Goal: Transaction & Acquisition: Purchase product/service

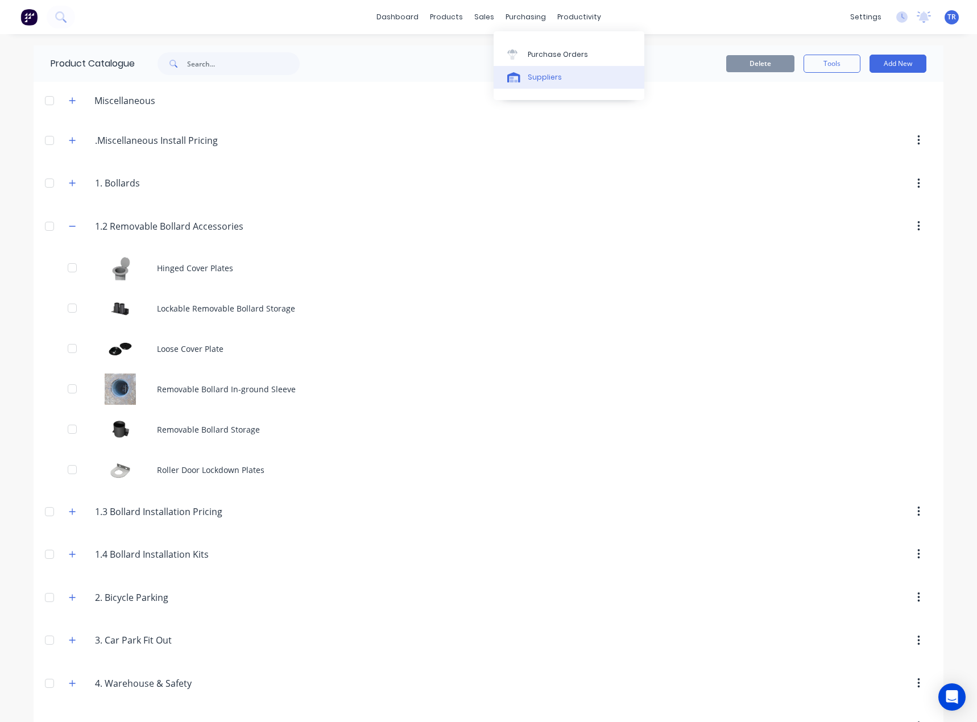
click at [569, 77] on link "Suppliers" at bounding box center [569, 77] width 151 height 23
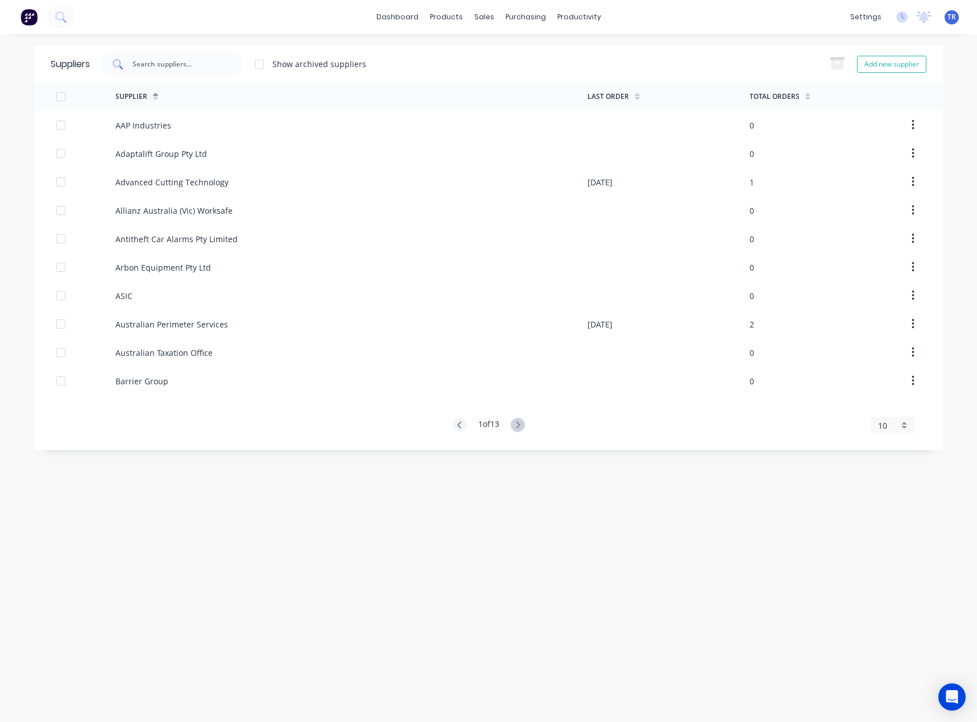
click at [196, 68] on input "text" at bounding box center [178, 64] width 94 height 11
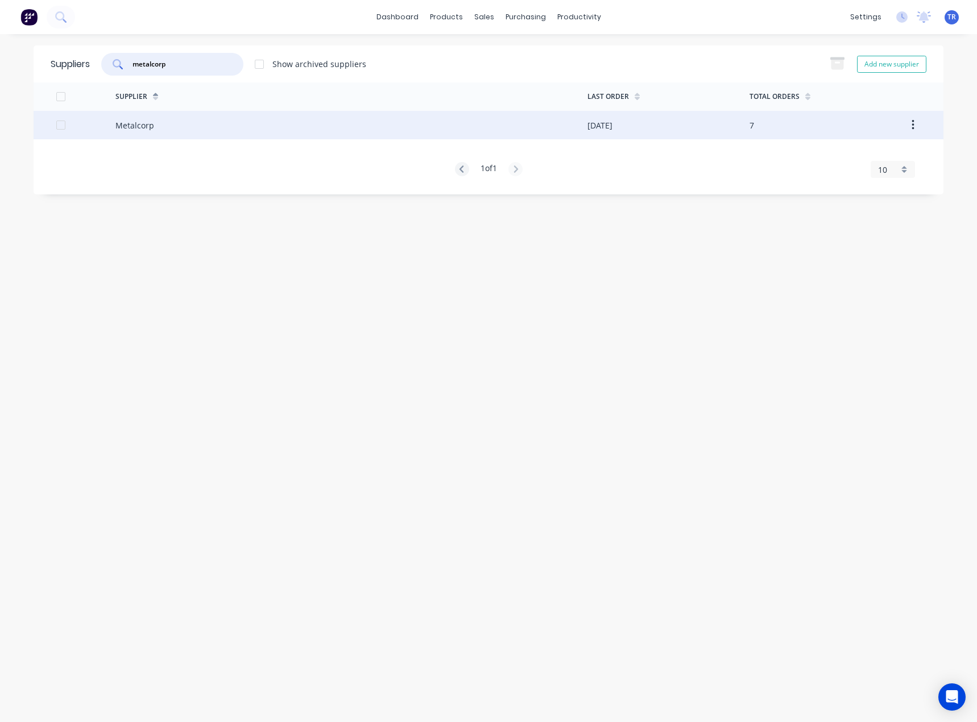
type input "metalcorp"
click at [218, 136] on div "Metalcorp" at bounding box center [351, 125] width 472 height 28
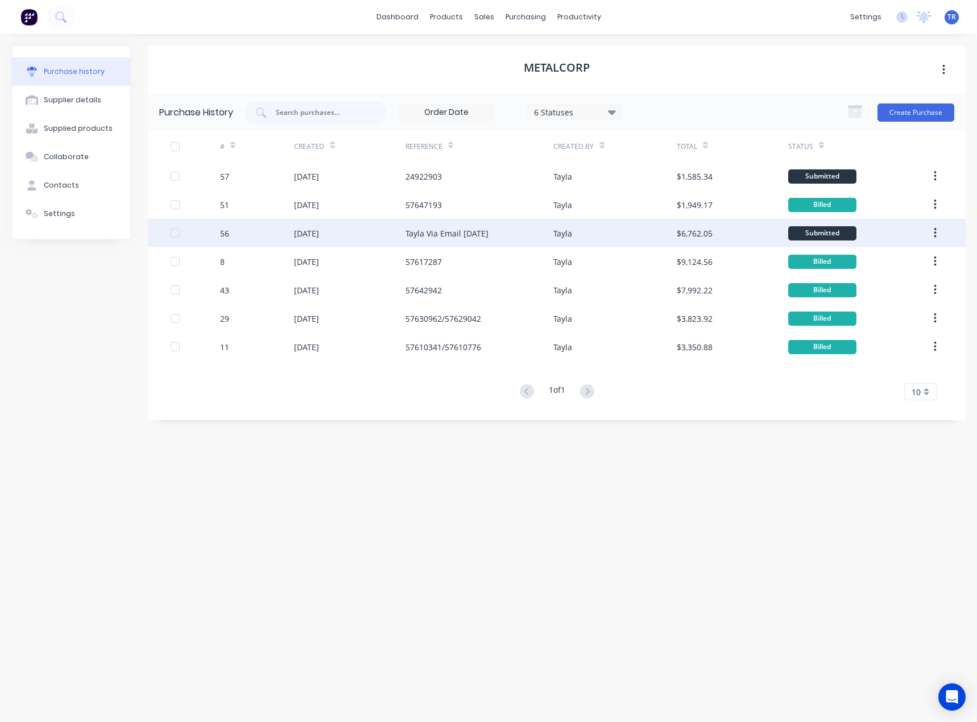
click at [593, 233] on div "Tayla" at bounding box center [615, 233] width 123 height 28
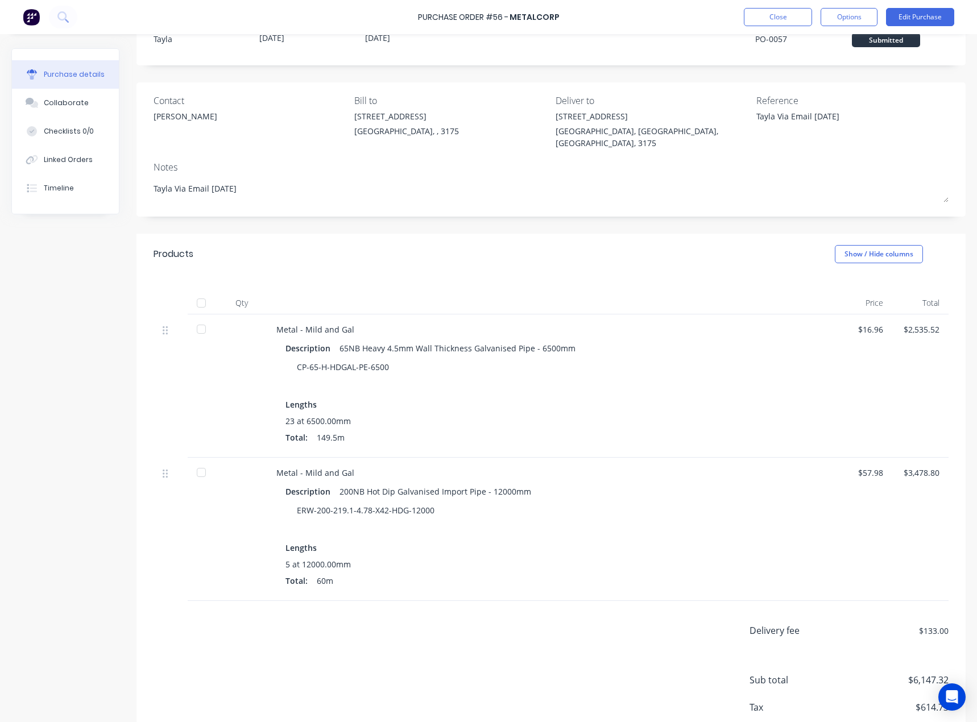
scroll to position [43, 0]
click at [196, 292] on div at bounding box center [201, 303] width 23 height 23
type textarea "x"
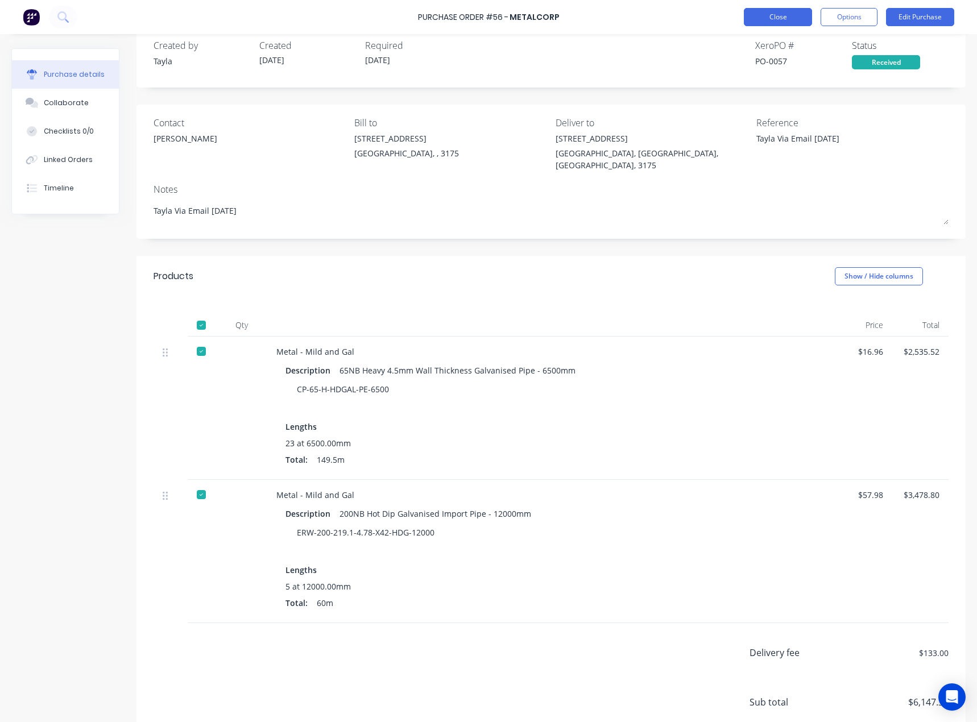
scroll to position [0, 0]
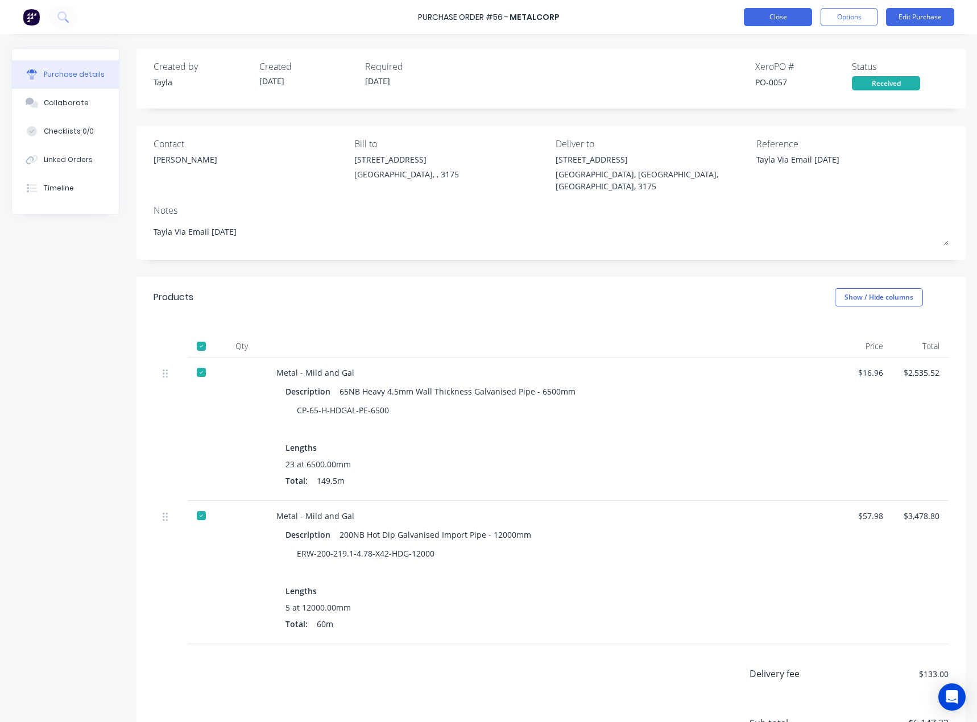
click at [765, 23] on button "Close" at bounding box center [778, 17] width 68 height 18
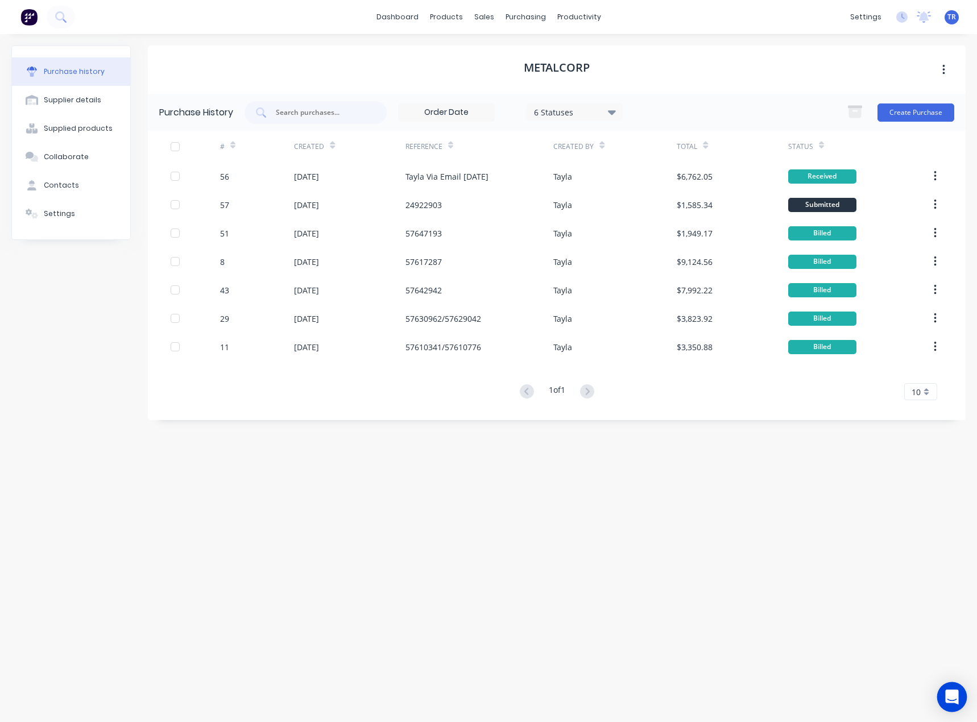
click at [951, 699] on icon "Open Intercom Messenger" at bounding box center [951, 697] width 13 height 15
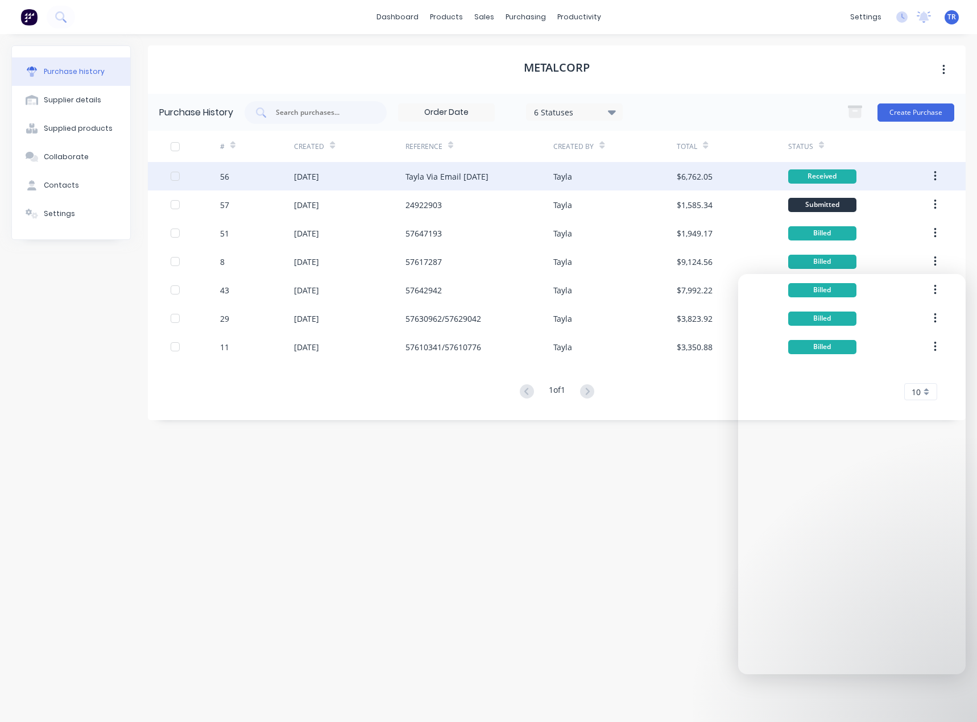
drag, startPoint x: 384, startPoint y: 183, endPoint x: 333, endPoint y: 176, distance: 51.1
click at [319, 176] on div "[DATE]" at bounding box center [306, 177] width 25 height 12
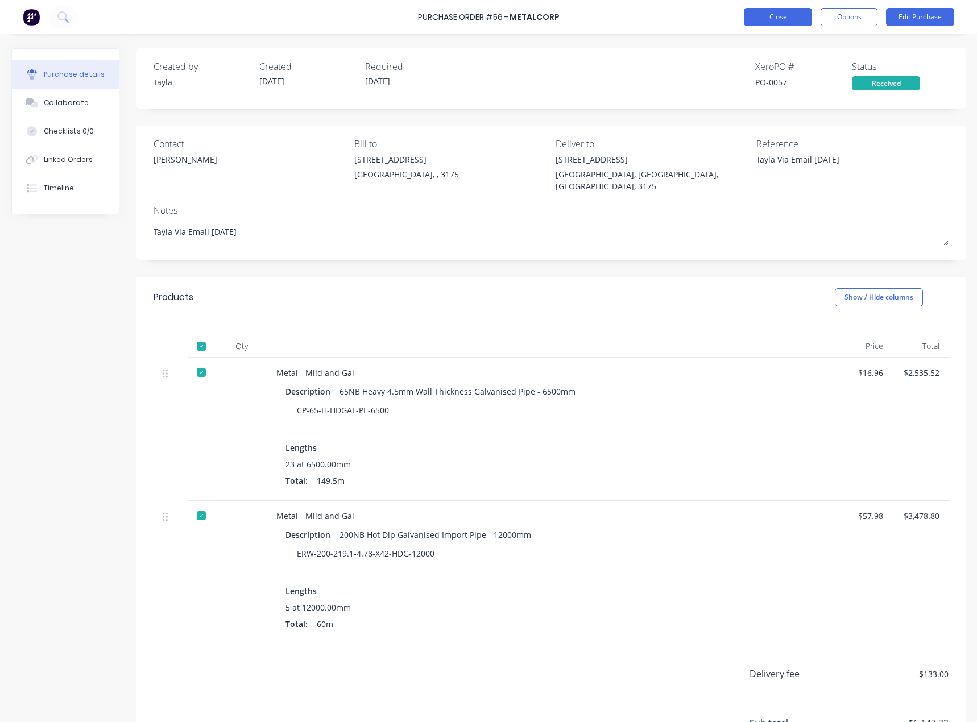
click at [790, 26] on div "Purchase Order #56 - Metalcorp Close Options Edit Purchase" at bounding box center [488, 17] width 977 height 34
click at [791, 17] on button "Close" at bounding box center [778, 17] width 68 height 18
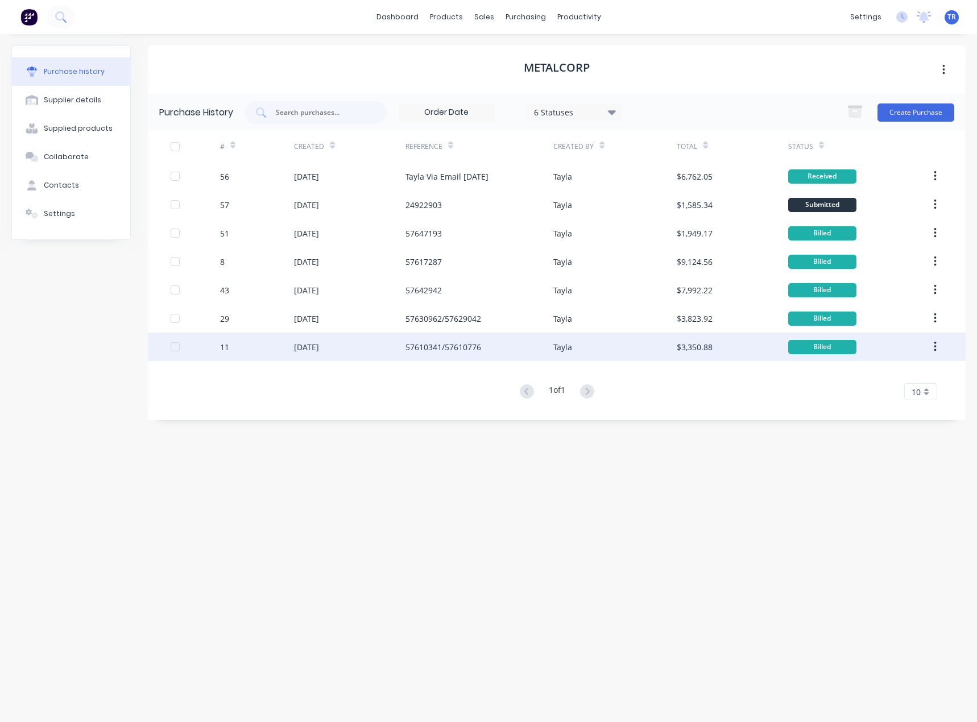
click at [934, 342] on icon "button" at bounding box center [935, 347] width 3 height 13
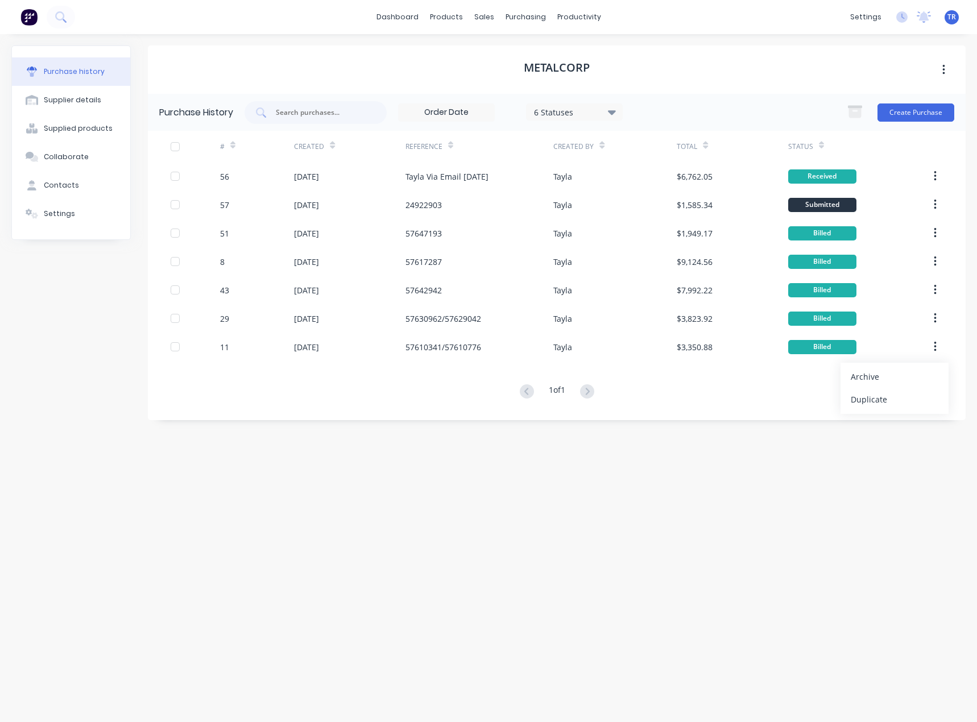
click at [668, 450] on div "Metalcorp Purchase History 6 Statuses 6 Statuses Create Purchase # Created Refe…" at bounding box center [557, 373] width 818 height 654
drag, startPoint x: 423, startPoint y: 15, endPoint x: 344, endPoint y: 42, distance: 83.5
click at [344, 42] on div "Purchase history Supplier details Supplied products Collaborate Contacts Settin…" at bounding box center [488, 372] width 977 height 677
click at [420, 20] on link "dashboard" at bounding box center [397, 17] width 53 height 17
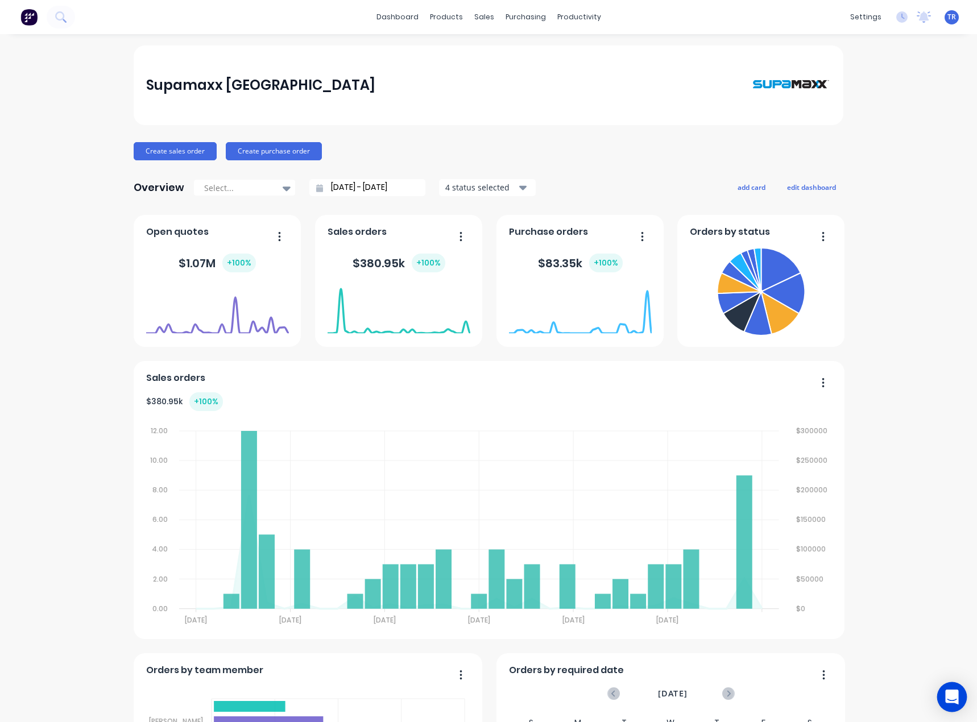
click at [944, 693] on div "Open Intercom Messenger" at bounding box center [952, 698] width 30 height 30
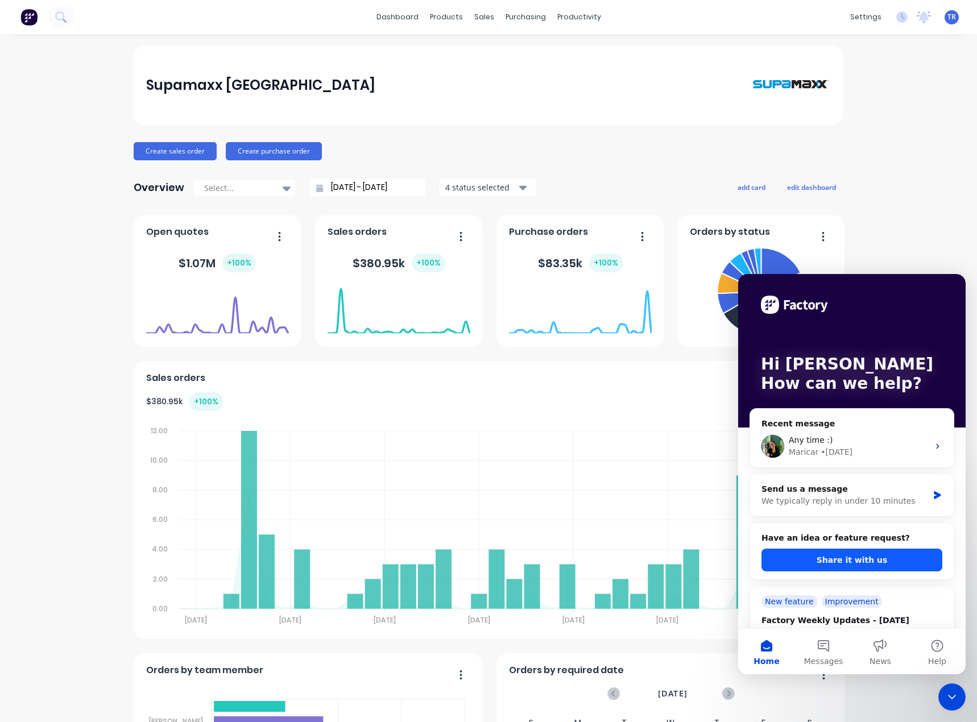
click at [827, 561] on button "Share it with us" at bounding box center [852, 560] width 181 height 23
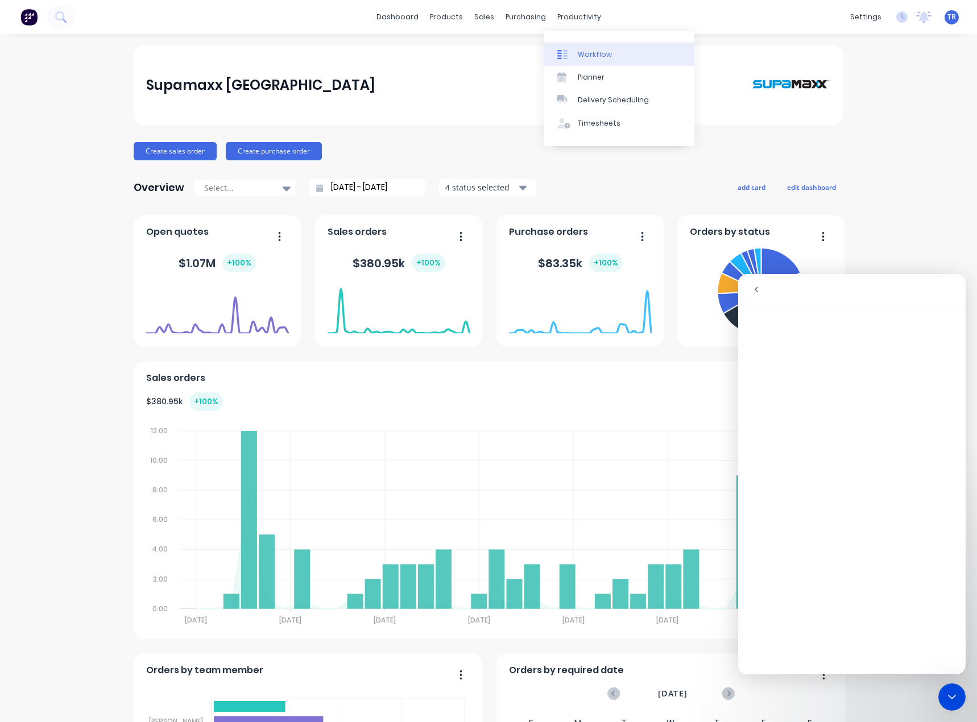
click at [569, 55] on div at bounding box center [565, 54] width 17 height 10
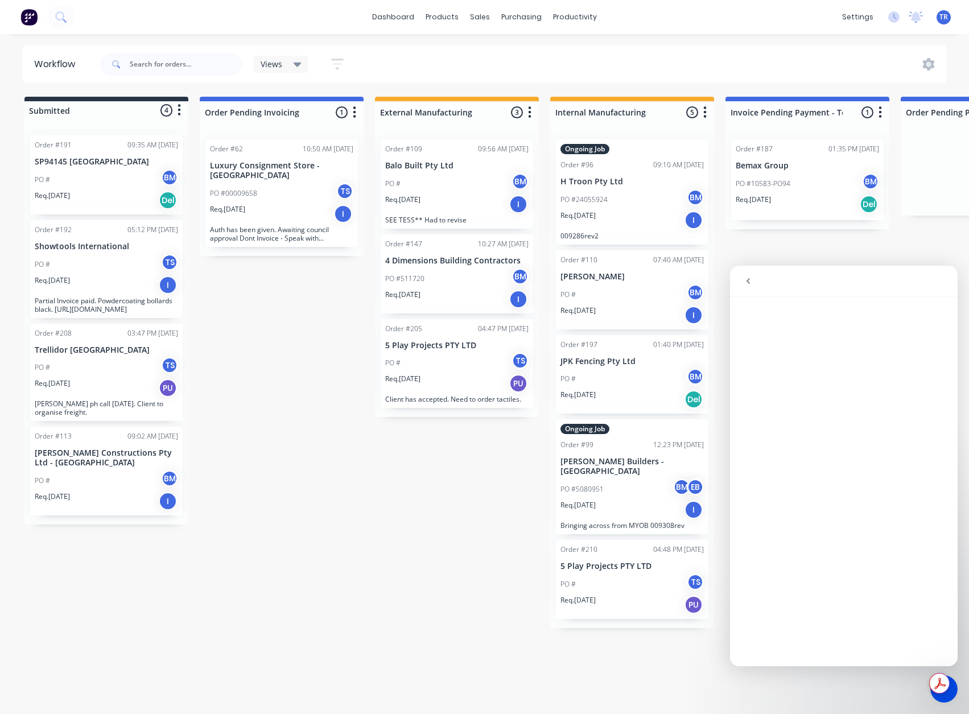
click at [328, 63] on button "button" at bounding box center [337, 64] width 36 height 22
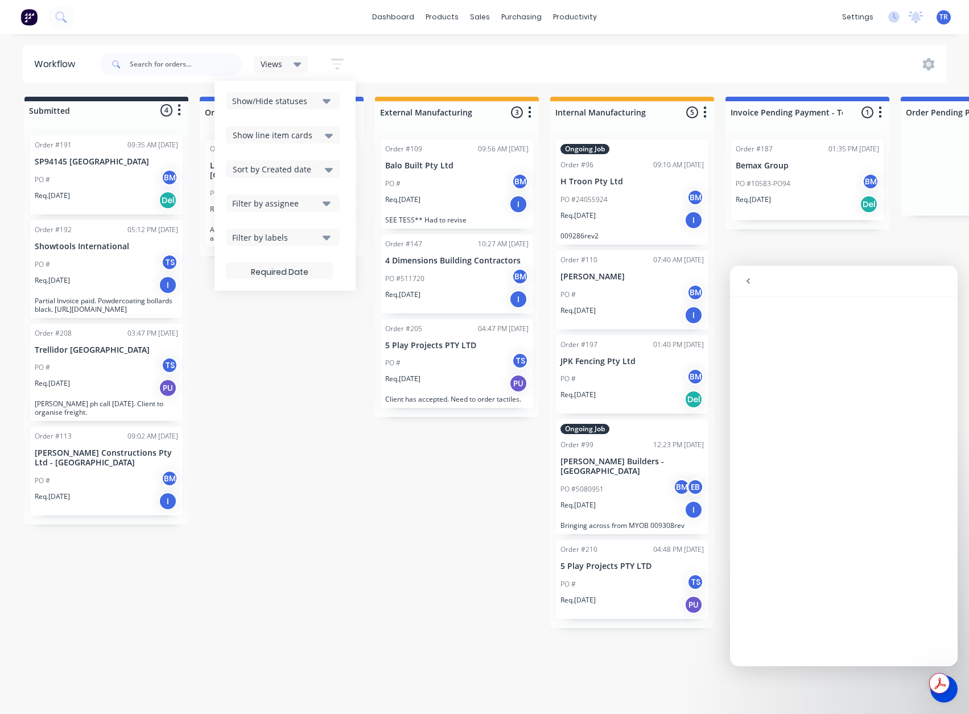
click at [316, 209] on div "Filter by assignee" at bounding box center [275, 203] width 86 height 12
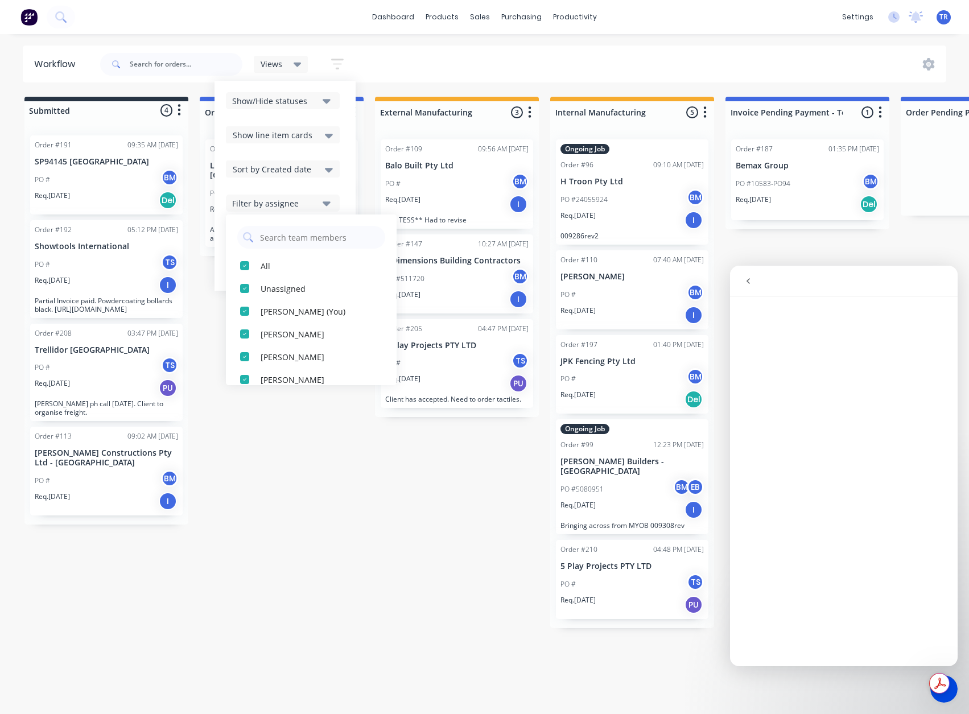
click at [316, 209] on div "Filter by assignee" at bounding box center [275, 203] width 86 height 12
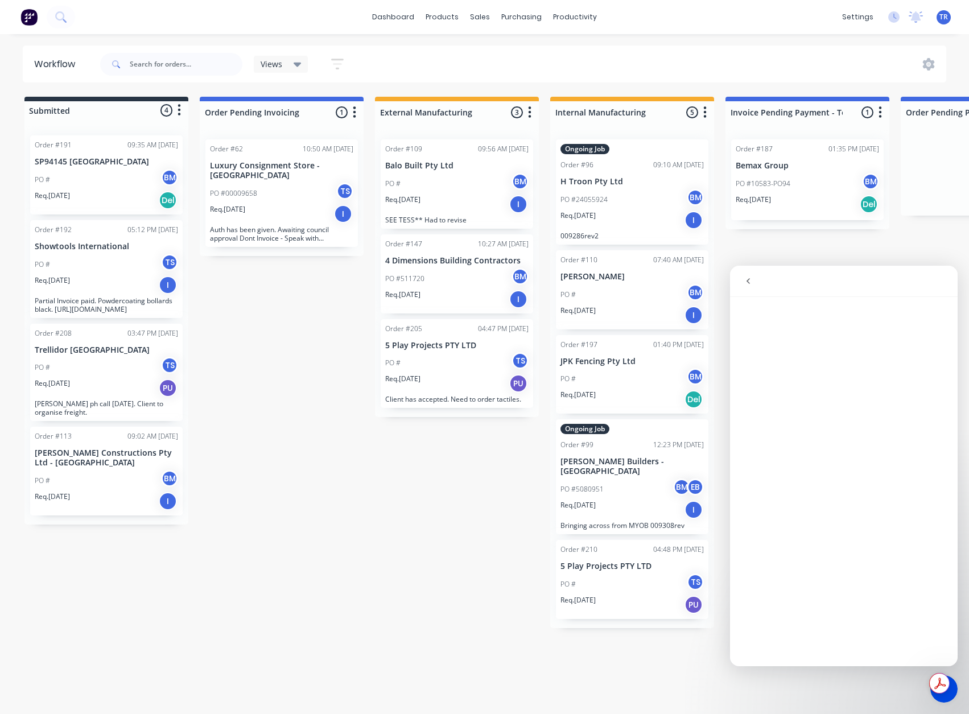
click at [296, 59] on icon at bounding box center [298, 64] width 8 height 13
click at [932, 64] on icon at bounding box center [929, 64] width 12 height 13
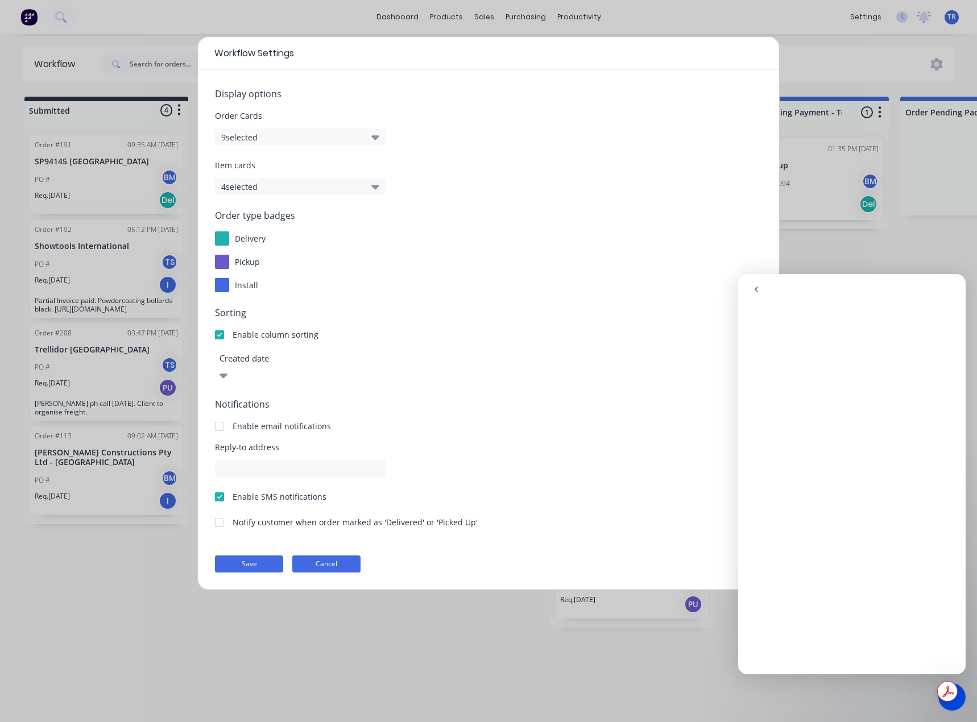
click at [330, 556] on button "Cancel" at bounding box center [326, 564] width 68 height 17
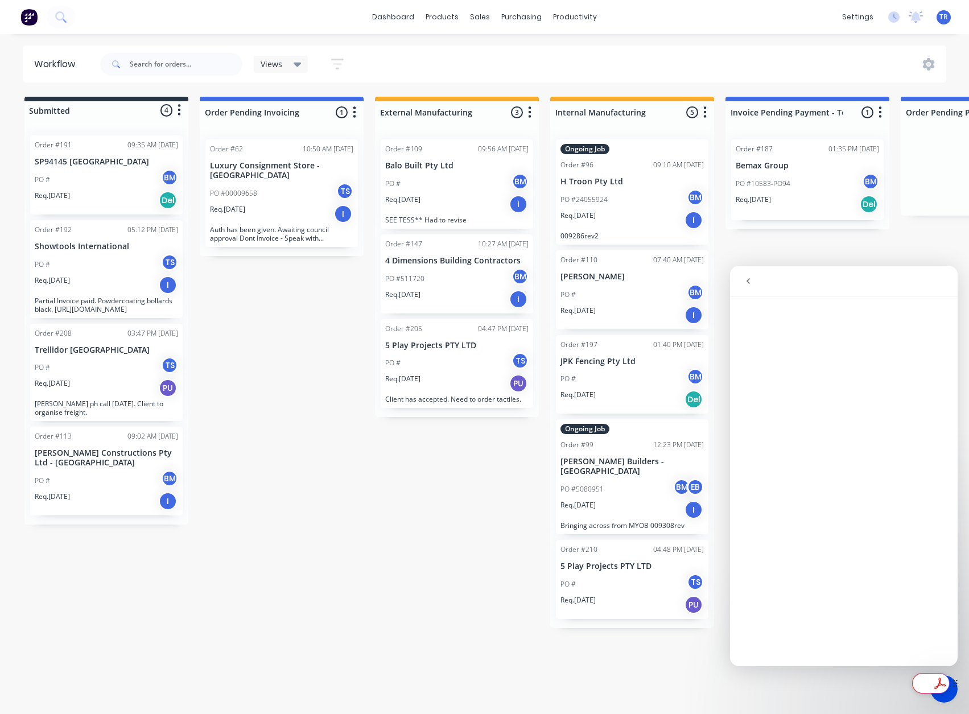
click at [941, 693] on div "Get summaries and key insights using AI Assistant powered by Adobe Acrobat" at bounding box center [940, 683] width 57 height 20
click at [945, 698] on div "Close Intercom Messenger" at bounding box center [943, 688] width 27 height 27
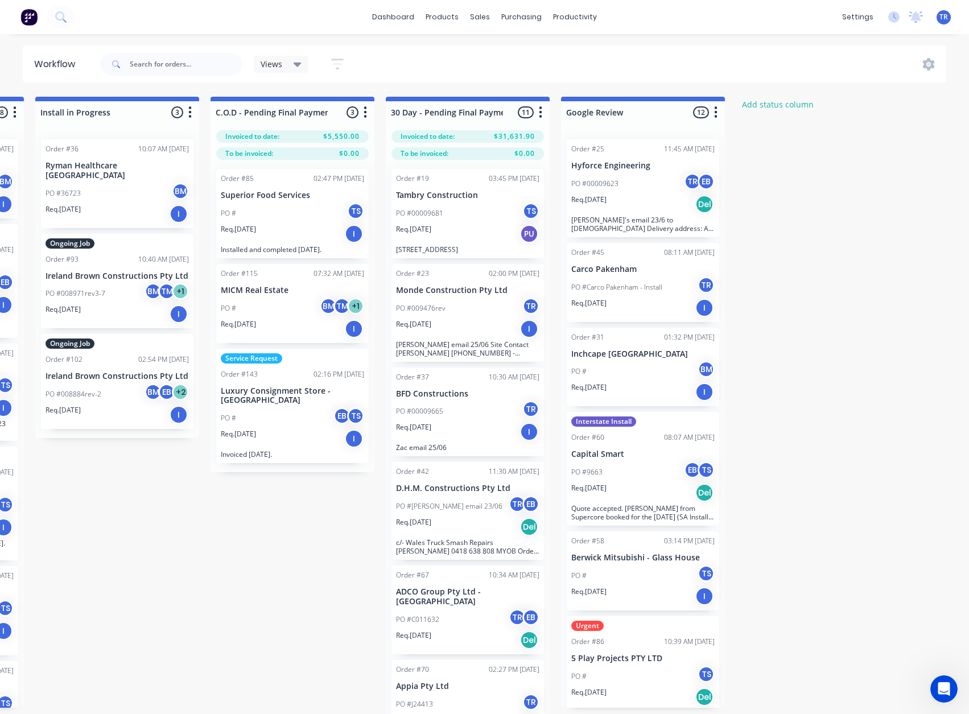
scroll to position [0, 1567]
click at [493, 236] on div "Req. 01/07/25 PU" at bounding box center [466, 233] width 143 height 19
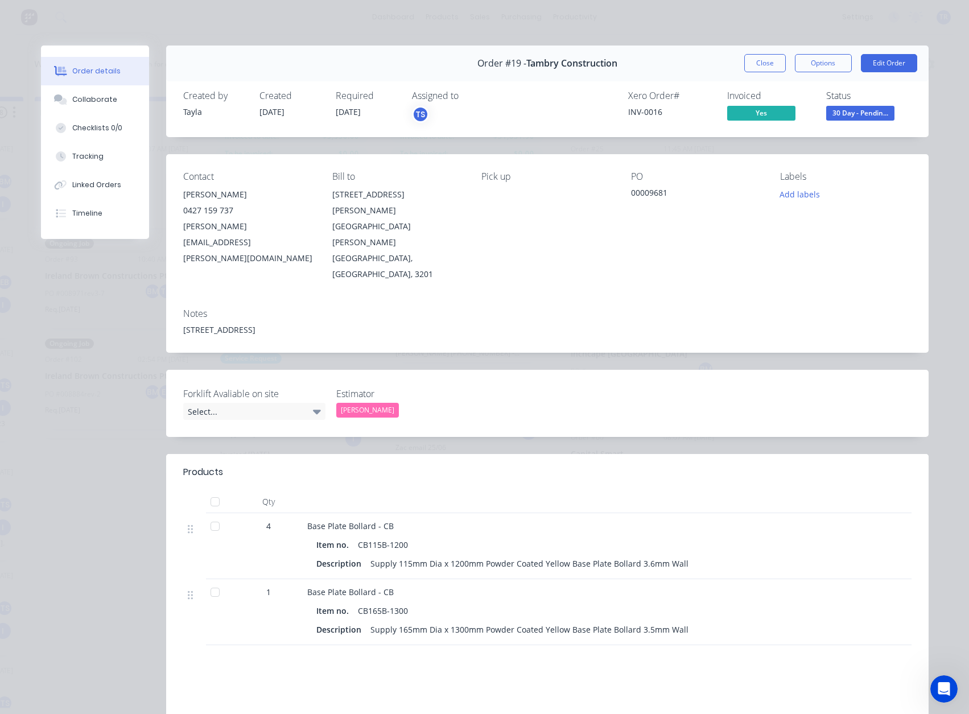
click at [374, 403] on div "[PERSON_NAME]" at bounding box center [367, 410] width 63 height 15
drag, startPoint x: 890, startPoint y: 65, endPoint x: 899, endPoint y: 105, distance: 41.0
click at [899, 105] on div "Order #19 - Tambry Construction Close Options Edit Order Created by Tayla Creat…" at bounding box center [484, 447] width 887 height 802
click at [643, 114] on div "INV-0016" at bounding box center [670, 112] width 85 height 12
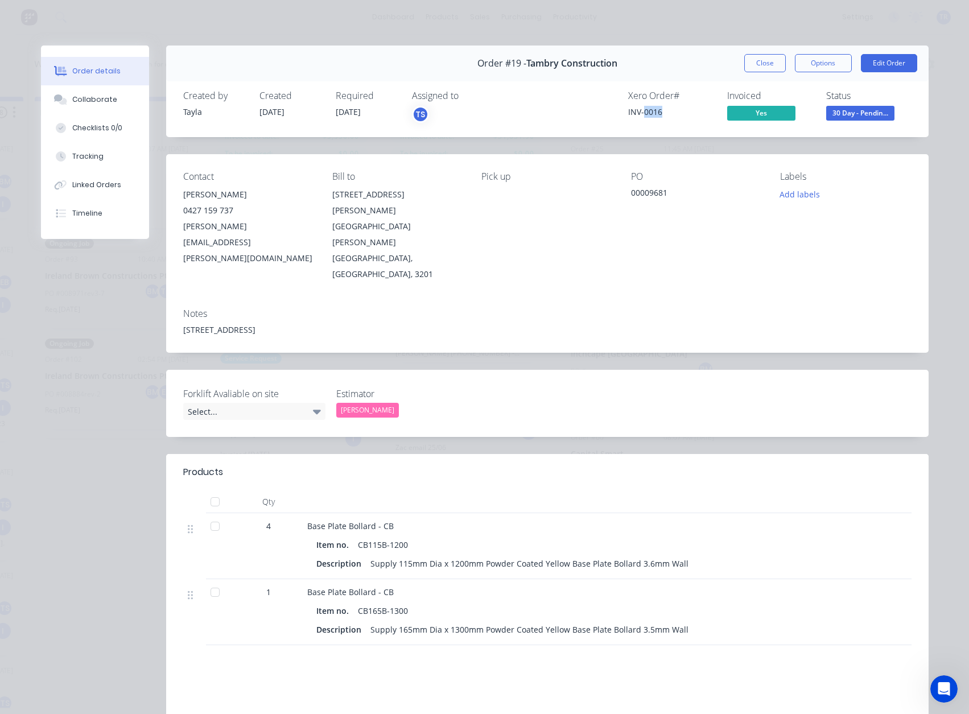
click at [643, 114] on div "INV-0016" at bounding box center [670, 112] width 85 height 12
click at [226, 227] on div "nathan@tambry.com.au" at bounding box center [248, 242] width 131 height 48
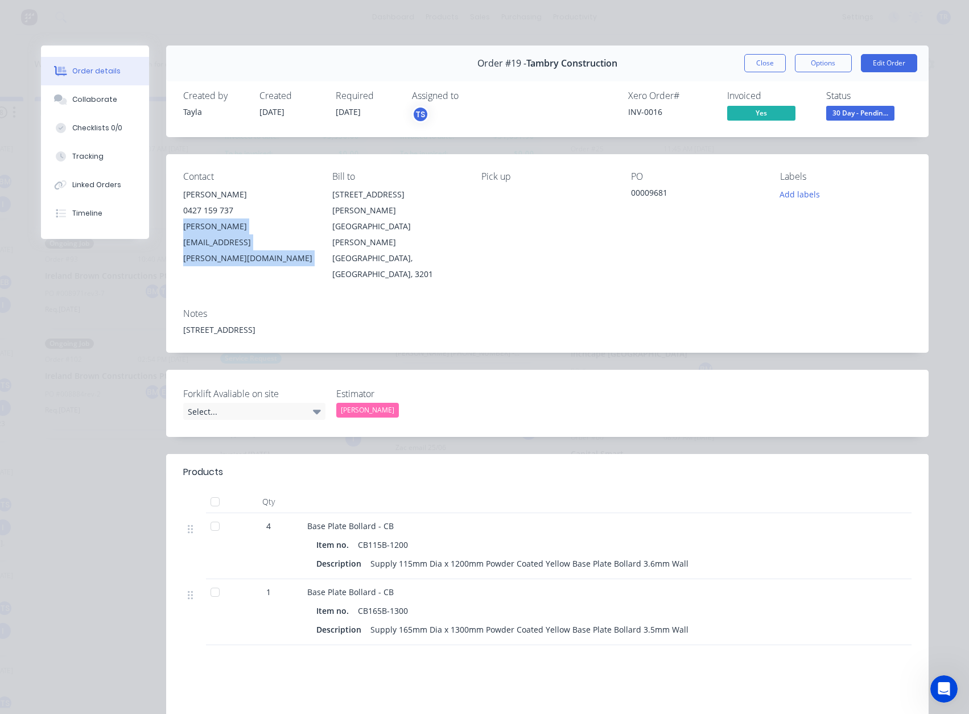
click at [226, 227] on div "nathan@tambry.com.au" at bounding box center [248, 242] width 131 height 48
copy div "nathan@tambry.com.au"
click at [744, 69] on button "Close" at bounding box center [765, 63] width 42 height 18
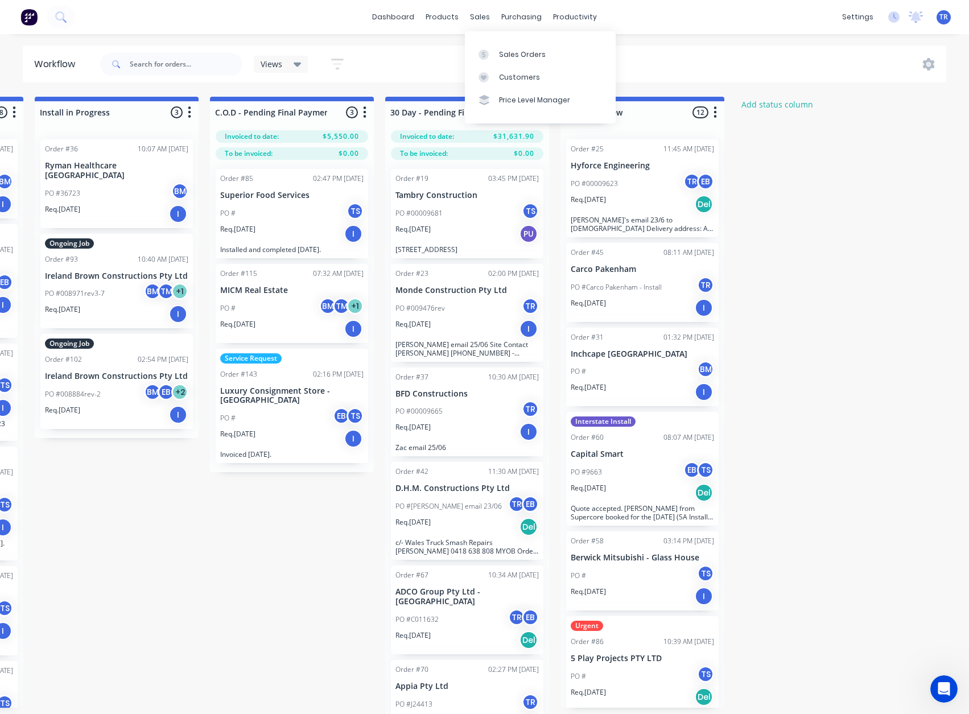
click at [486, 81] on icon at bounding box center [483, 77] width 10 height 10
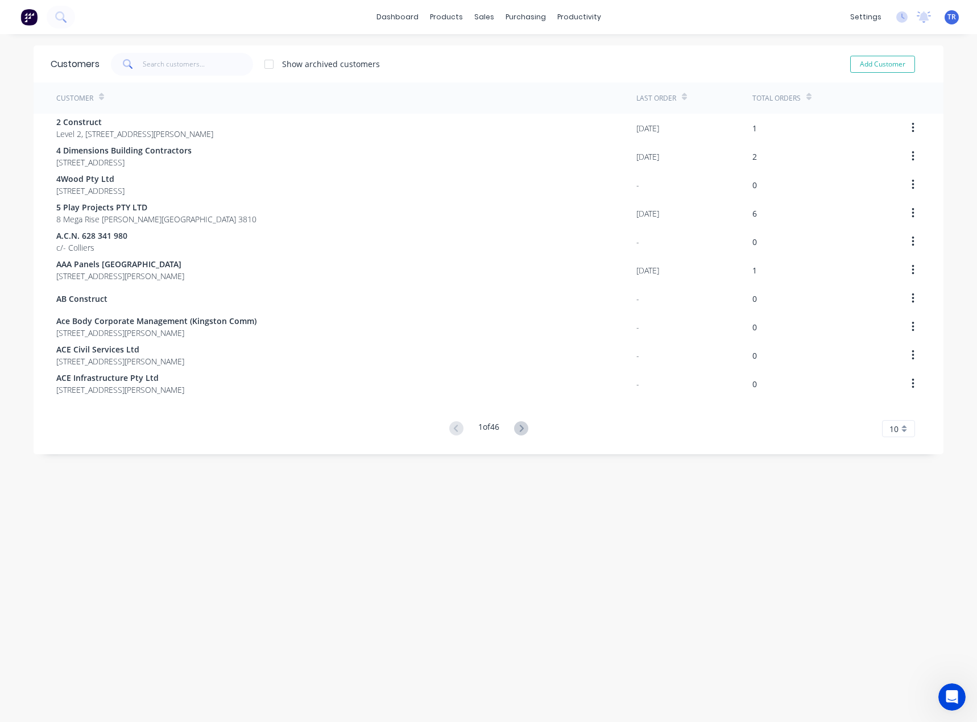
drag, startPoint x: 113, startPoint y: 66, endPoint x: 167, endPoint y: 67, distance: 53.5
click at [129, 66] on span at bounding box center [127, 64] width 32 height 23
click at [167, 67] on input "text" at bounding box center [198, 64] width 111 height 23
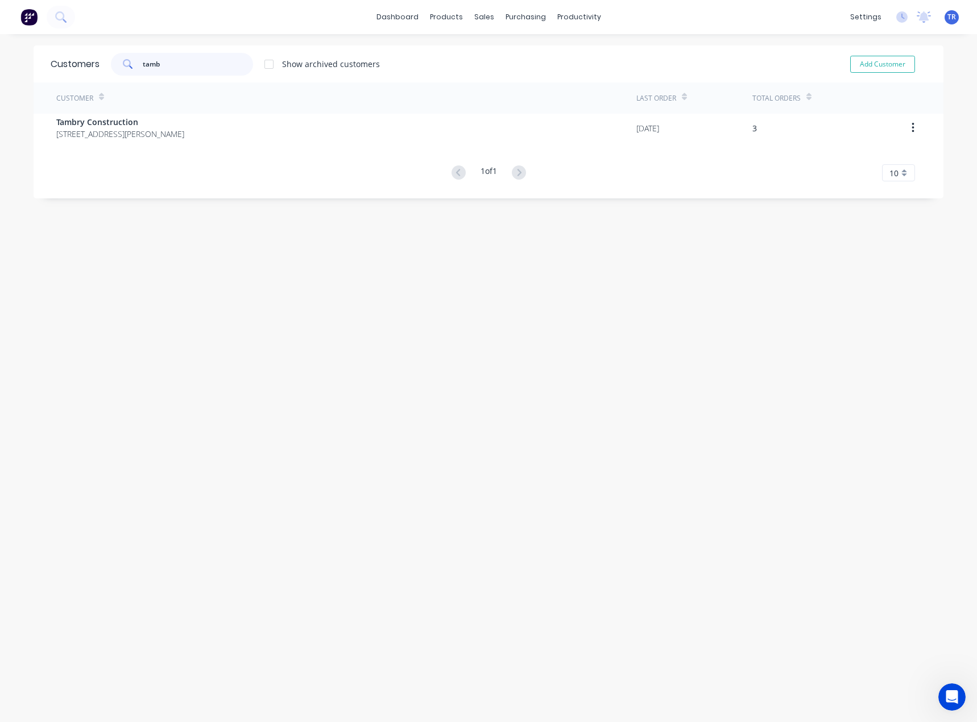
type input "tamb"
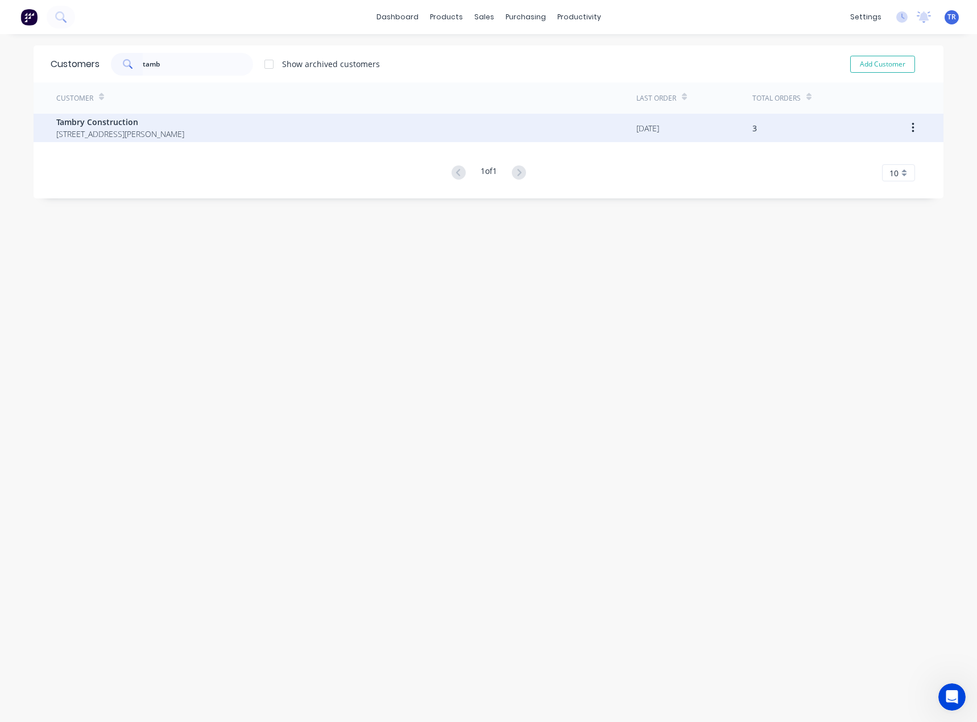
click at [150, 131] on span "1/42 Buontempo Rd CARRUM DOWNS 3201" at bounding box center [120, 134] width 128 height 12
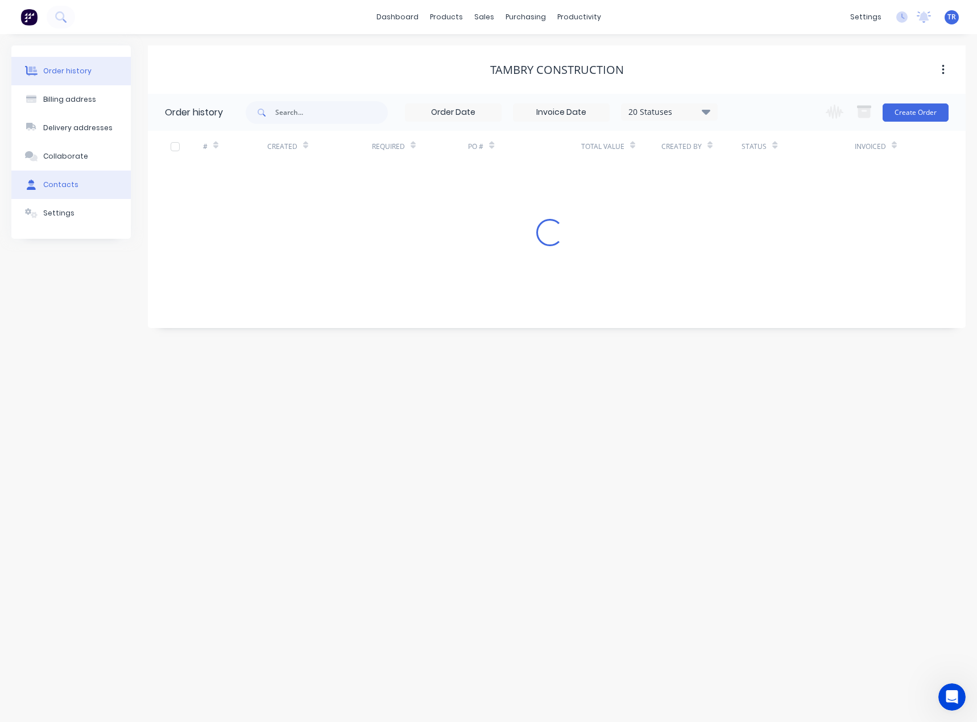
click at [60, 185] on div "Contacts" at bounding box center [60, 185] width 35 height 10
select select "AU"
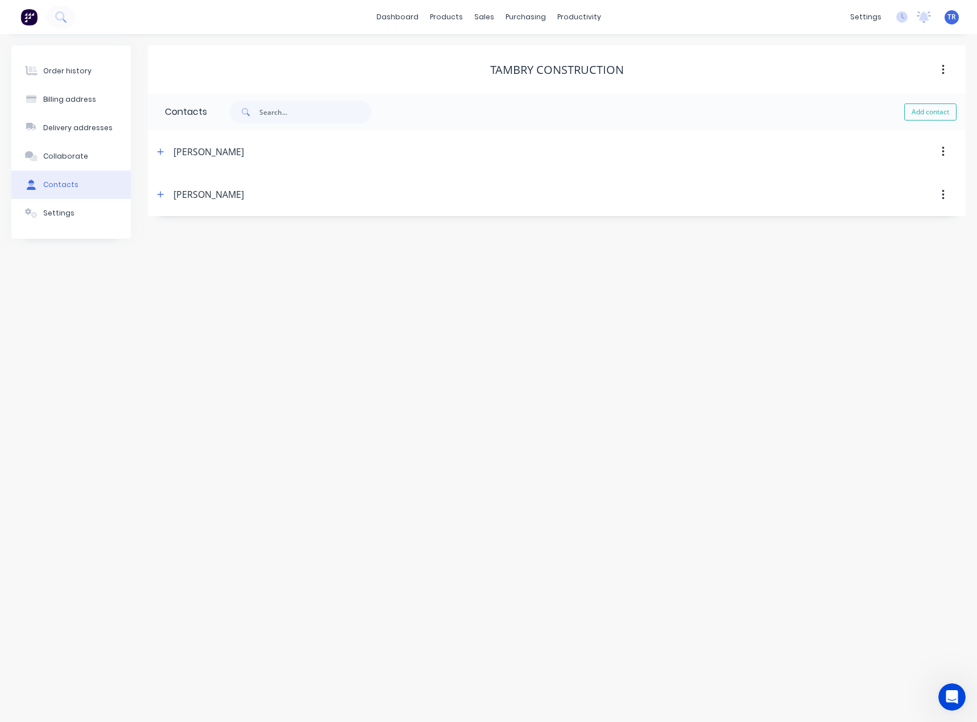
click at [163, 142] on div "Carl Jones" at bounding box center [458, 152] width 609 height 20
click at [159, 146] on button "button" at bounding box center [161, 151] width 14 height 14
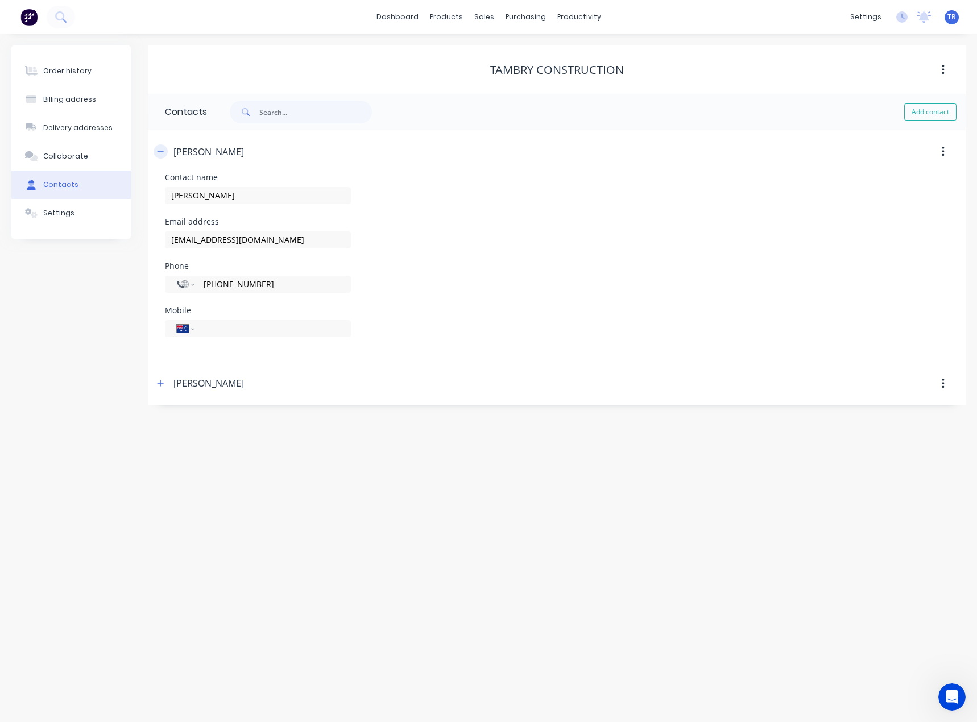
click at [161, 152] on icon "button" at bounding box center [160, 152] width 7 height 8
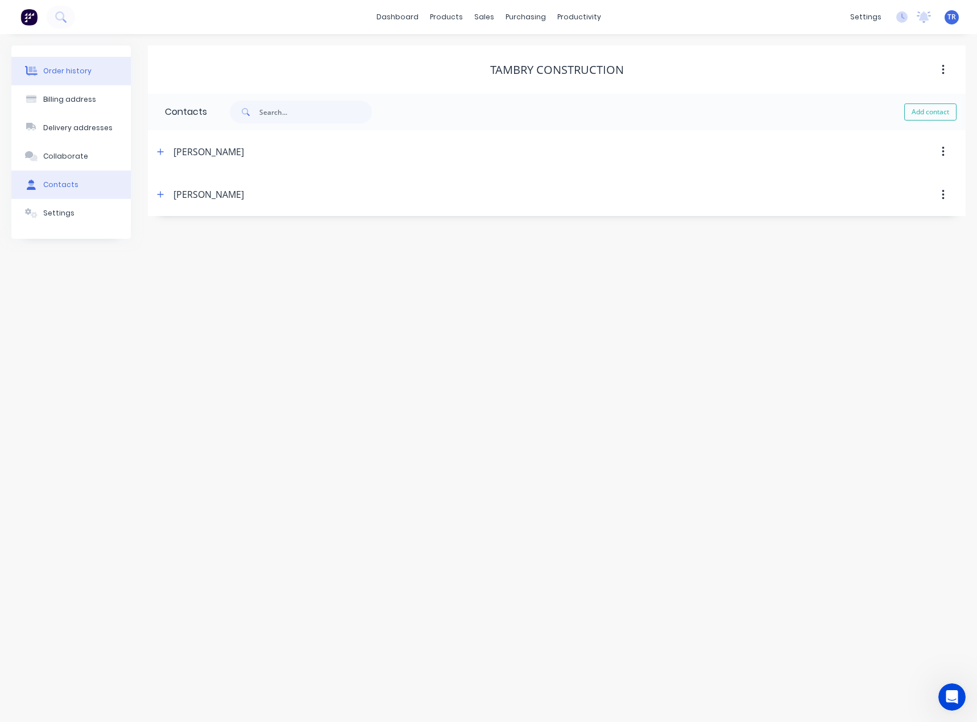
click at [81, 76] on button "Order history" at bounding box center [70, 71] width 119 height 28
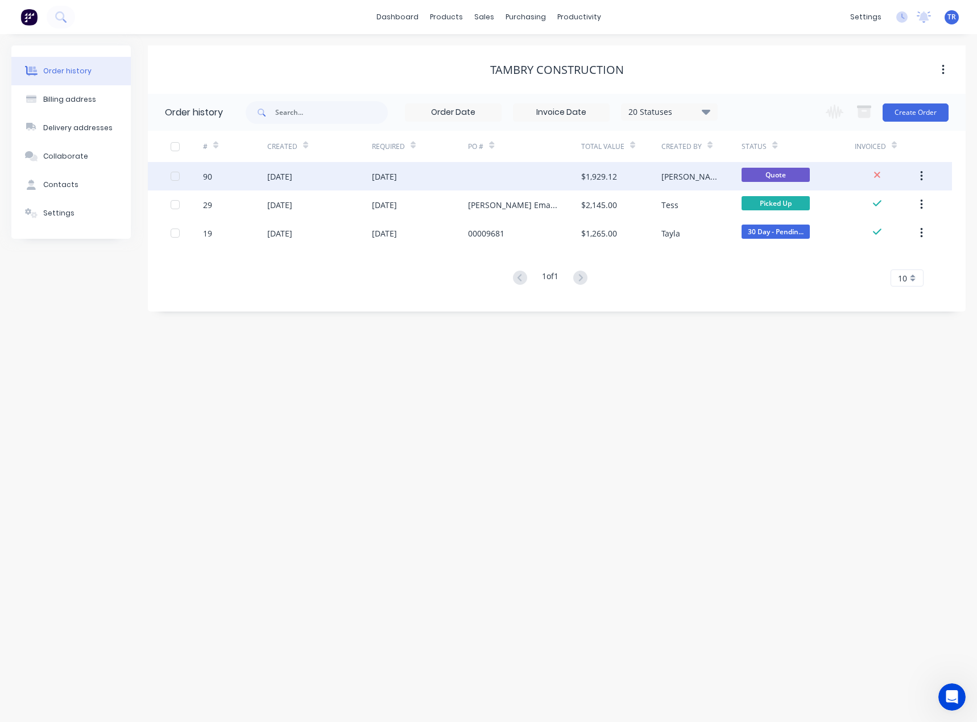
click at [544, 175] on div at bounding box center [524, 176] width 113 height 28
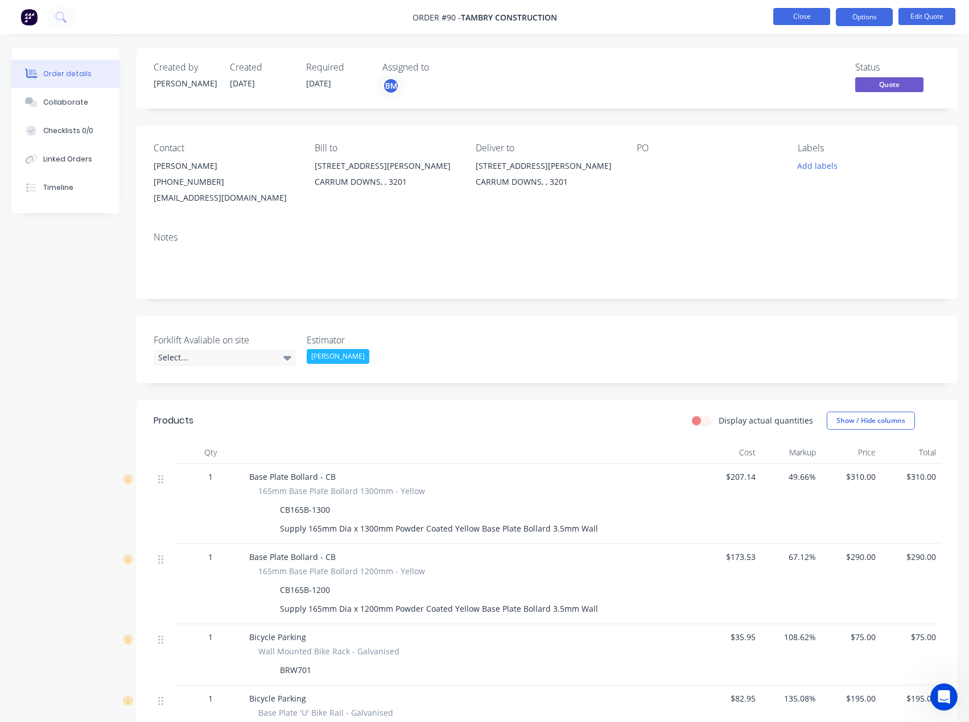
click at [787, 16] on button "Close" at bounding box center [801, 16] width 57 height 17
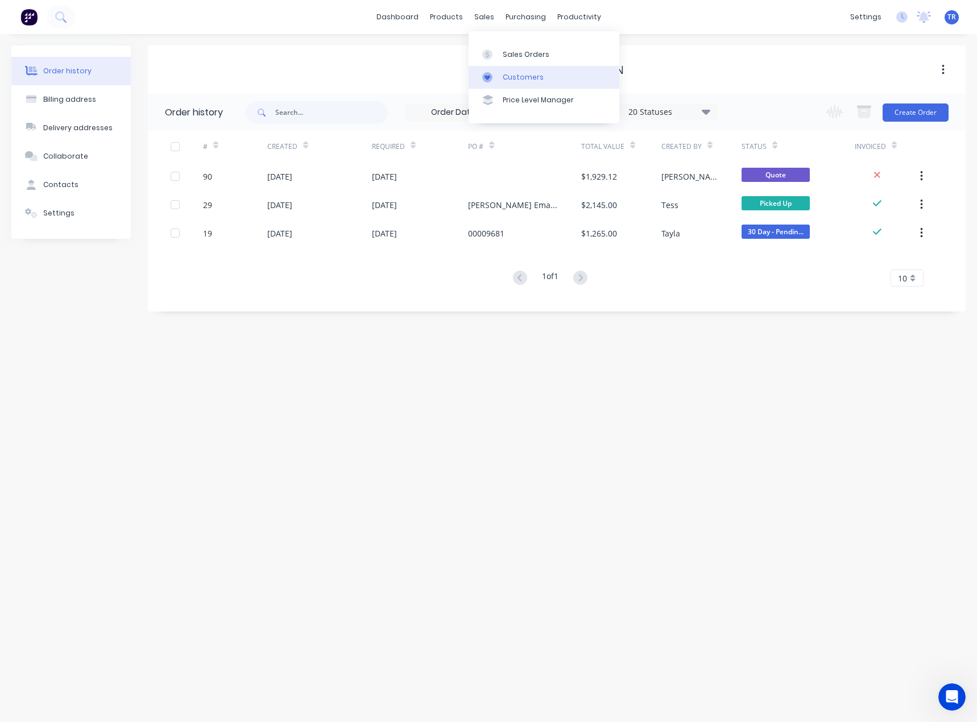
click at [488, 79] on icon at bounding box center [488, 77] width 6 height 5
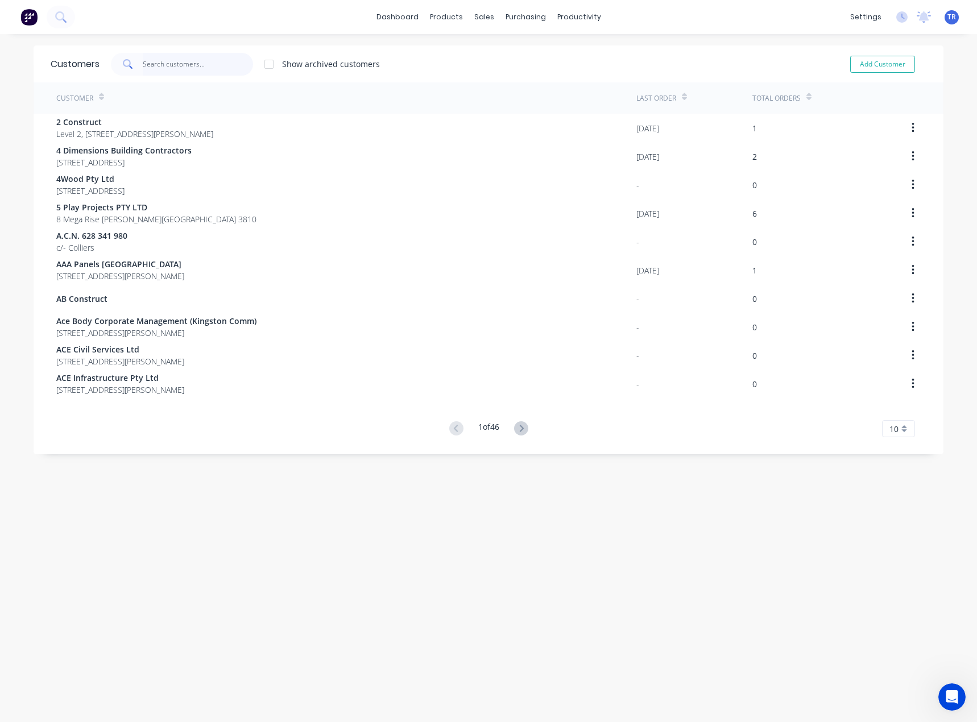
click at [186, 62] on input "text" at bounding box center [198, 64] width 111 height 23
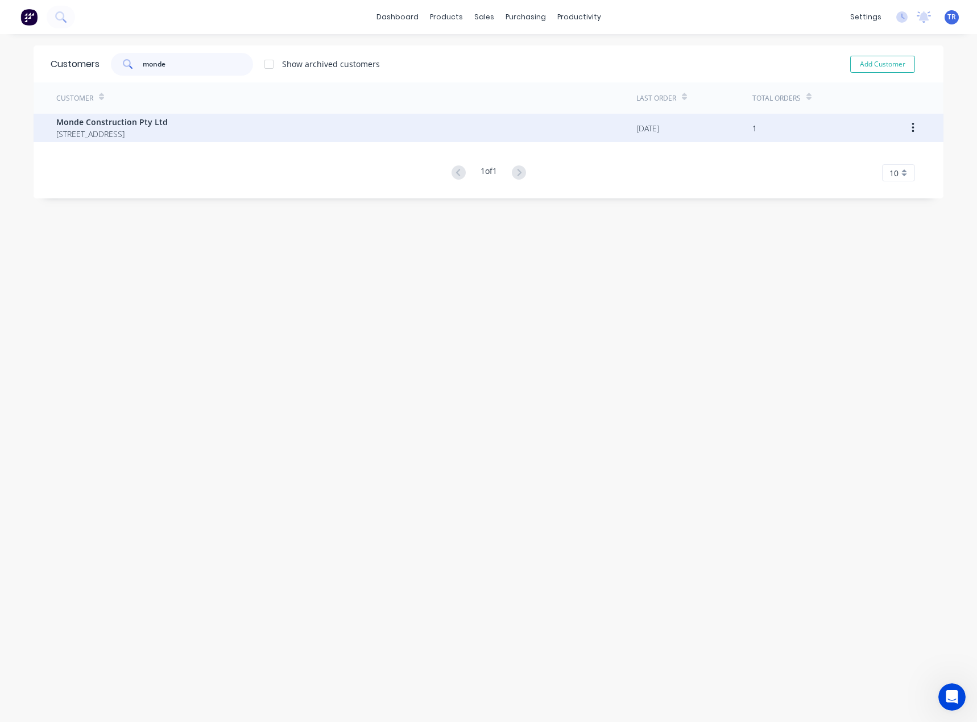
type input "monde"
click at [185, 119] on div "Monde Construction Pty Ltd PO Box 530 ALTONA NORTH 3025" at bounding box center [346, 128] width 580 height 28
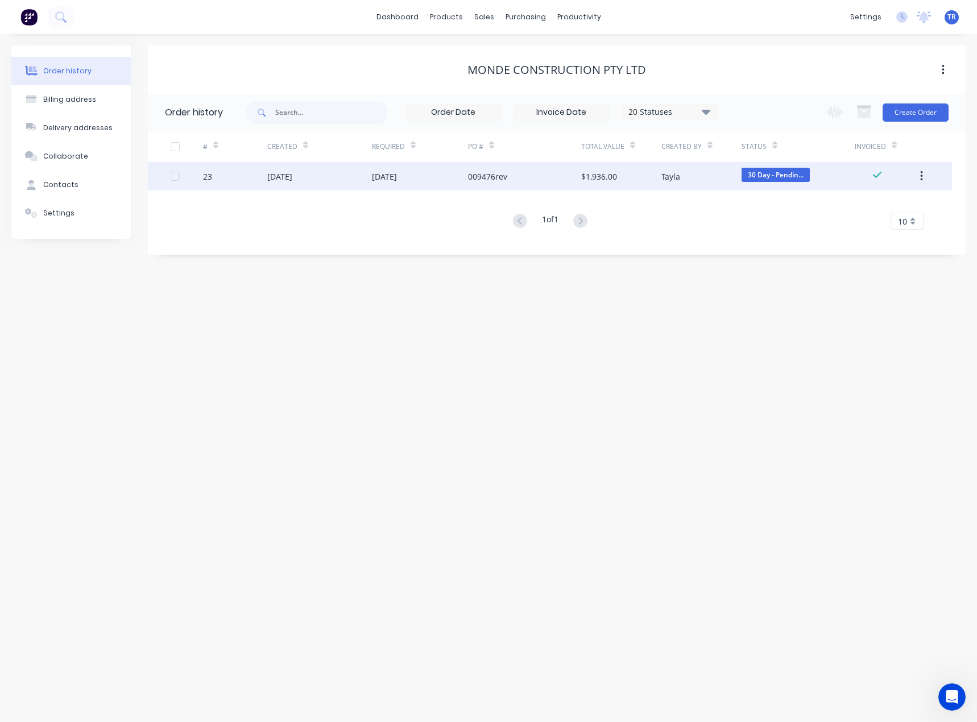
click at [267, 184] on div "01 Jul 2025" at bounding box center [319, 176] width 105 height 28
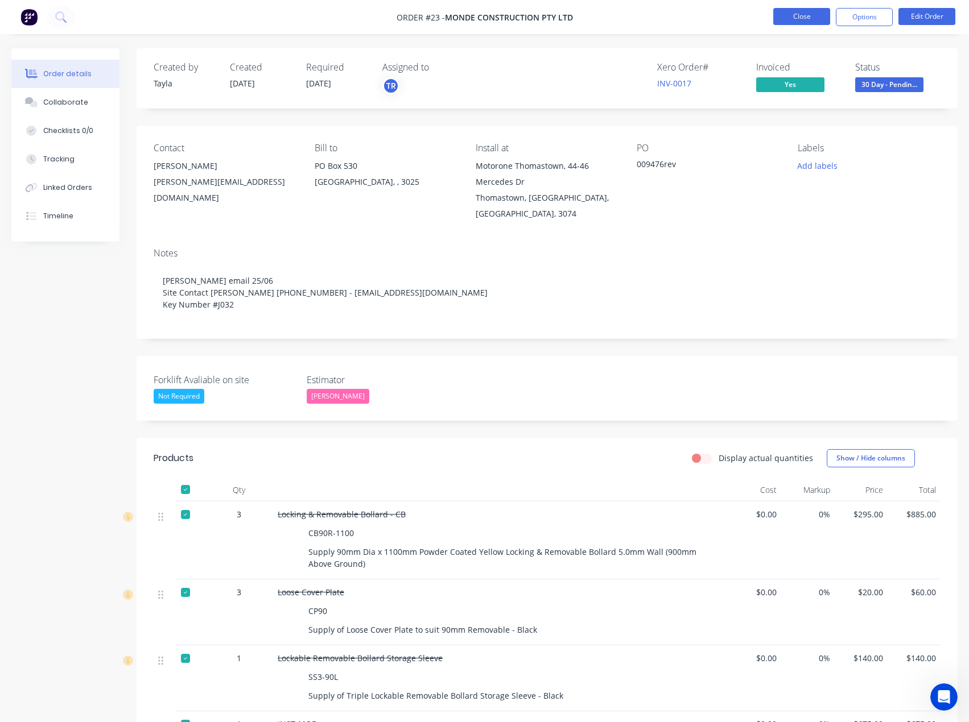
click at [783, 12] on button "Close" at bounding box center [801, 16] width 57 height 17
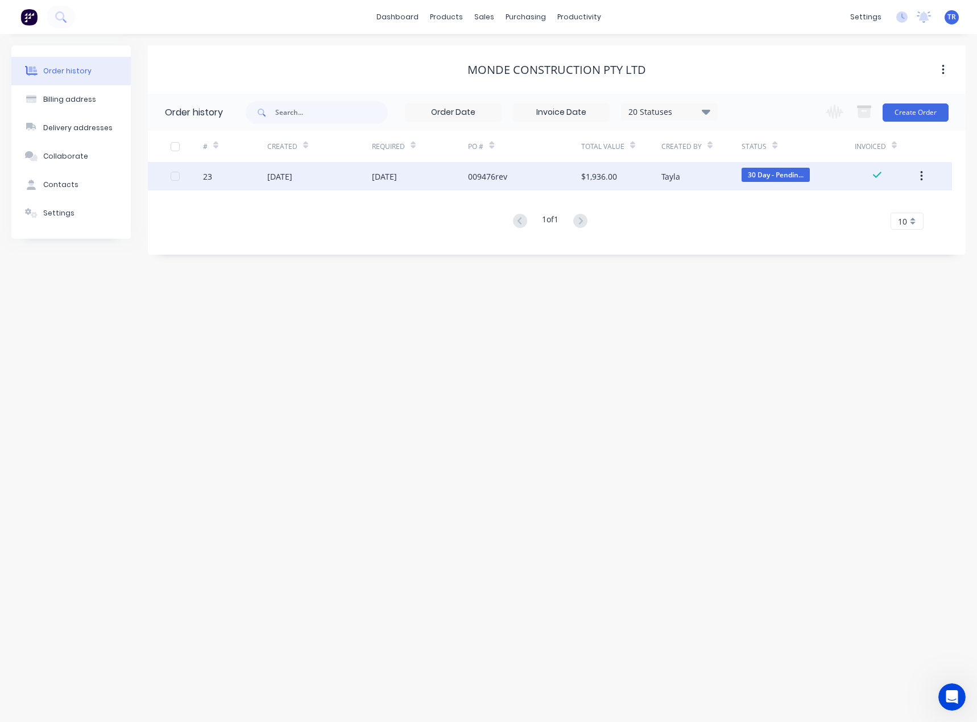
click at [703, 187] on div "Tayla" at bounding box center [702, 176] width 80 height 28
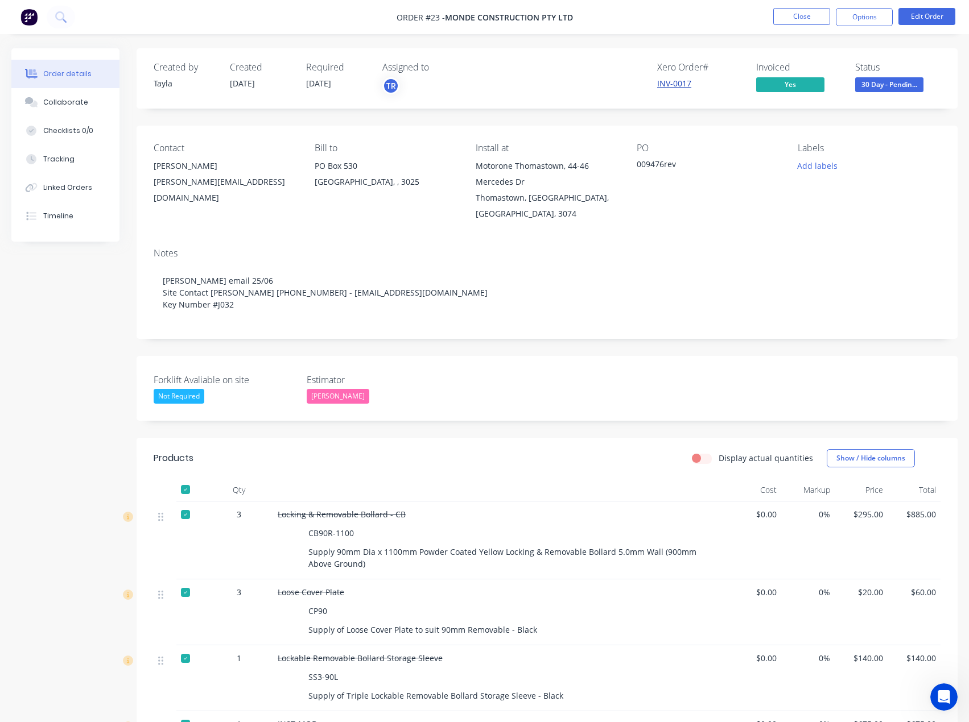
click at [671, 81] on link "INV-0017" at bounding box center [674, 83] width 34 height 11
drag, startPoint x: 270, startPoint y: 182, endPoint x: 177, endPoint y: 186, distance: 93.4
click at [177, 186] on div "sam@mondeconstruct.com.au" at bounding box center [225, 190] width 143 height 32
click at [788, 10] on button "Close" at bounding box center [801, 16] width 57 height 17
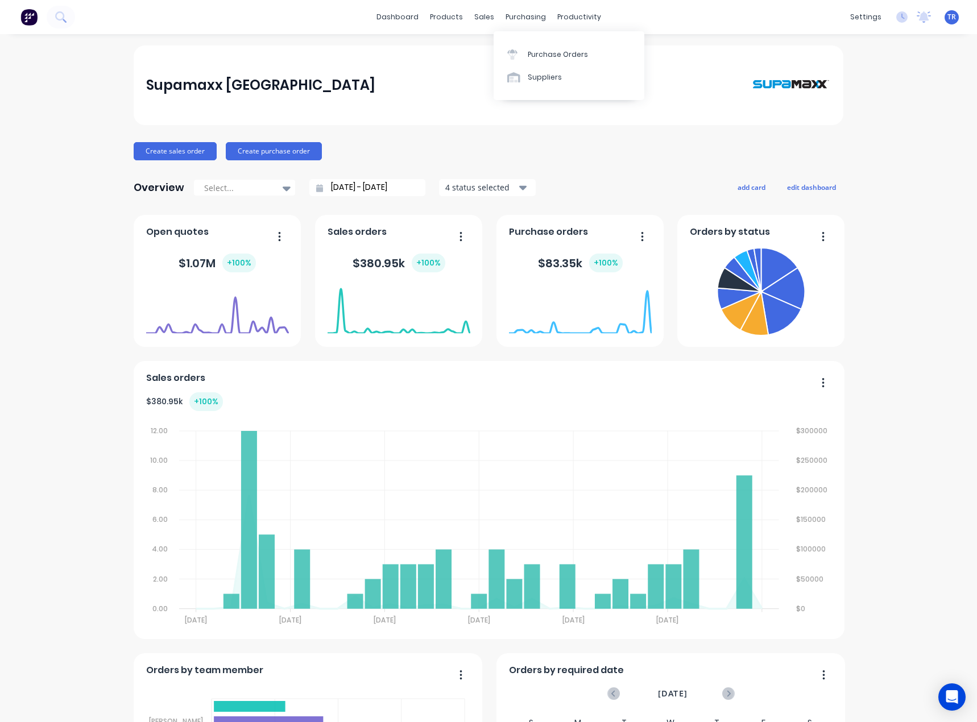
click at [539, 91] on div "Purchase Orders Suppliers" at bounding box center [569, 65] width 151 height 69
click at [538, 81] on div "Suppliers" at bounding box center [545, 77] width 34 height 10
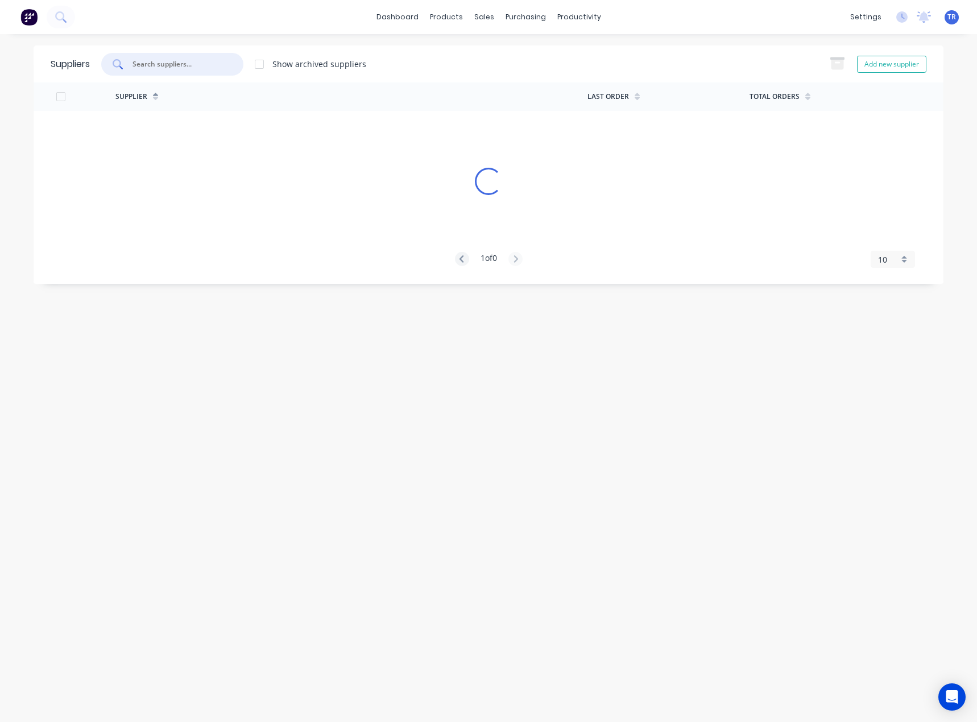
click at [195, 68] on input "text" at bounding box center [178, 64] width 94 height 11
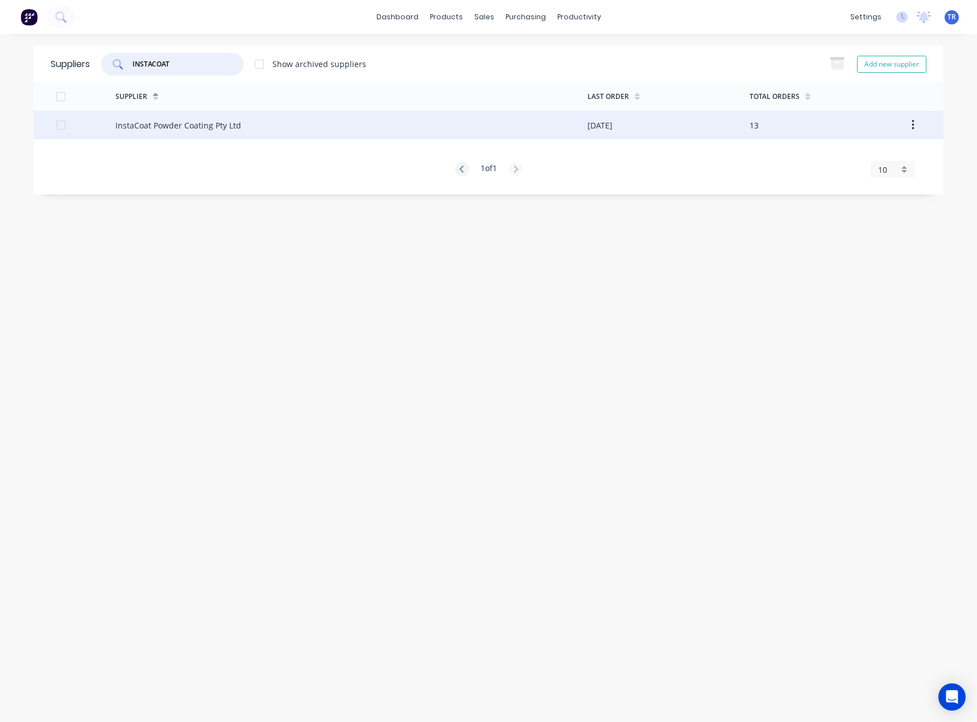
type input "INSTACOAT"
click at [183, 121] on div "InstaCoat Powder Coating Pty Ltd" at bounding box center [178, 125] width 126 height 12
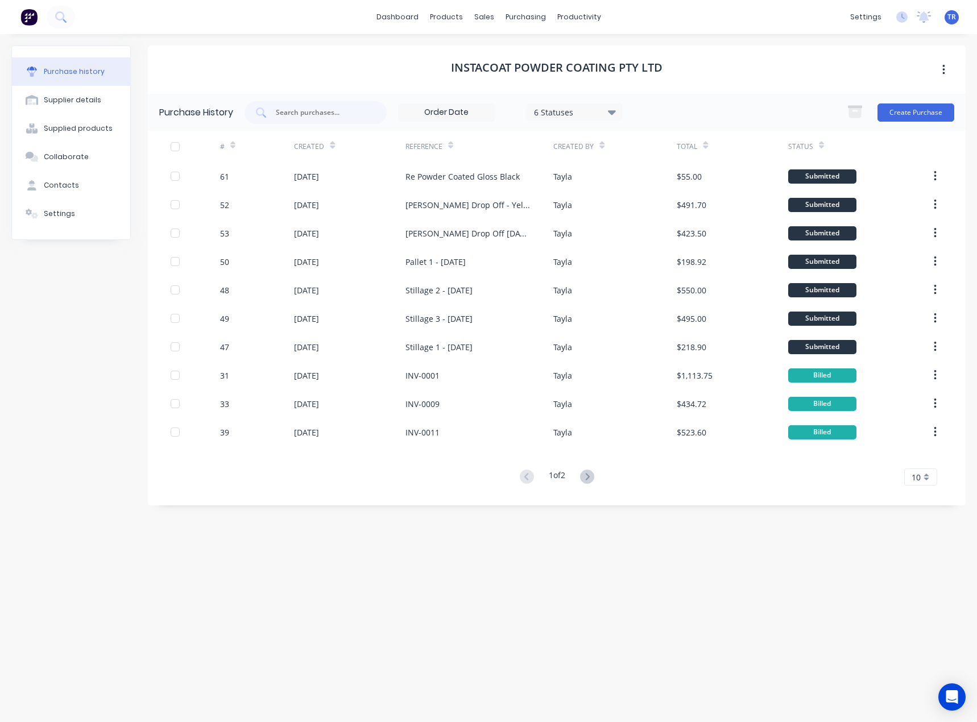
click at [593, 453] on div "# Created Reference Created By Total Status 61 12 Aug 2025 Re Powder Coated Glo…" at bounding box center [557, 308] width 818 height 355
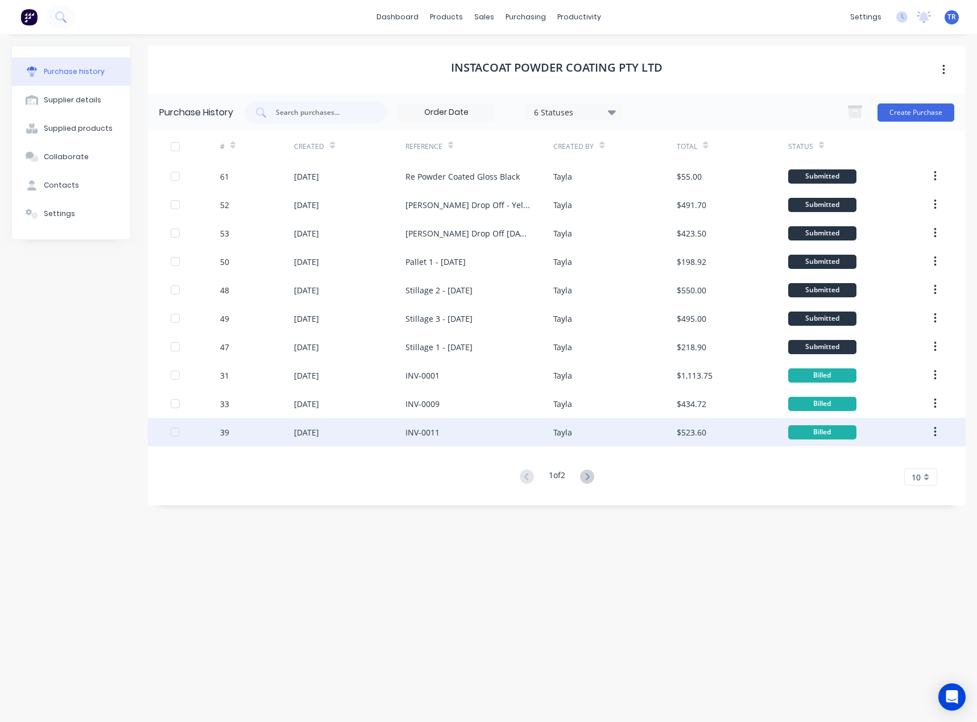
click at [596, 437] on div "Tayla" at bounding box center [615, 432] width 123 height 28
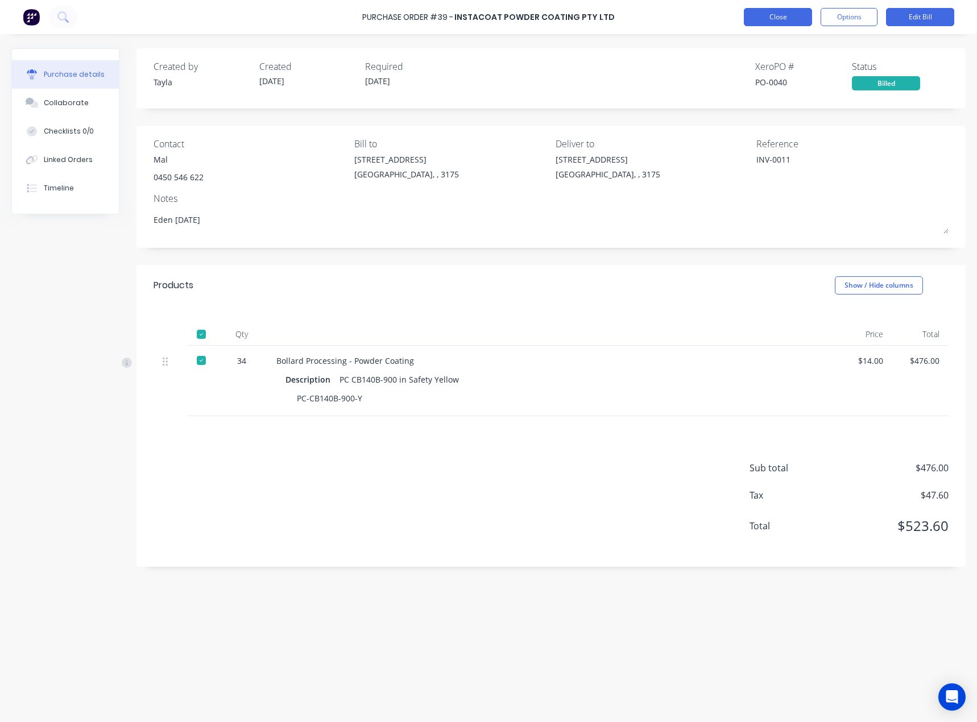
click at [794, 13] on button "Close" at bounding box center [778, 17] width 68 height 18
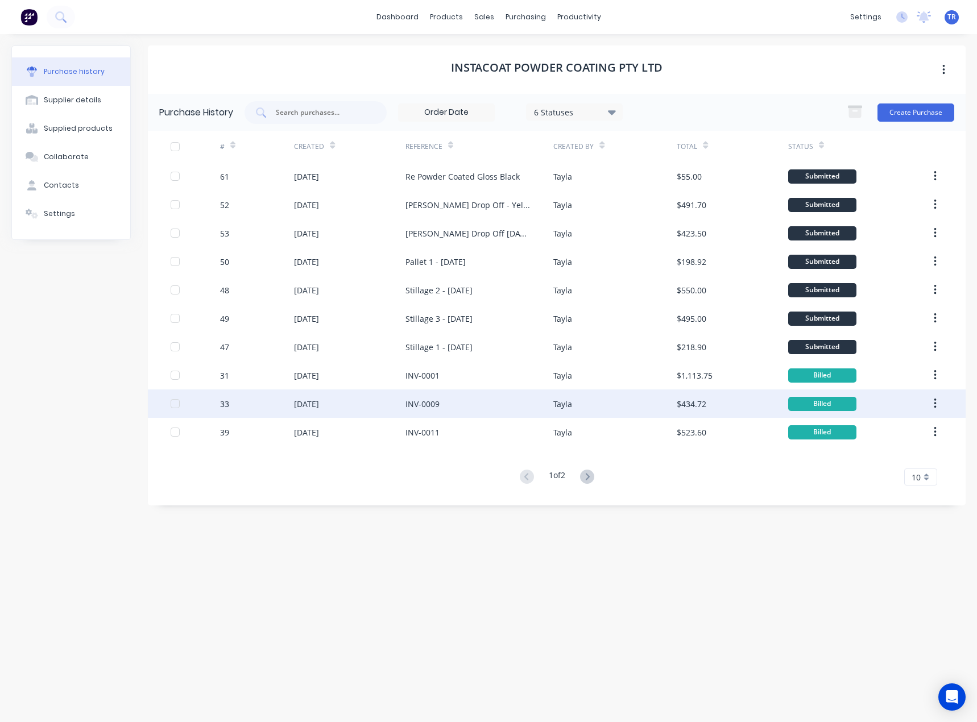
click at [437, 406] on div "INV-0009" at bounding box center [423, 404] width 34 height 12
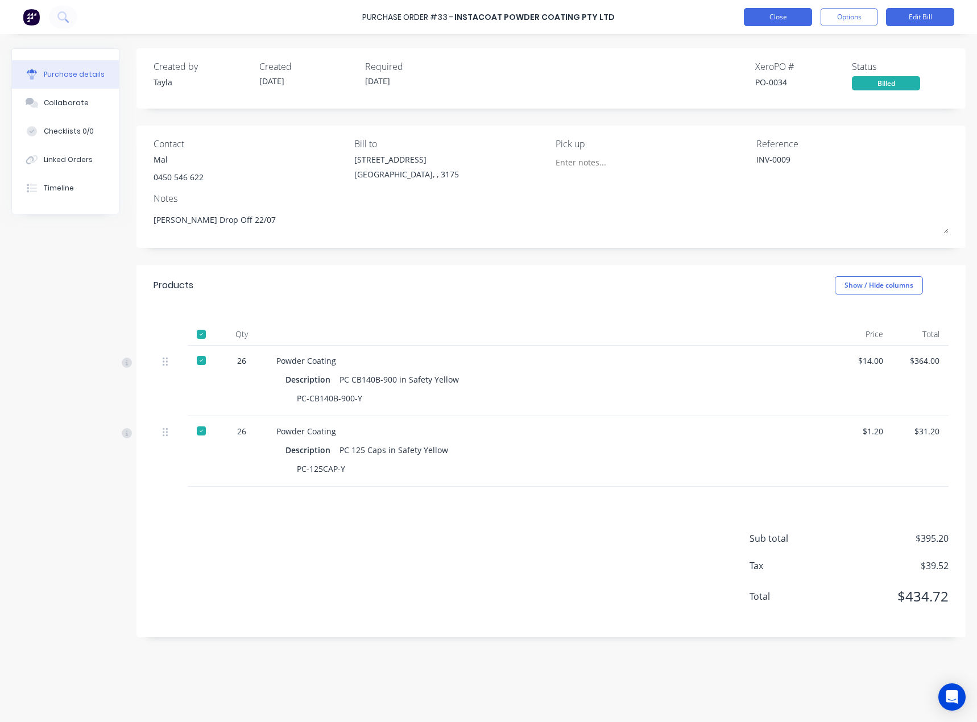
click at [770, 22] on button "Close" at bounding box center [778, 17] width 68 height 18
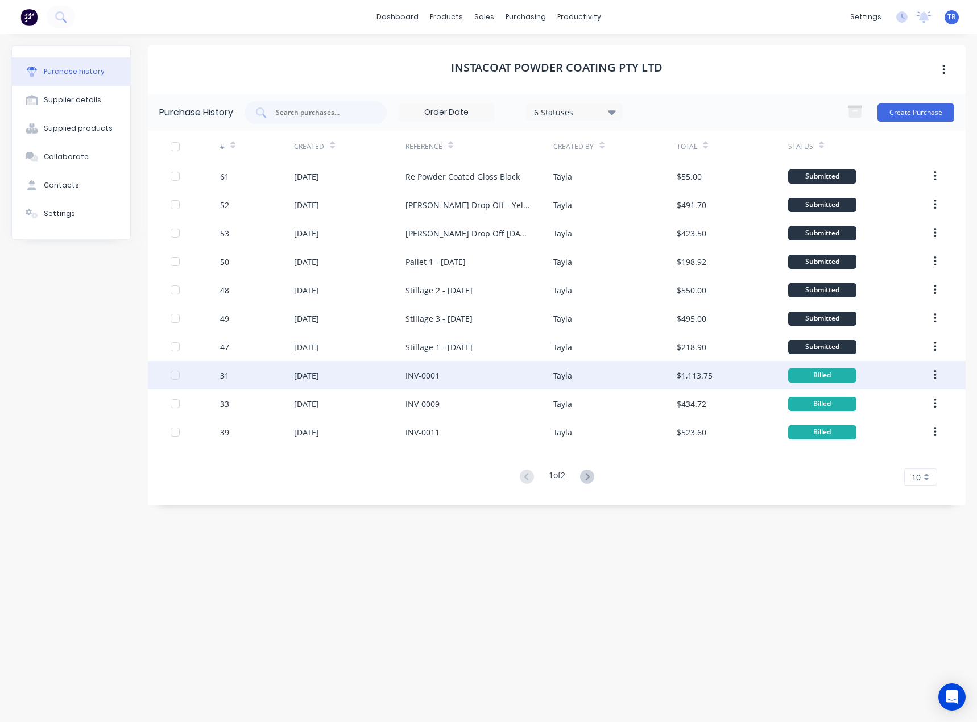
click at [329, 382] on div "[DATE]" at bounding box center [349, 375] width 111 height 28
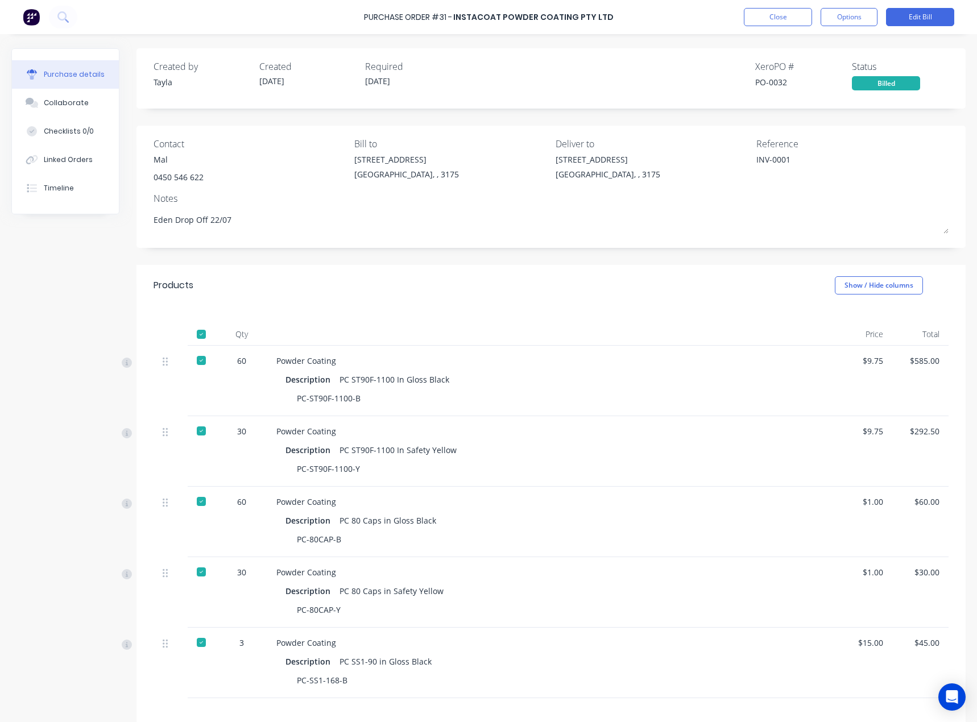
scroll to position [57, 0]
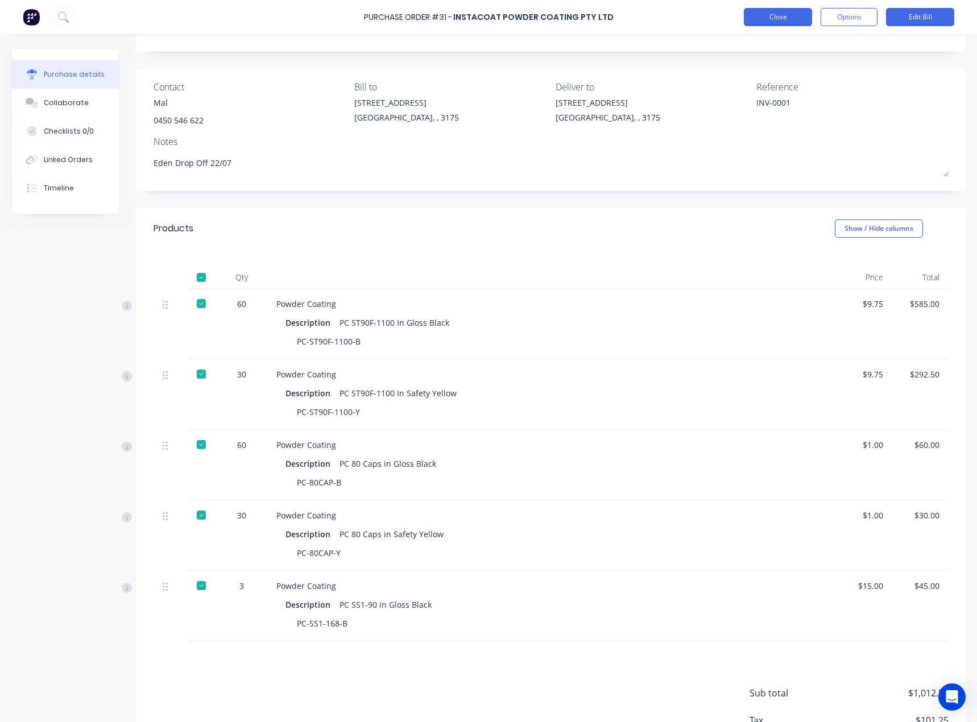
click at [769, 11] on button "Close" at bounding box center [778, 17] width 68 height 18
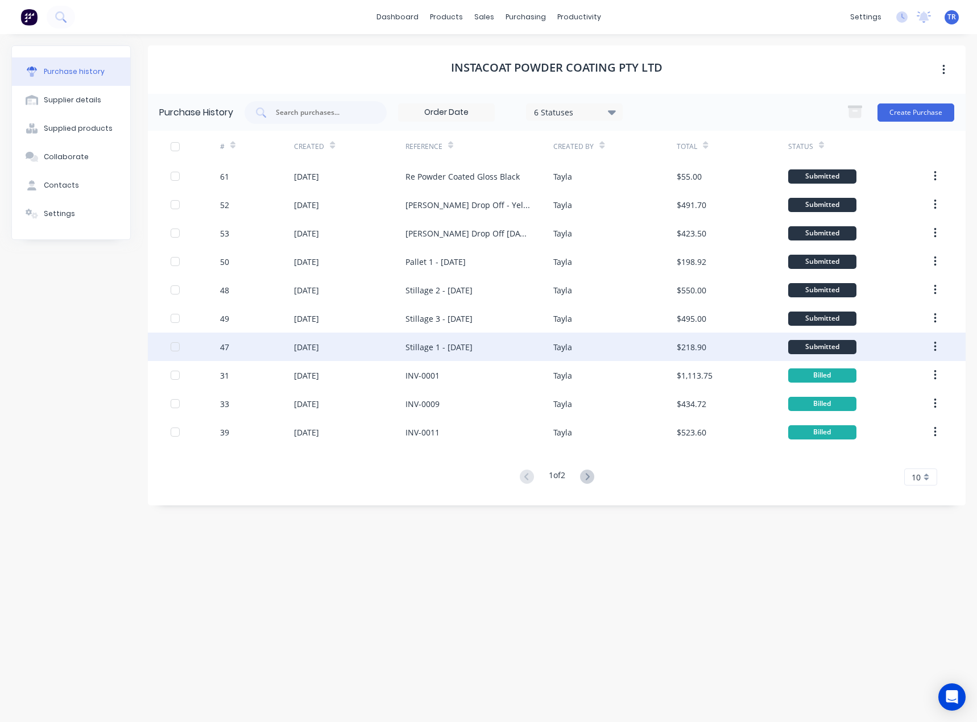
click at [382, 344] on div "07 Aug 2025" at bounding box center [349, 347] width 111 height 28
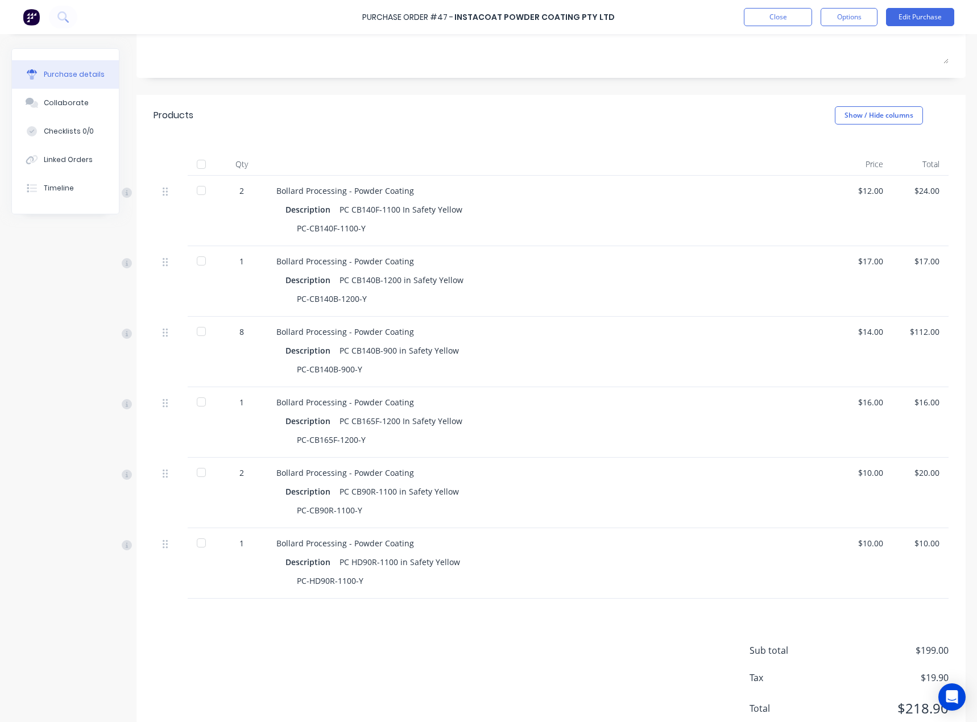
scroll to position [171, 0]
click at [771, 17] on button "Close" at bounding box center [778, 17] width 68 height 18
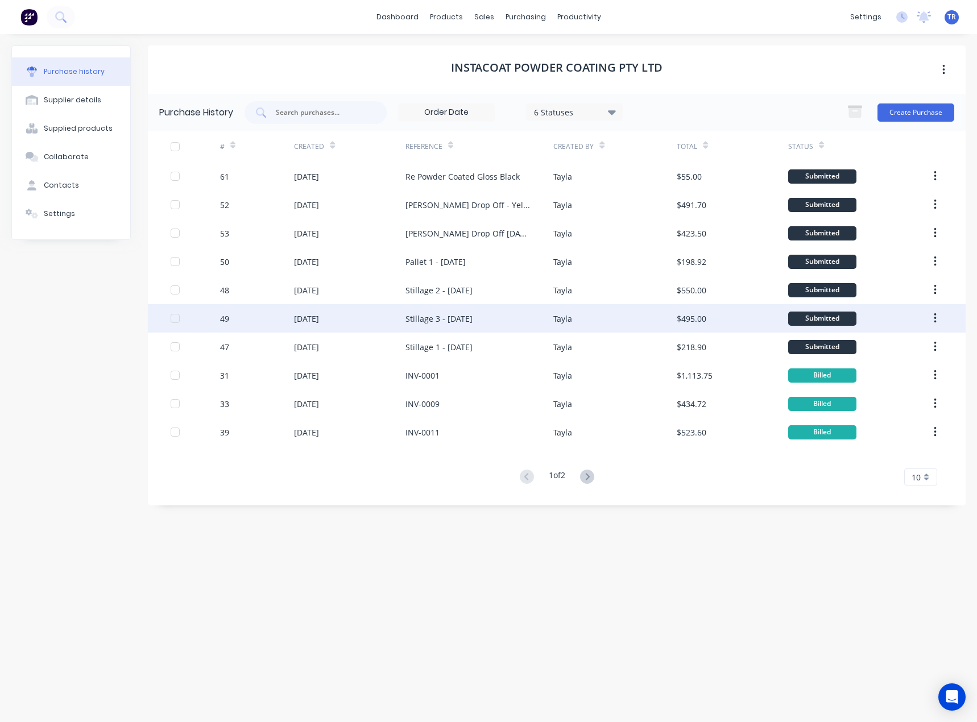
click at [488, 311] on div "Stillage 3 - 07/08/25" at bounding box center [480, 318] width 148 height 28
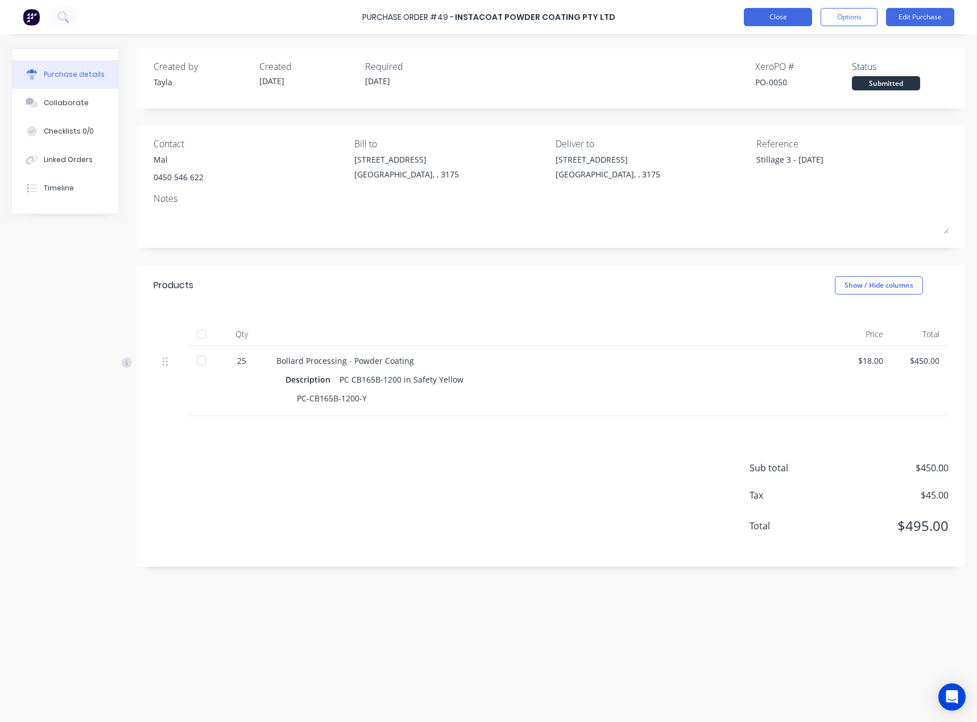
click at [758, 19] on button "Close" at bounding box center [778, 17] width 68 height 18
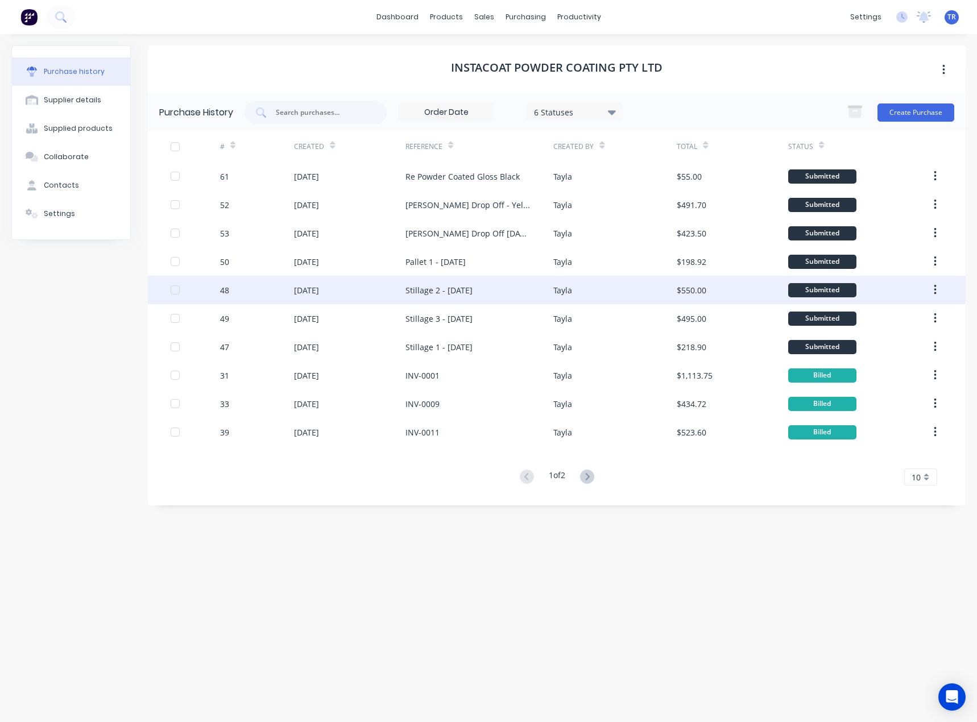
click at [367, 286] on div "07 Aug 2025" at bounding box center [349, 290] width 111 height 28
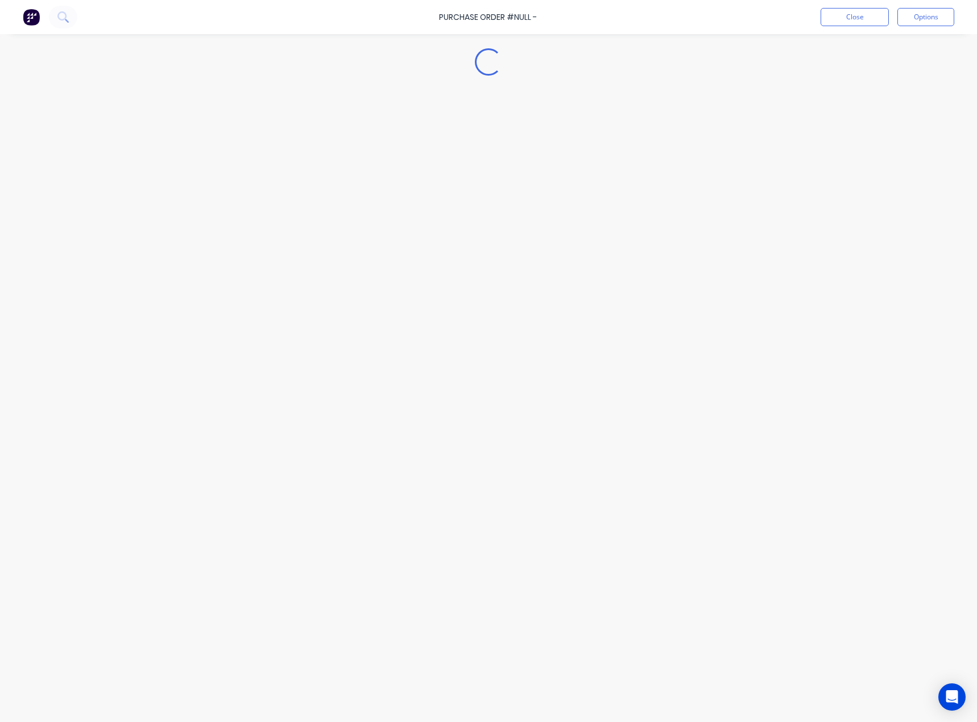
type textarea "x"
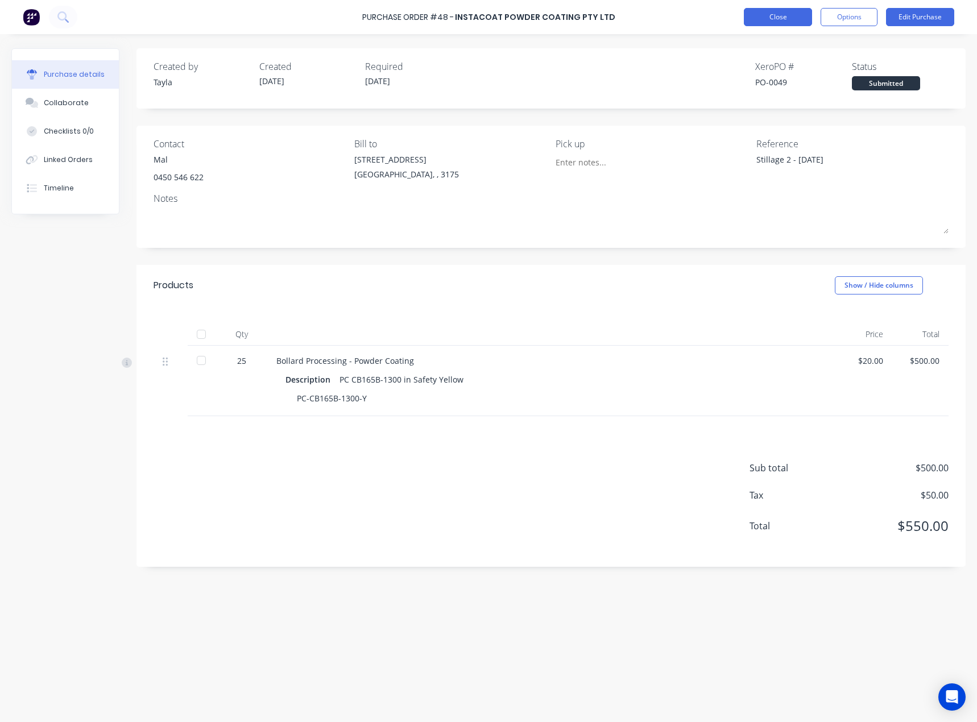
click at [771, 24] on button "Close" at bounding box center [778, 17] width 68 height 18
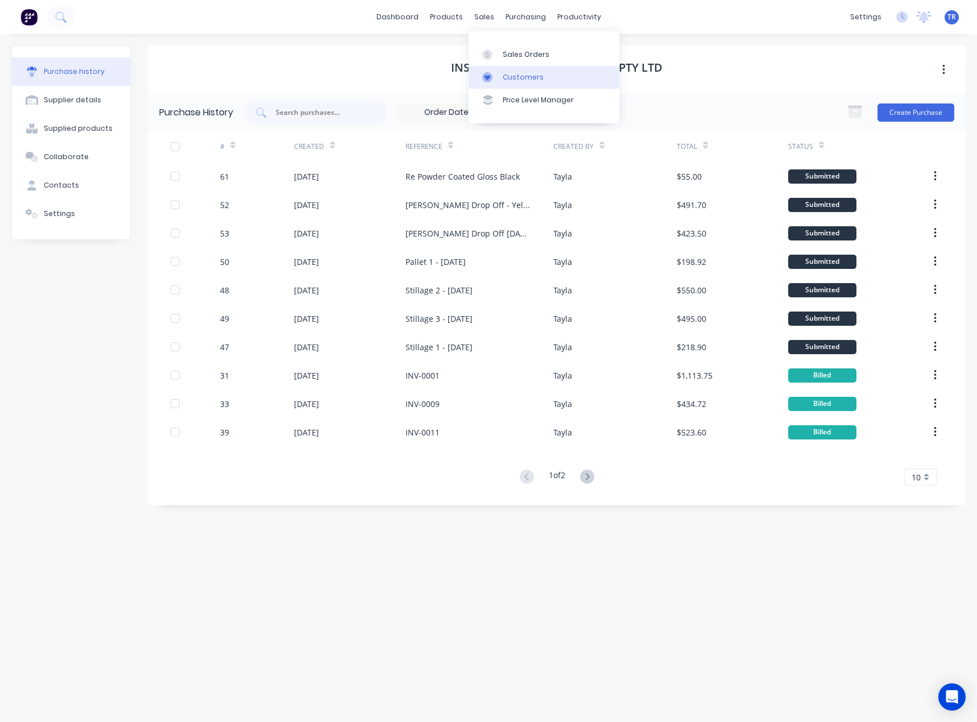
click at [509, 75] on div "Customers" at bounding box center [523, 77] width 41 height 10
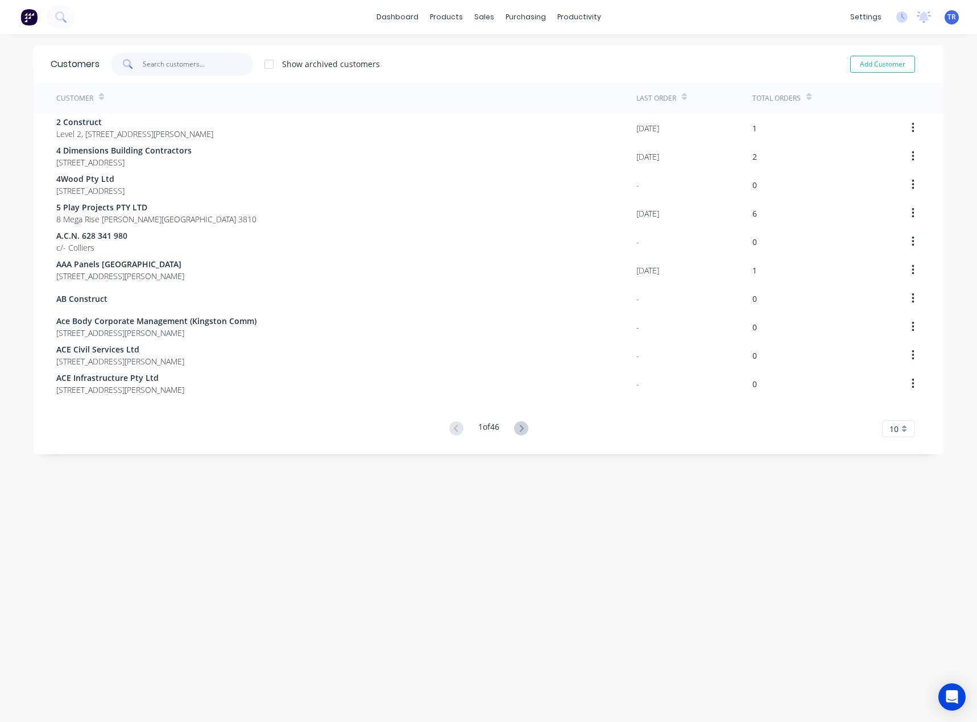
click at [189, 65] on input "text" at bounding box center [198, 64] width 111 height 23
click at [488, 57] on icon at bounding box center [483, 54] width 10 height 10
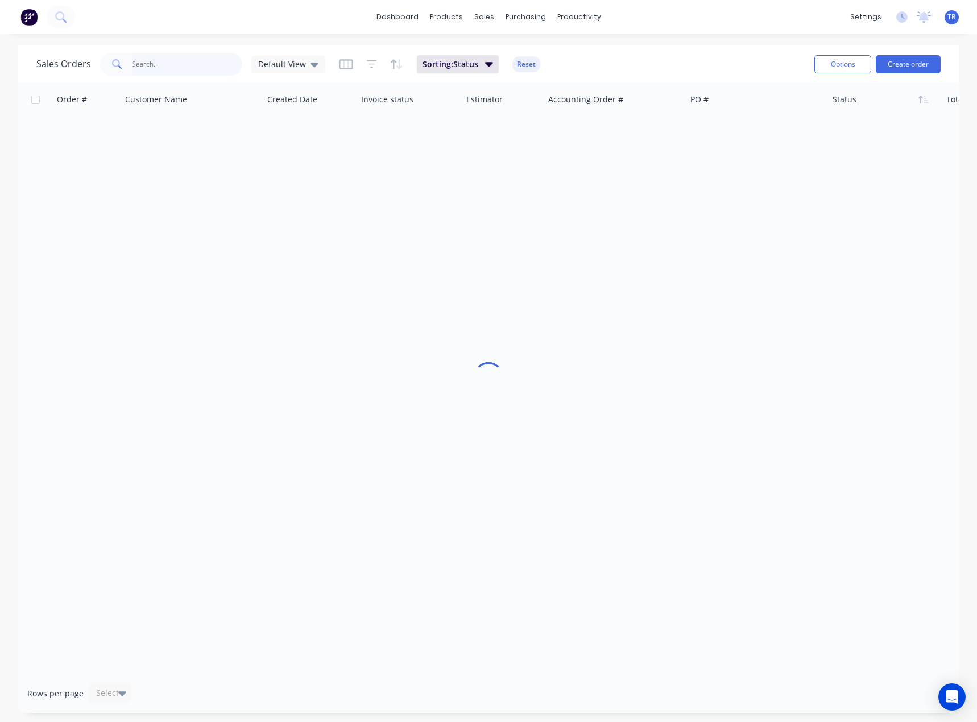
click at [188, 63] on input "text" at bounding box center [187, 64] width 111 height 23
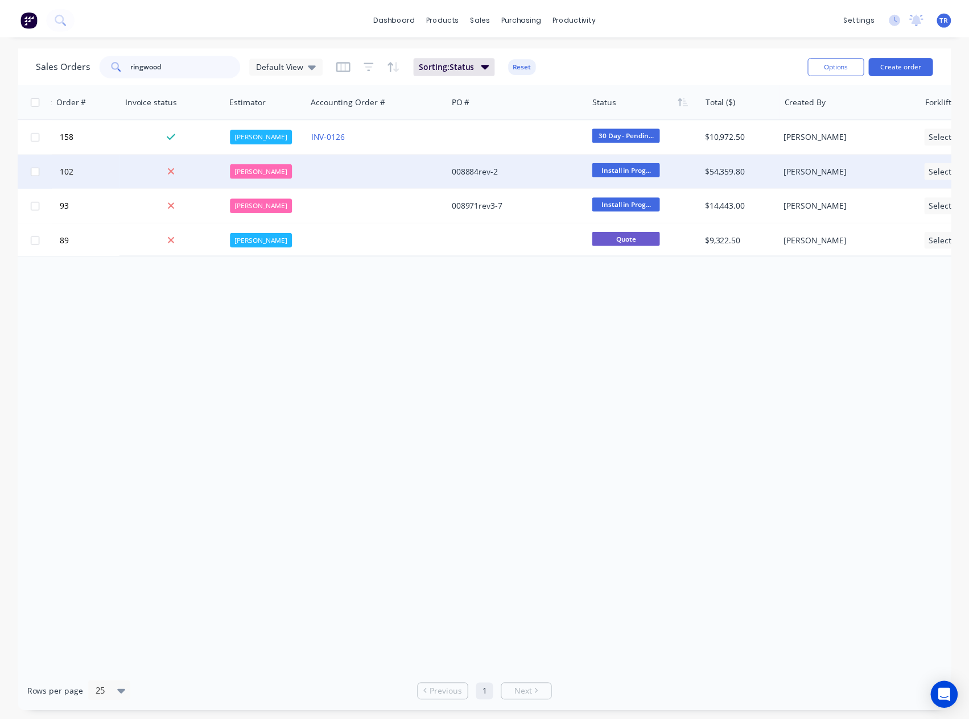
scroll to position [0, 236]
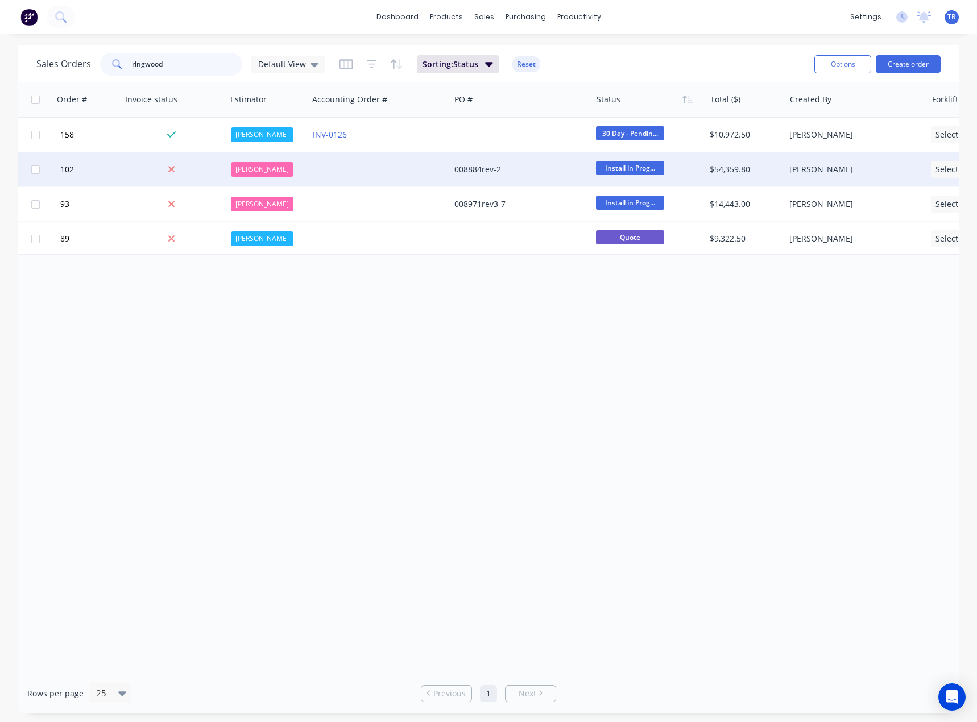
type input "ringwood"
click at [179, 179] on div at bounding box center [173, 169] width 105 height 34
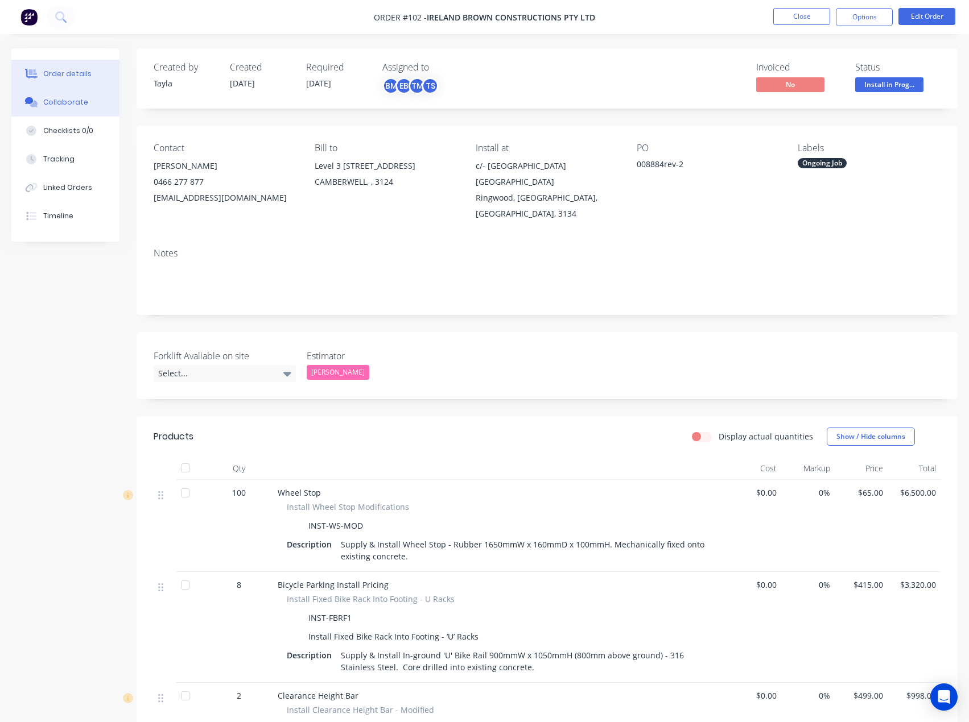
click at [40, 98] on button "Collaborate" at bounding box center [65, 102] width 108 height 28
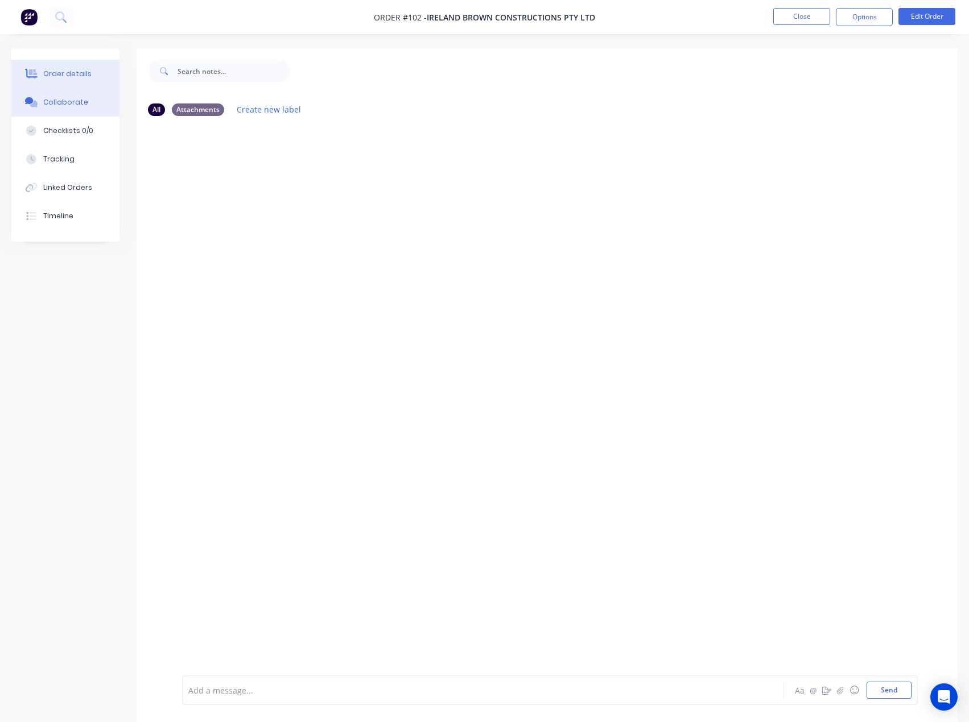
click at [102, 72] on button "Order details" at bounding box center [65, 74] width 108 height 28
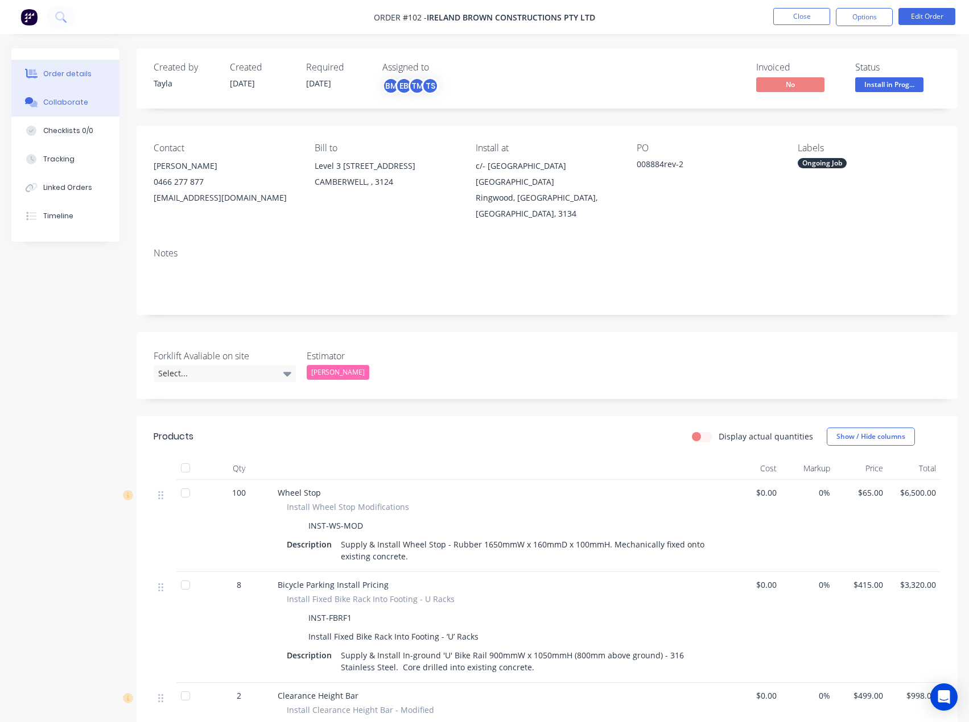
click at [84, 98] on button "Collaborate" at bounding box center [65, 102] width 108 height 28
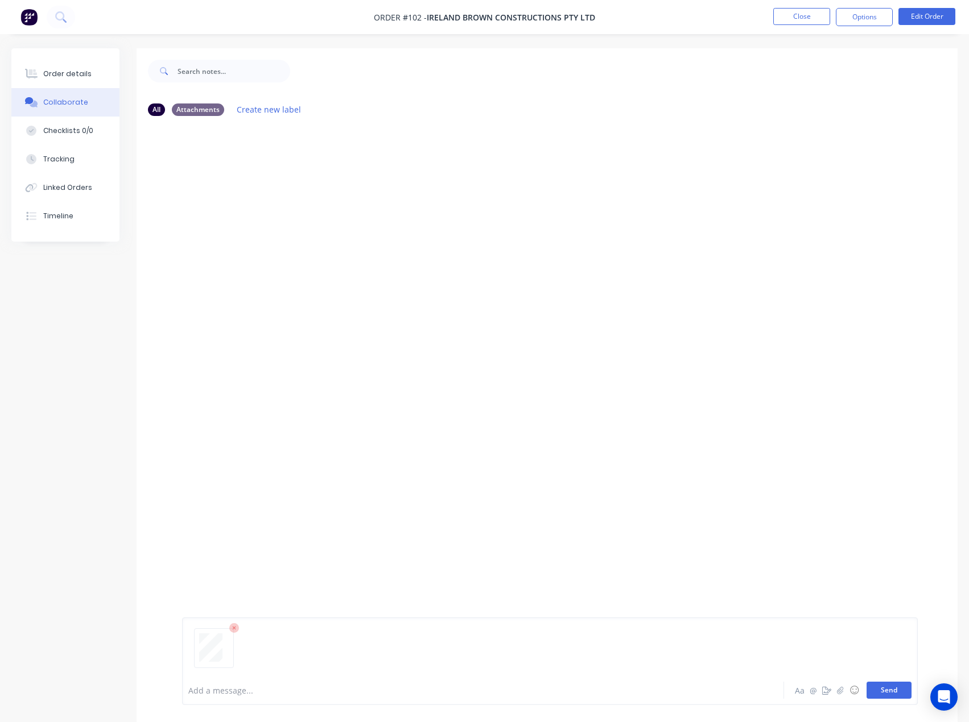
click at [897, 689] on button "Send" at bounding box center [888, 690] width 45 height 17
click at [814, 16] on button "Close" at bounding box center [801, 16] width 57 height 17
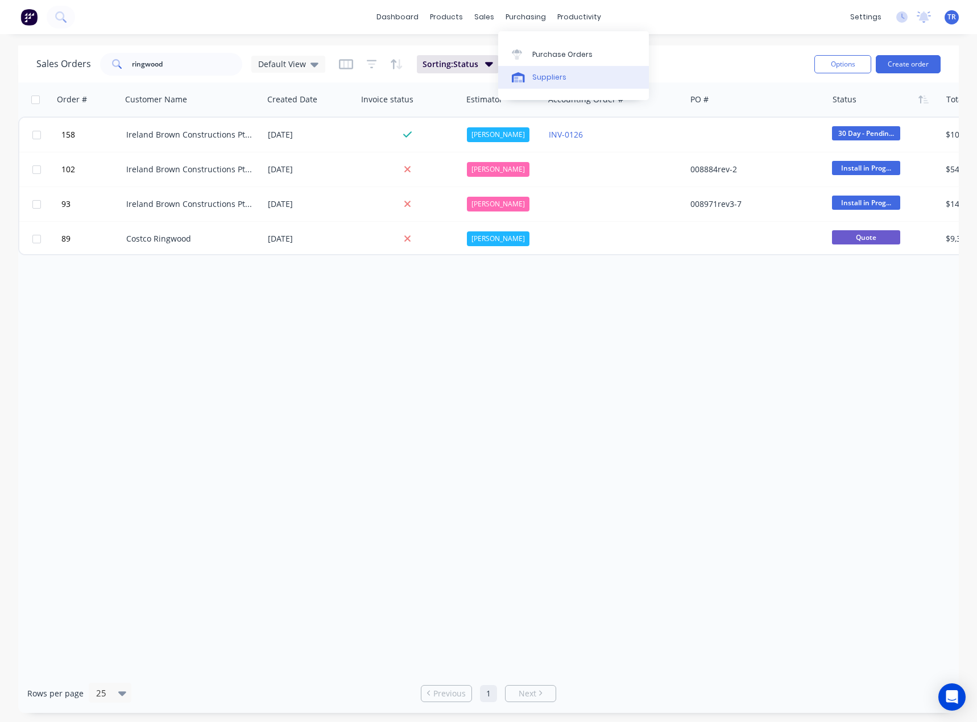
click at [533, 72] on div "Suppliers" at bounding box center [549, 77] width 34 height 10
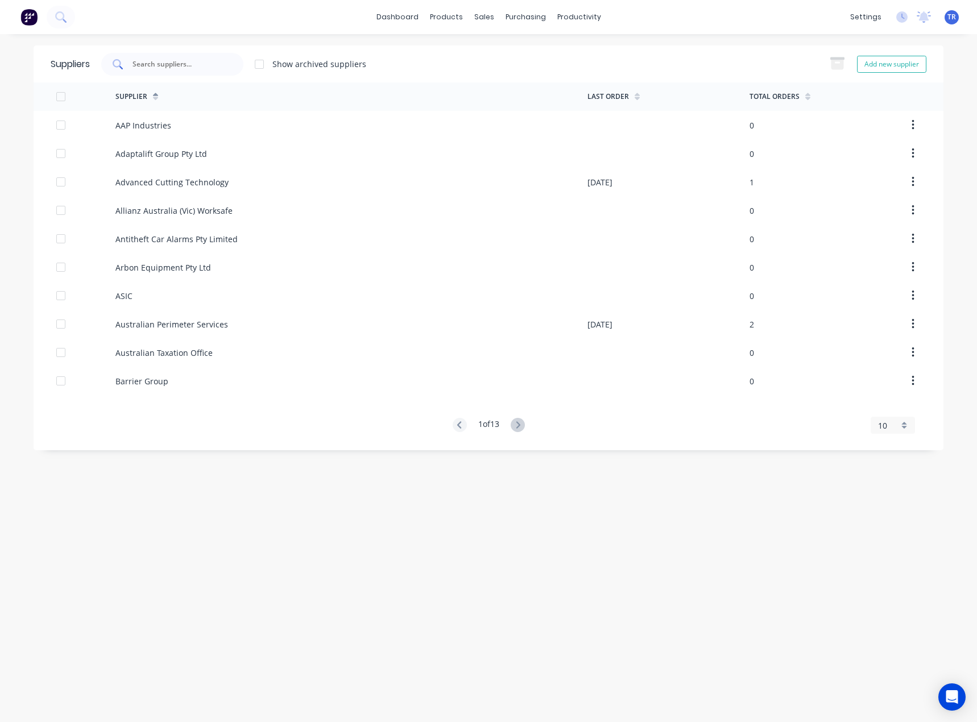
drag, startPoint x: 189, startPoint y: 55, endPoint x: 183, endPoint y: 65, distance: 12.3
click at [189, 55] on div at bounding box center [172, 64] width 142 height 23
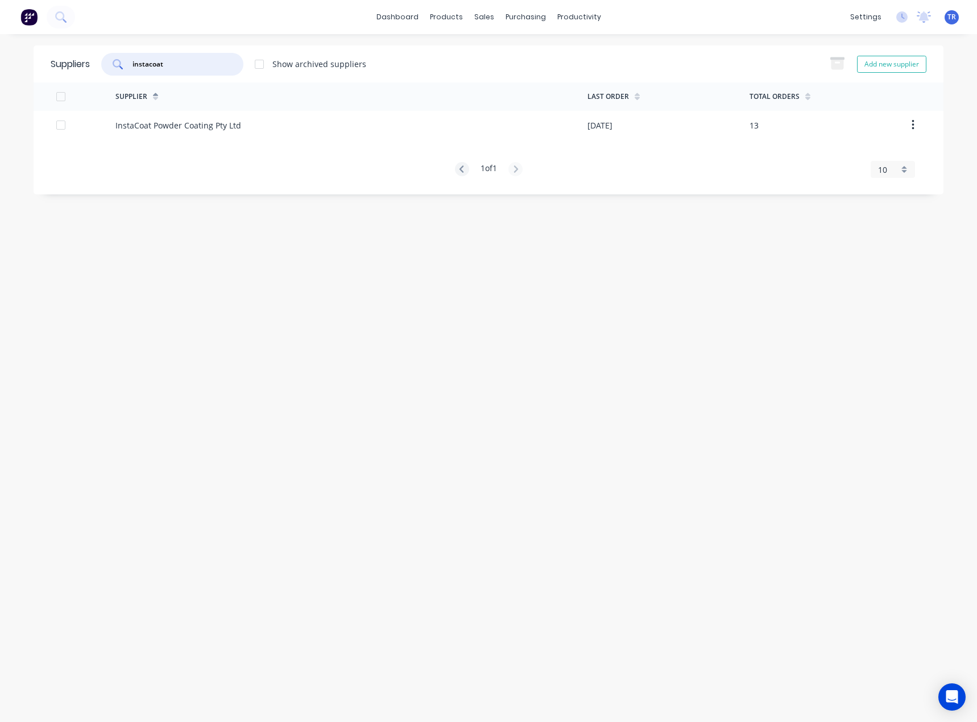
type input "instacoat"
click at [182, 130] on div "InstaCoat Powder Coating Pty Ltd" at bounding box center [178, 125] width 126 height 12
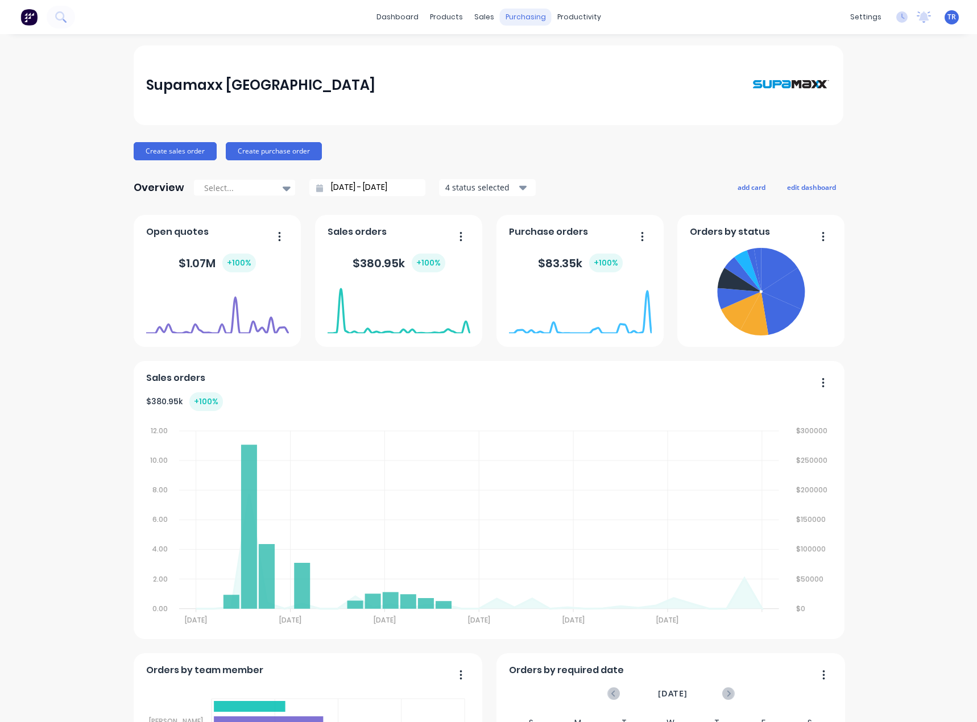
click at [520, 18] on div "purchasing" at bounding box center [526, 17] width 52 height 17
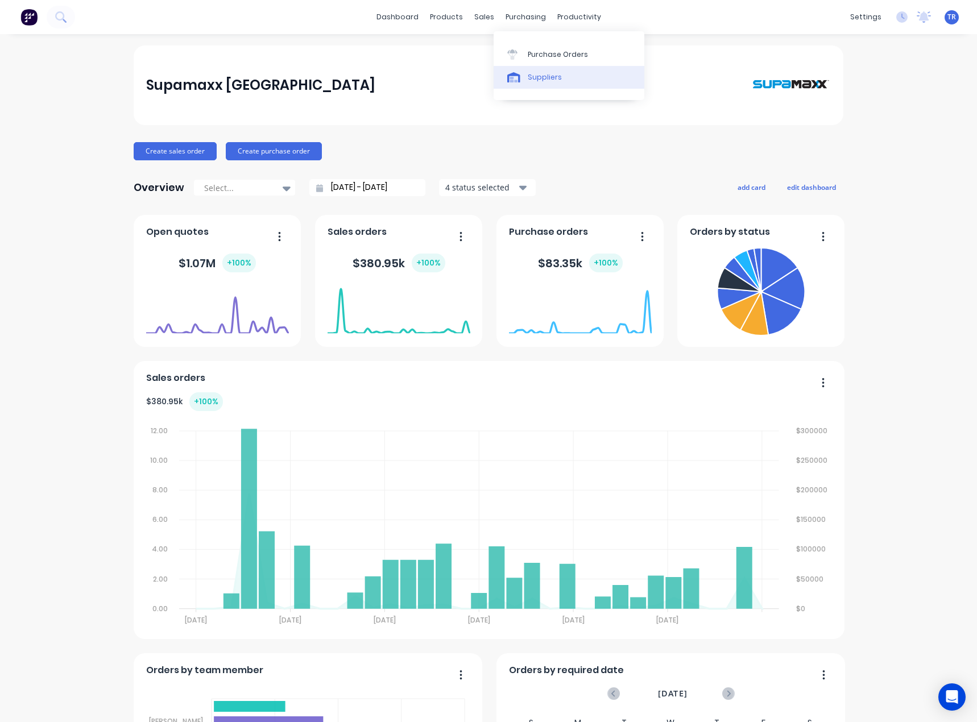
click at [523, 81] on div at bounding box center [515, 77] width 17 height 10
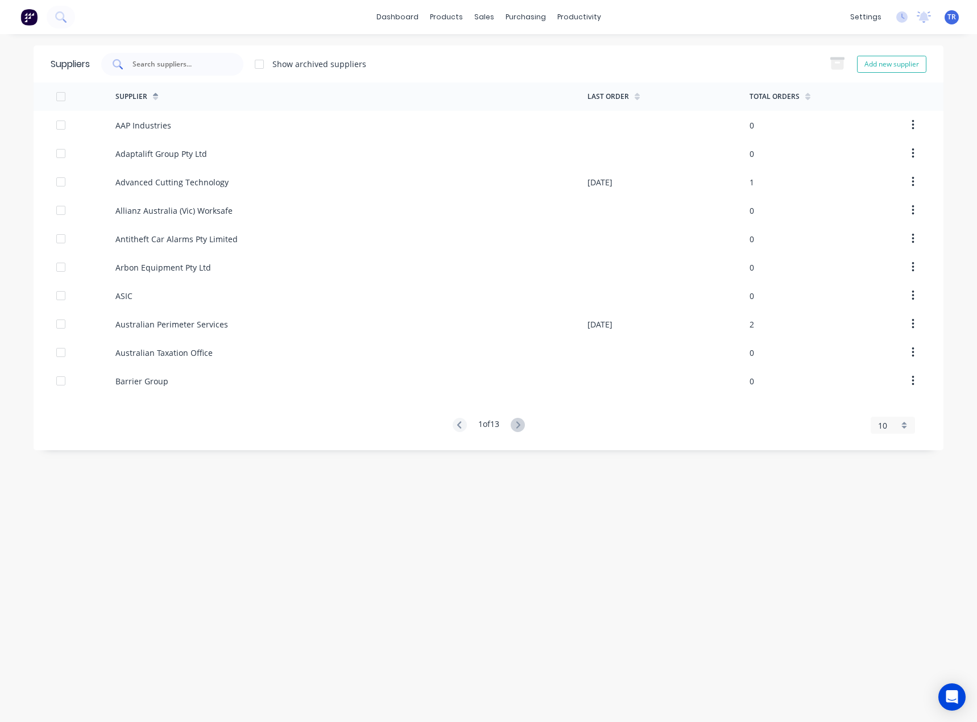
click at [178, 74] on div at bounding box center [172, 64] width 142 height 23
click at [176, 68] on input "text" at bounding box center [178, 64] width 94 height 11
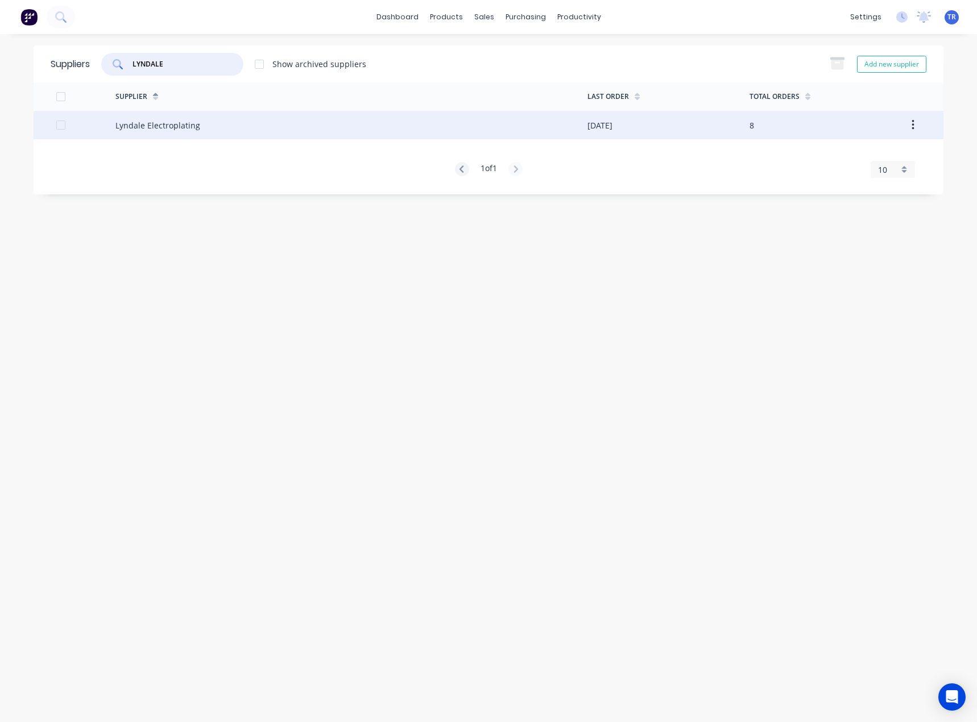
type input "LYNDALE"
click at [221, 133] on div "Lyndale Electroplating" at bounding box center [351, 125] width 472 height 28
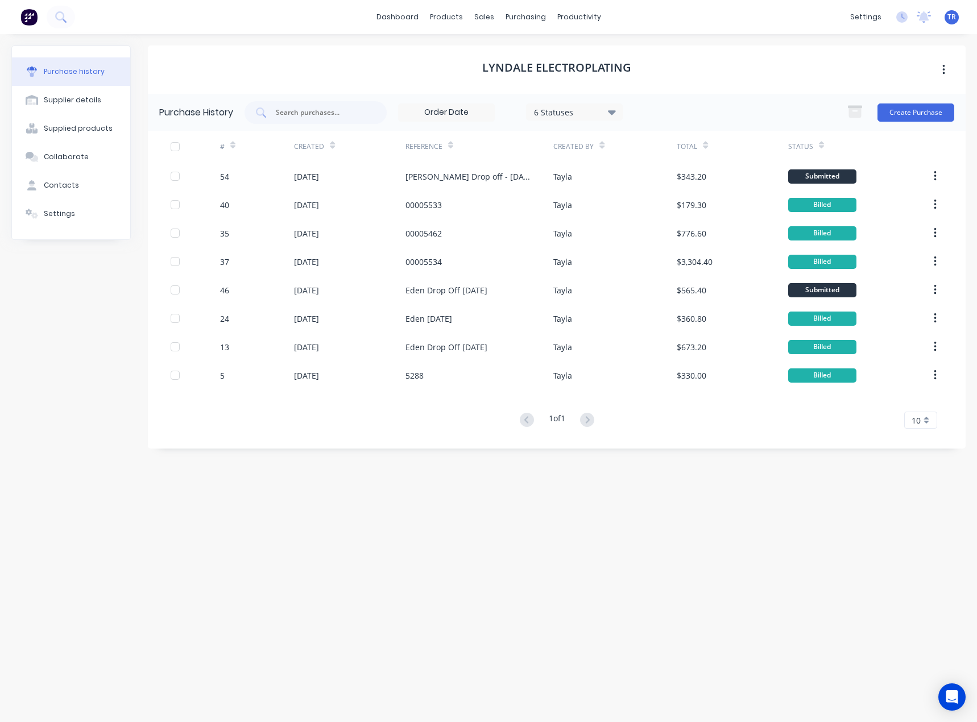
click at [820, 146] on icon at bounding box center [821, 147] width 5 height 3
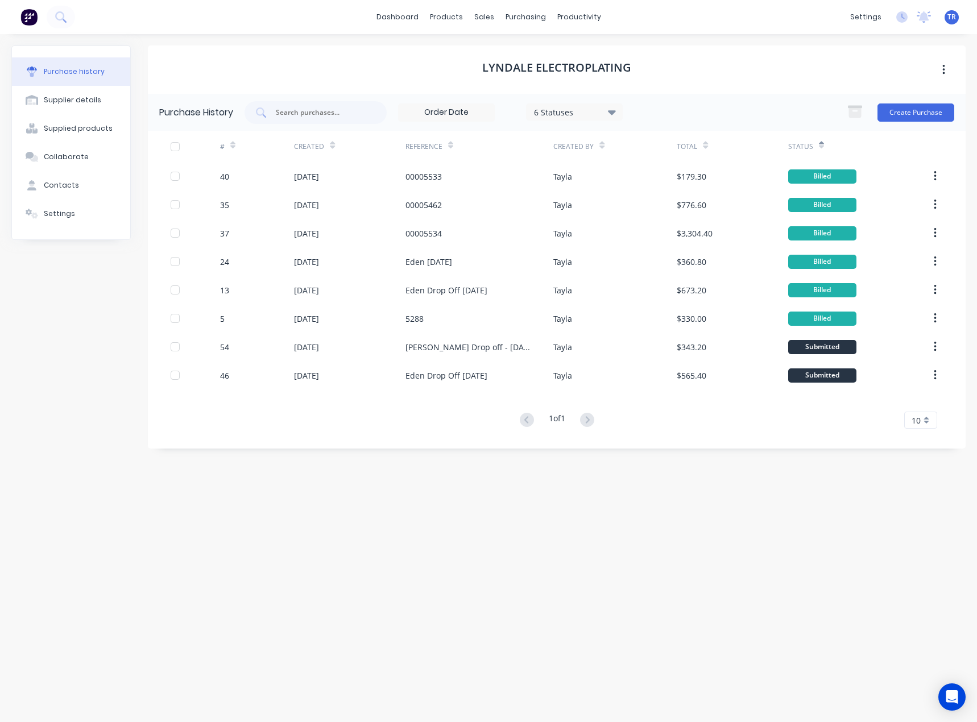
click at [819, 150] on div at bounding box center [821, 145] width 5 height 17
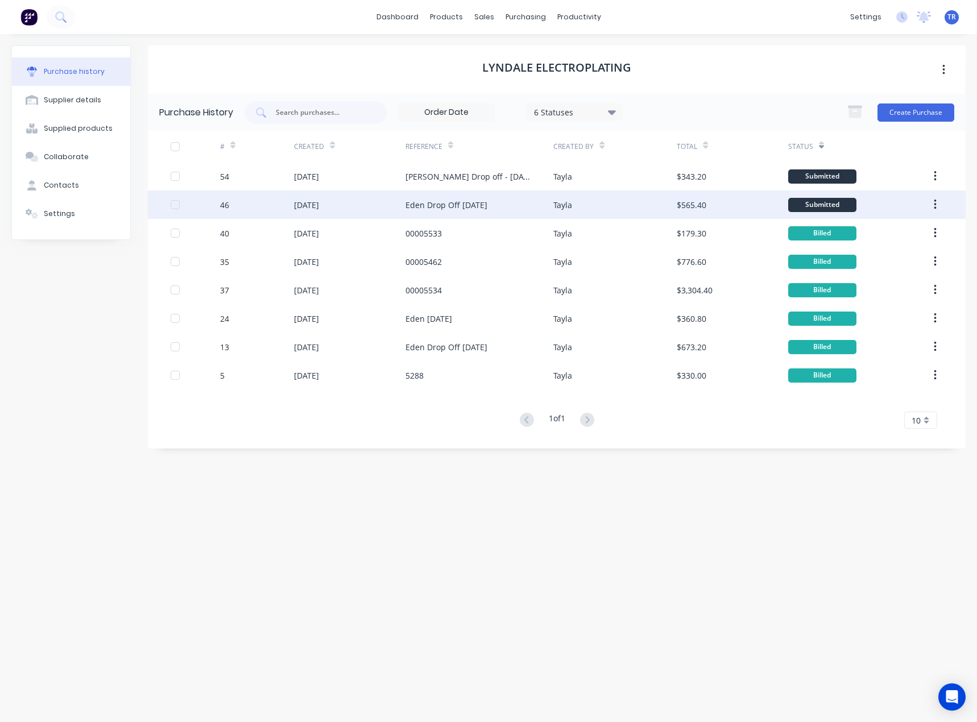
click at [440, 199] on div "Eden Drop Off 7/08/25" at bounding box center [447, 205] width 82 height 12
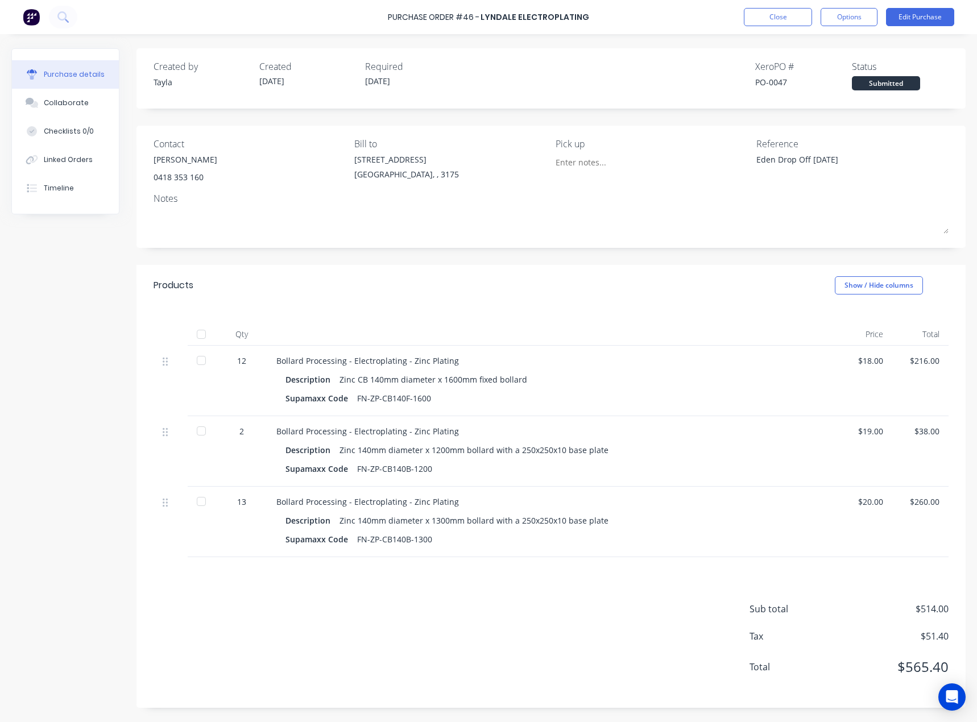
type textarea "x"
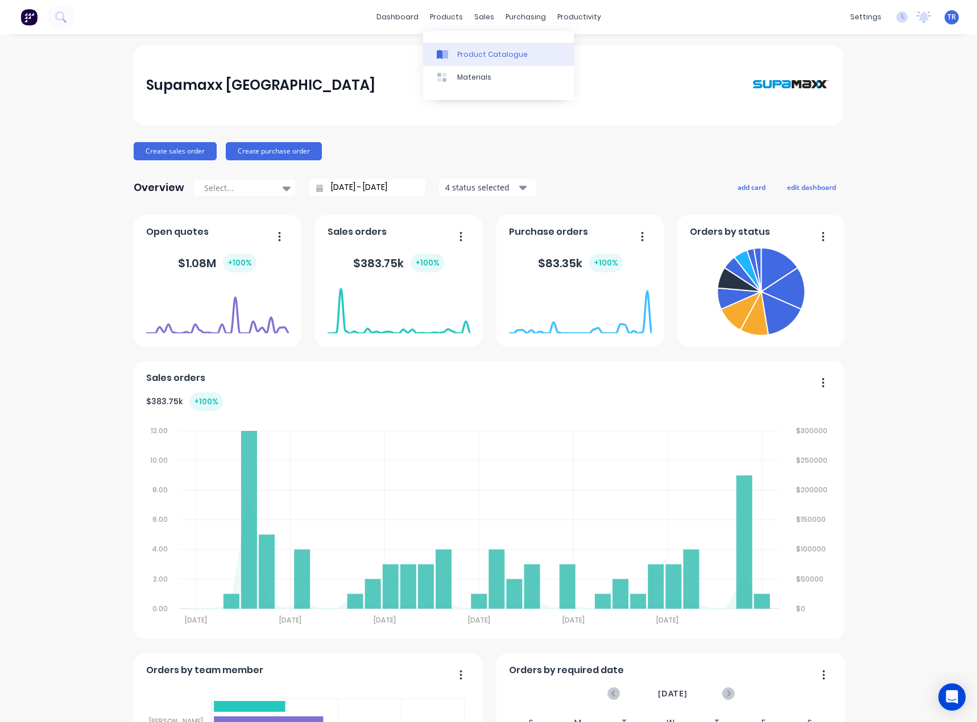
click at [457, 47] on link "Product Catalogue" at bounding box center [498, 54] width 151 height 23
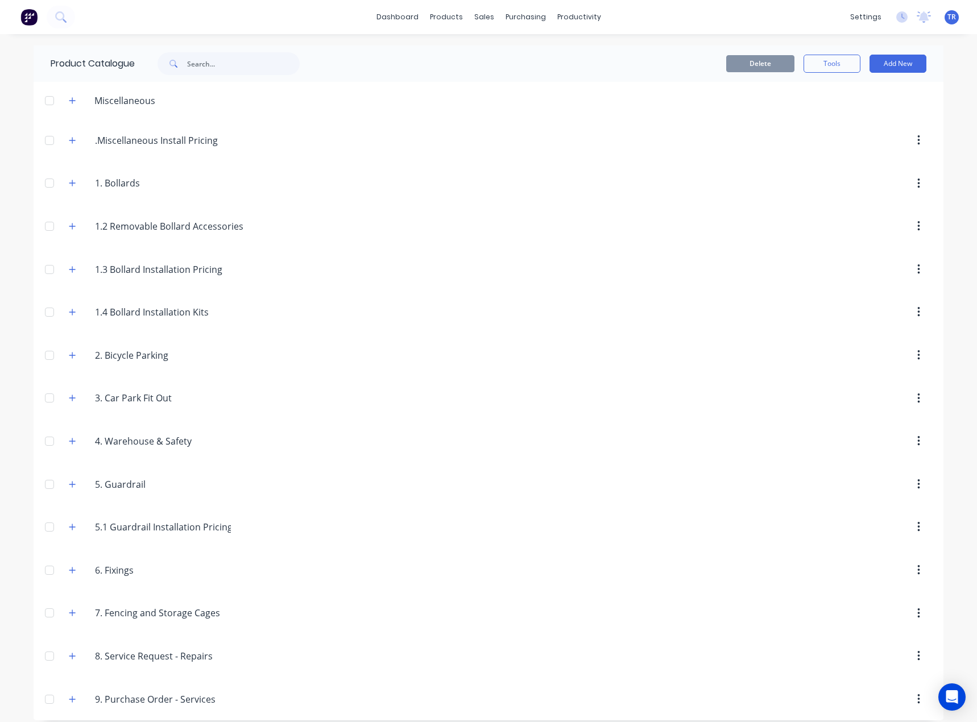
scroll to position [10, 0]
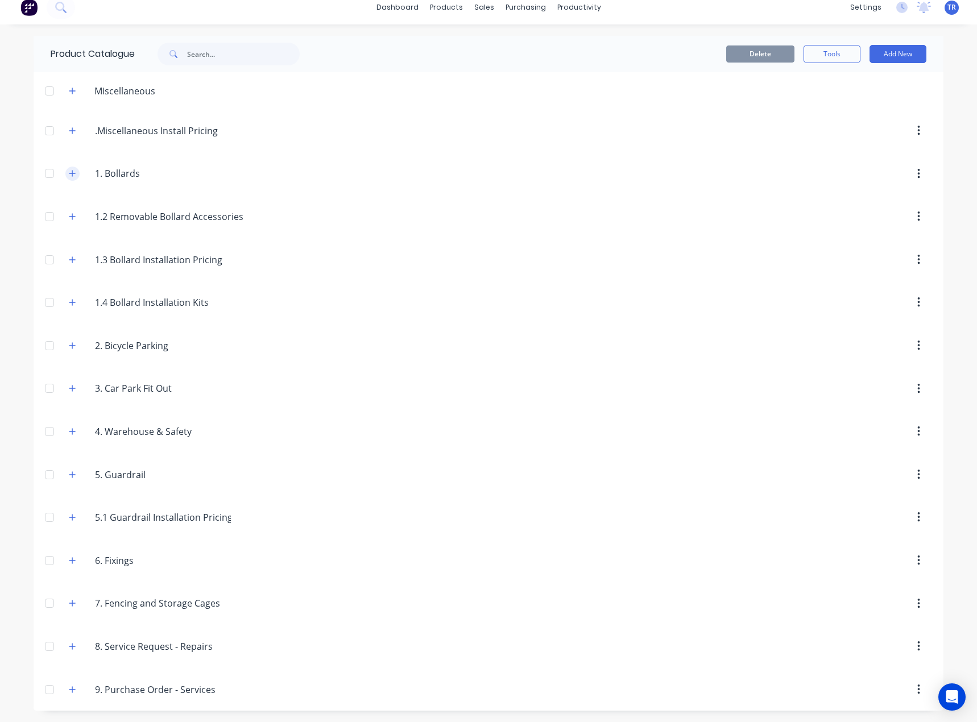
click at [71, 175] on icon "button" at bounding box center [72, 174] width 7 height 8
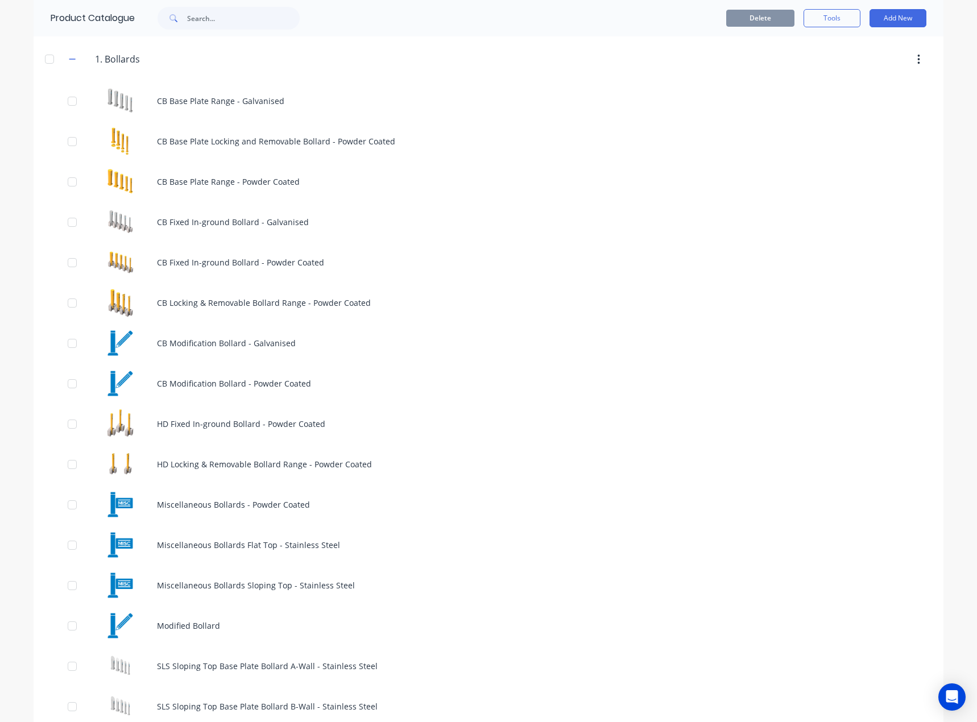
scroll to position [341, 0]
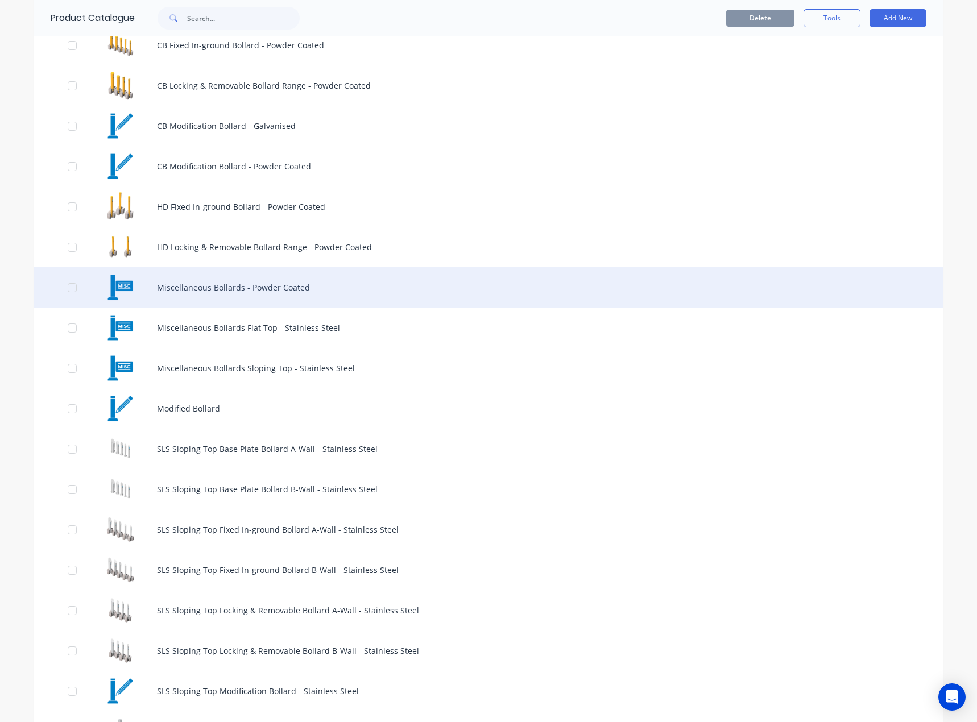
click at [241, 283] on div "Miscellaneous Bollards - Powder Coated" at bounding box center [489, 287] width 910 height 40
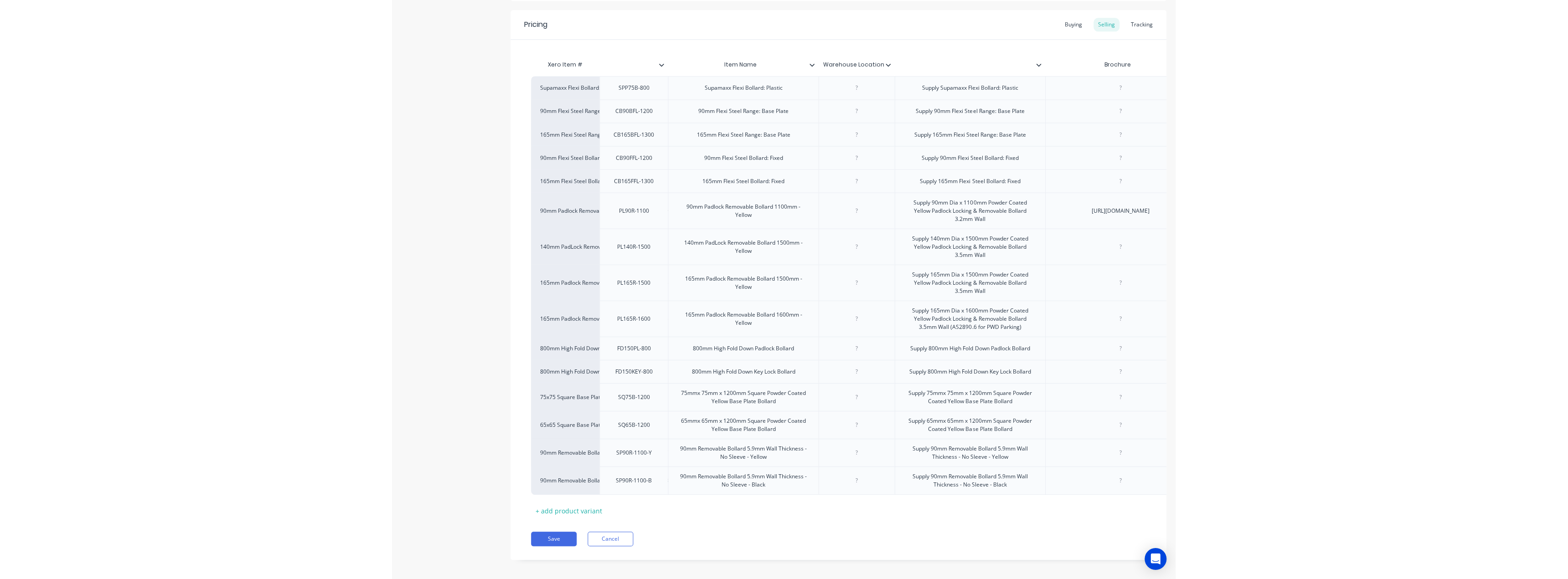
scroll to position [183, 0]
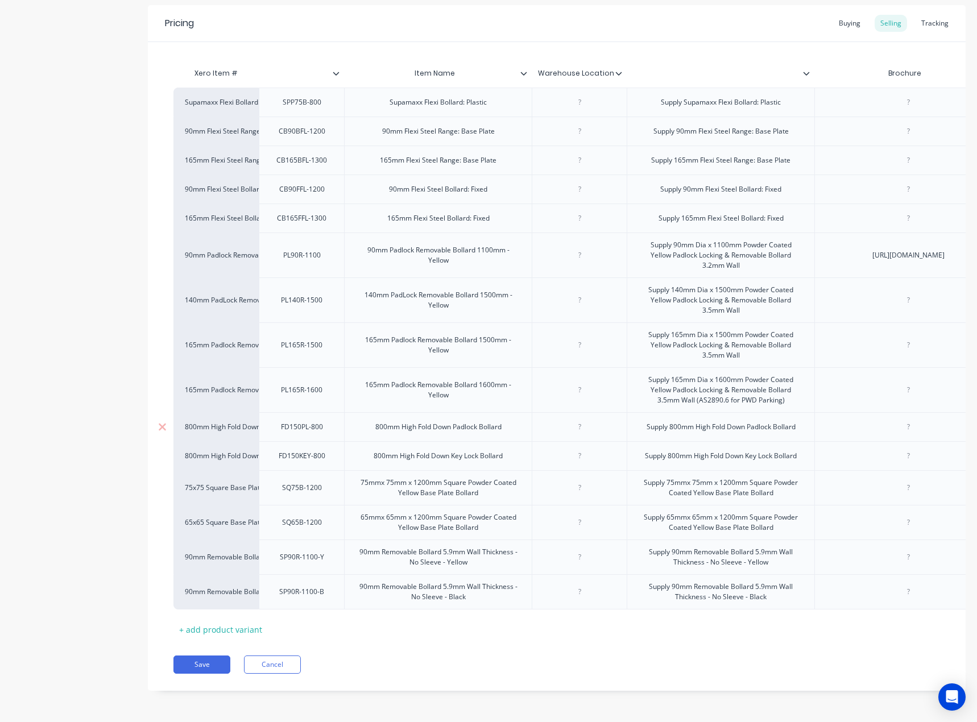
click at [295, 435] on div "FD150PL-800" at bounding box center [302, 427] width 60 height 15
click at [307, 464] on div "FD150KEY-800" at bounding box center [302, 456] width 65 height 15
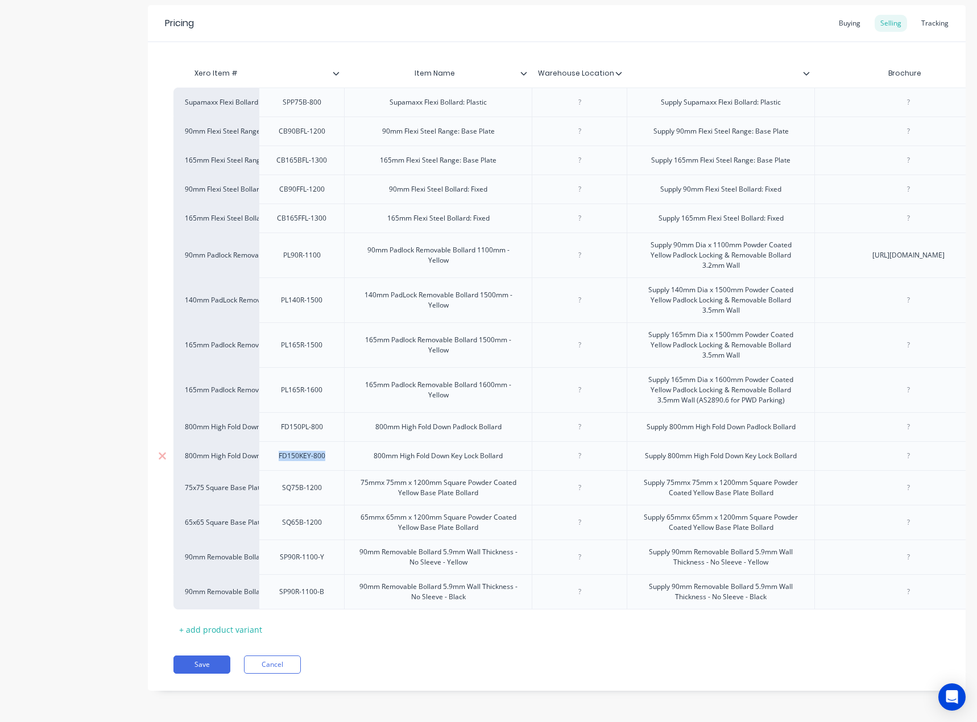
click at [307, 464] on div "FD150KEY-800" at bounding box center [302, 456] width 65 height 15
click at [310, 441] on div "FD150PL-800" at bounding box center [301, 426] width 85 height 29
click at [307, 435] on div "FD150PL-800" at bounding box center [302, 427] width 60 height 15
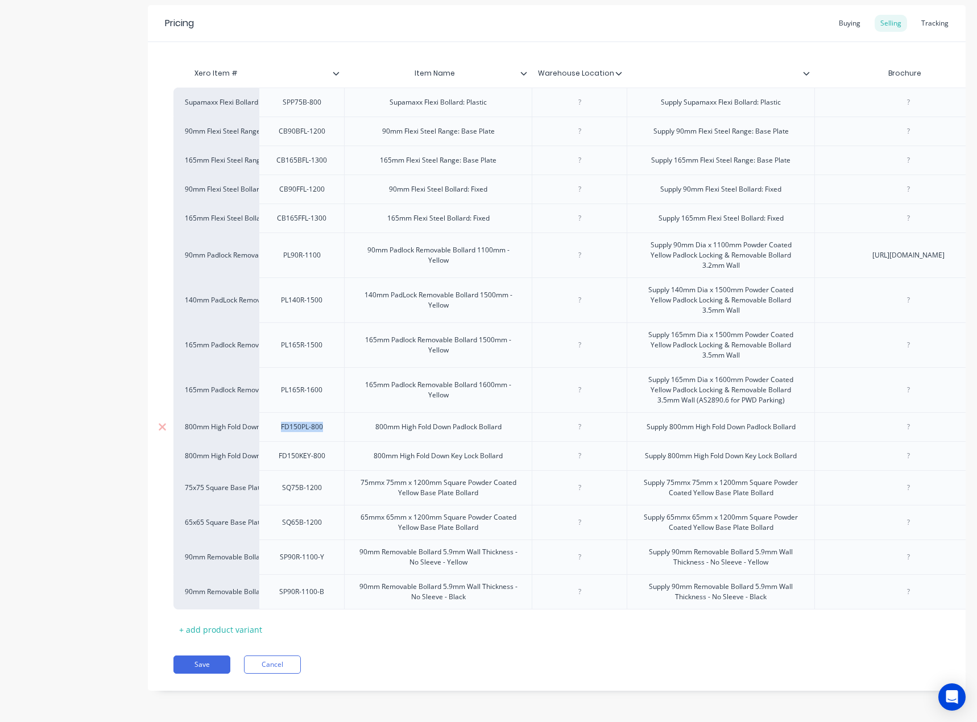
click at [307, 435] on div "FD150PL-800" at bounding box center [302, 427] width 60 height 15
copy div "FD150PL-800"
click at [293, 464] on div "FD150KEY-800" at bounding box center [302, 456] width 65 height 15
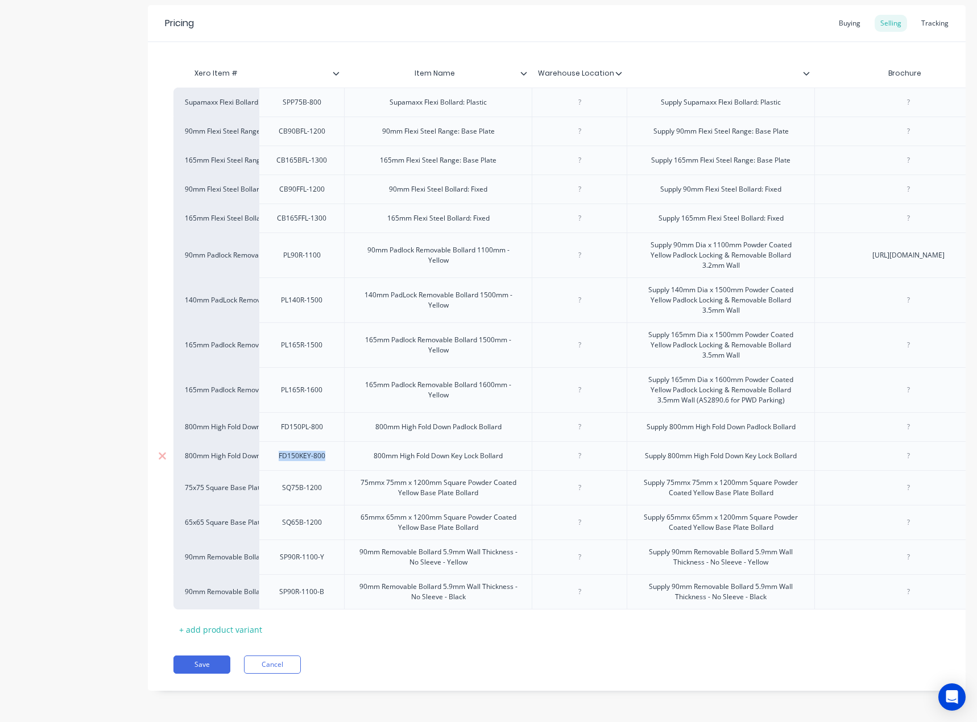
copy div "FD150KEY-800"
click at [313, 435] on div "FD150PL-800" at bounding box center [302, 427] width 60 height 15
copy div "FD150PL-800"
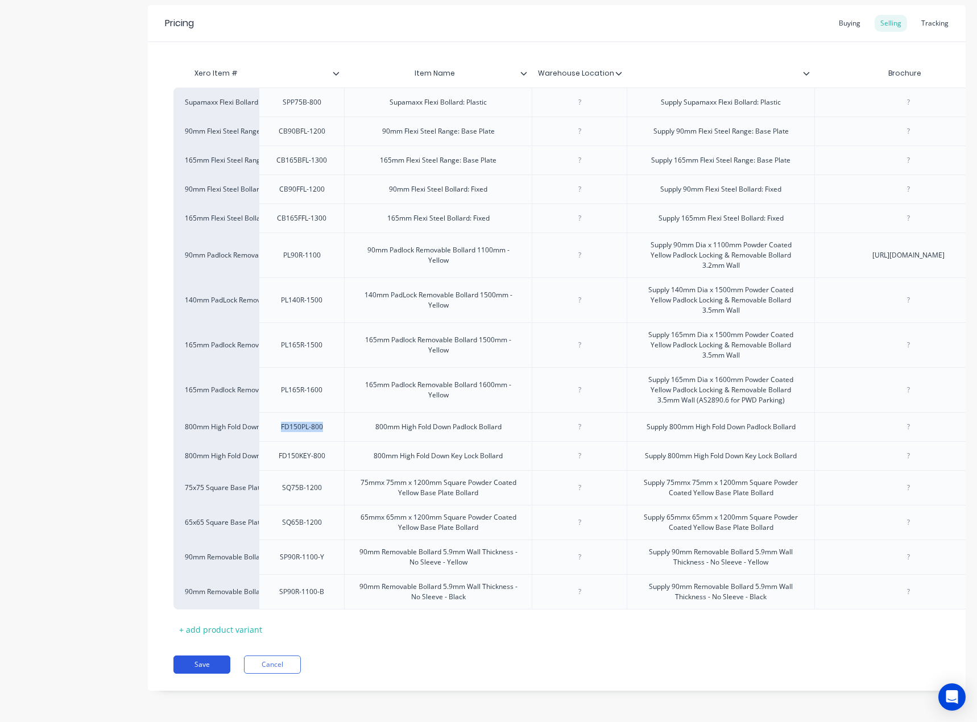
click at [206, 674] on button "Save" at bounding box center [202, 665] width 57 height 18
type textarea "x"
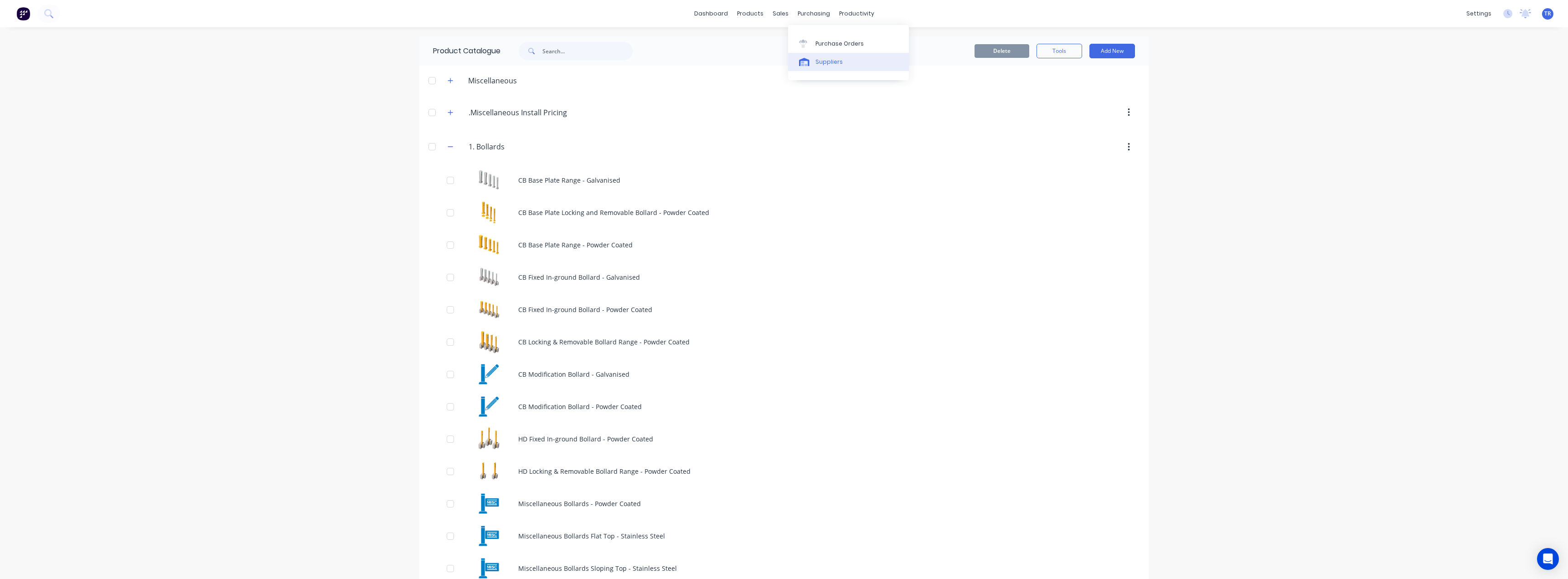
click at [783, 59] on div "Suppliers" at bounding box center [829, 62] width 27 height 8
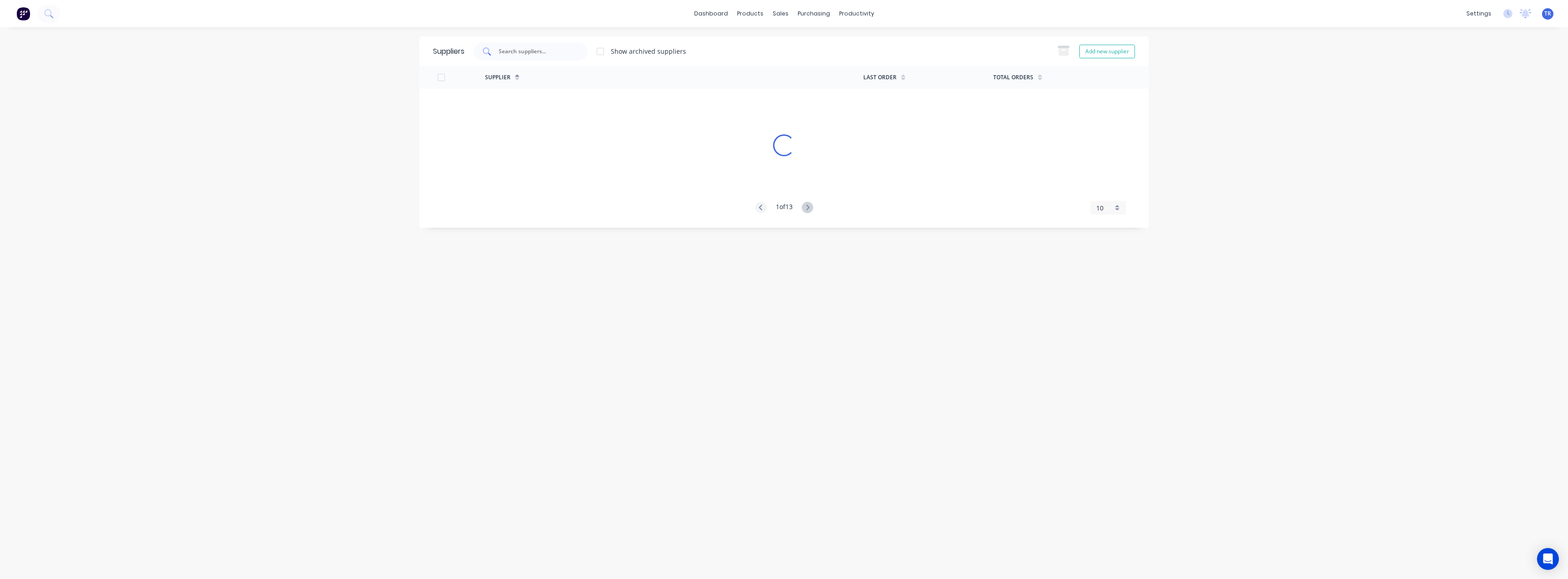
click at [486, 49] on icon at bounding box center [486, 50] width 7 height 7
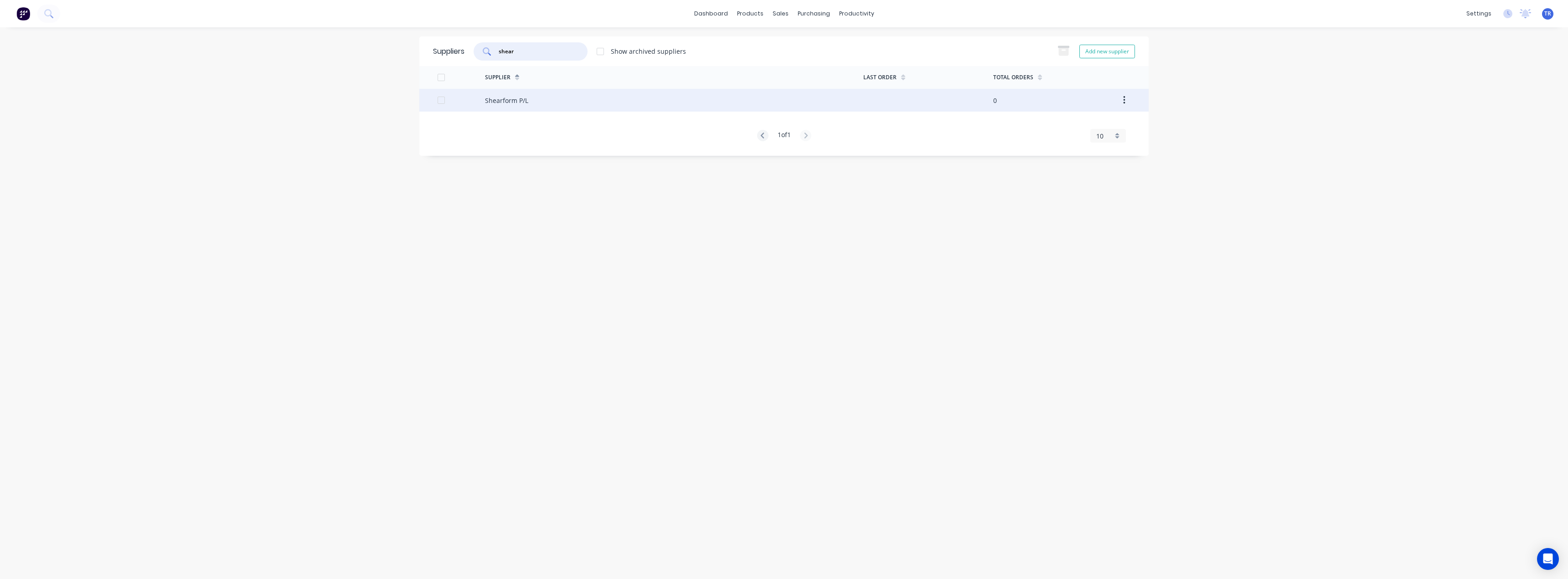
type input "shear"
click at [520, 102] on div "Shearform P/L" at bounding box center [506, 100] width 43 height 10
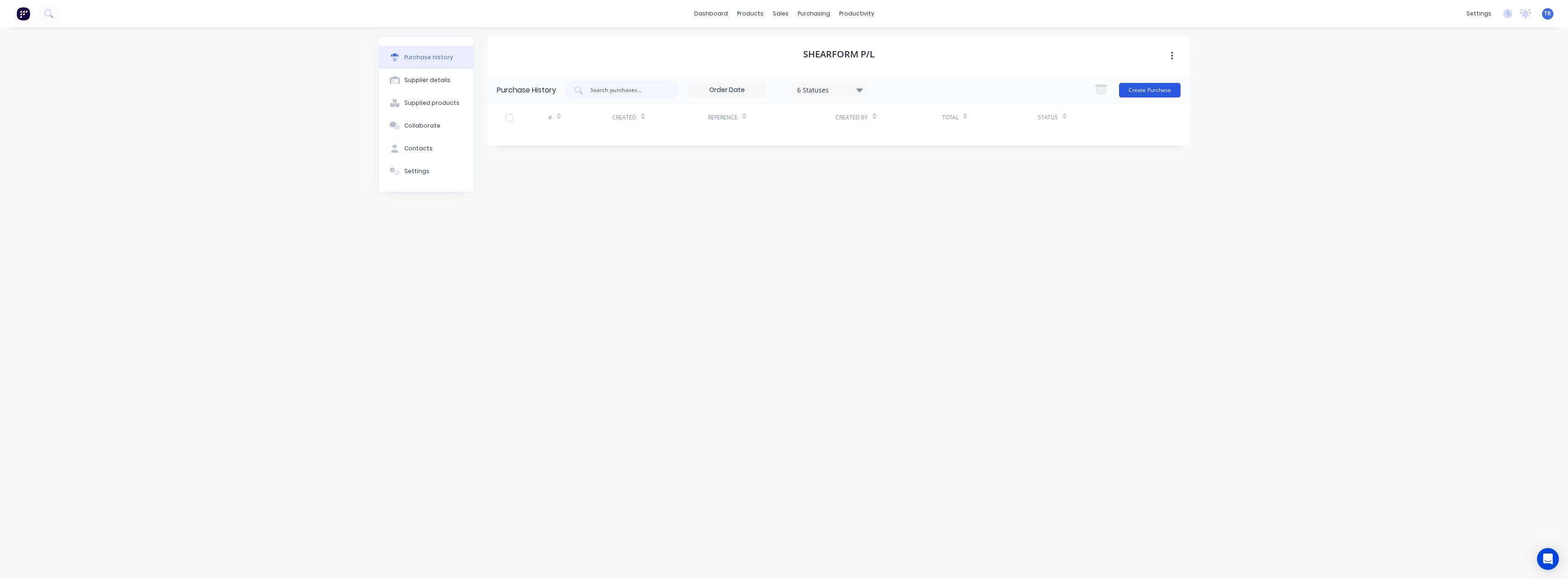
click at [783, 91] on button "Create Purchase" at bounding box center [1150, 90] width 62 height 14
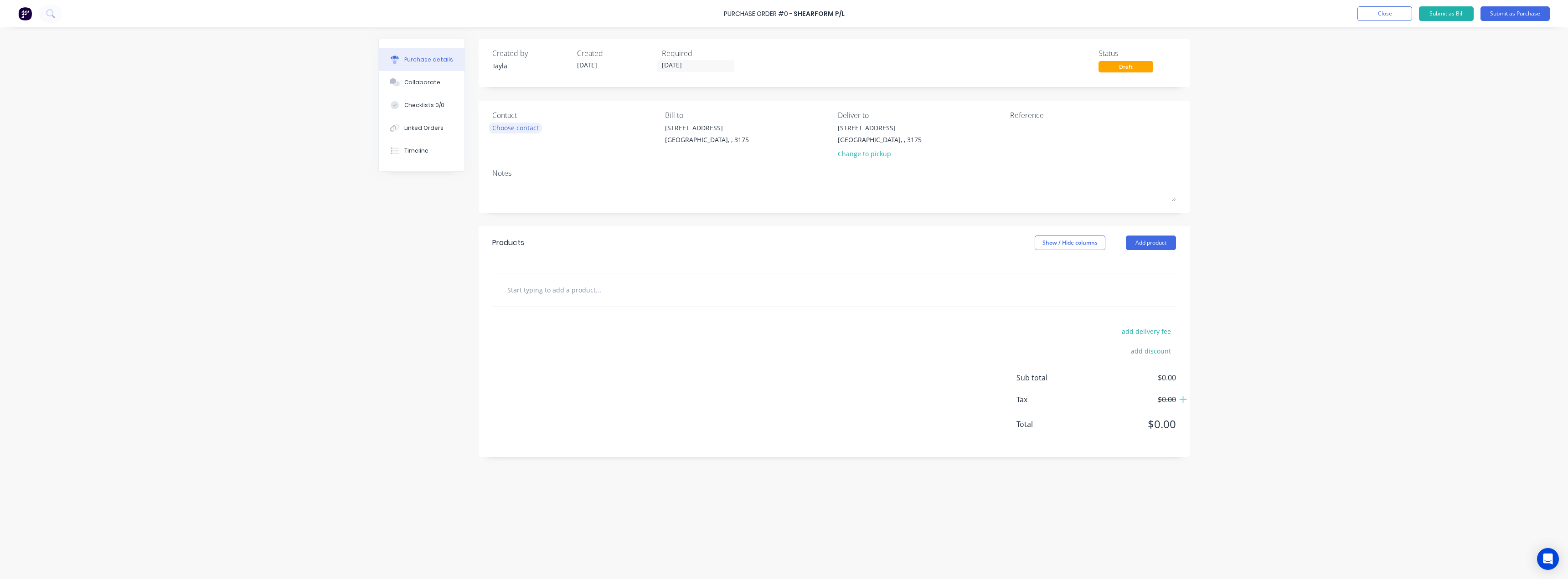
click at [529, 131] on div "Choose contact" at bounding box center [515, 128] width 46 height 10
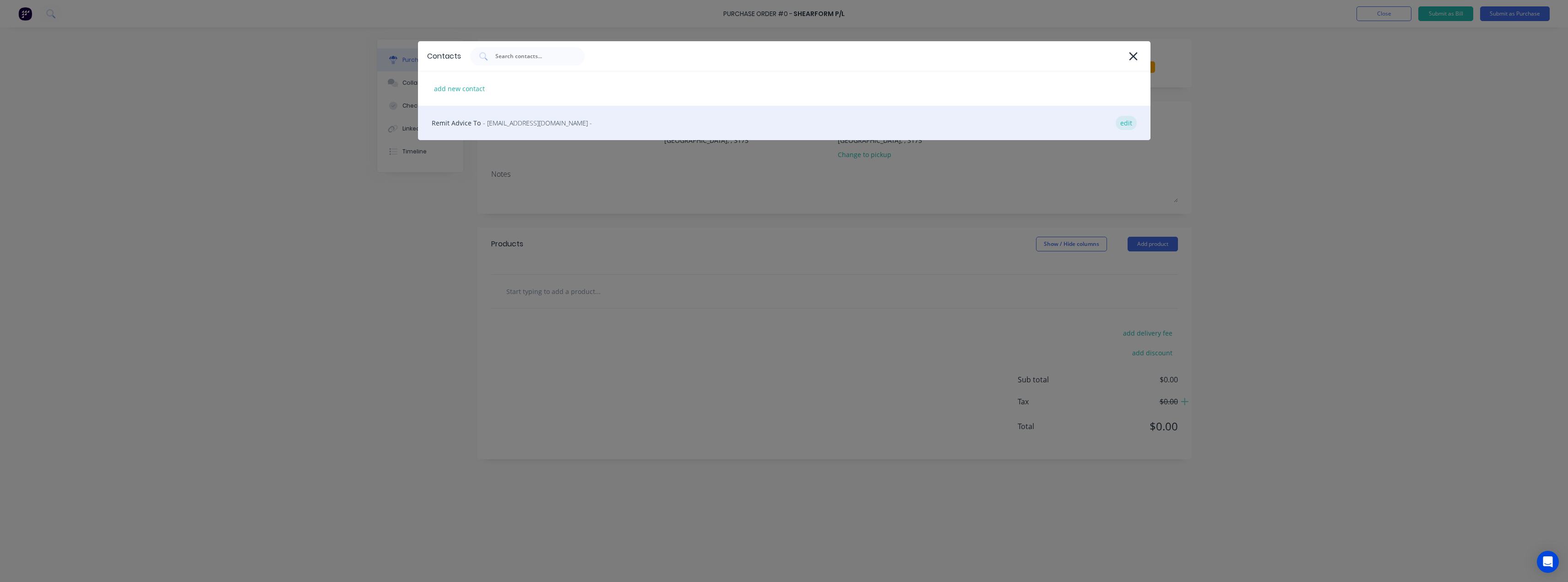
click at [786, 122] on div "edit" at bounding box center [1126, 123] width 21 height 14
select select "AU"
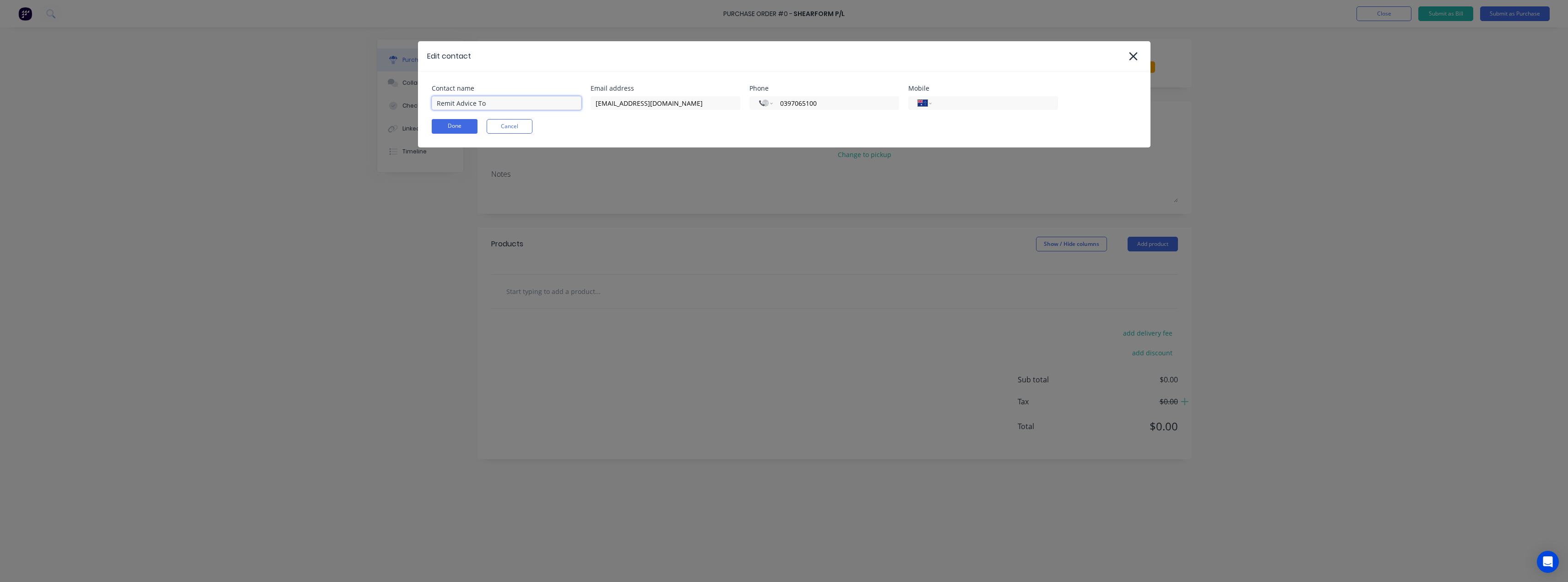
drag, startPoint x: 499, startPoint y: 102, endPoint x: 415, endPoint y: 105, distance: 84.1
click at [415, 105] on div "Edit contact Contact name Remit Advice To Email address info@shearform.com.au P…" at bounding box center [784, 291] width 1568 height 582
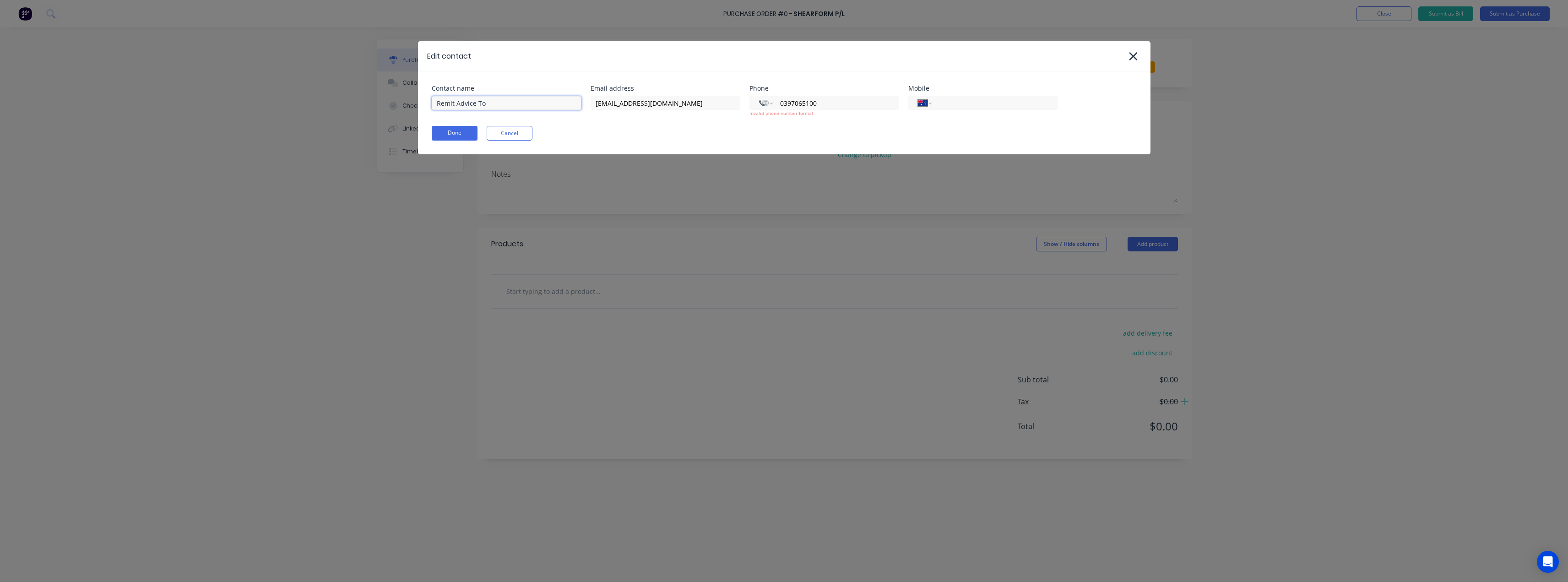
click at [503, 102] on input "Remit Advice To" at bounding box center [506, 102] width 150 height 14
type input "Paul Cipressi"
click at [786, 101] on input "0397065100" at bounding box center [834, 103] width 110 height 10
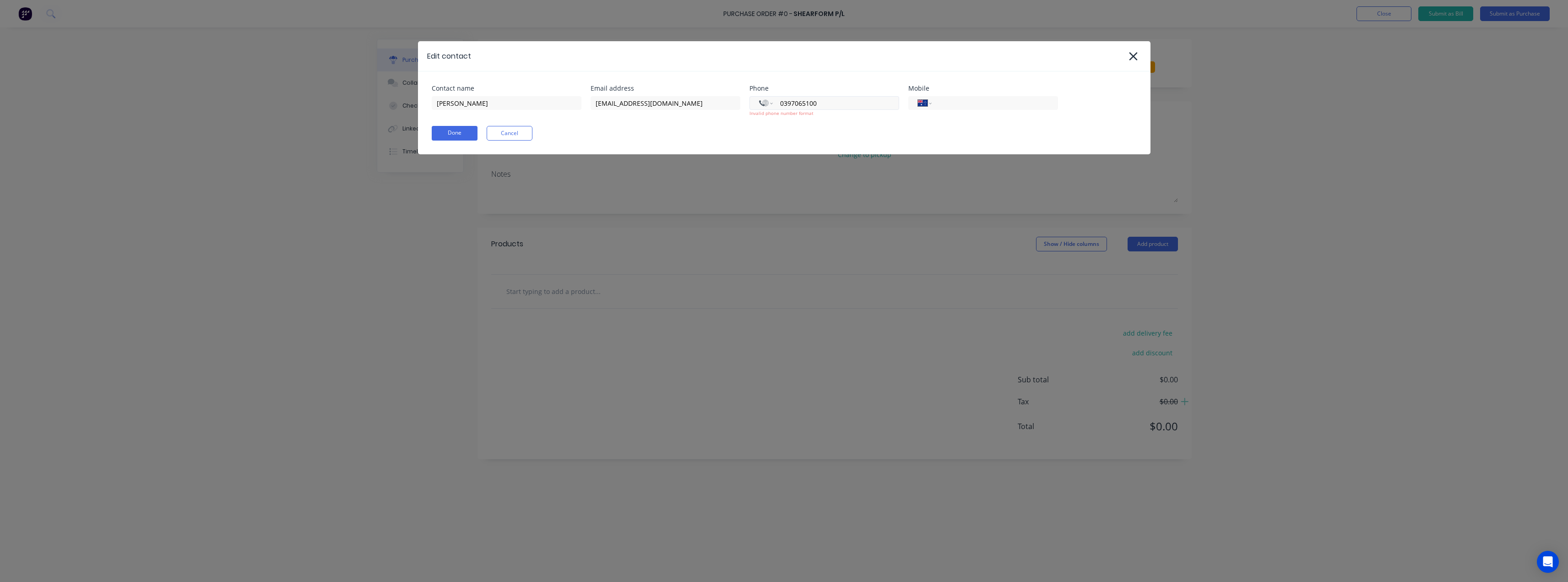
click at [786, 101] on input "0397065100" at bounding box center [834, 103] width 110 height 10
click at [767, 102] on select "International Afghanistan Åland Islands Albania Algeria American Samoa Andorra …" at bounding box center [765, 103] width 14 height 13
select select "AU"
click at [759, 97] on select "International Afghanistan Åland Islands Albania Algeria American Samoa Andorra …" at bounding box center [765, 103] width 14 height 13
type input "(03) 9706 5100"
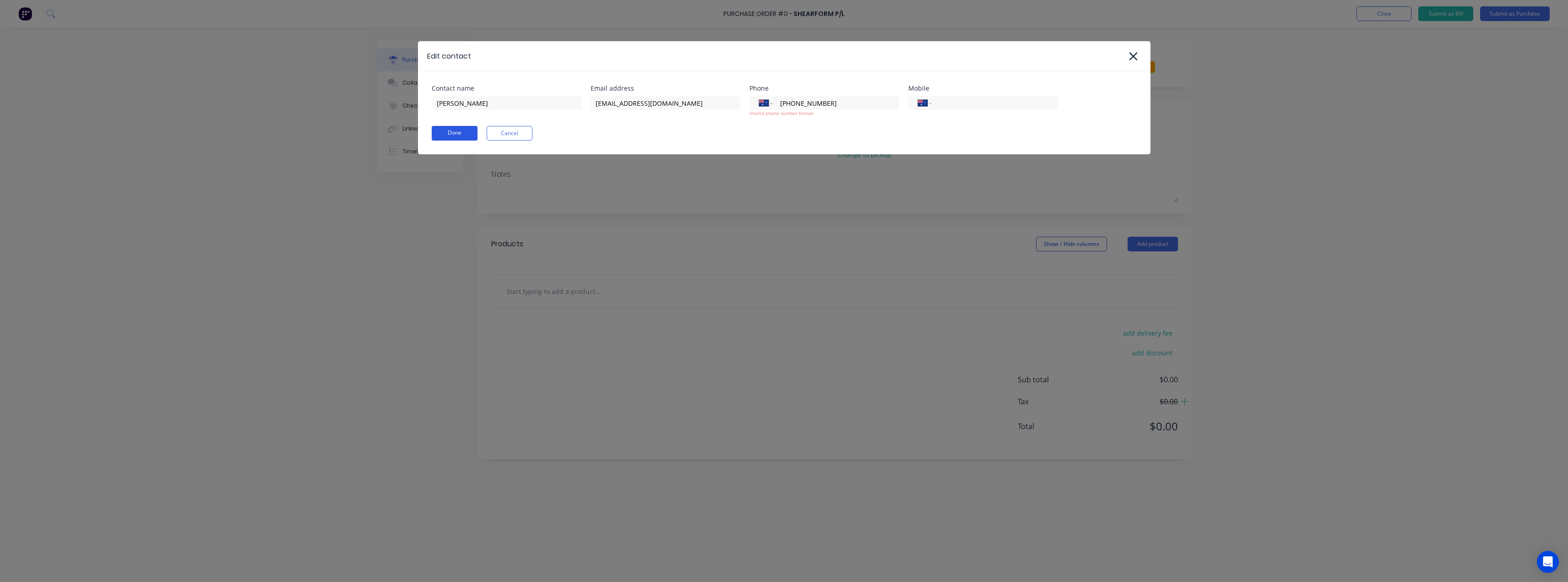
click at [436, 134] on button "Done" at bounding box center [454, 133] width 46 height 14
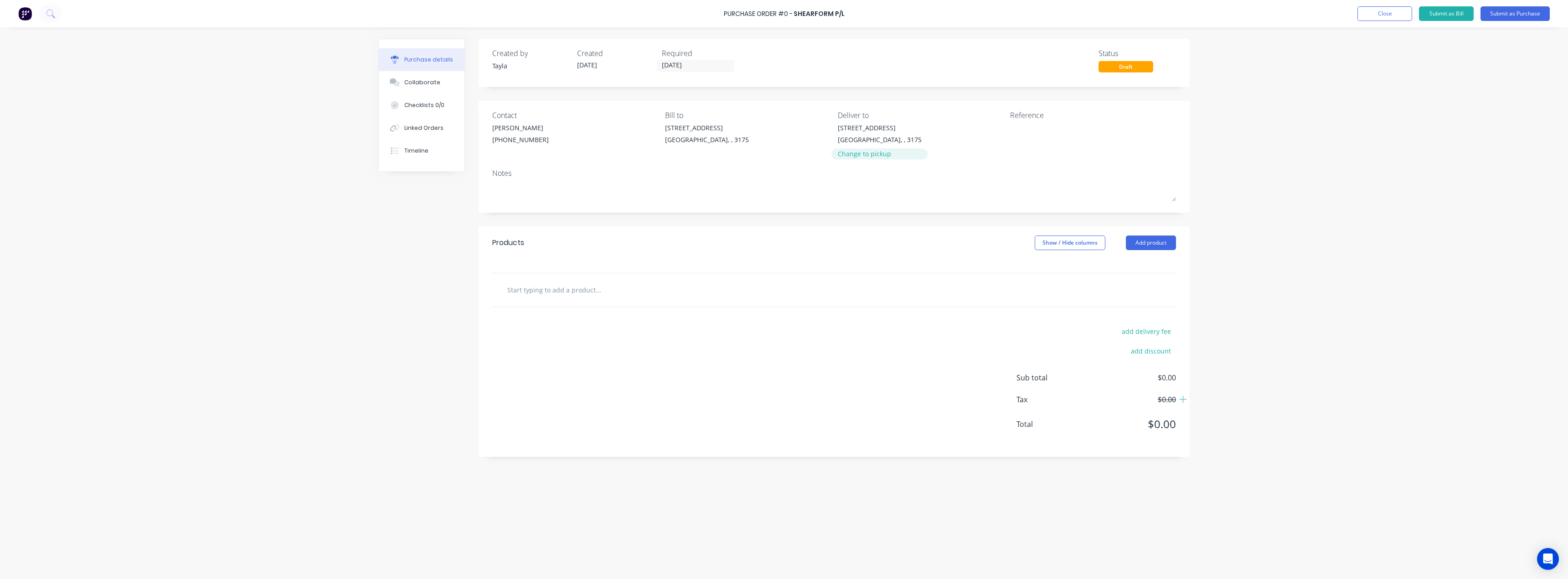
click at [783, 155] on div "Change to pickup" at bounding box center [880, 154] width 84 height 10
click at [783, 136] on textarea at bounding box center [1067, 134] width 114 height 21
type textarea "x"
type textarea "E"
type textarea "x"
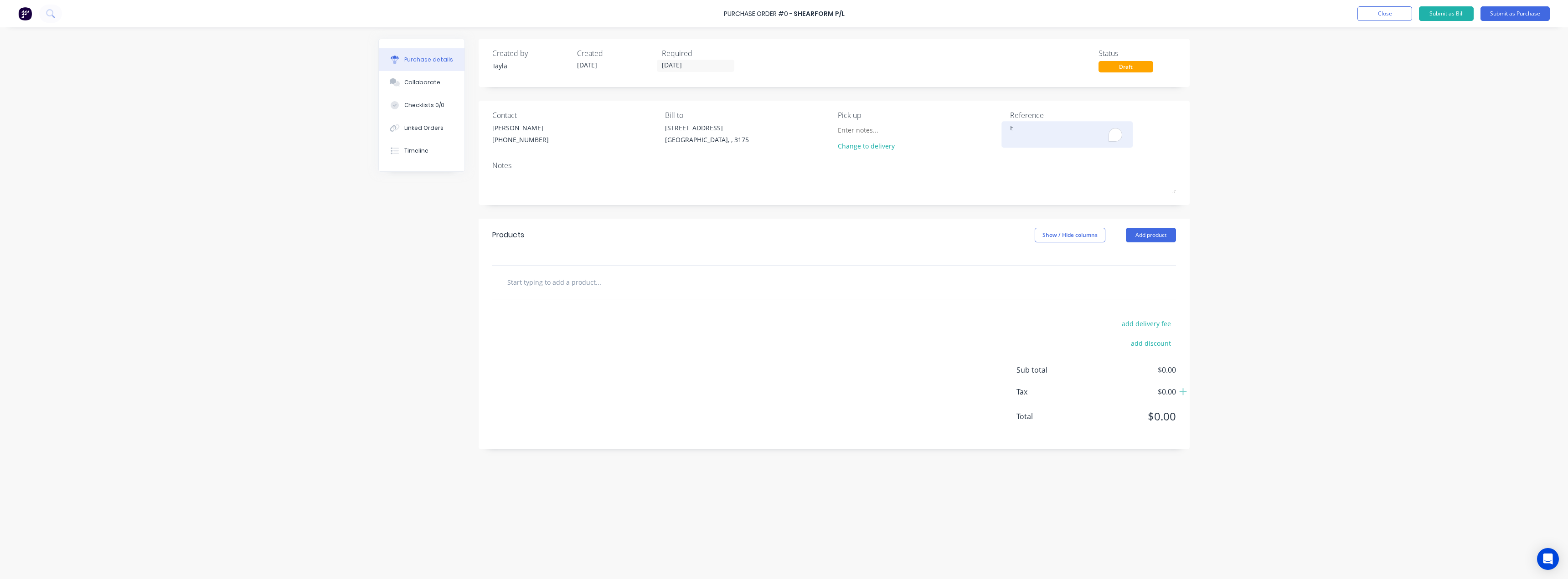
type textarea "Ed"
type textarea "x"
type textarea "Ede"
type textarea "x"
type textarea "Ed"
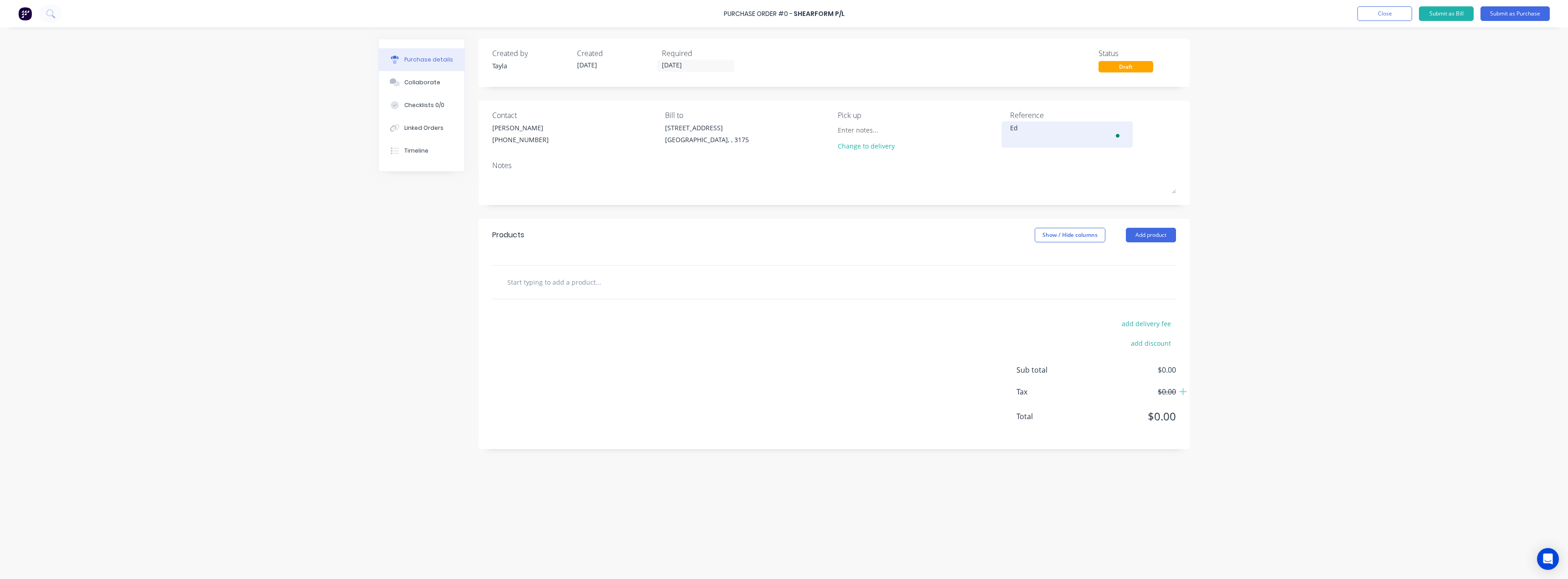
type textarea "x"
type textarea "E"
type textarea "x"
type textarea "A"
type textarea "x"
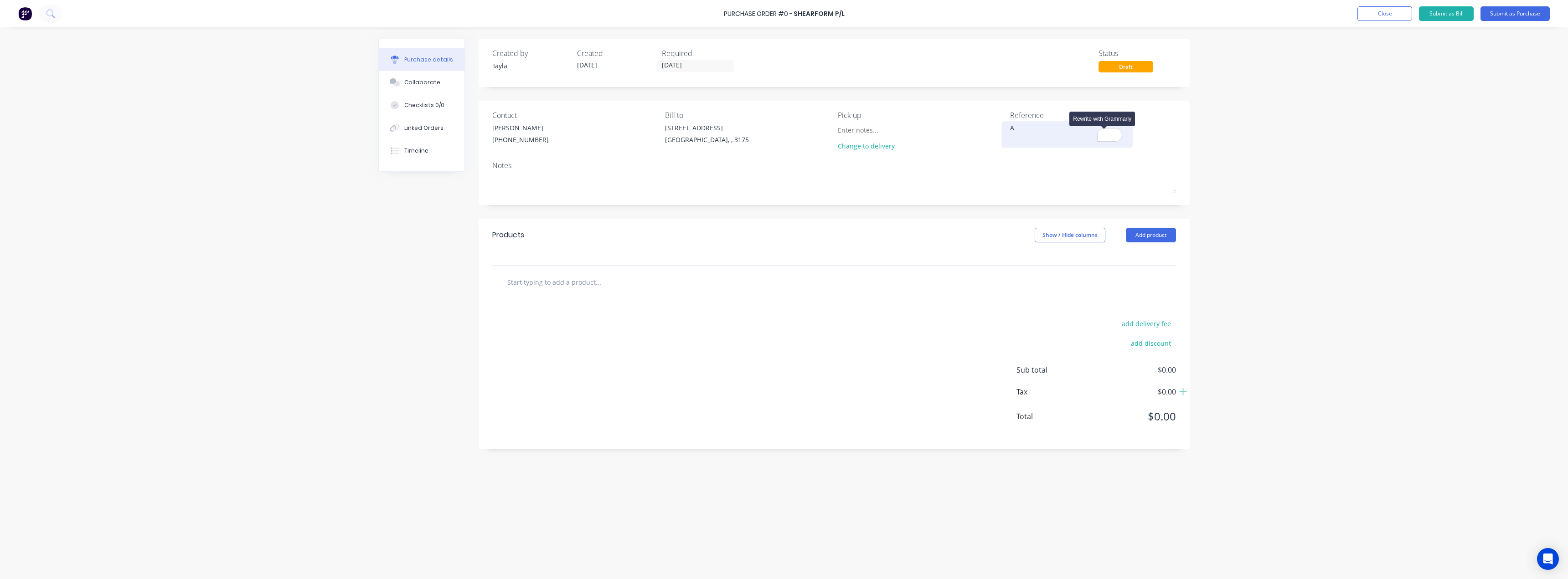
type textarea "As"
type textarea "x"
type textarea "As"
type textarea "x"
type textarea "As P"
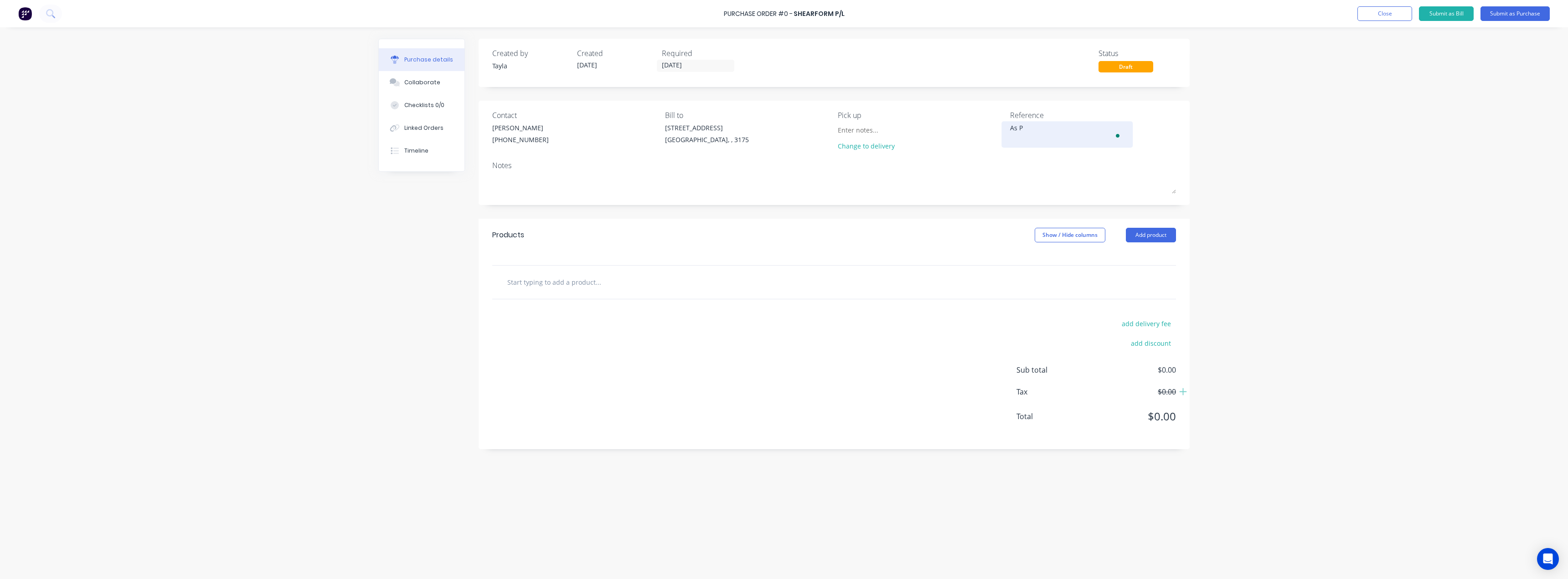
type textarea "x"
type textarea "As Pe"
type textarea "x"
type textarea "As Per"
type textarea "x"
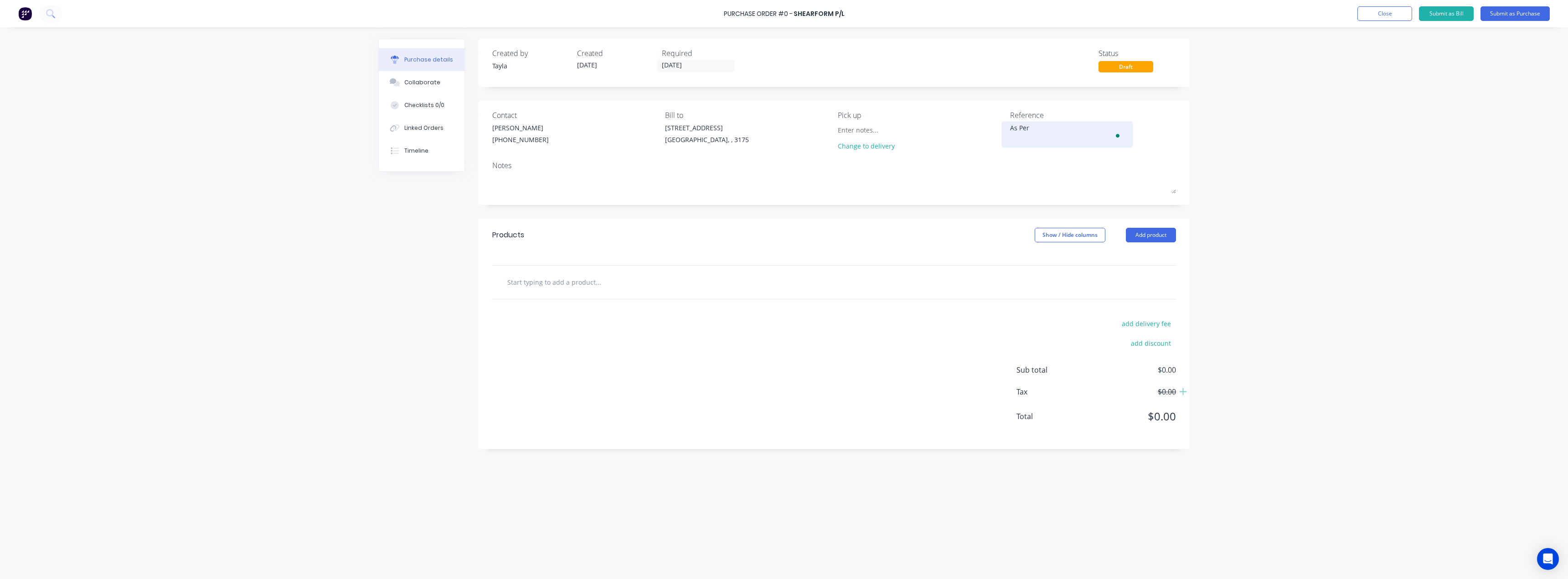
type textarea "As Per"
type textarea "x"
type textarea "As Per Q"
type textarea "x"
type textarea "As Per Qu"
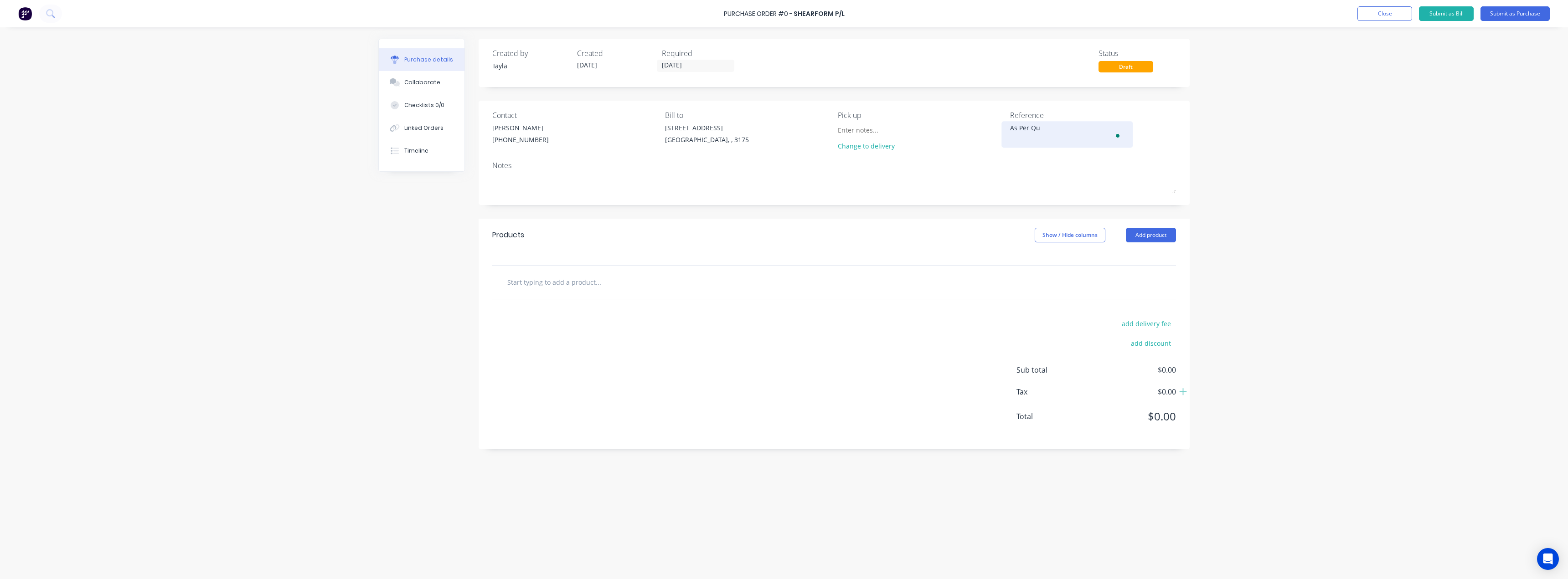
type textarea "x"
type textarea "As Per Quo"
type textarea "x"
type textarea "As Per Quot"
type textarea "x"
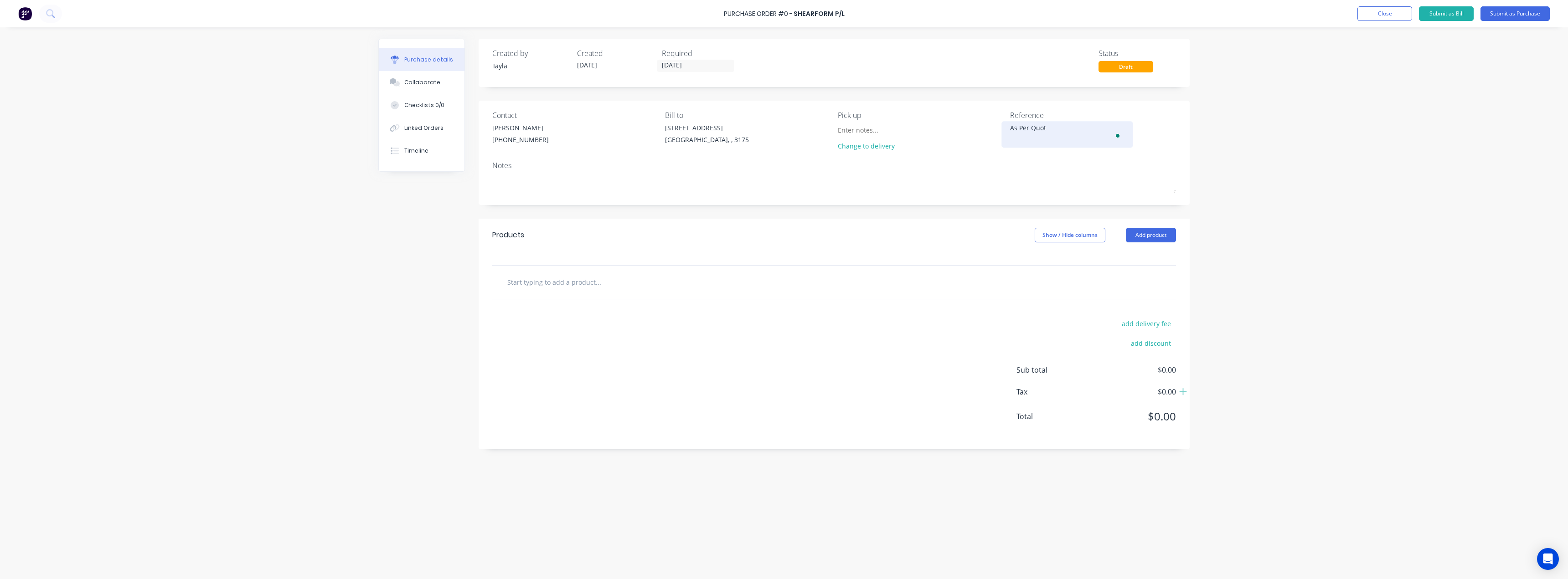
type textarea "As Per Quote"
type textarea "x"
type textarea "As Per Quote"
type textarea "x"
type textarea "As Per Quote 1"
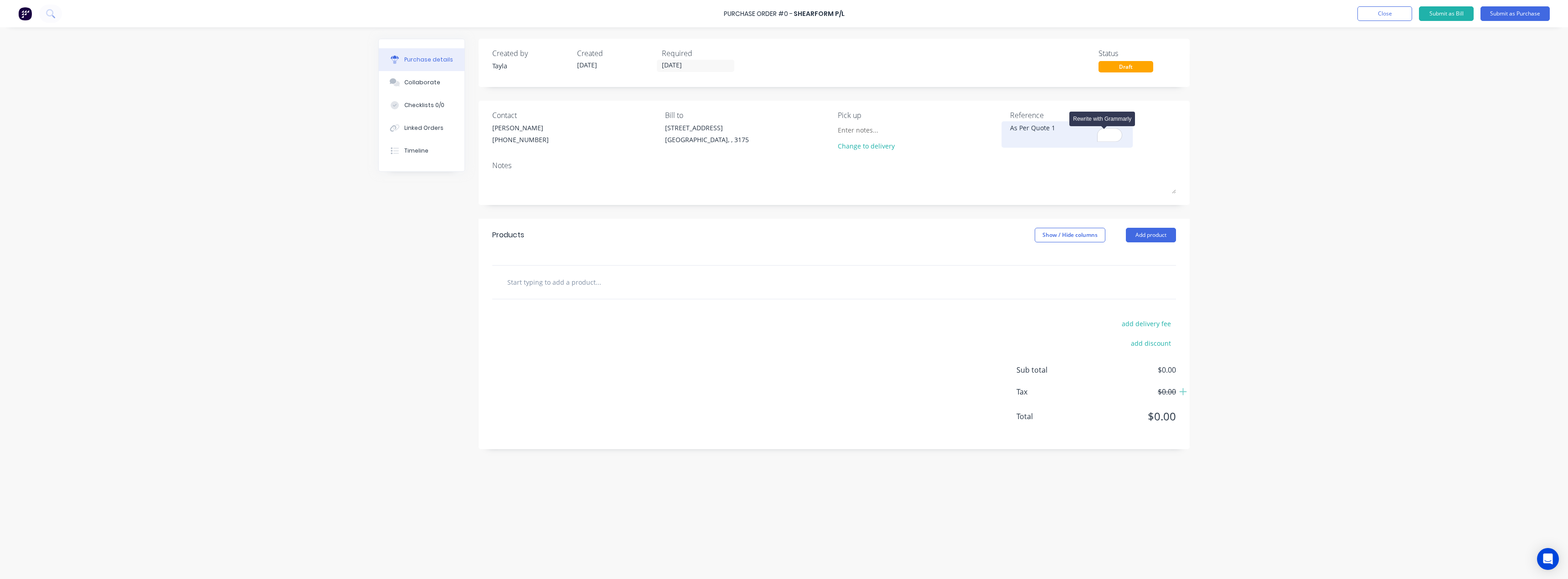
type textarea "x"
type textarea "As Per Quote 14"
type textarea "x"
type textarea "As Per Quote 142"
type textarea "x"
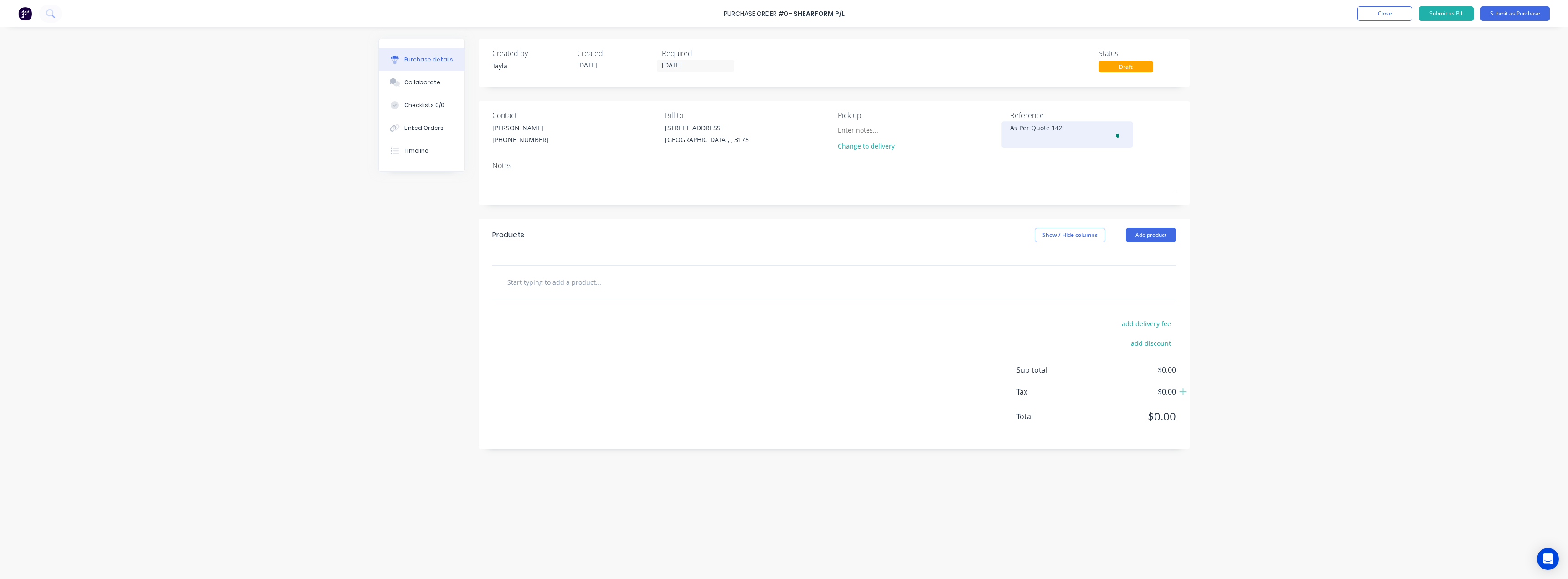
type textarea "As Per Quote 1420"
type textarea "x"
type textarea "As Per Quote 14208"
type textarea "x"
type textarea "As Per Quote 142088"
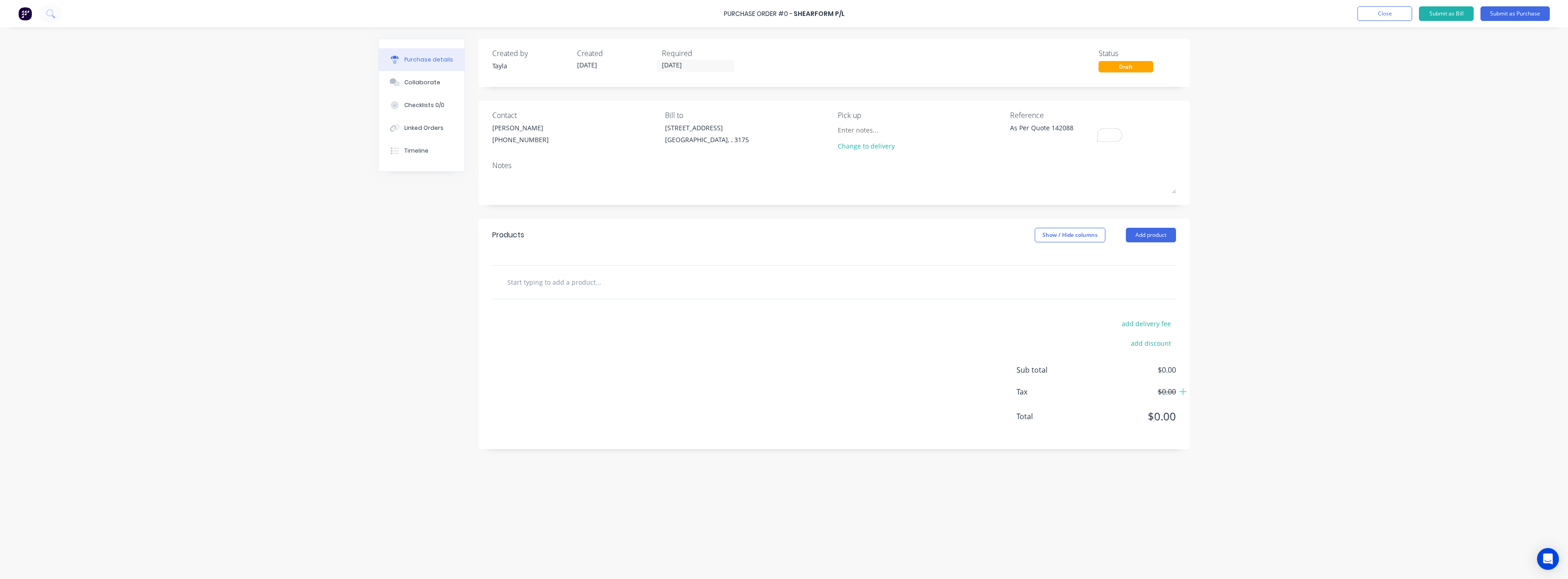
type textarea "x"
type textarea "As Per Quote 142088"
click at [783, 167] on div "Notes" at bounding box center [833, 166] width 683 height 11
click at [507, 142] on div "(03) 9706 5100" at bounding box center [520, 139] width 57 height 10
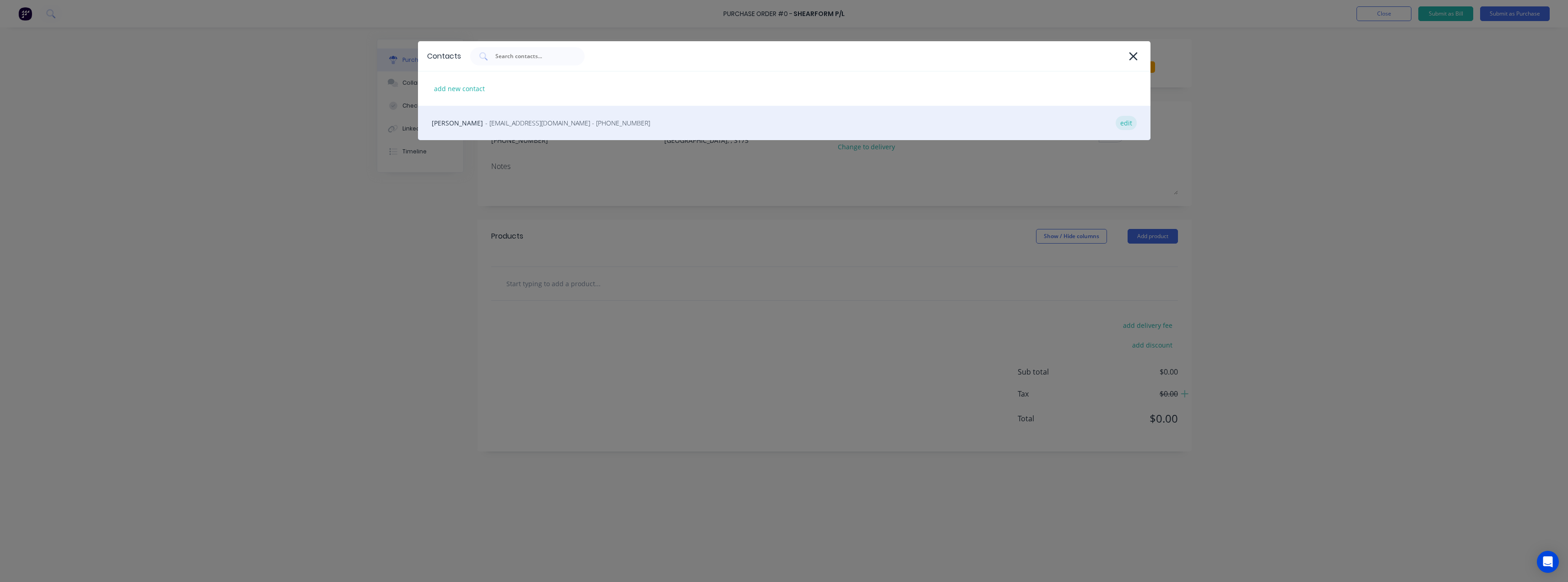
type textarea "x"
click at [786, 129] on div "edit" at bounding box center [1126, 123] width 21 height 14
select select "AU"
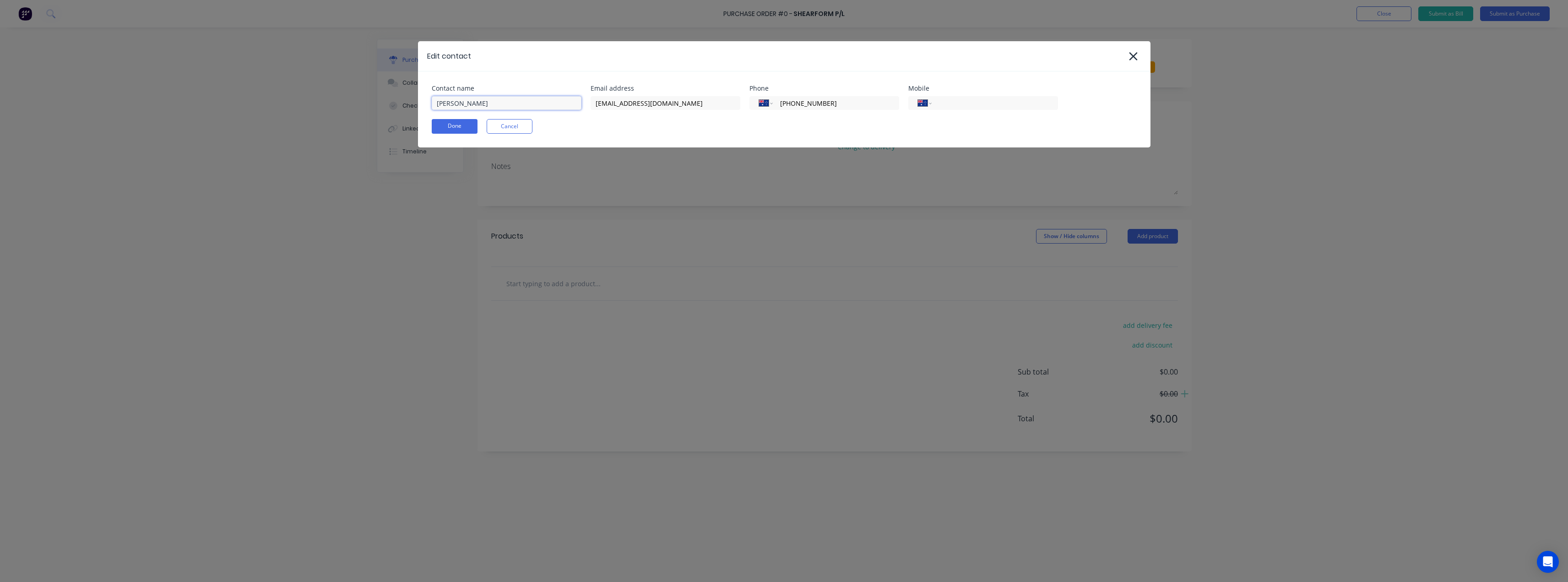
type textarea "x"
drag, startPoint x: 486, startPoint y: 106, endPoint x: 302, endPoint y: 118, distance: 184.4
click at [302, 118] on div "Edit contact Contact name Paul Cipressi Email address info@shearform.com.au Pho…" at bounding box center [784, 291] width 1568 height 582
type input "Remit to"
click at [441, 127] on button "Done" at bounding box center [454, 126] width 46 height 14
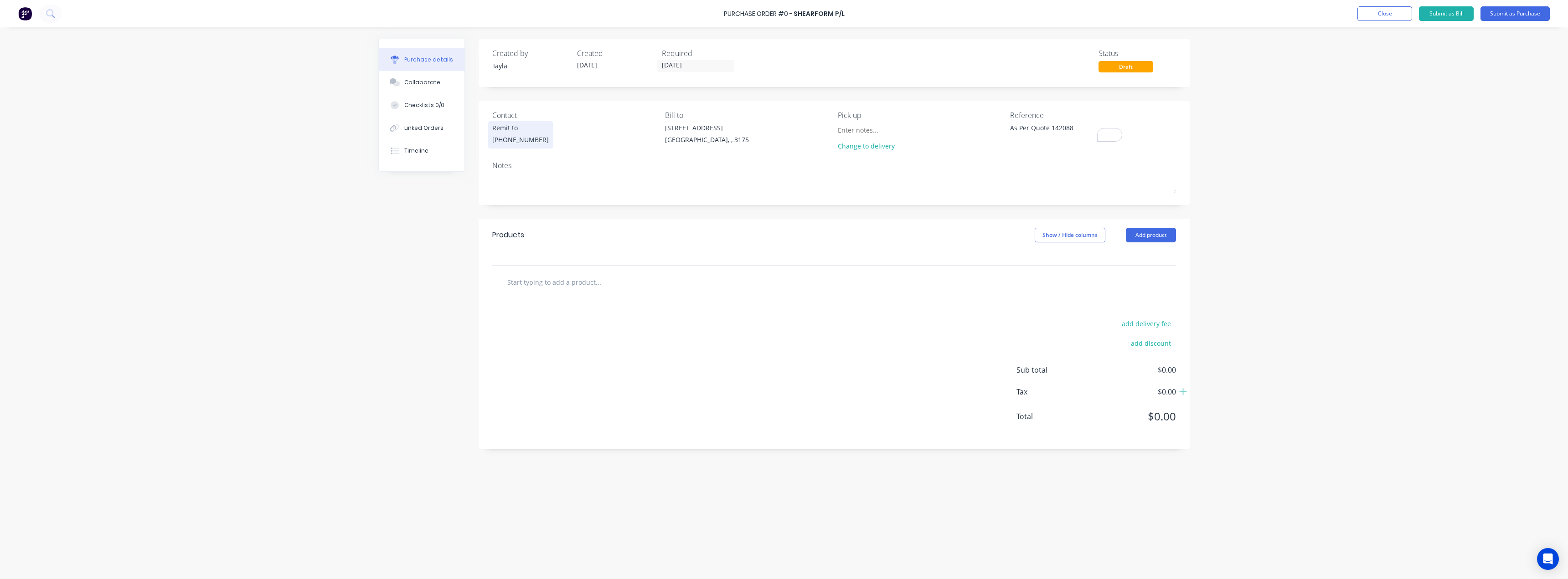
click at [523, 130] on div "Remit to" at bounding box center [520, 128] width 57 height 10
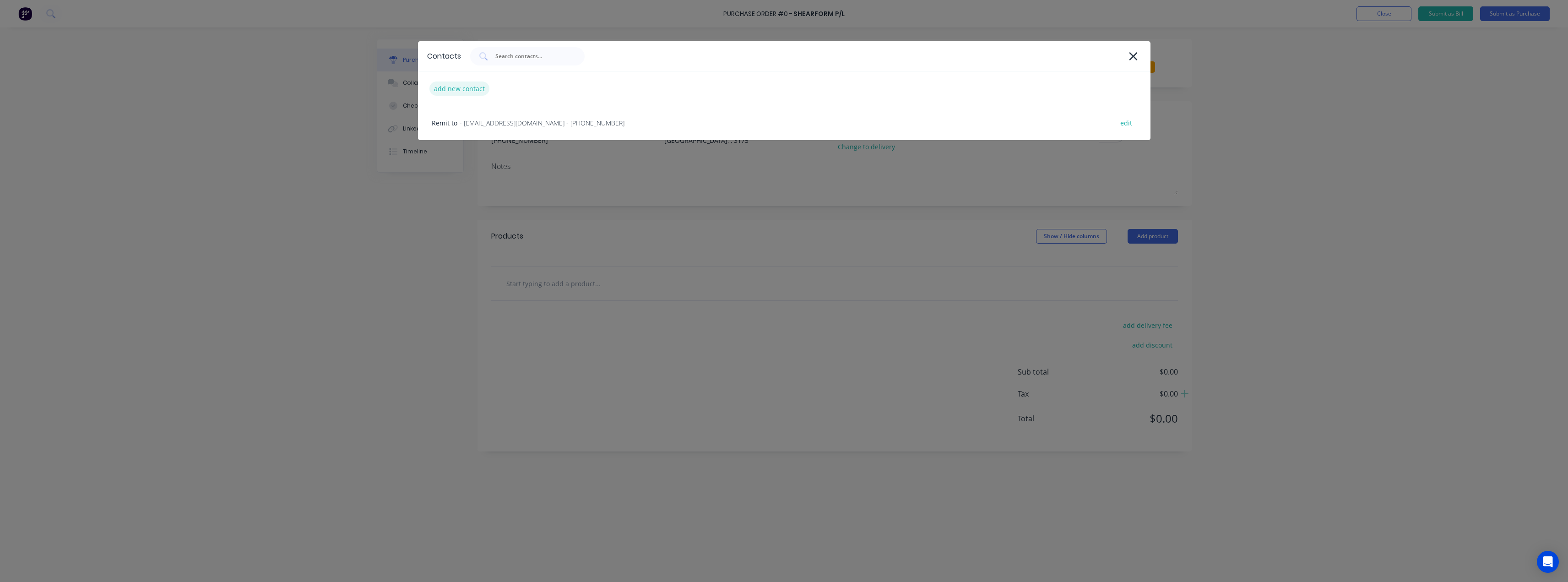
type textarea "x"
click at [487, 85] on div "add new contact" at bounding box center [460, 89] width 60 height 14
select select "AU"
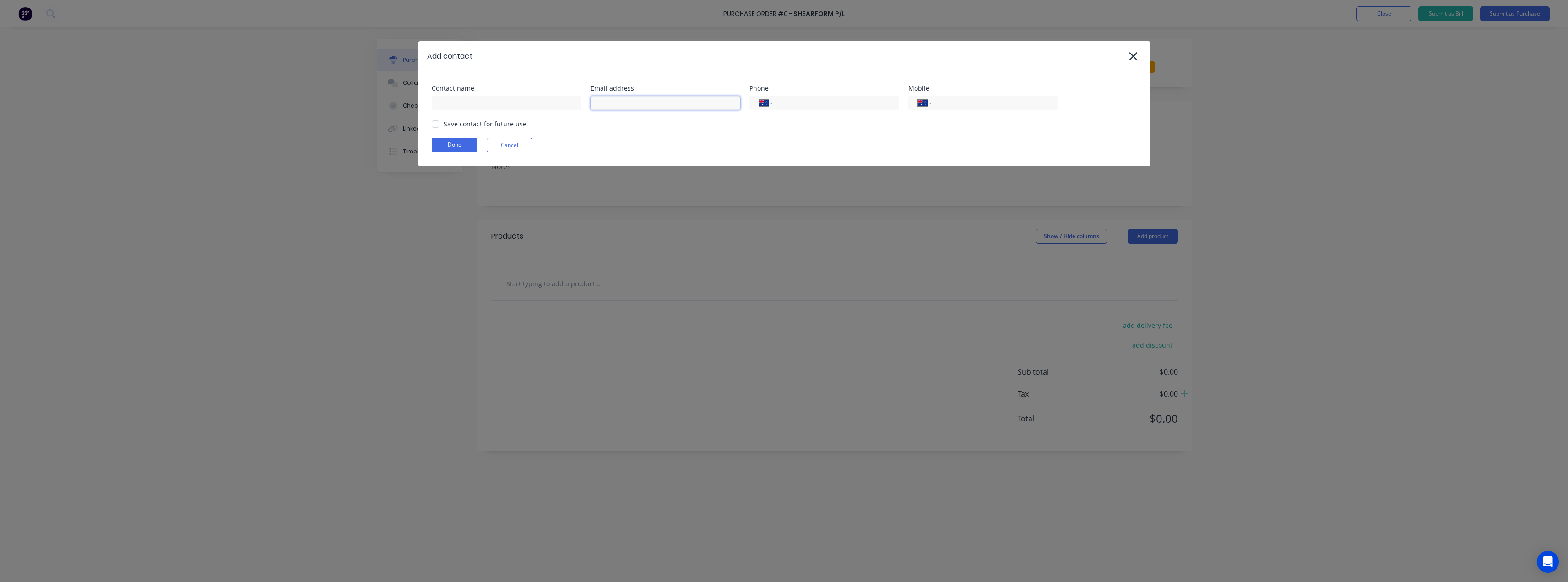
type textarea "x"
click at [652, 106] on input at bounding box center [666, 102] width 150 height 14
paste input "pcipressi@shearform.com.au"
type input "pcipressi@shearform.com.au"
type textarea "x"
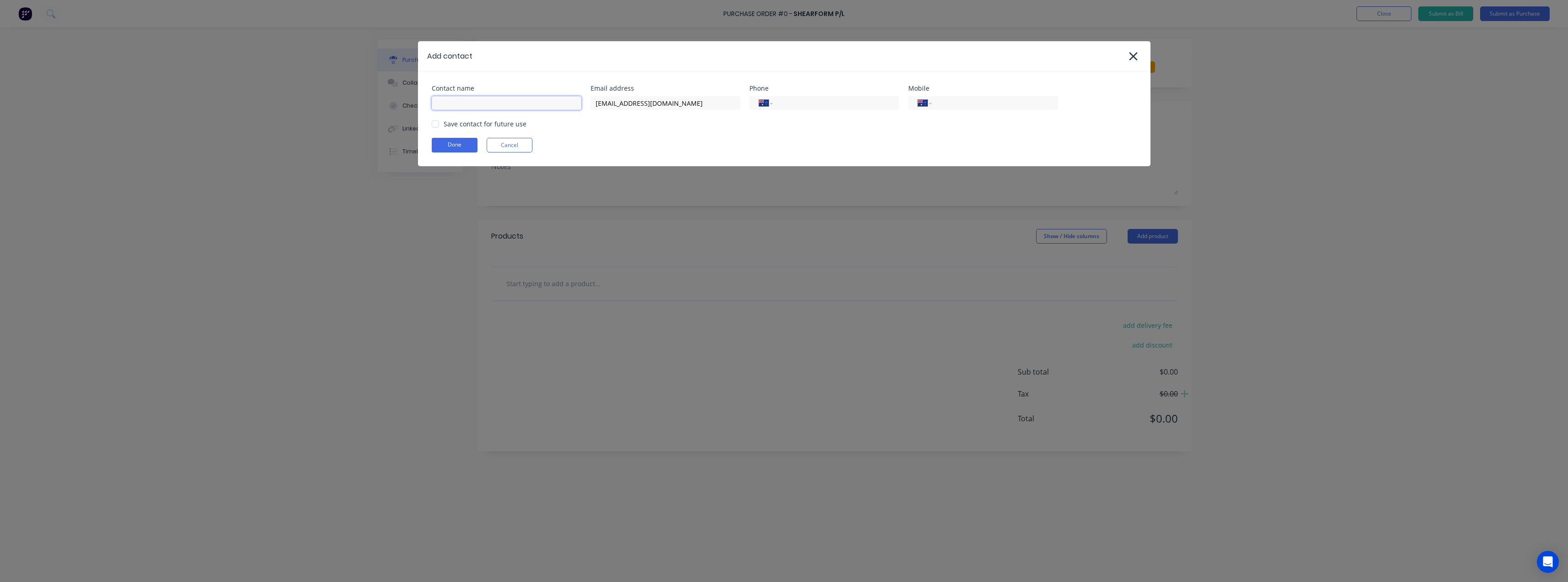
drag, startPoint x: 448, startPoint y: 109, endPoint x: 458, endPoint y: 104, distance: 11.2
click at [453, 107] on input at bounding box center [506, 102] width 150 height 14
paste input "Paul Cipressi"
type input "Paul Cipressi"
type textarea "x"
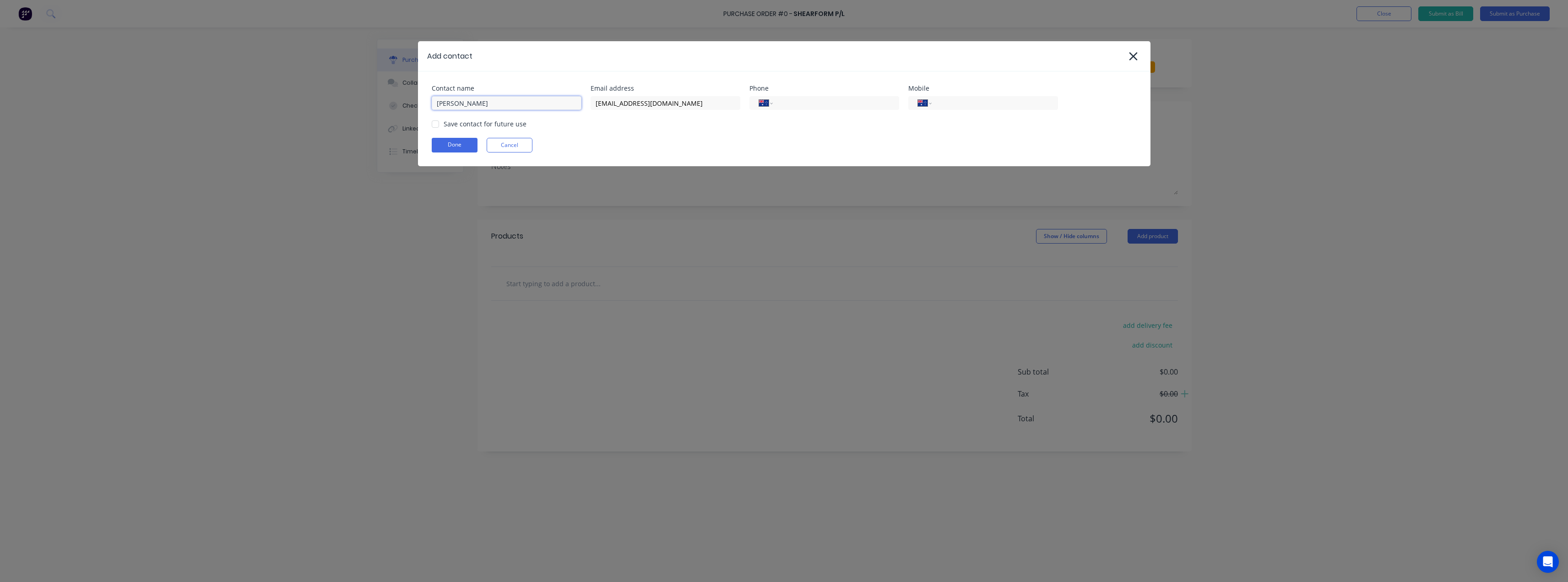
click at [439, 125] on div at bounding box center [435, 124] width 19 height 19
type input "Paul Cipressi"
click at [457, 142] on button "Done" at bounding box center [454, 145] width 46 height 14
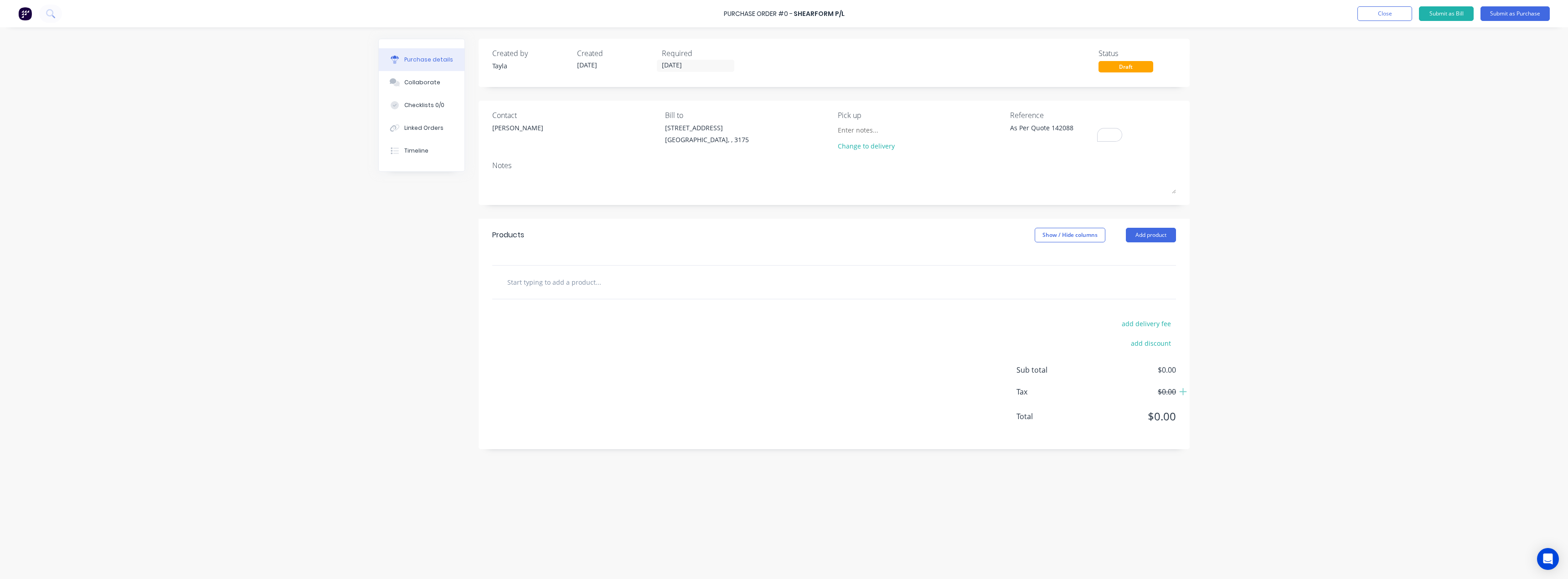
click at [536, 130] on div "Paul Cipressi" at bounding box center [574, 131] width 166 height 14
click at [520, 123] on div "Paul Cipressi" at bounding box center [518, 131] width 51 height 14
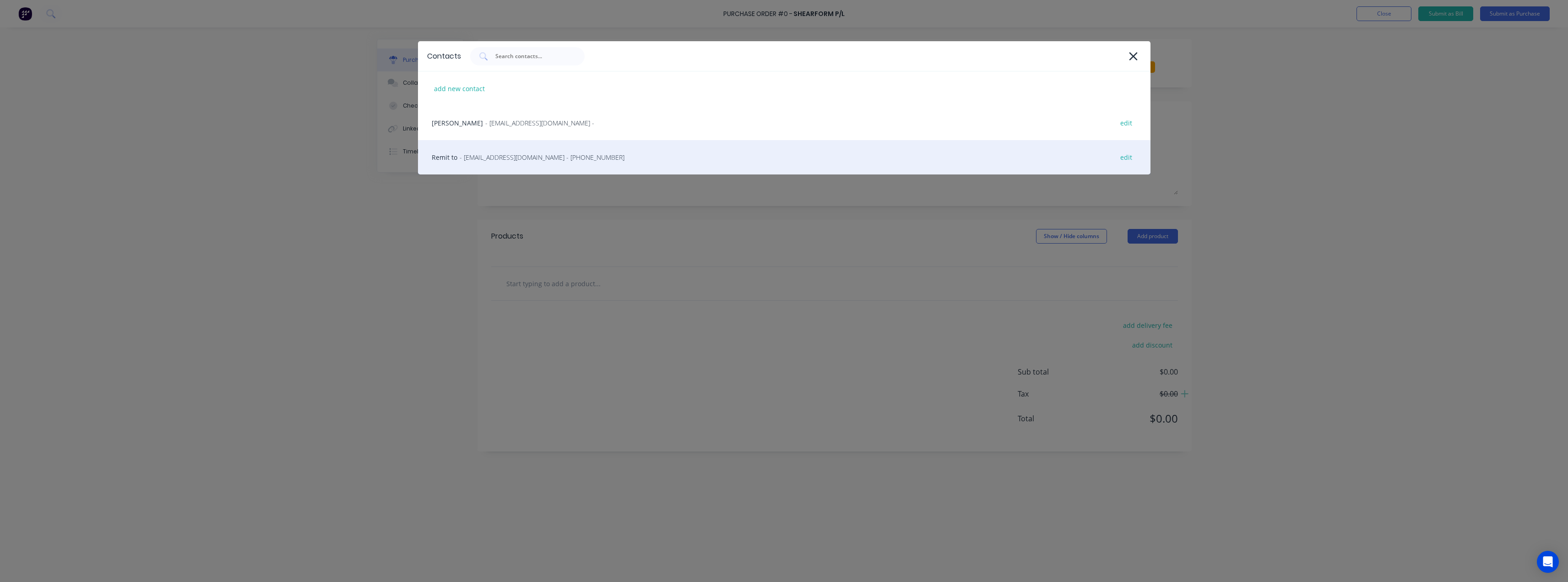
click at [529, 153] on span "- info@shearform.com.au - (03) 9706 5100" at bounding box center [542, 157] width 165 height 10
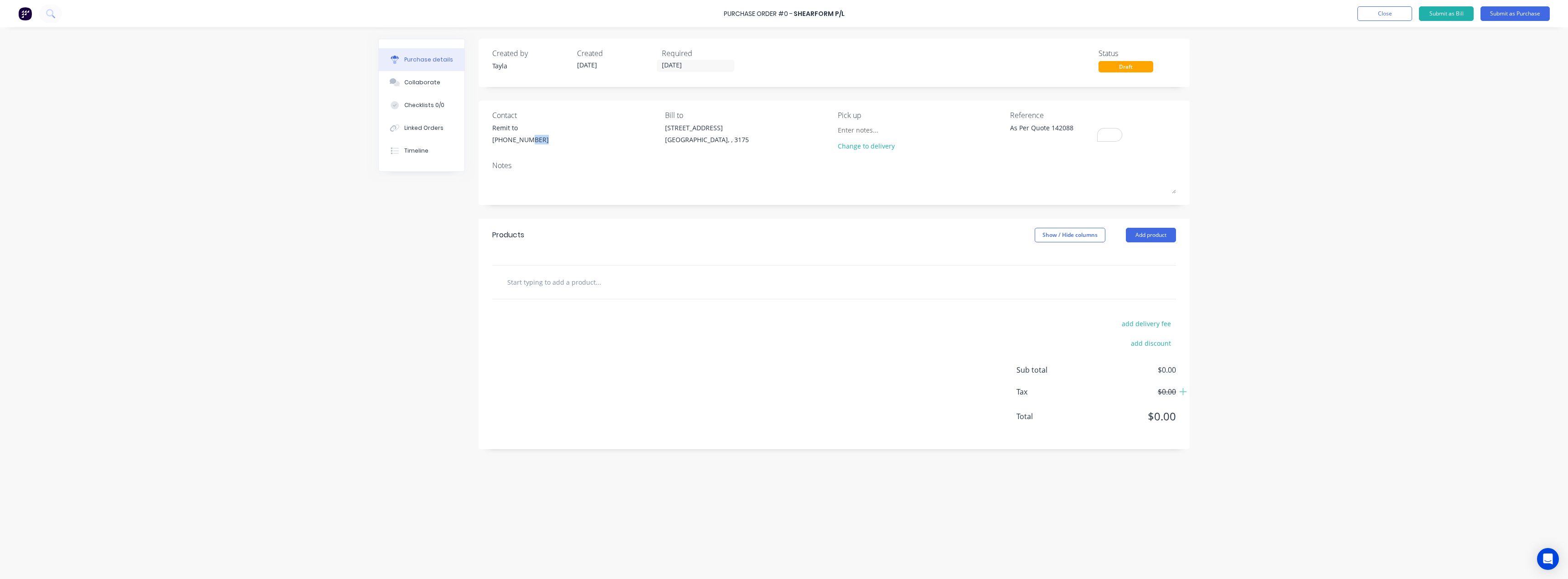
click at [526, 152] on div "Contact Remit to (03) 9706 5100" at bounding box center [574, 132] width 166 height 46
click at [516, 139] on div "(03) 9706 5100" at bounding box center [520, 139] width 57 height 10
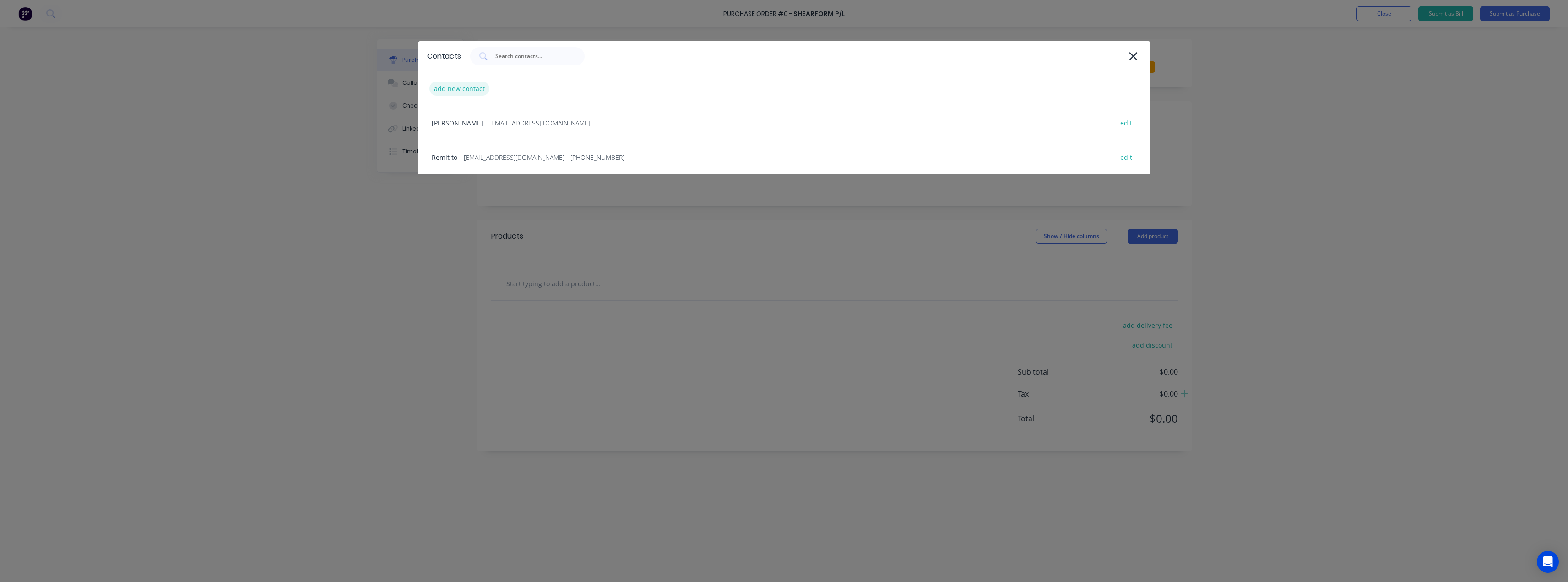
type textarea "x"
click at [477, 87] on div "add new contact" at bounding box center [460, 89] width 60 height 14
select select "AU"
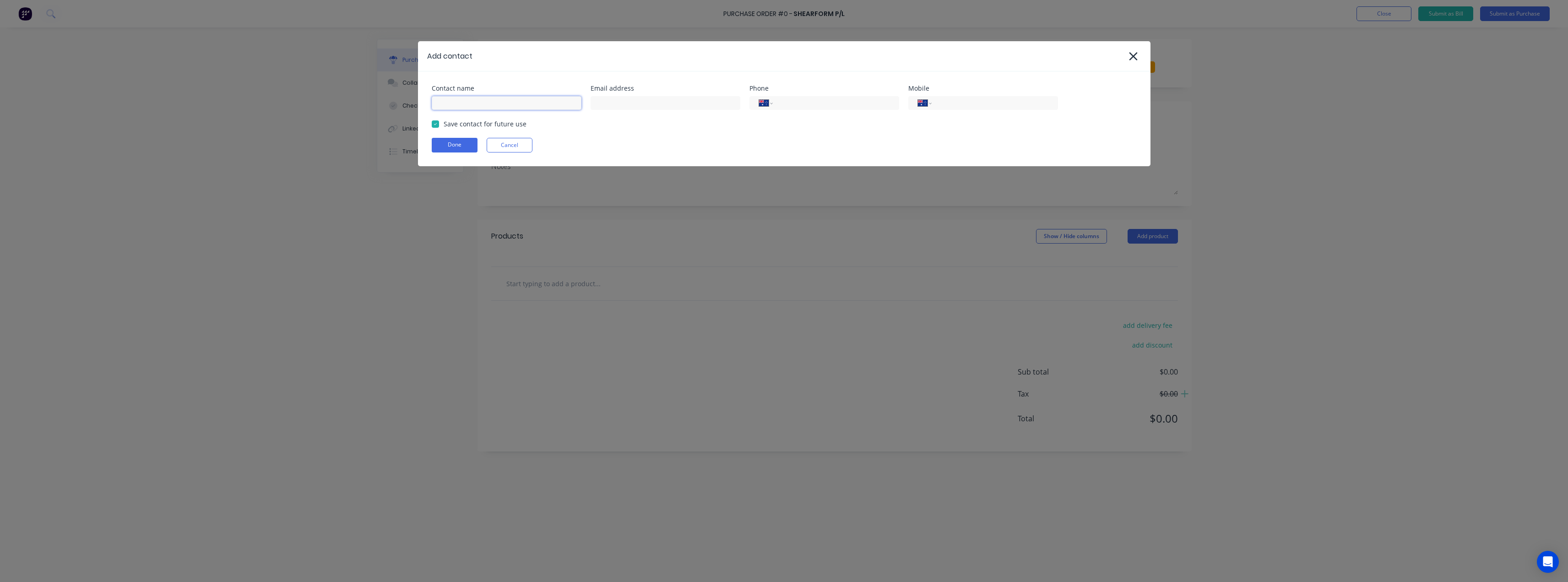
type textarea "x"
click at [530, 109] on input at bounding box center [506, 102] width 150 height 14
type input "Accounts"
type textarea "x"
click at [647, 99] on input at bounding box center [666, 102] width 150 height 14
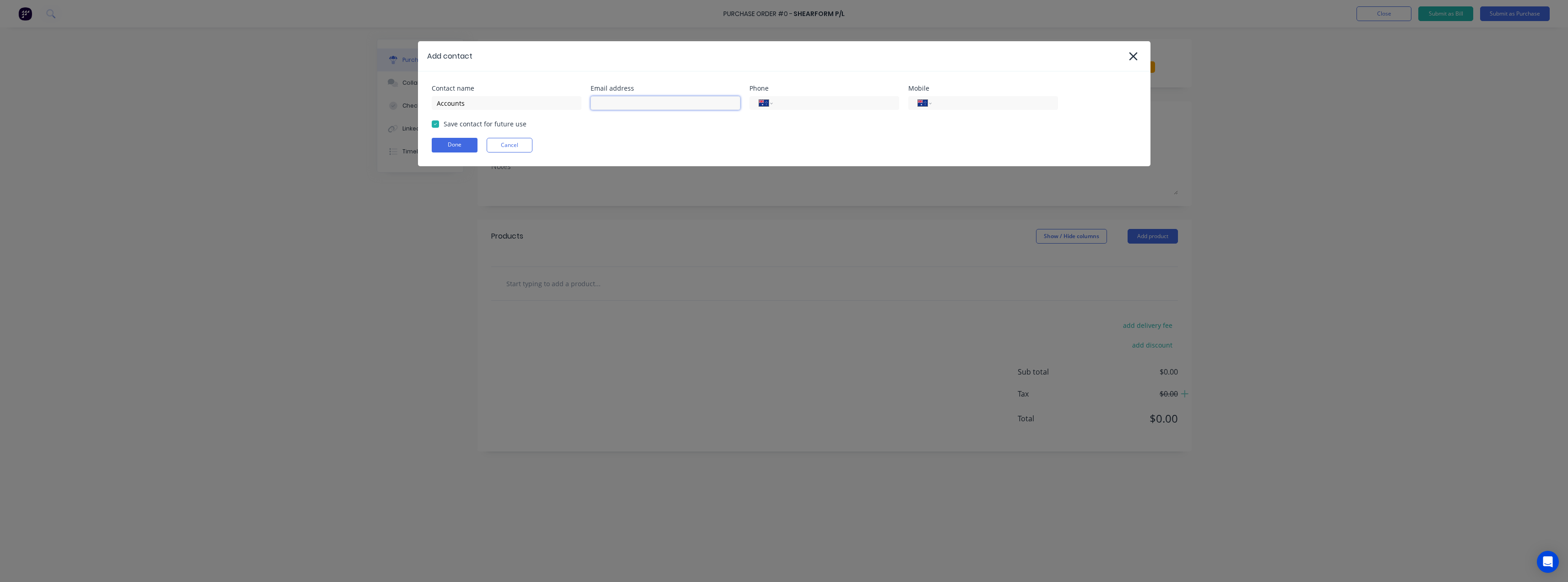
paste input "Melanie Malloy"
type input "Melanie Malloy"
type textarea "x"
click at [491, 105] on input "Accounts" at bounding box center [506, 102] width 150 height 14
paste input "Melanie Malloy"
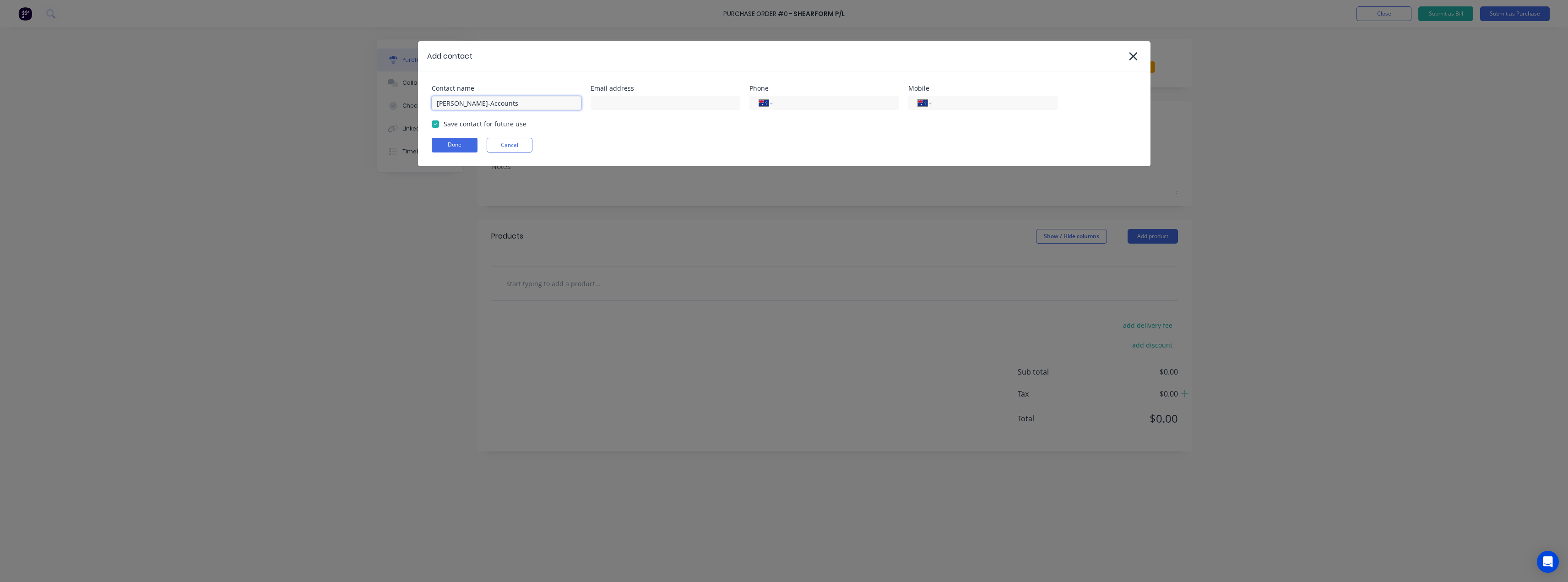
type input "Melanie Malloy- Accounts"
type textarea "x"
click at [481, 104] on input "Melanie Malloy- Accounts" at bounding box center [506, 102] width 150 height 14
type input "Melanie Malloy - Accounts"
type textarea "x"
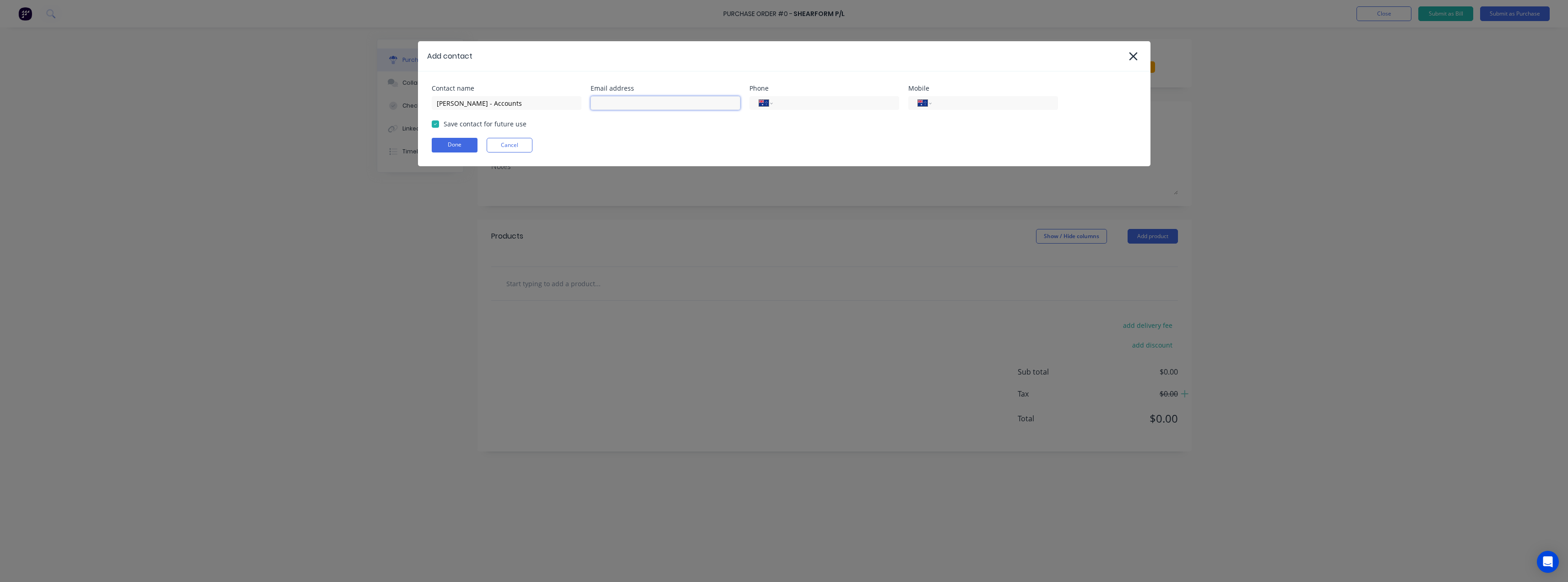
click at [650, 101] on input at bounding box center [666, 102] width 150 height 14
paste input "accounts@shearform.com.au"
type input "accounts@shearform.com.au"
click at [450, 145] on button "Done" at bounding box center [454, 145] width 46 height 14
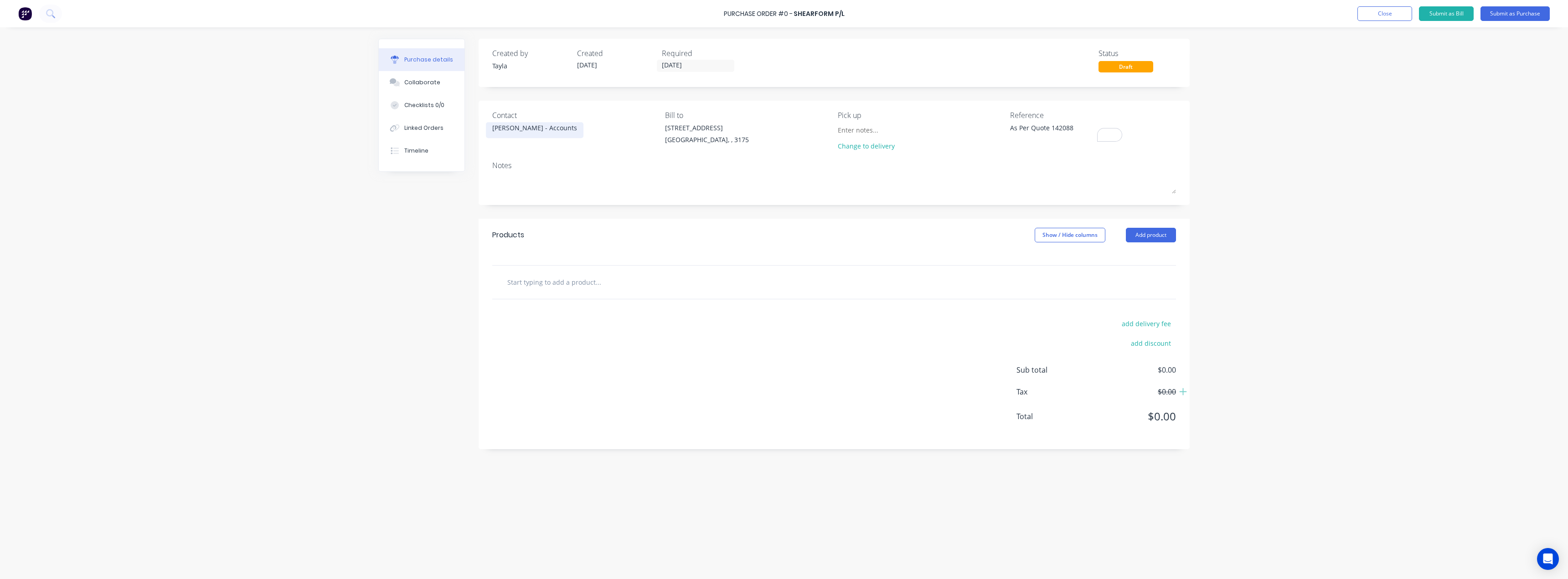
click at [557, 128] on div "Melanie Malloy - Accounts" at bounding box center [534, 128] width 85 height 10
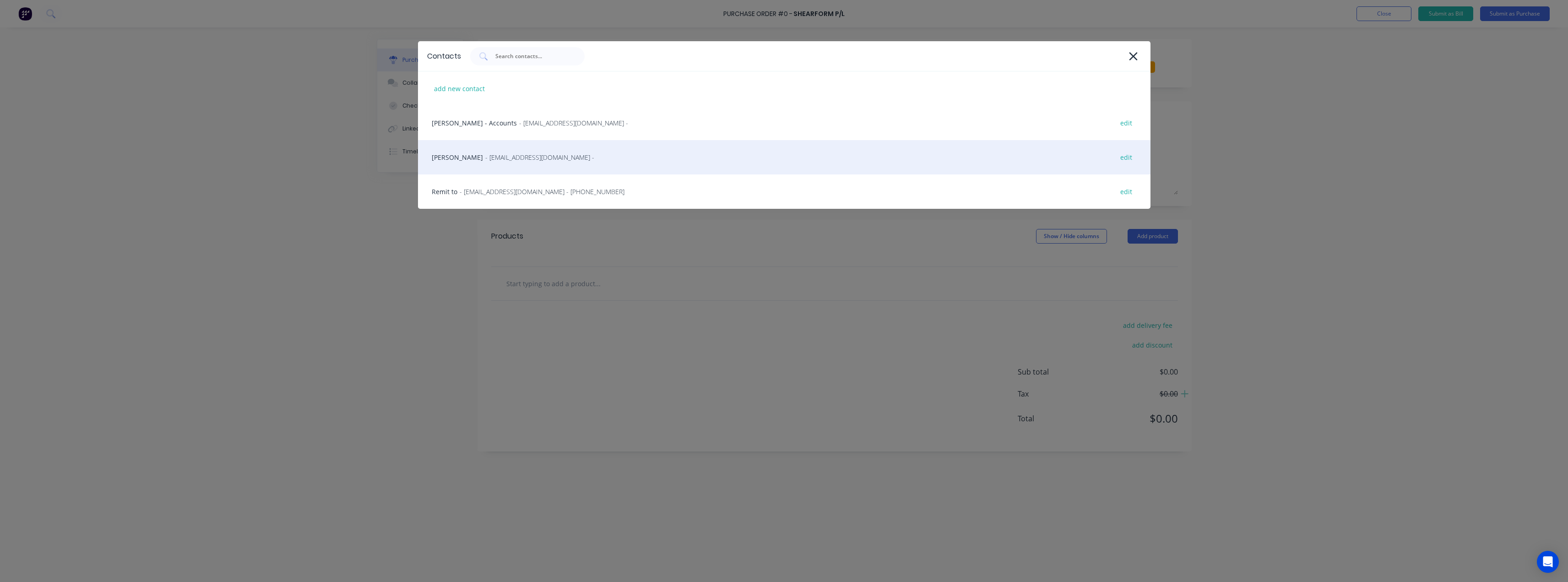
click at [538, 163] on div "Paul Cipressi - pcipressi@shearform.com.au - edit" at bounding box center [784, 157] width 732 height 35
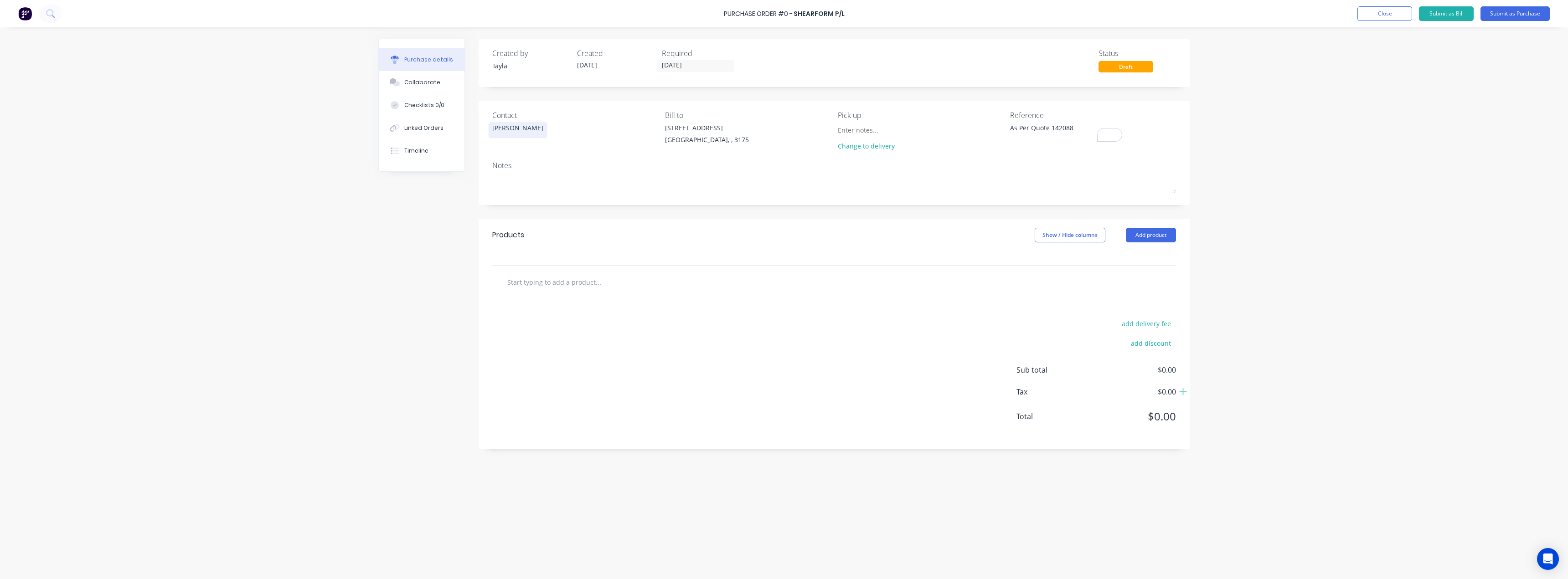
click at [521, 137] on div "Paul Cipressi" at bounding box center [518, 131] width 51 height 14
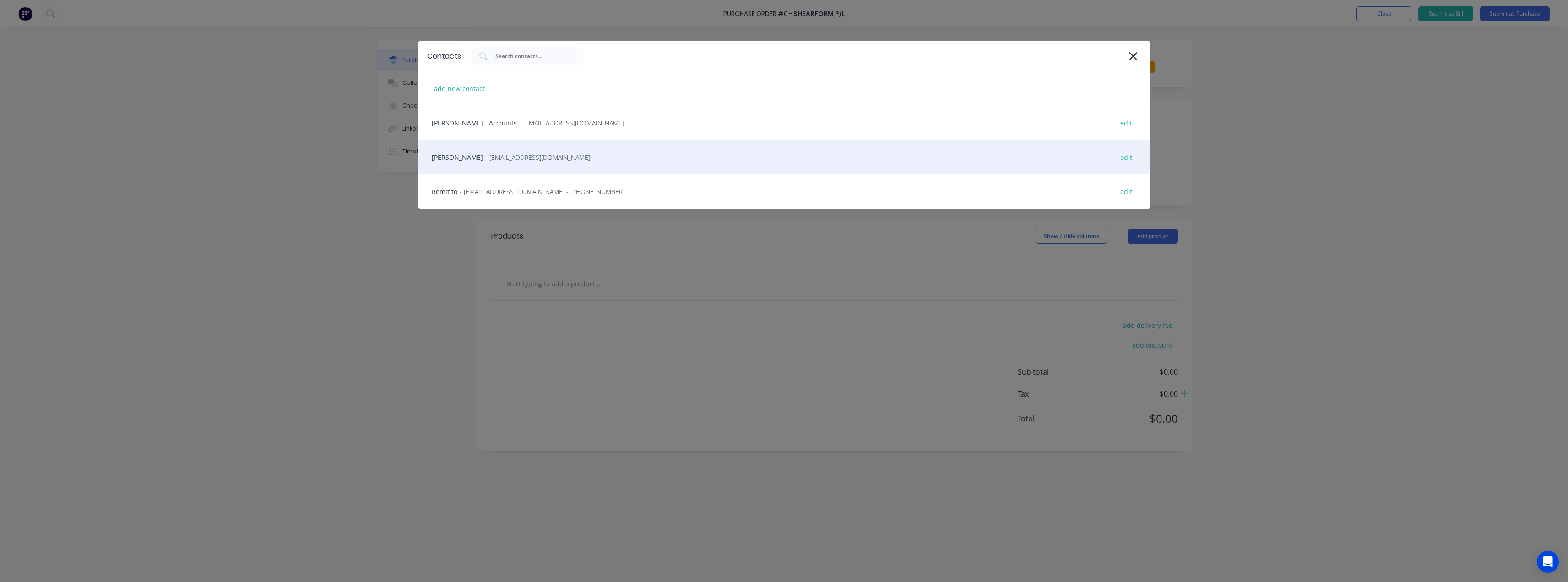
click at [472, 167] on div "Paul Cipressi - pcipressi@shearform.com.au - edit" at bounding box center [784, 157] width 732 height 35
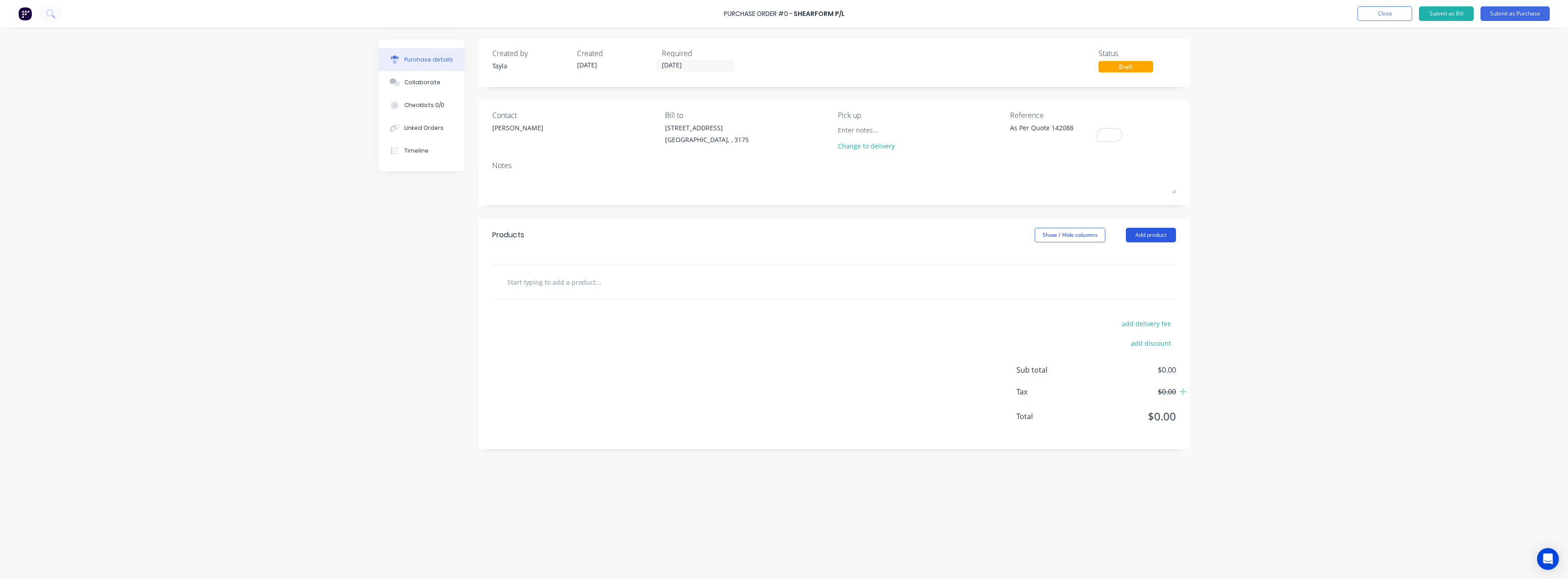
click at [783, 233] on button "Add product" at bounding box center [1151, 235] width 50 height 14
click at [783, 255] on div "Product catalogue" at bounding box center [1133, 259] width 71 height 13
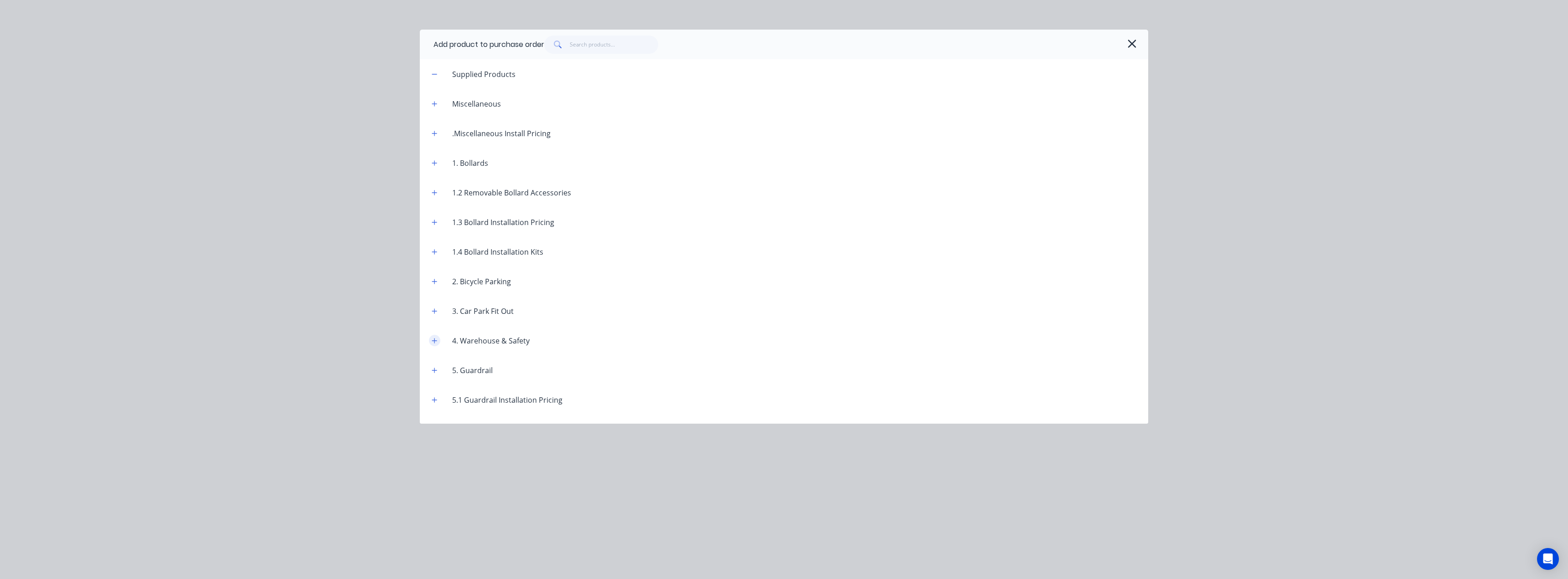
click at [434, 340] on icon "button" at bounding box center [434, 340] width 5 height 5
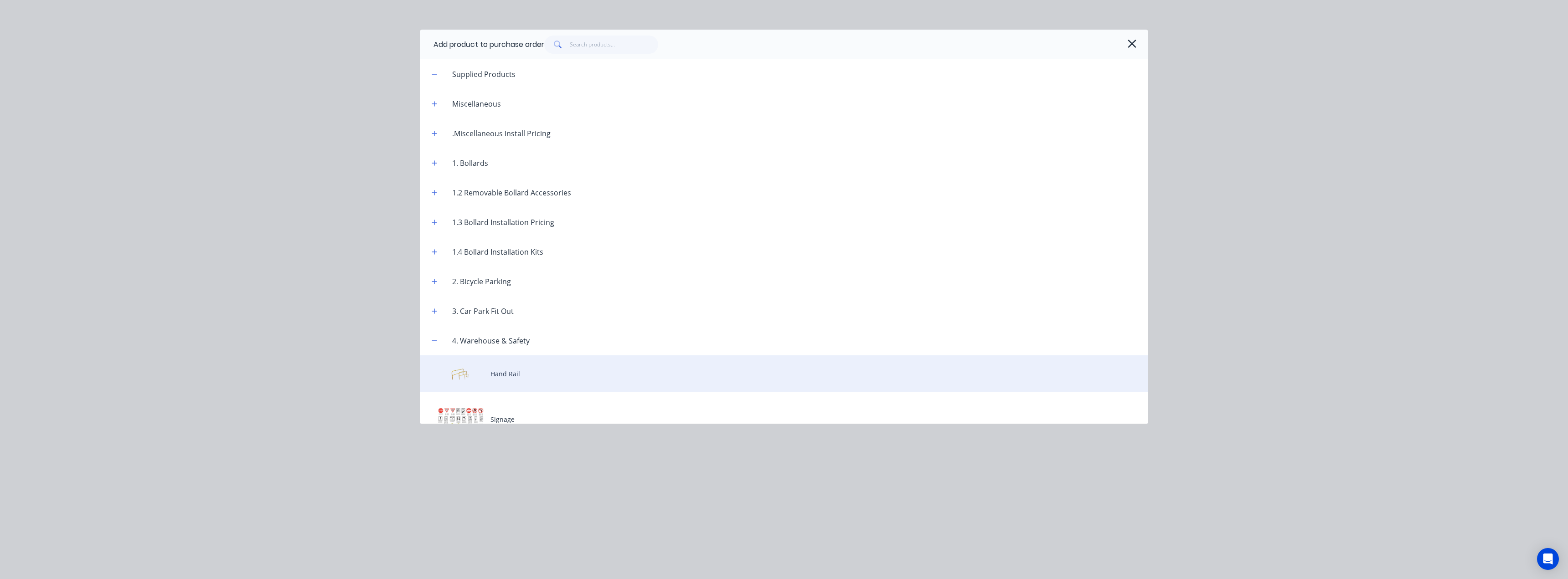
click at [487, 373] on div "Hand Rail" at bounding box center [784, 374] width 728 height 37
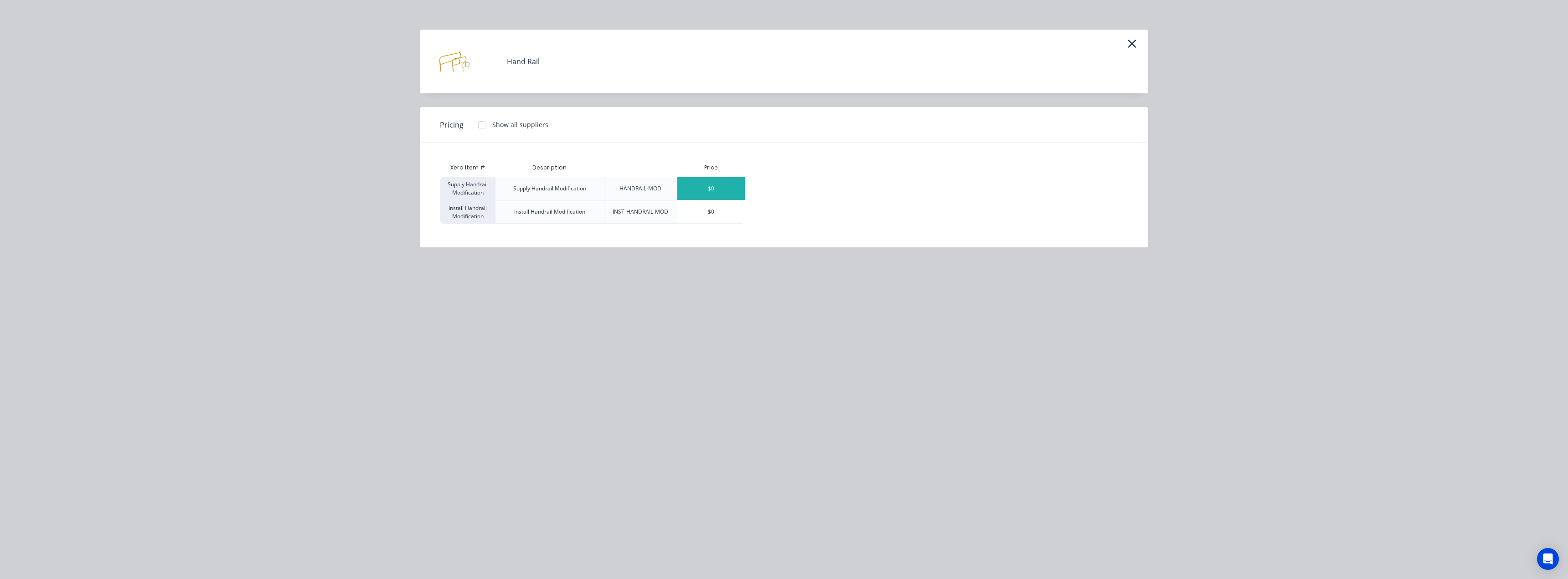
click at [696, 195] on div "$0" at bounding box center [711, 188] width 67 height 22
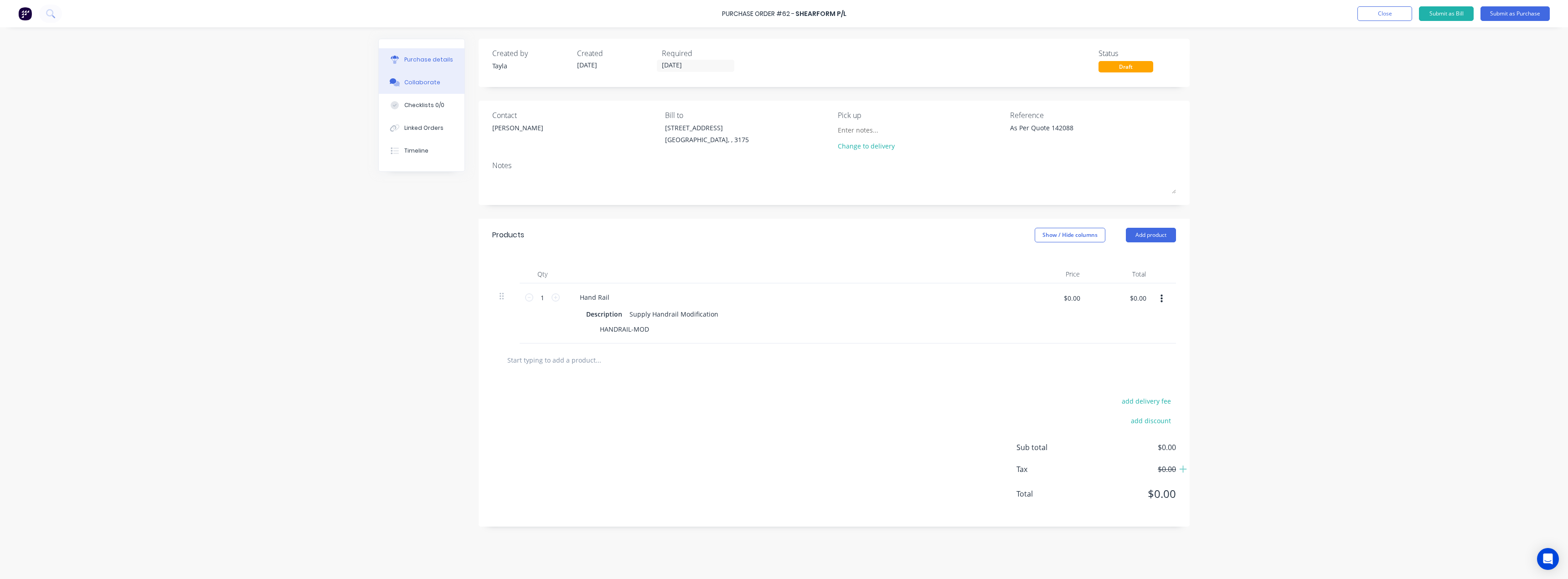
click at [422, 78] on div "Collaborate" at bounding box center [422, 82] width 36 height 8
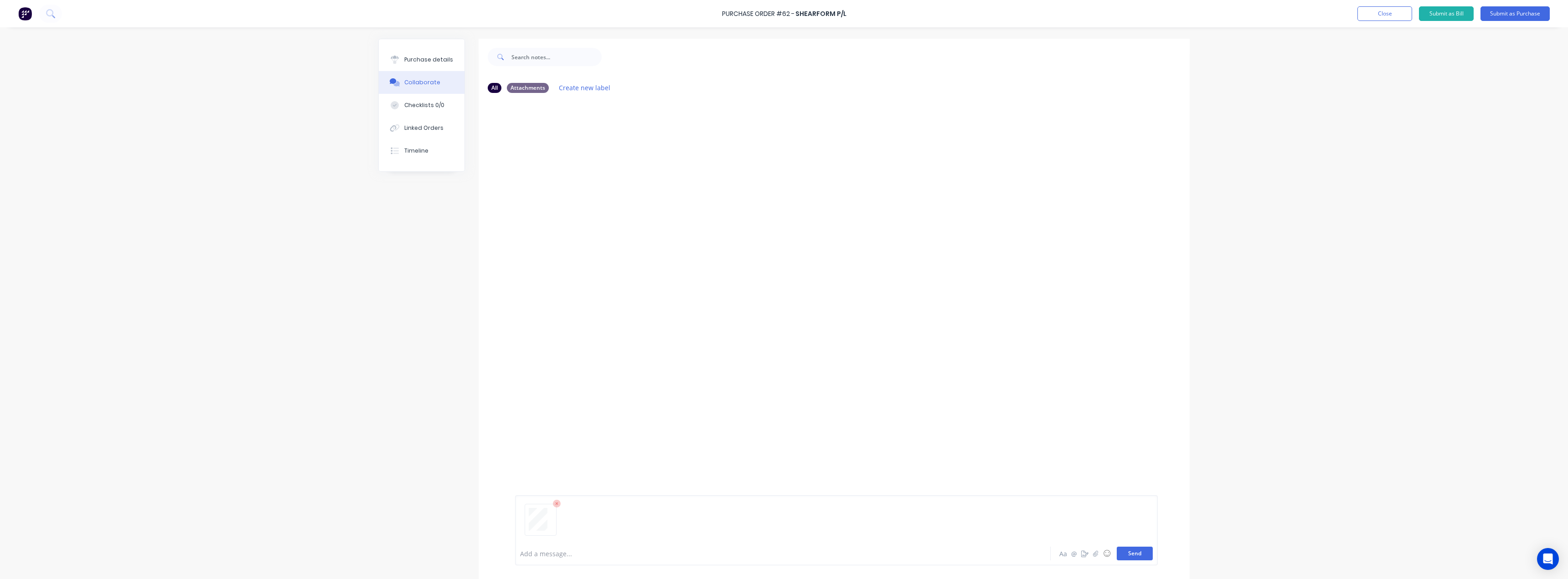
click at [783, 554] on button "Send" at bounding box center [1135, 553] width 36 height 14
click at [428, 50] on button "Purchase details" at bounding box center [421, 59] width 86 height 22
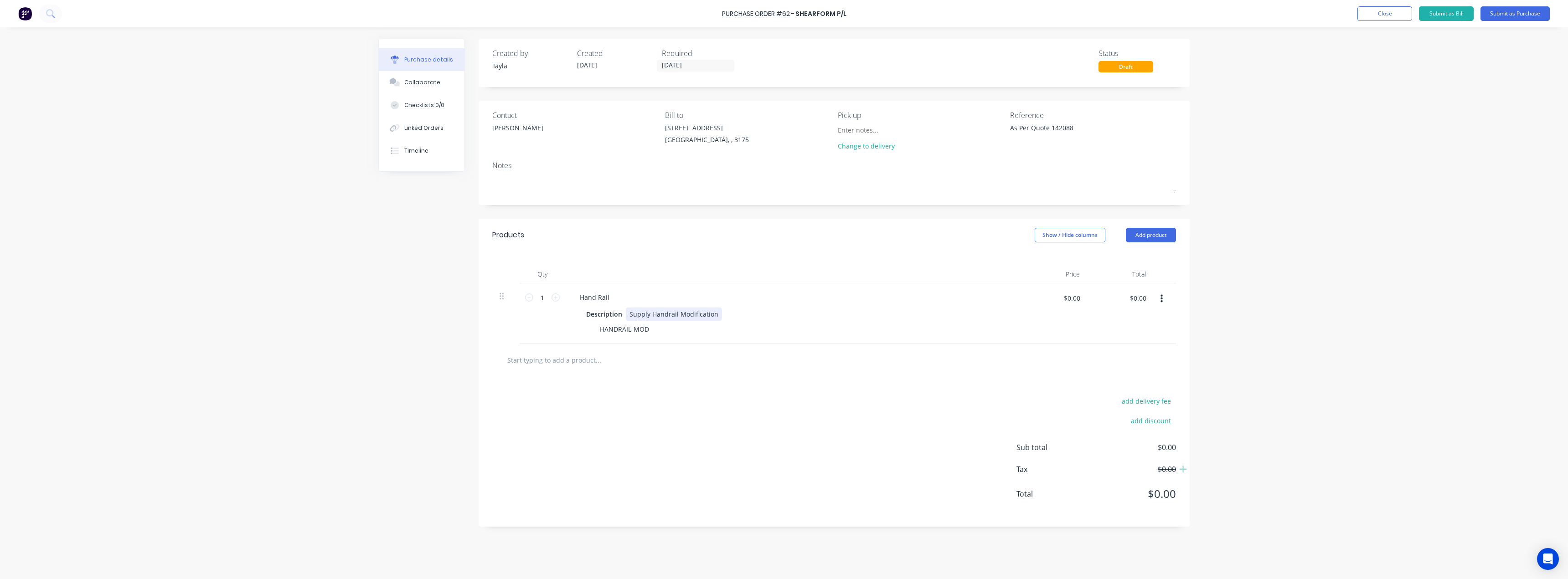
click at [655, 312] on div "Supply Handrail Modification" at bounding box center [674, 314] width 96 height 13
type textarea "x"
click at [655, 312] on div "Supply Handrail Modification" at bounding box center [674, 314] width 96 height 13
paste div
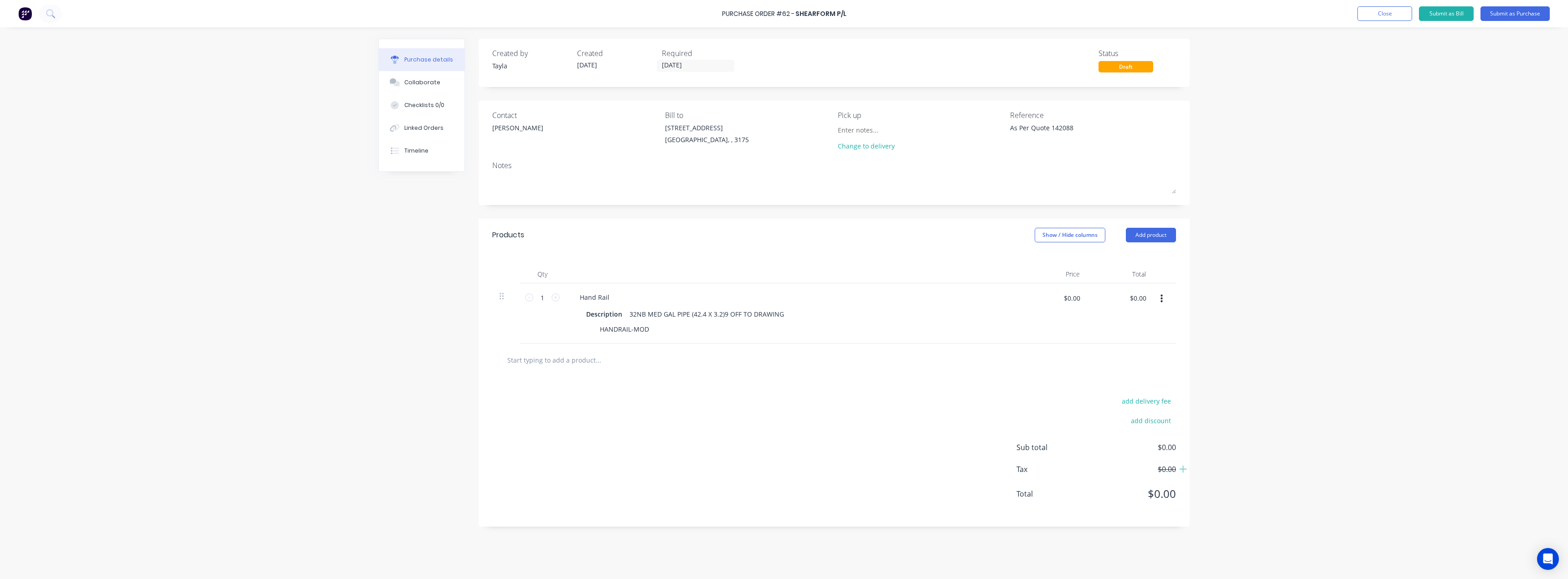
click at [701, 375] on div at bounding box center [833, 360] width 683 height 34
click at [724, 312] on div "32NB MED GAL PIPE (42.4 X 3.2)9 OFF TO DRAWING" at bounding box center [707, 314] width 162 height 13
click at [709, 366] on div at bounding box center [635, 360] width 273 height 18
click at [542, 300] on input "1" at bounding box center [542, 297] width 18 height 14
paste input "9"
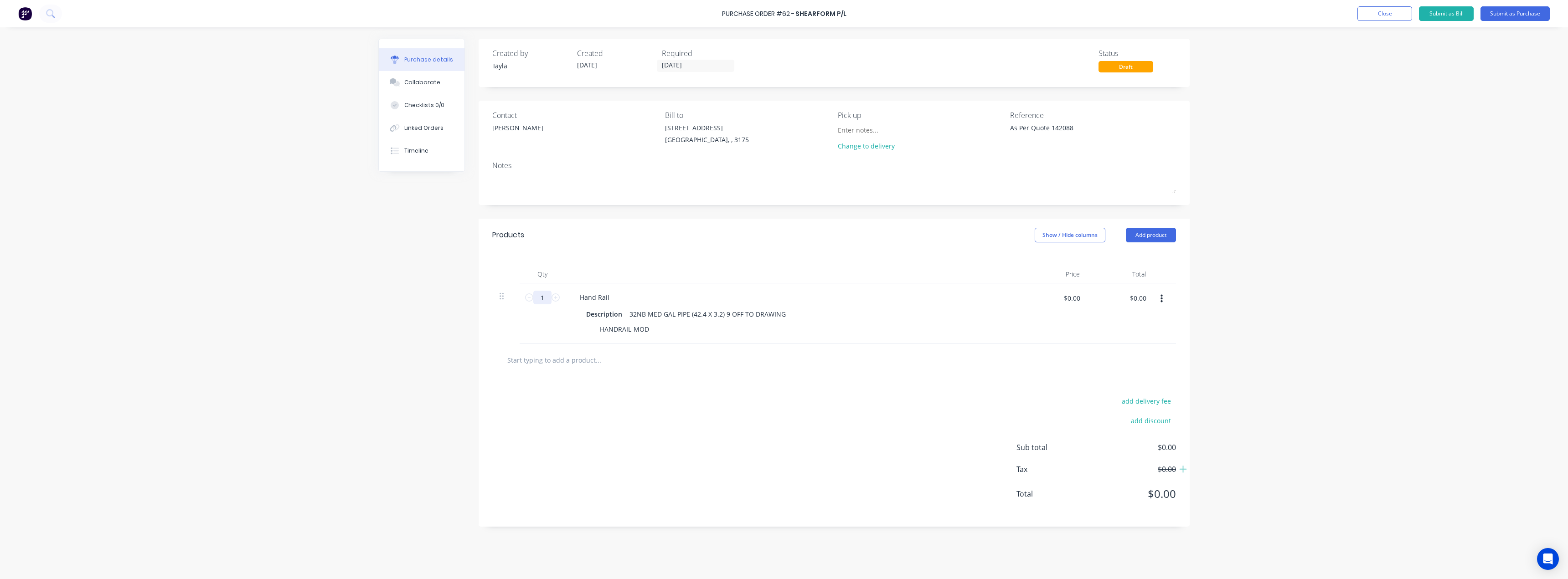
type textarea "x"
type input "9"
type textarea "x"
type input "9"
click at [783, 299] on input "$0.00" at bounding box center [1071, 298] width 27 height 14
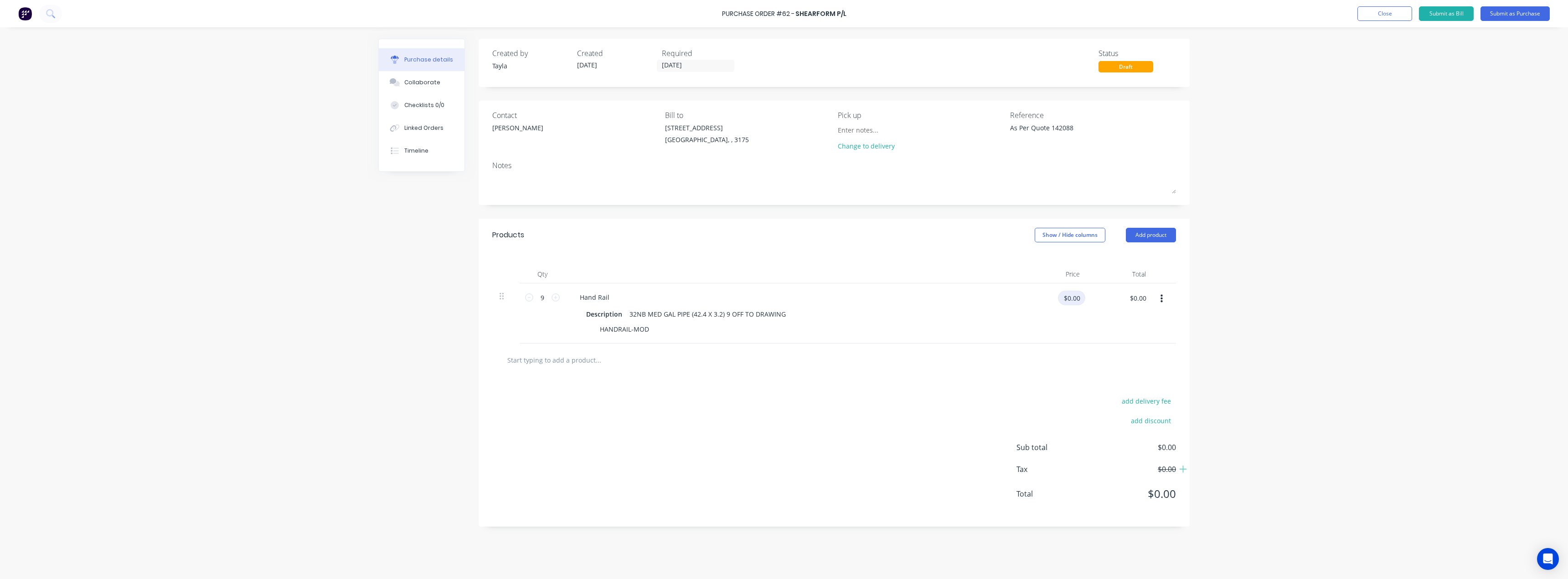
type textarea "x"
click at [783, 300] on input "$0.00" at bounding box center [1071, 298] width 27 height 14
paste input "68.00"
type input "68.00$0.00"
click at [783, 303] on input "68.00$0.00" at bounding box center [1063, 298] width 44 height 14
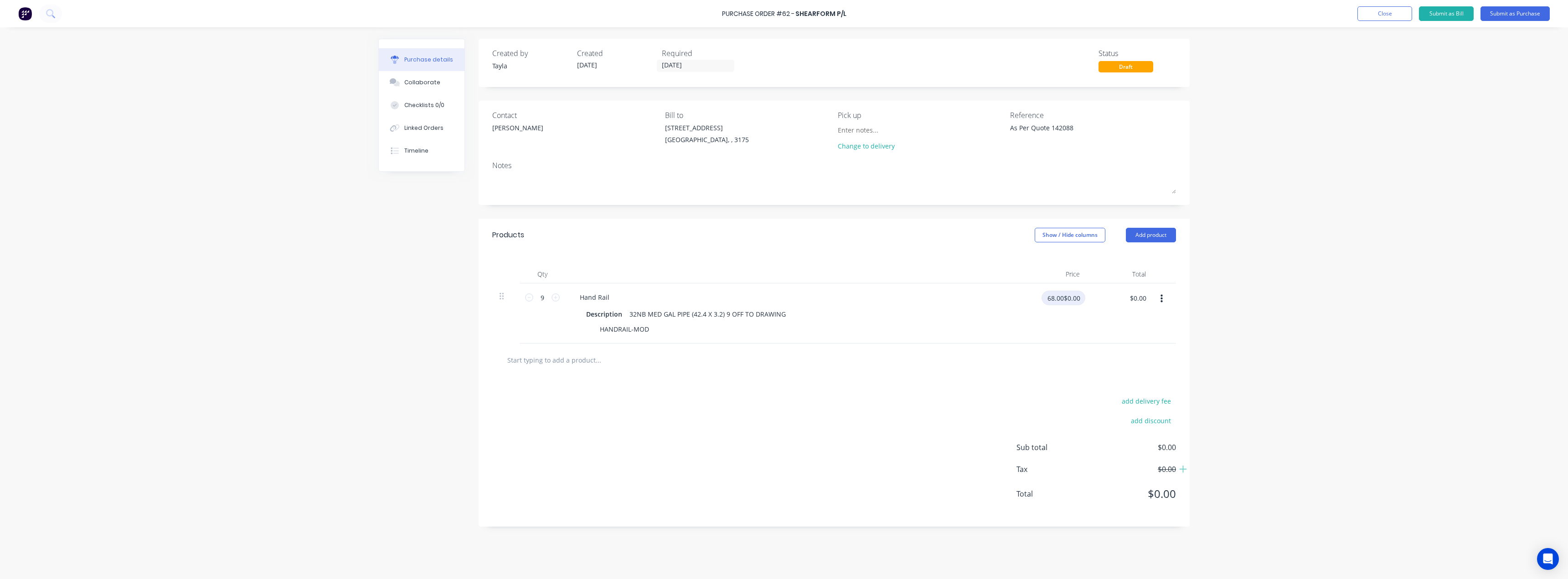
type textarea "x"
click at [783, 303] on input "68.00$0.00" at bounding box center [1063, 298] width 44 height 14
paste input
type input "68.00"
type textarea "x"
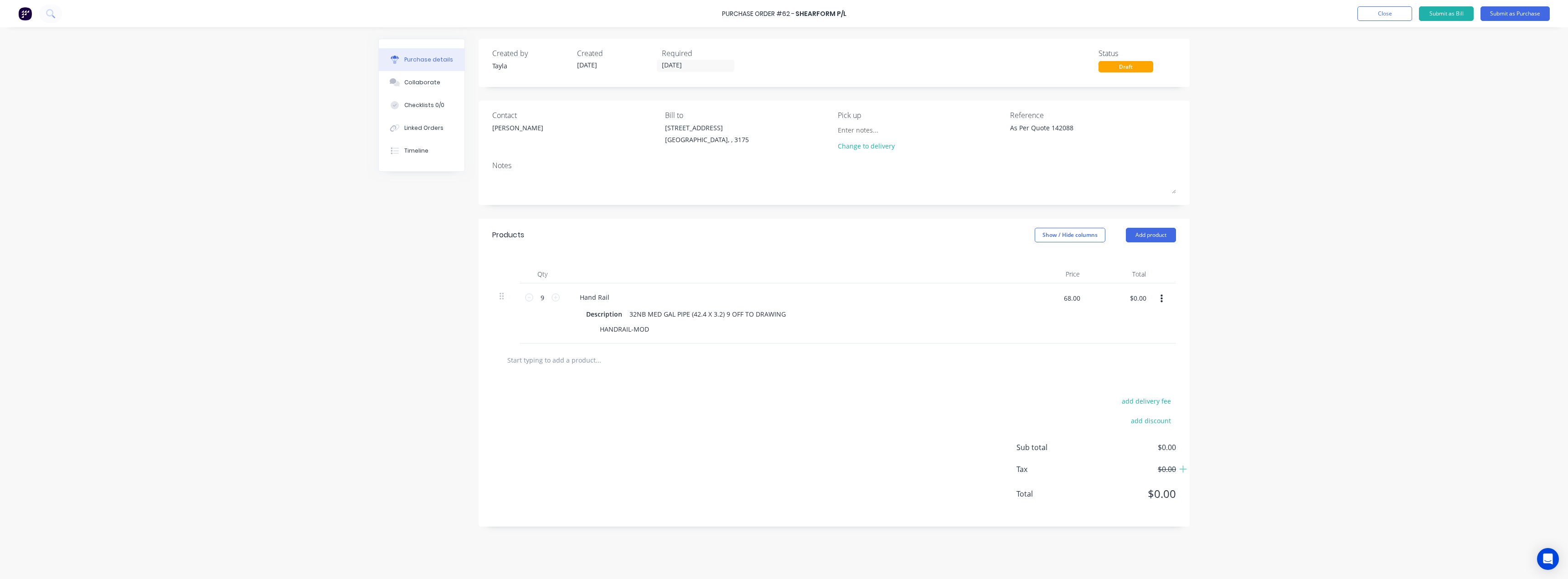
type input "$68.00"
type input "$612.00"
click at [783, 333] on div "$68.00 $68.00" at bounding box center [1054, 313] width 66 height 60
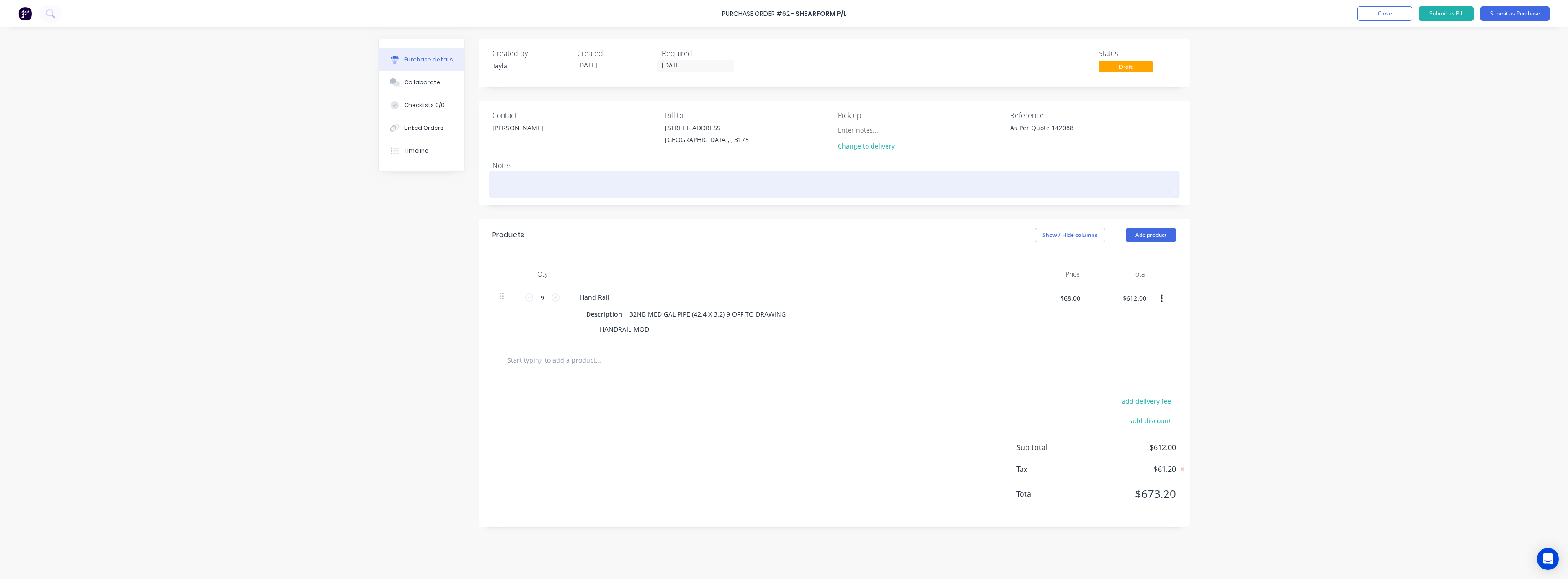
click at [535, 175] on textarea at bounding box center [833, 183] width 683 height 21
paste textarea "Part ID: MAXDAN250228A"
type textarea "x"
type textarea "Part ID: MAXDAN250228A"
type textarea "x"
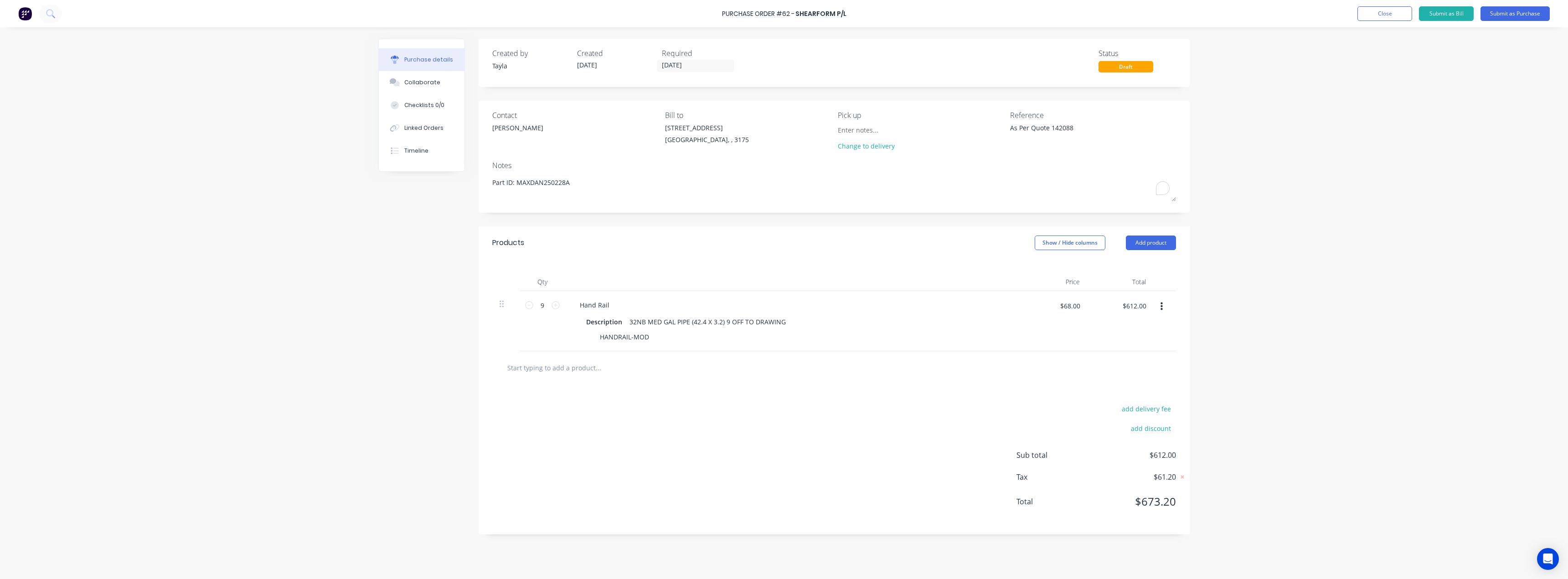
type textarea "Part ID: MAXDAN250228A"
type textarea "x"
type textarea "Part ID: MAXDAN250228A"
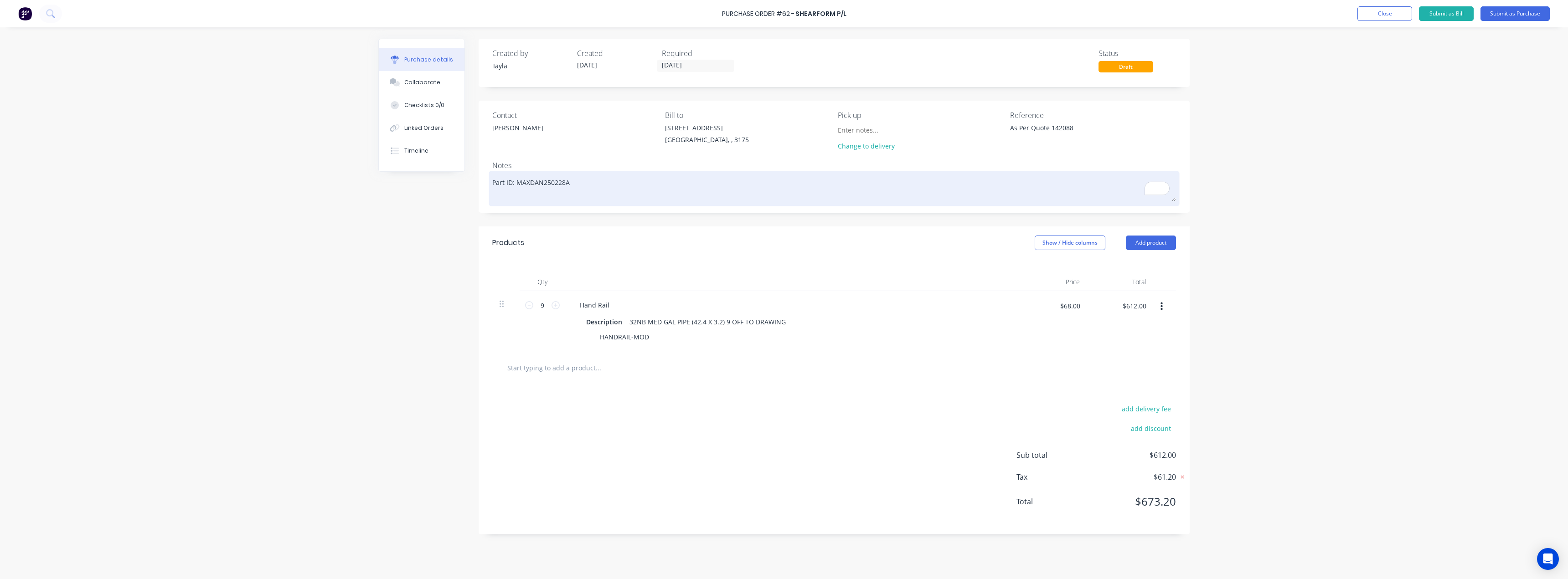
click at [522, 197] on textarea "Part ID: MAXDAN250228A" at bounding box center [833, 187] width 683 height 28
paste textarea "NEWCOLD HANDRAIL Rev: SUPPLY AND BEND"
type textarea "x"
type textarea "Part ID: MAXDAN250228A NEWCOLD HANDRAIL Rev: SUPPLY AND BEND"
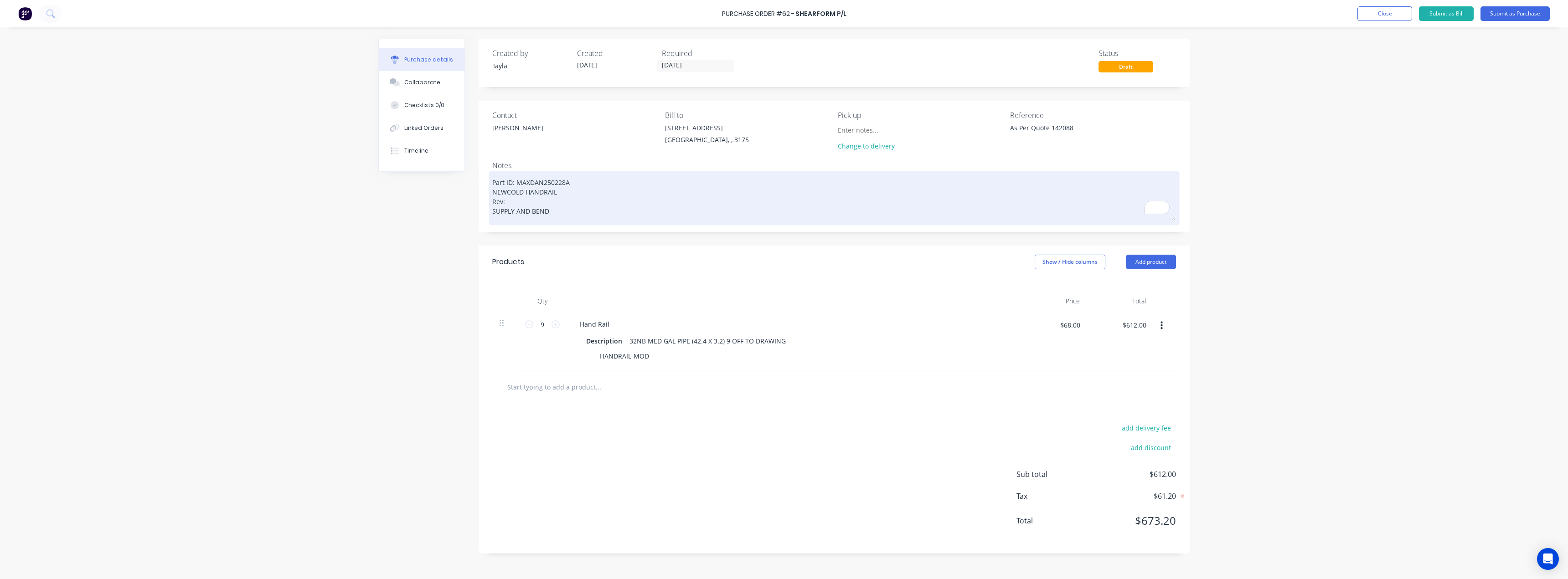
click at [506, 204] on textarea "Part ID: MAXDAN250228A NEWCOLD HANDRAIL Rev: SUPPLY AND BEND" at bounding box center [833, 196] width 683 height 47
type textarea "x"
type textarea "Part ID: MAXDAN250228A NEWCOLD HANDRAIL Rev:=SUPPLY AND BEND"
type textarea "x"
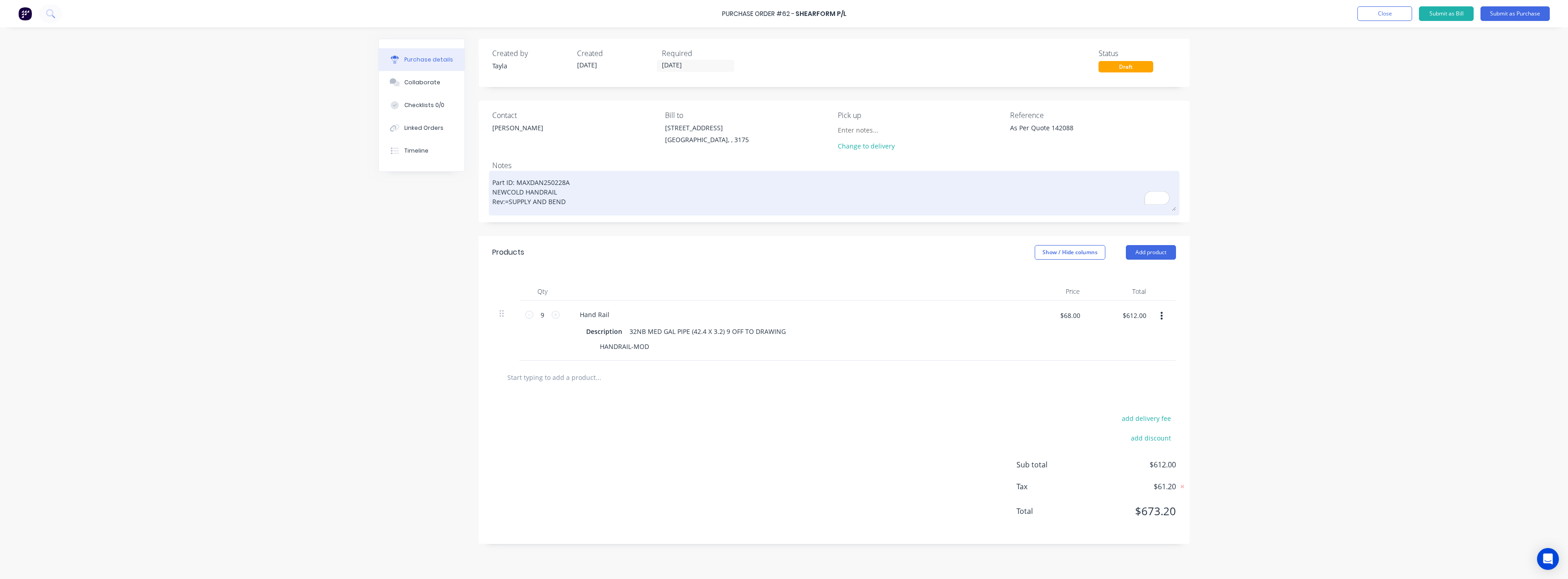
type textarea "Part ID: MAXDAN250228A NEWCOLD HANDRAIL Rev:SUPPLY AND BEND"
type textarea "x"
type textarea "Part ID: MAXDAN250228A NEWCOLD HANDRAIL RevSUPPLY AND BEND"
type textarea "x"
type textarea "Part ID: MAXDAN250228A NEWCOLD HANDRAIL ReSUPPLY AND BEND"
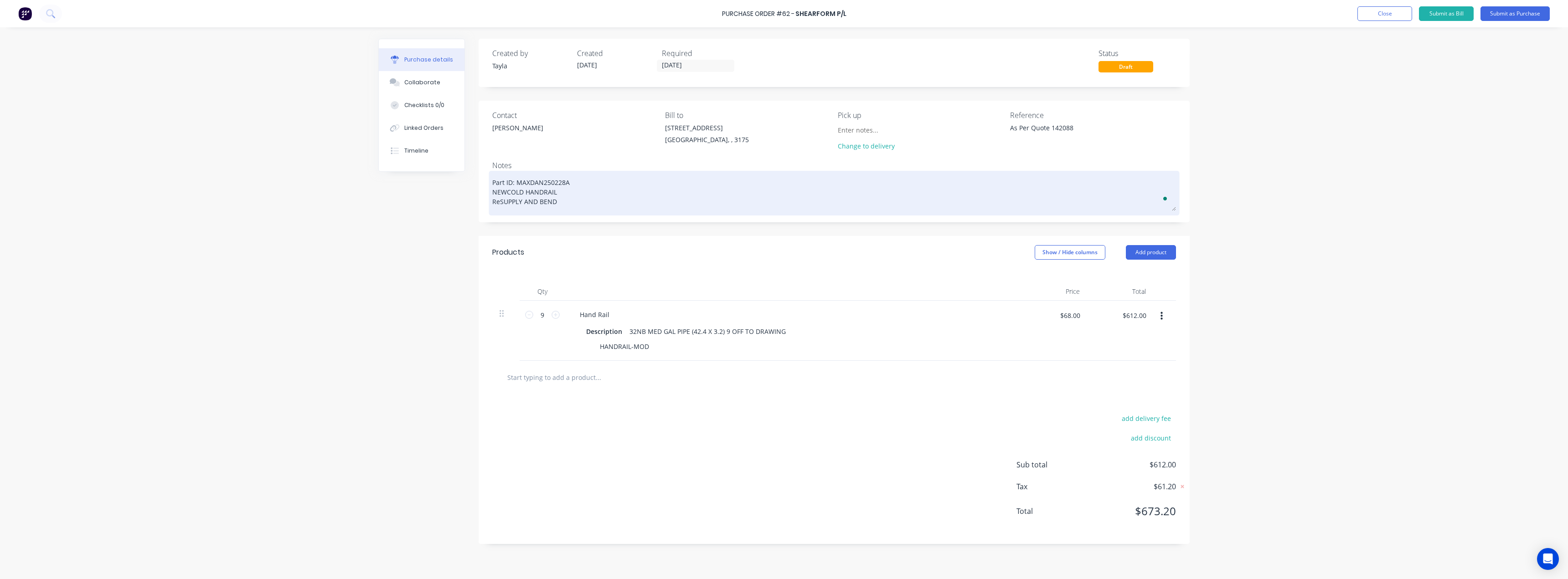
type textarea "x"
type textarea "Part ID: MAXDAN250228A NEWCOLD HANDRAIL RSUPPLY AND BEND"
type textarea "x"
type textarea "Part ID: MAXDAN250228A NEWCOLD HANDRAIL SUPPLY AND BEND"
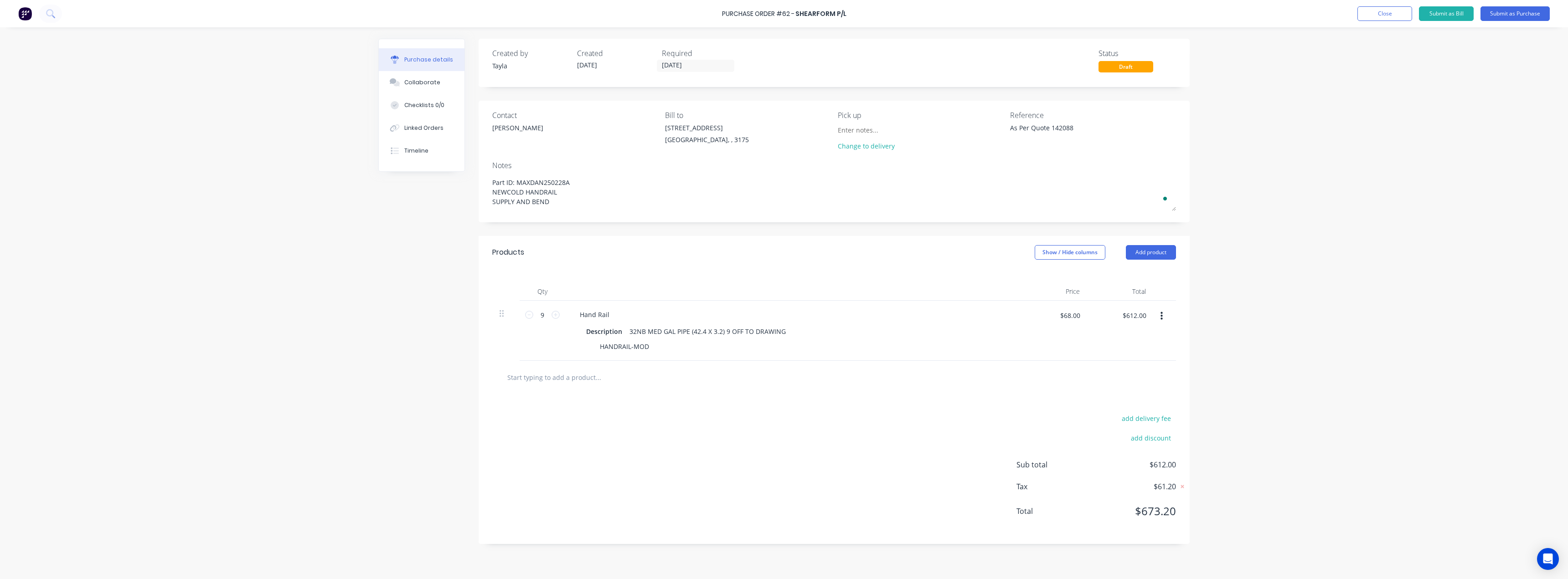
type textarea "x"
type textarea "Part ID: MAXDAN250228A NEWCOLD HANDRAILSUPPLY AND BEND"
type textarea "x"
type textarea "Part ID: MAXDAN250228A NEWCOLD HANDRAIL SUPPLY AND BEND"
type textarea "x"
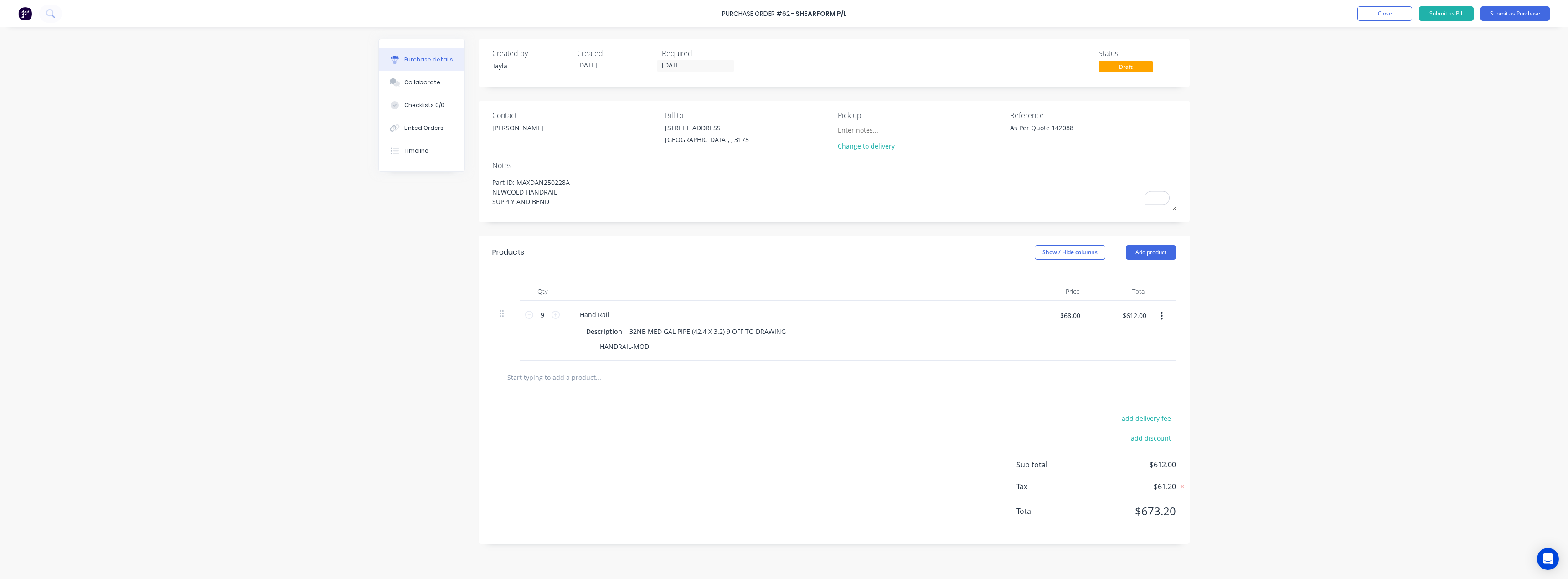
type textarea "Part ID: MAXDAN250228A NEWCOLD HANDRAIL SUPPLY AND BEND"
click at [380, 244] on div "Created by Tayla Created 12/08/25 Required 12/08/25 Status Draft Contact Paul C…" at bounding box center [784, 300] width 812 height 525
click at [783, 129] on input at bounding box center [880, 130] width 83 height 14
type textarea "x"
type input "E"
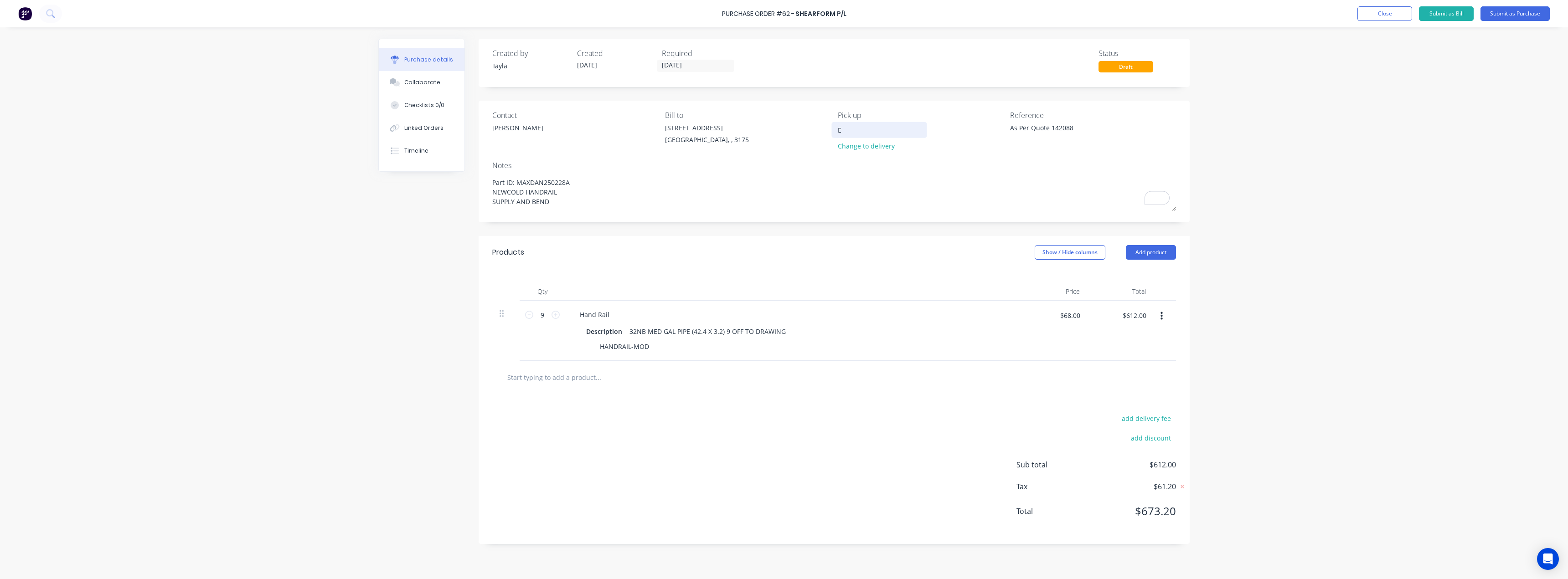
type textarea "x"
type input "Ed"
type textarea "x"
type input "Ede"
type textarea "x"
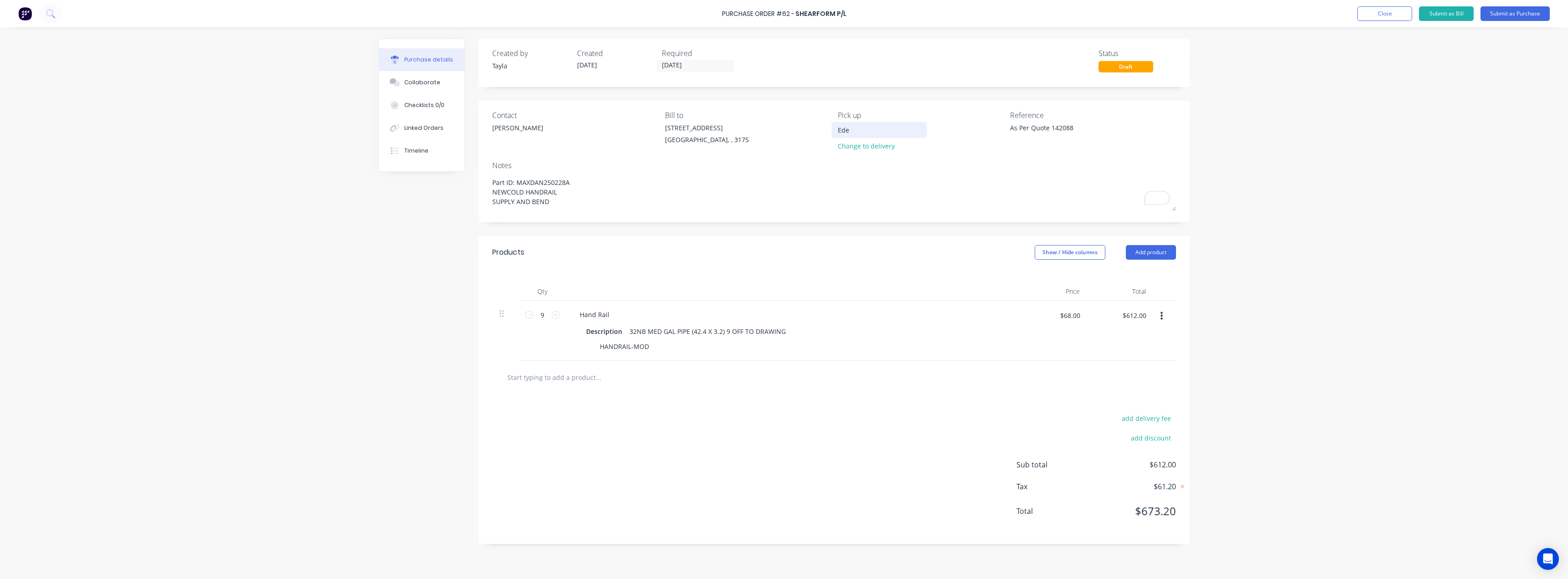
type input "Eden"
type textarea "x"
type input "Eden"
type textarea "x"
type input "Eden W"
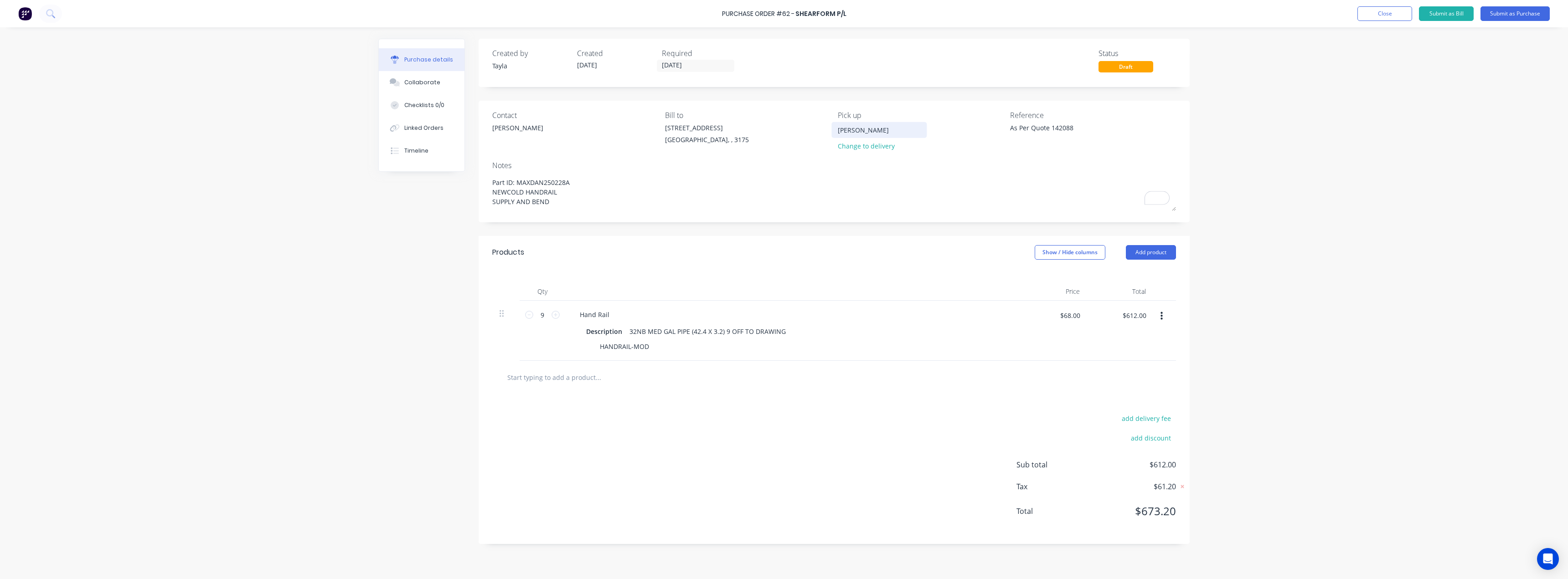
type textarea "x"
type input "Eden Wi"
type textarea "x"
type input "Eden Wil"
type textarea "x"
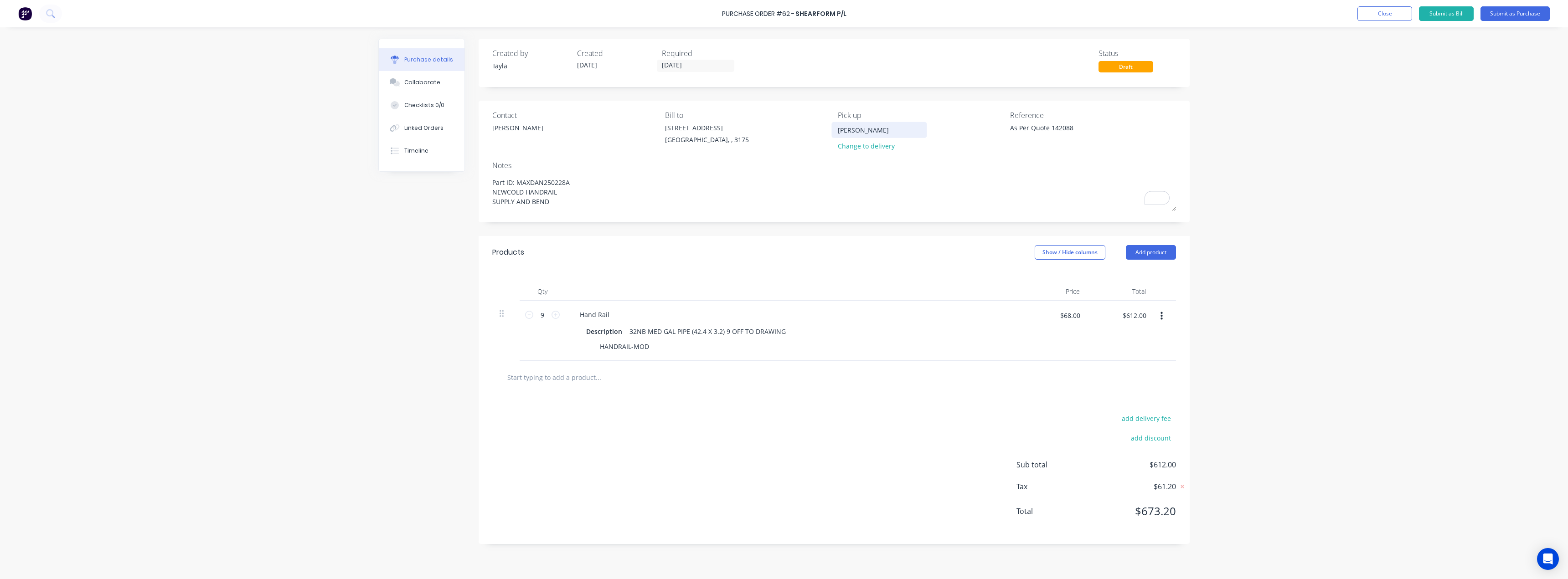
type input "Eden Will"
type textarea "x"
type input "Eden Will"
type textarea "x"
type input "Eden Will P"
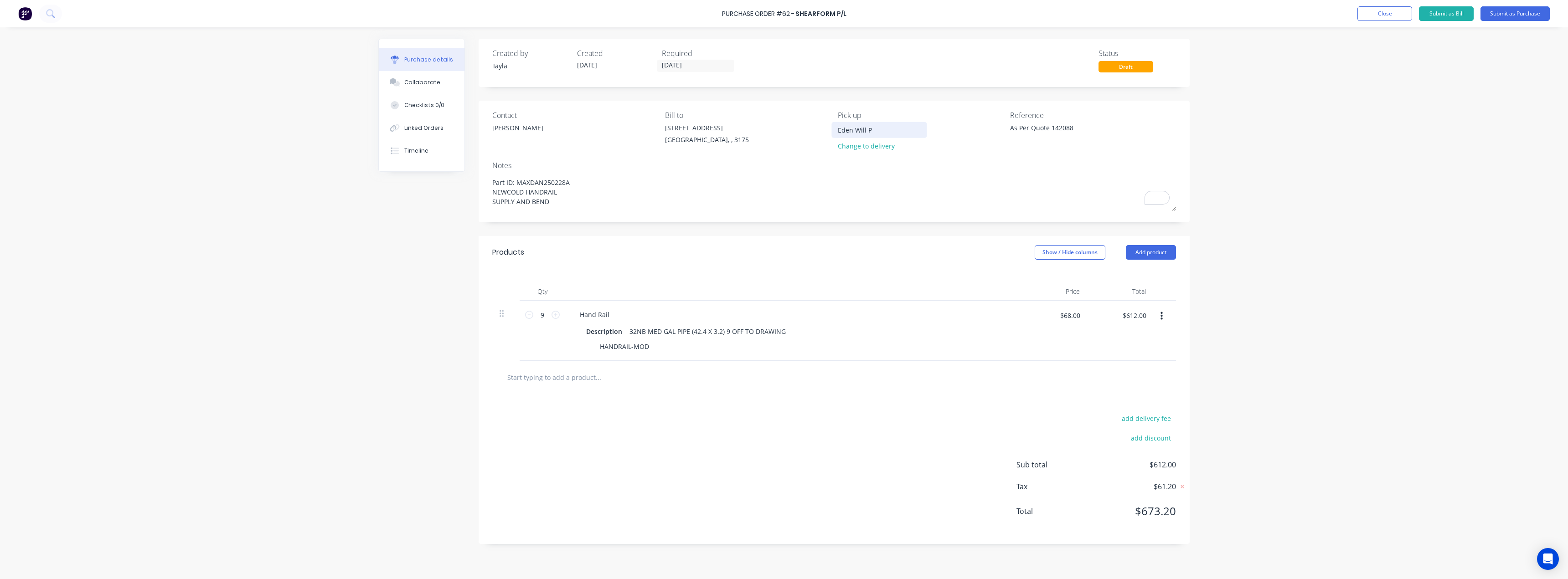
type textarea "x"
type input "Eden Will Pi"
type textarea "x"
type input "Eden Will Pic"
type textarea "x"
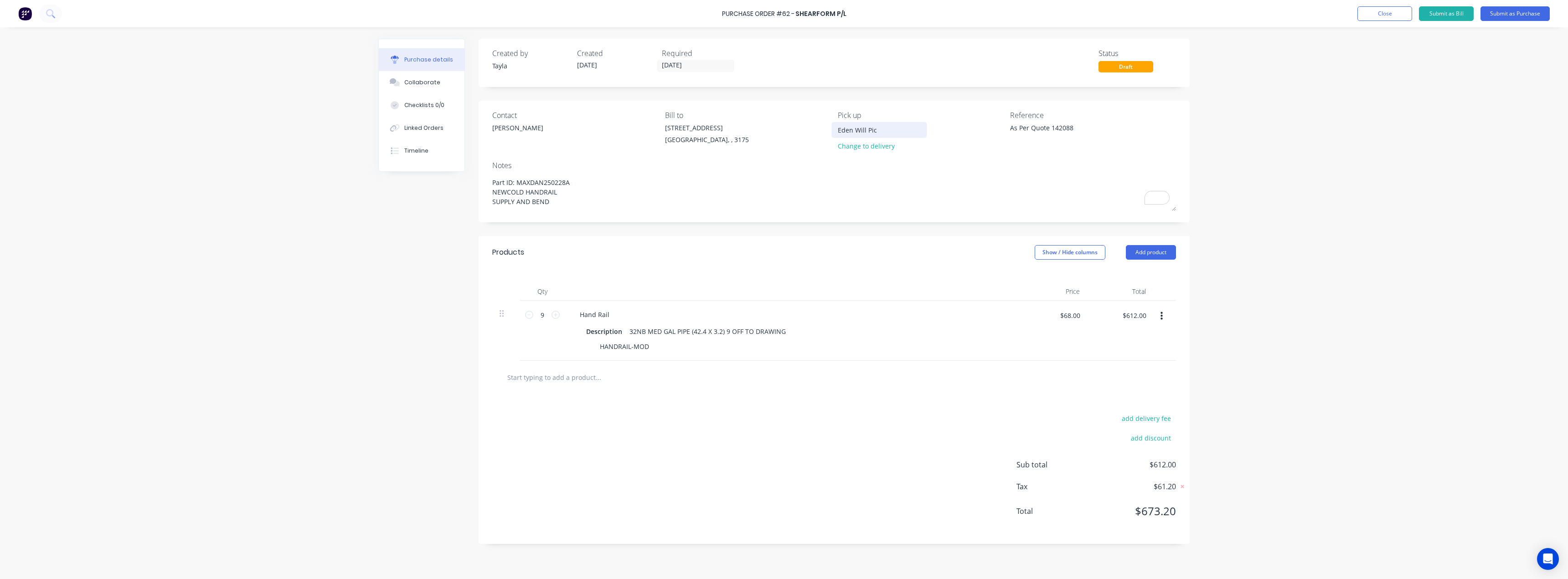
type input "Eden Will Pick"
type textarea "x"
type input "Eden Will Picku"
type textarea "x"
type input "Eden Will Pickup"
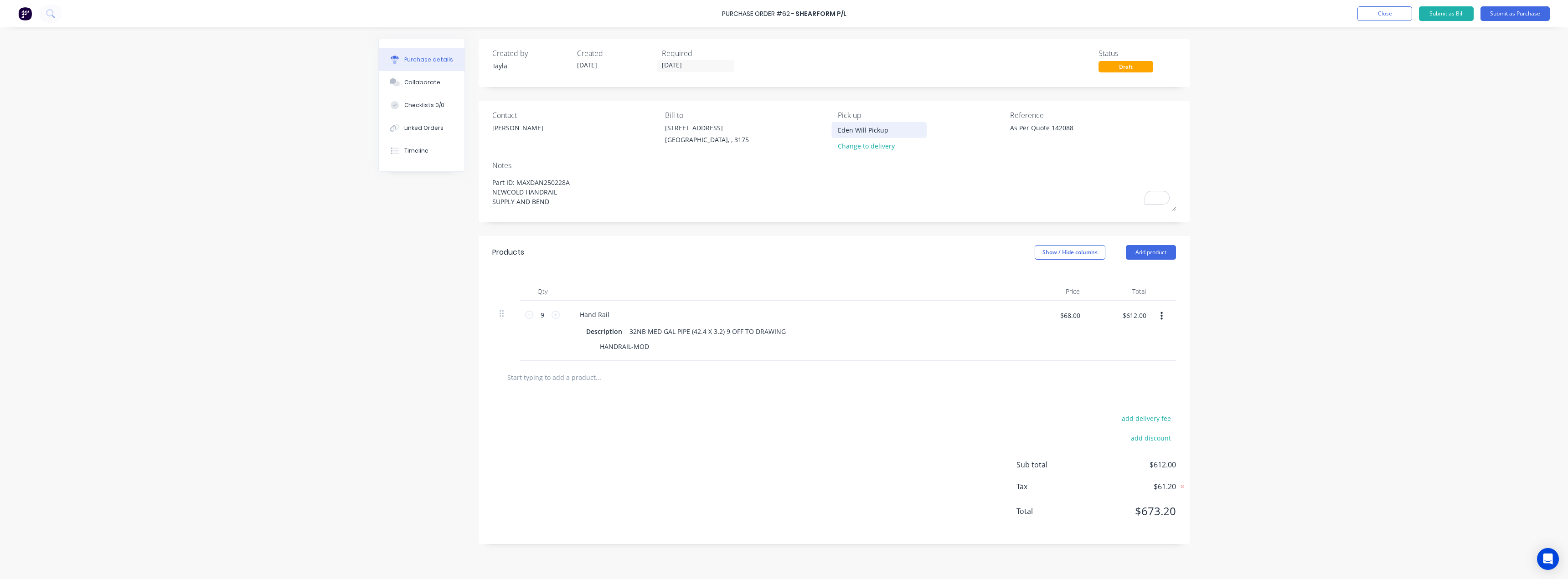
type textarea "x"
type input "Eden Will Pickup"
type textarea "x"
type input "Eden Will Pickup W"
type textarea "x"
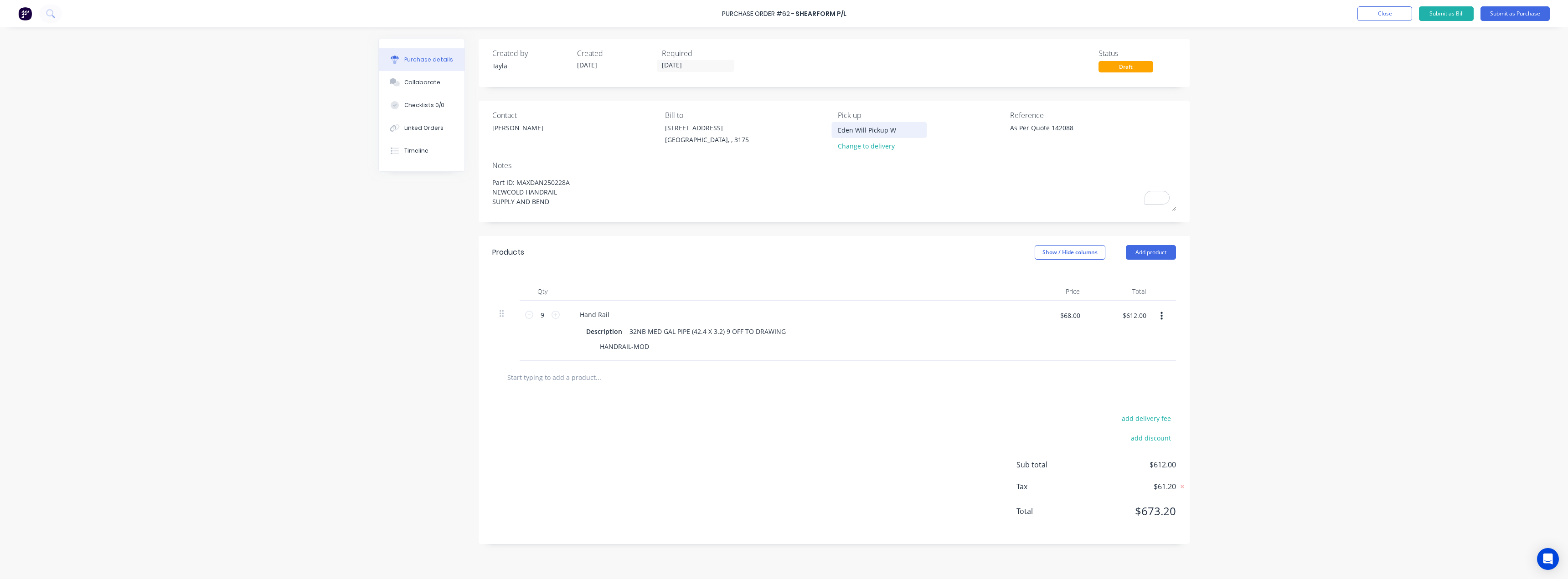
type input "Eden Will Pickup Wh"
type textarea "x"
type input "Eden Will Pickup Whe"
type textarea "x"
type input "Eden Will Pickup When"
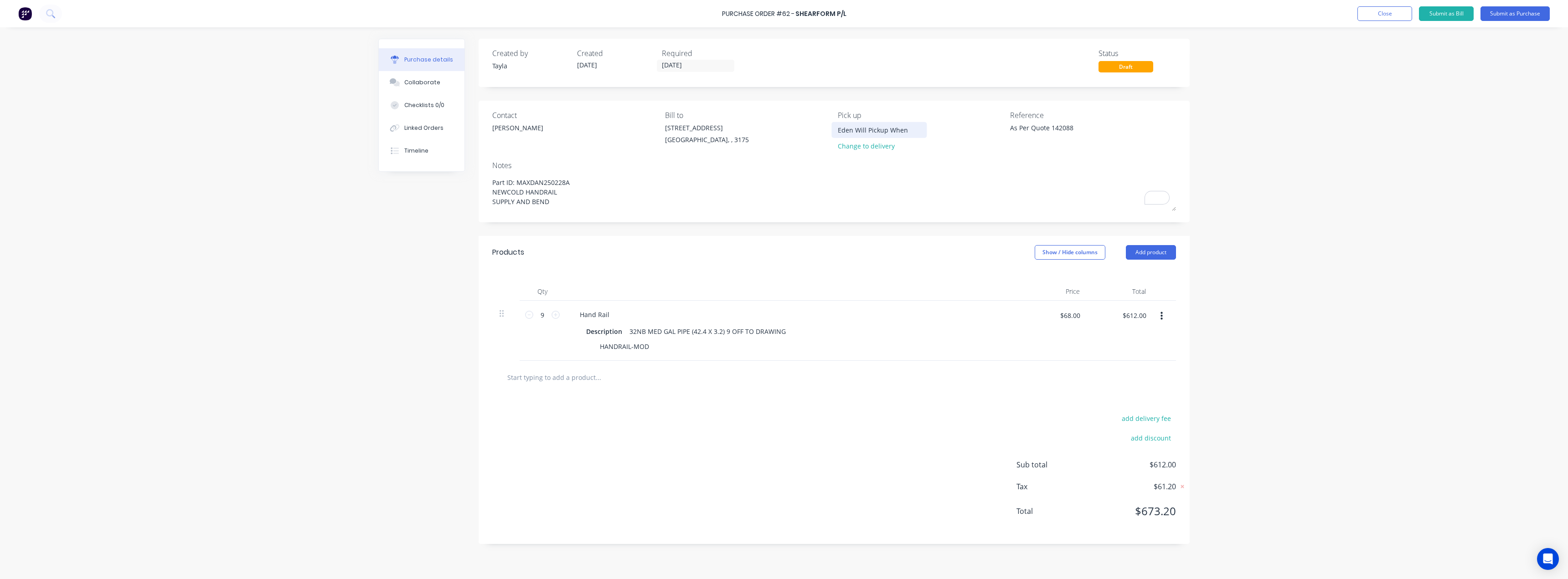
type textarea "x"
type input "Eden Will Pickup When"
type textarea "x"
type input "Eden Will Pickup When r"
type textarea "x"
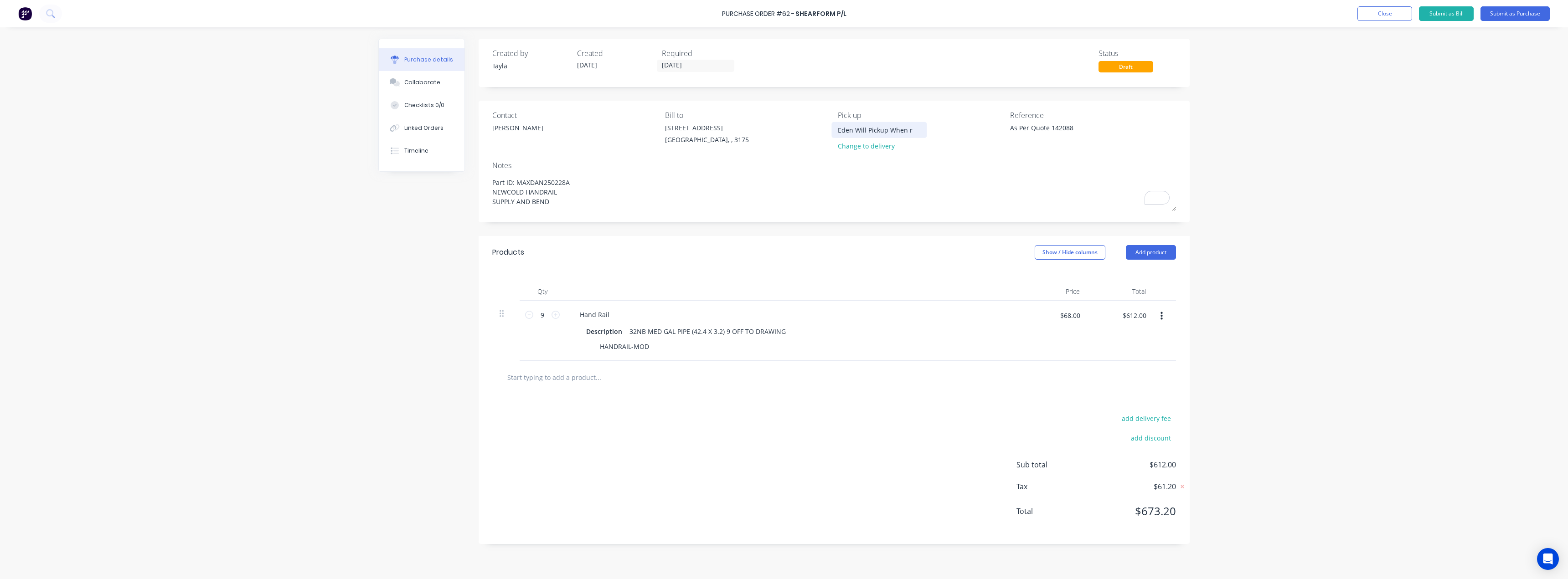
type input "Eden Will Pickup When re"
type textarea "x"
type input "Eden Will Pickup When r"
type textarea "x"
type input "Eden Will Pickup When"
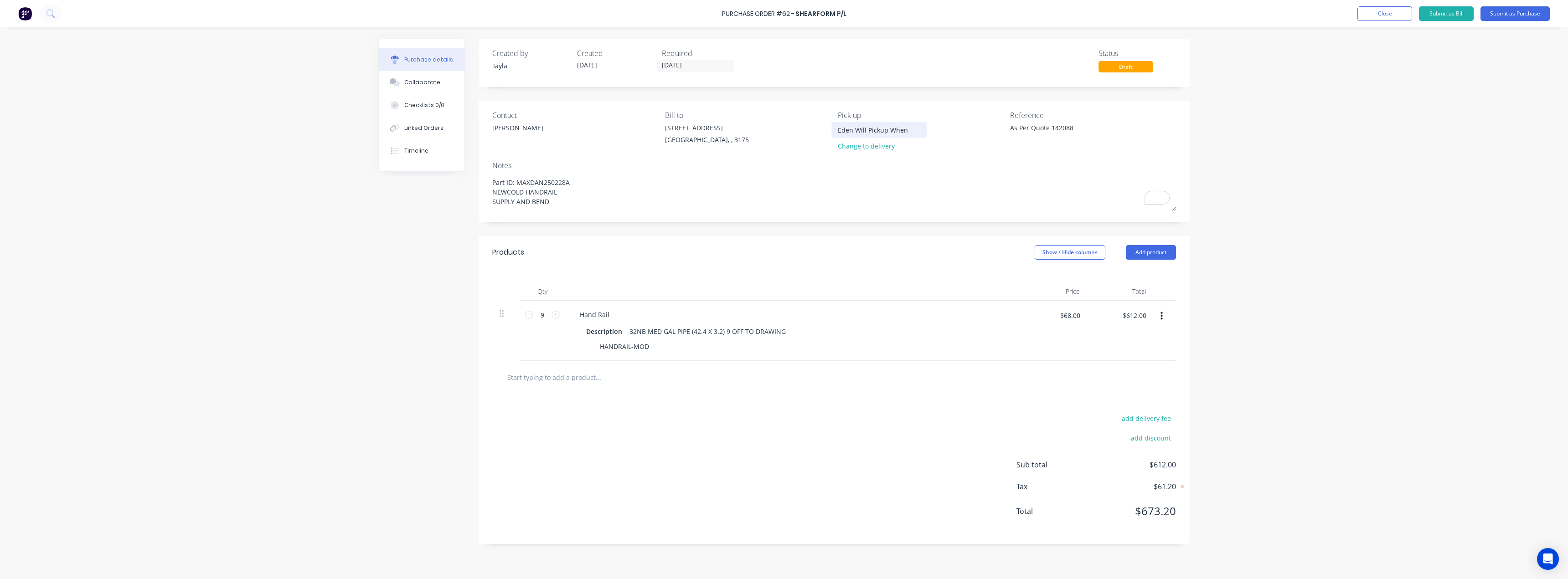
type textarea "x"
type input "Eden Will Pickup When R"
type textarea "x"
type input "Eden Will Pickup When Re"
type textarea "x"
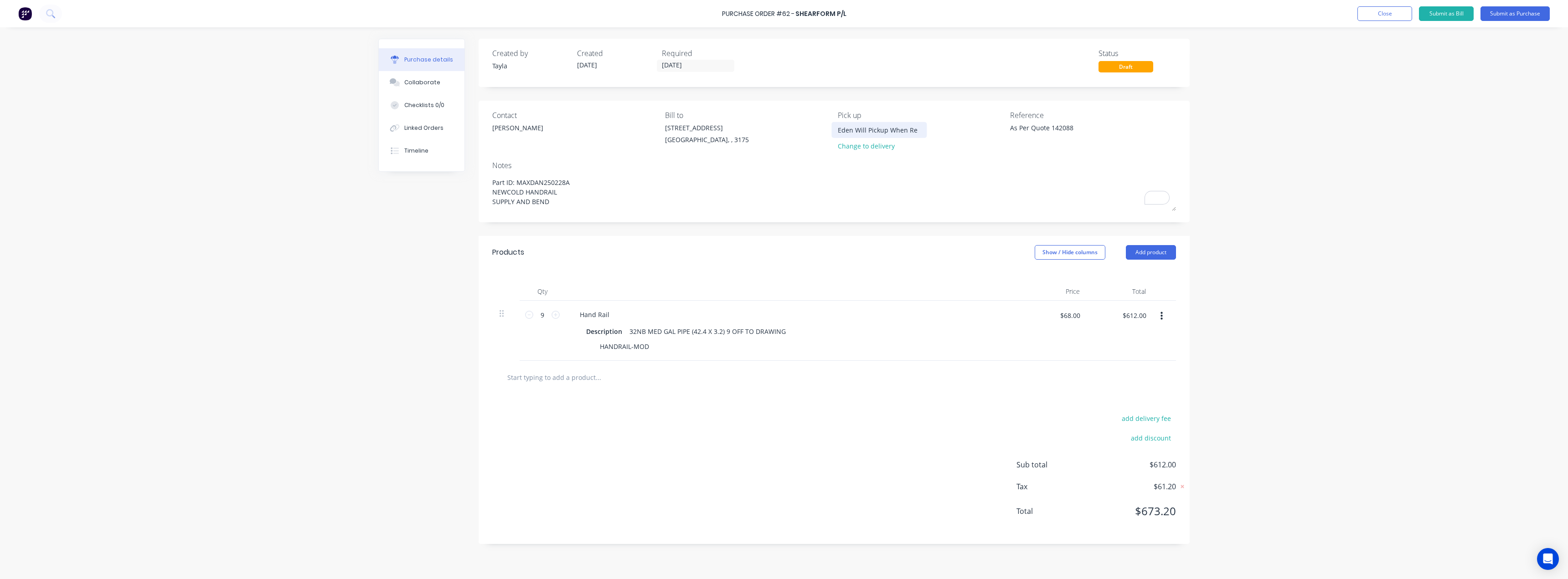
type input "Eden Will Pickup When Rea"
type textarea "x"
type input "Eden Will Pickup When Read"
type textarea "x"
type input "Eden Will Pickup When Ready"
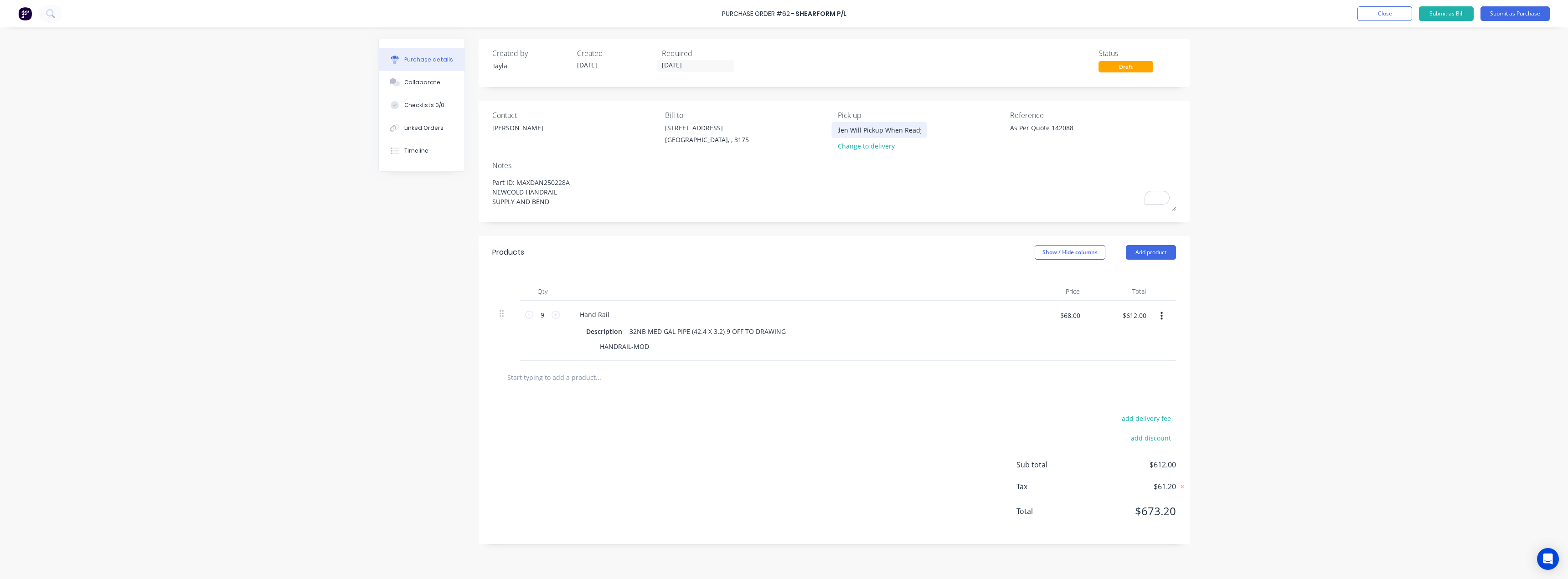
type textarea "x"
type input "Eden Will Pickup When Ready"
click at [783, 237] on div "Products Show / Hide columns Add product" at bounding box center [833, 252] width 711 height 33
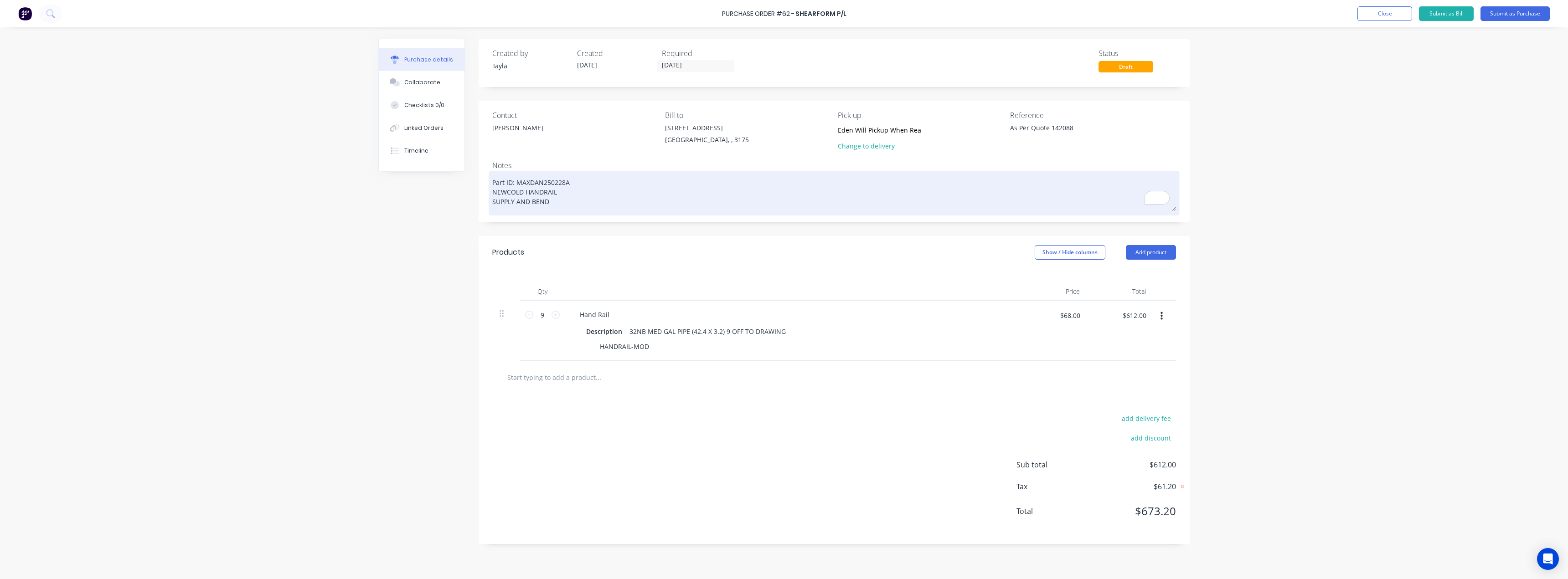
click at [492, 178] on div "Part ID: MAXDAN250228A NEWCOLD HANDRAIL SUPPLY AND BEND" at bounding box center [833, 193] width 683 height 40
click at [492, 181] on div "Part ID: MAXDAN250228A NEWCOLD HANDRAIL SUPPLY AND BEND" at bounding box center [833, 193] width 683 height 40
click at [494, 181] on textarea "Part ID: MAXDAN250228A NEWCOLD HANDRAIL SUPPLY AND BEND" at bounding box center [833, 191] width 683 height 38
click at [494, 181] on textarea "Part ID: MAXDAN250228A NEWCOLD HANDRAIL SUPPLY AND BEND" at bounding box center [833, 191] width 683 height 38
type textarea "x"
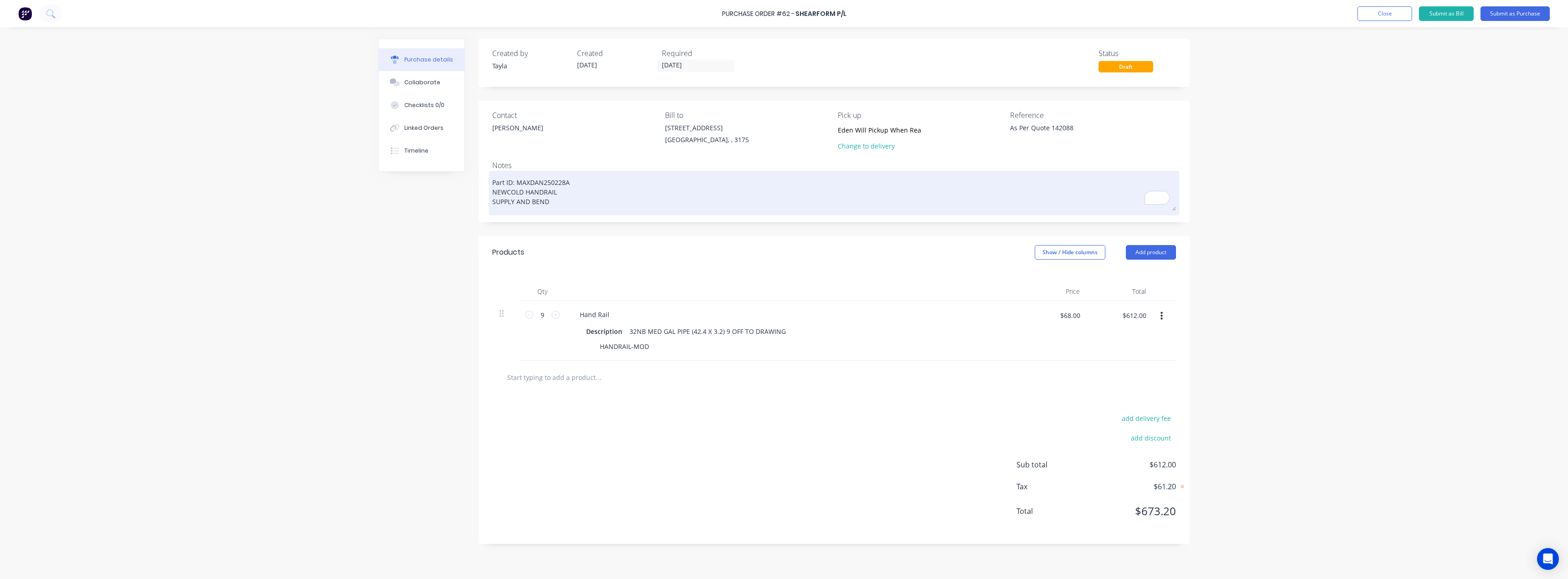
type textarea "Part ID: MAXDAN250228A NEWCOLD HANDRAIL SUPPLY AND BEND"
paste textarea "Quote No: 142088"
type textarea "x"
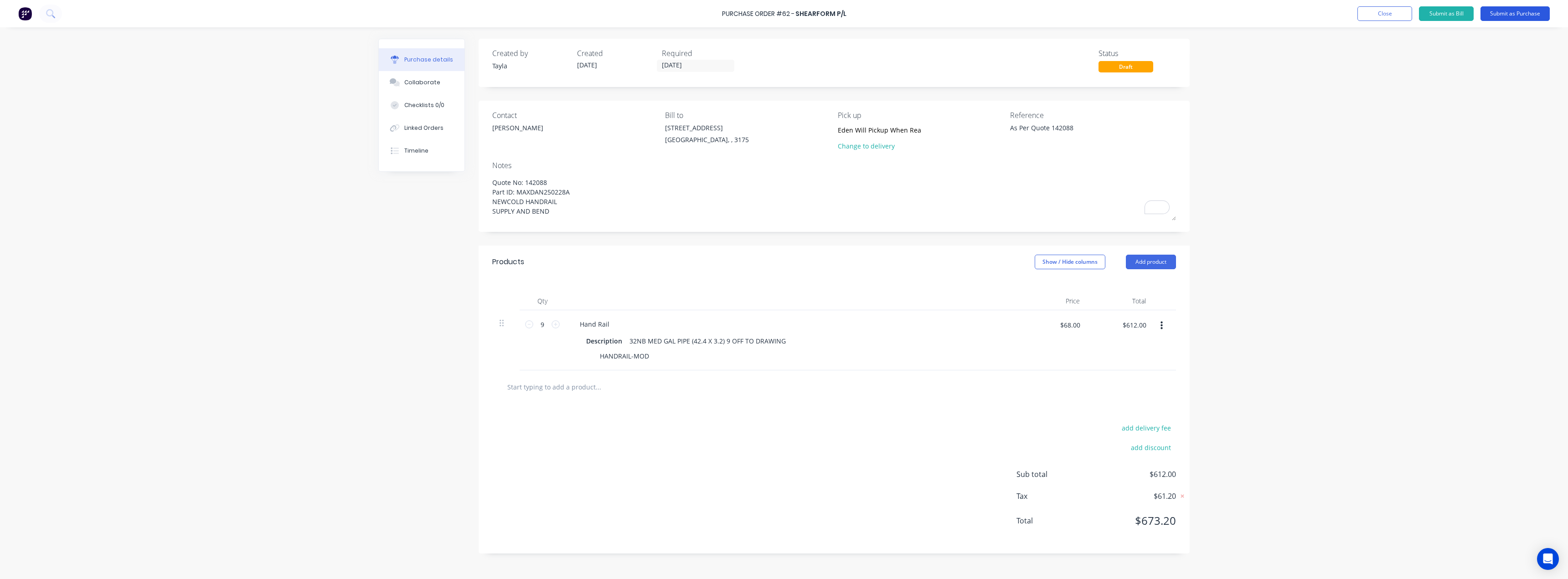
type textarea "Quote No: 142088 Part ID: MAXDAN250228A NEWCOLD HANDRAIL SUPPLY AND BEND"
type textarea "x"
type textarea "Quote No: 142088 Part ID: MAXDAN250228A NEWCOLD HANDRAIL SUPPLY AND BEND"
click at [783, 16] on button "Submit as Purchase" at bounding box center [1515, 14] width 69 height 14
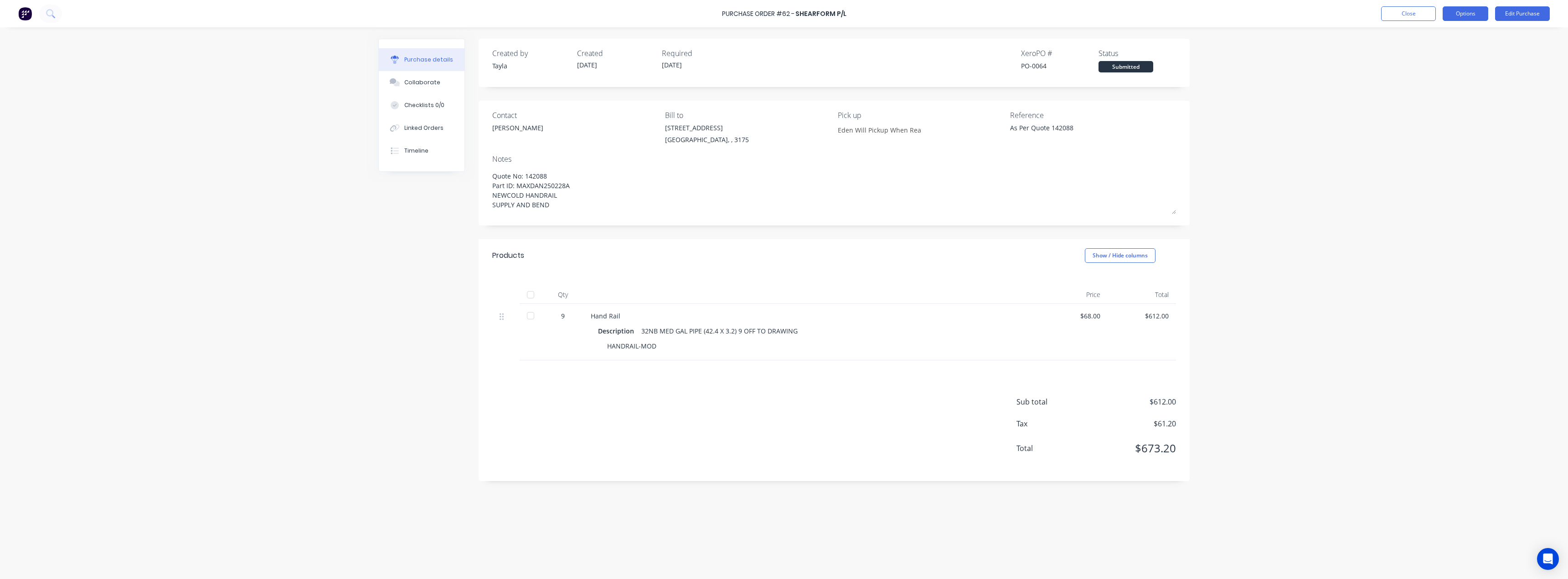
click at [783, 9] on button "Options" at bounding box center [1465, 14] width 46 height 14
click at [783, 39] on div "Print / Email" at bounding box center [1445, 37] width 71 height 13
click at [783, 52] on div "With pricing" at bounding box center [1445, 55] width 71 height 13
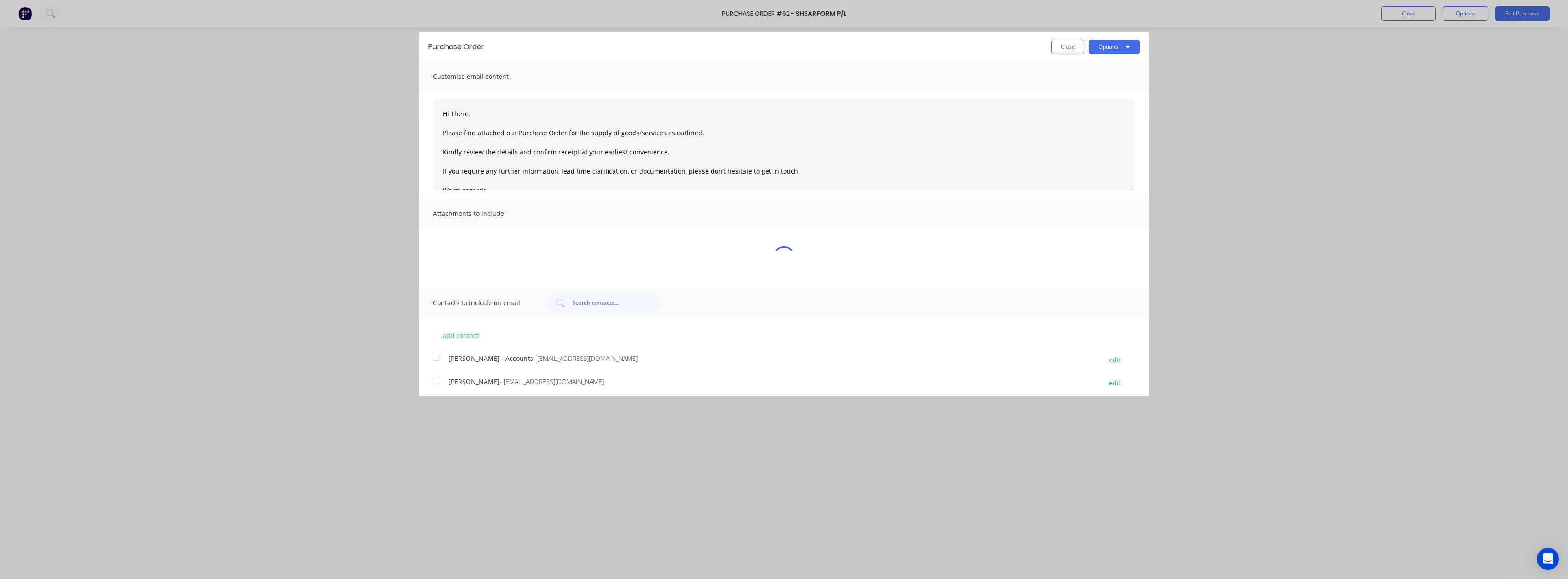
type textarea "x"
click at [459, 112] on textarea "Hi There, Please find attached our Purchase Order for the supply of goods/servi…" at bounding box center [784, 145] width 702 height 91
drag, startPoint x: 437, startPoint y: 113, endPoint x: 468, endPoint y: 110, distance: 31.1
click at [468, 110] on textarea "Hi There, Please find attached our Purchase Order for the supply of goods/servi…" at bounding box center [784, 145] width 702 height 91
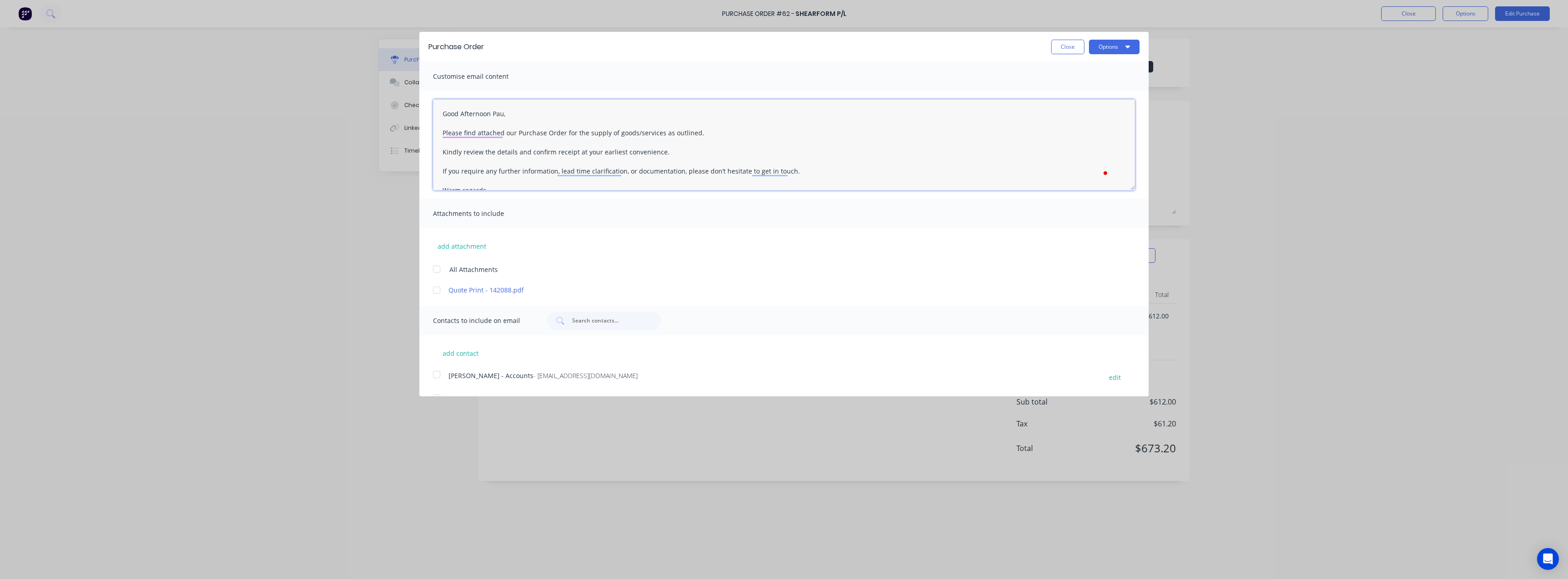
type textarea "Good Afternoon Paul, Please find attached our Purchase Order for the supply of …"
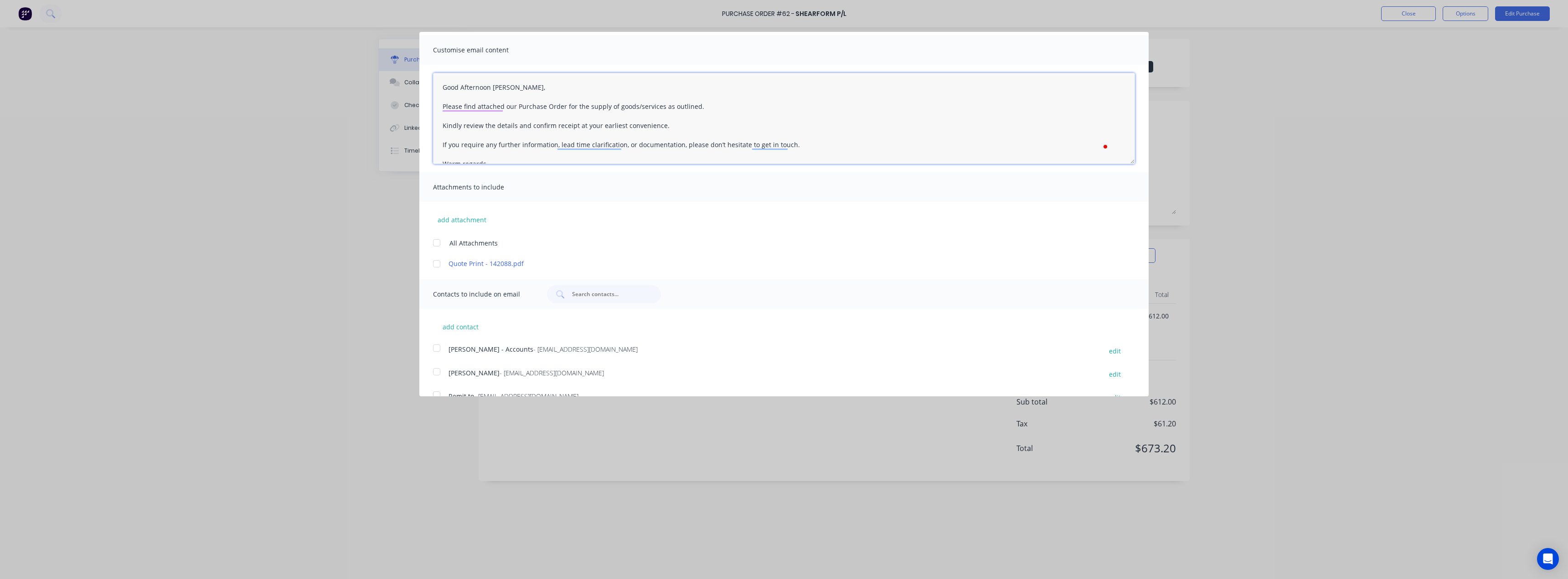
scroll to position [45, 0]
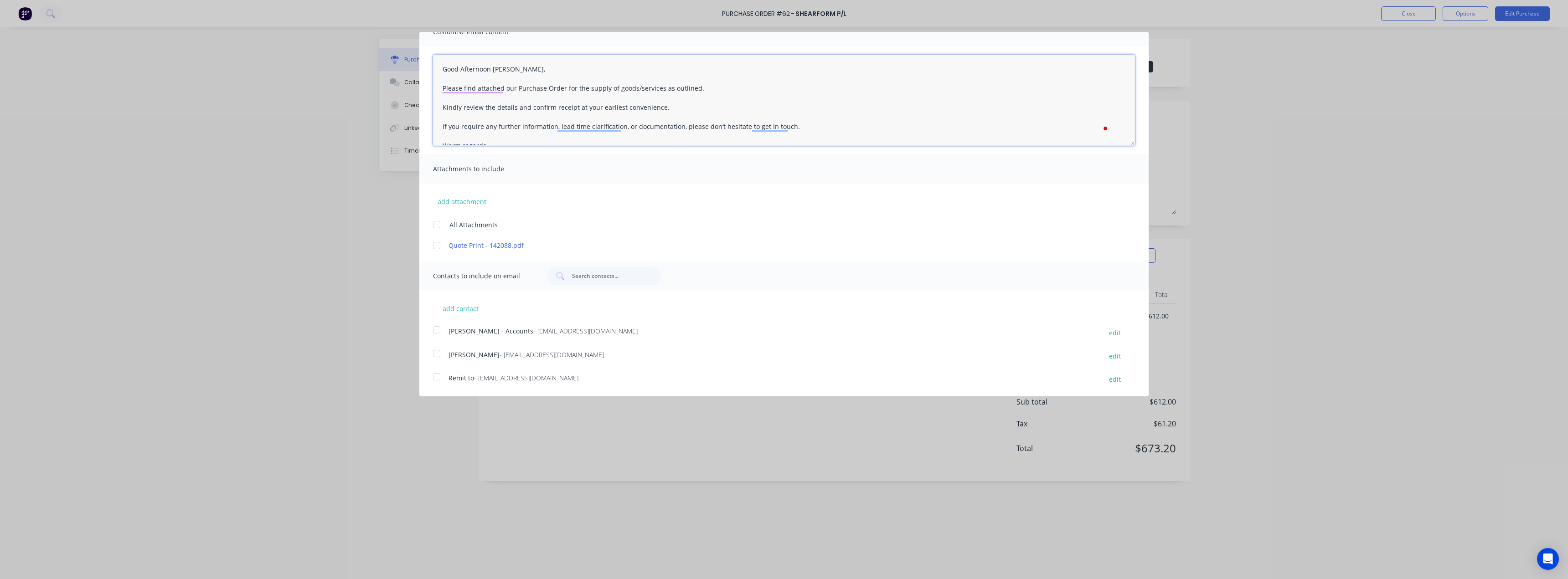
click at [442, 353] on div at bounding box center [437, 353] width 18 height 18
click at [438, 241] on div at bounding box center [437, 245] width 18 height 18
type textarea "x"
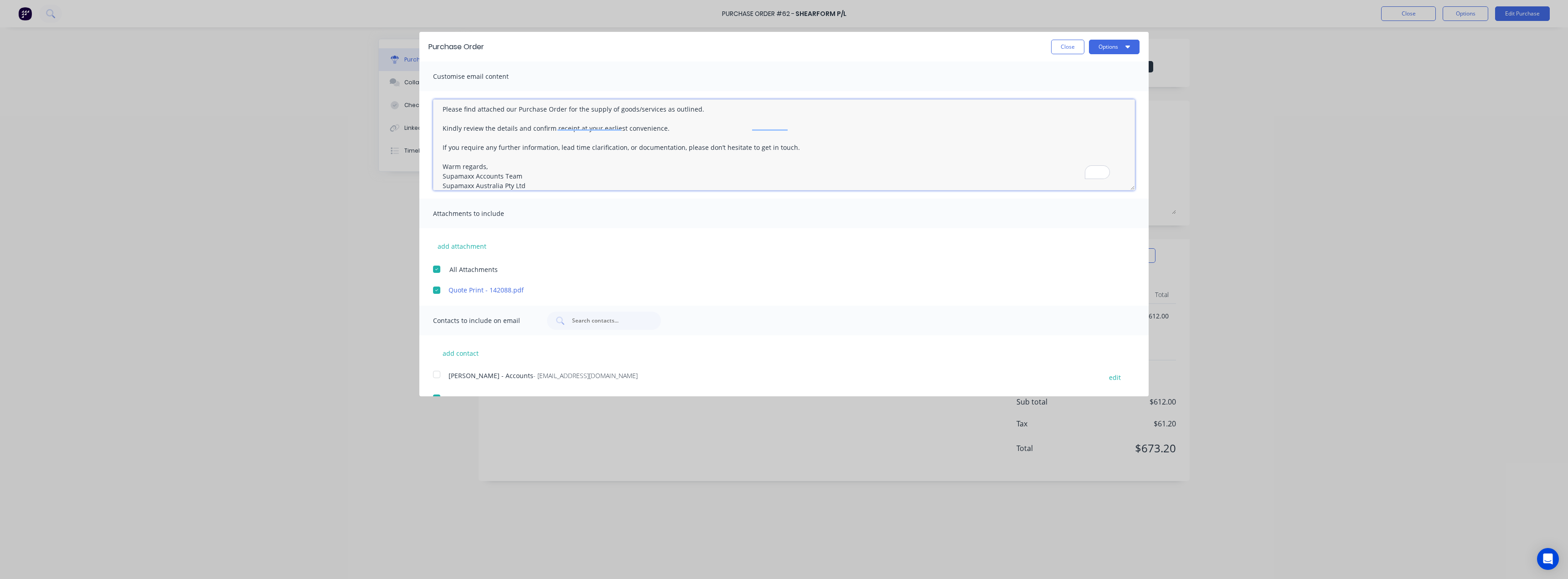
scroll to position [0, 0]
click at [666, 151] on textarea "Good Afternoon Paul, Please find attached our Purchase Order for the supply of …" at bounding box center [784, 145] width 702 height 91
type textarea "Good Afternoon Paul, Please find attached our Purchase Order for the supply of …"
click at [446, 144] on textarea "Good Afternoon Paul, Please find attached our Purchase Order for the supply of …" at bounding box center [784, 145] width 702 height 91
click at [783, 46] on button "Close" at bounding box center [1068, 46] width 34 height 14
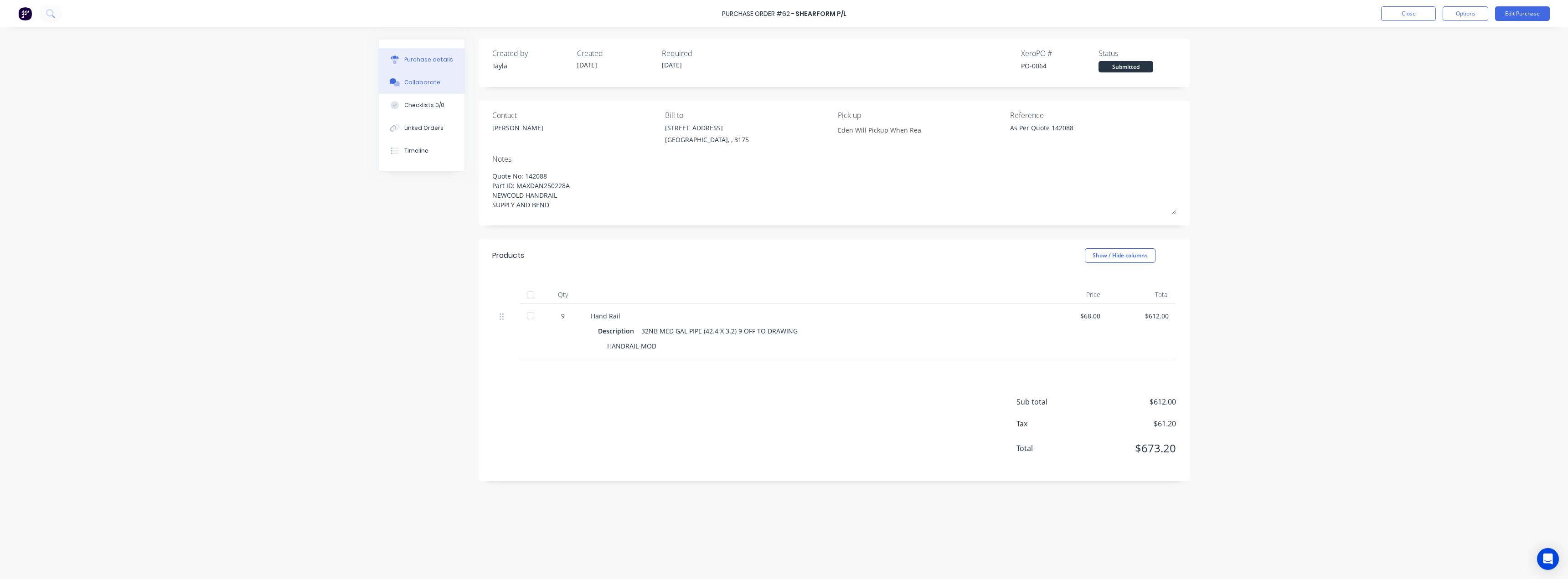
click at [415, 84] on div "Collaborate" at bounding box center [422, 82] width 36 height 8
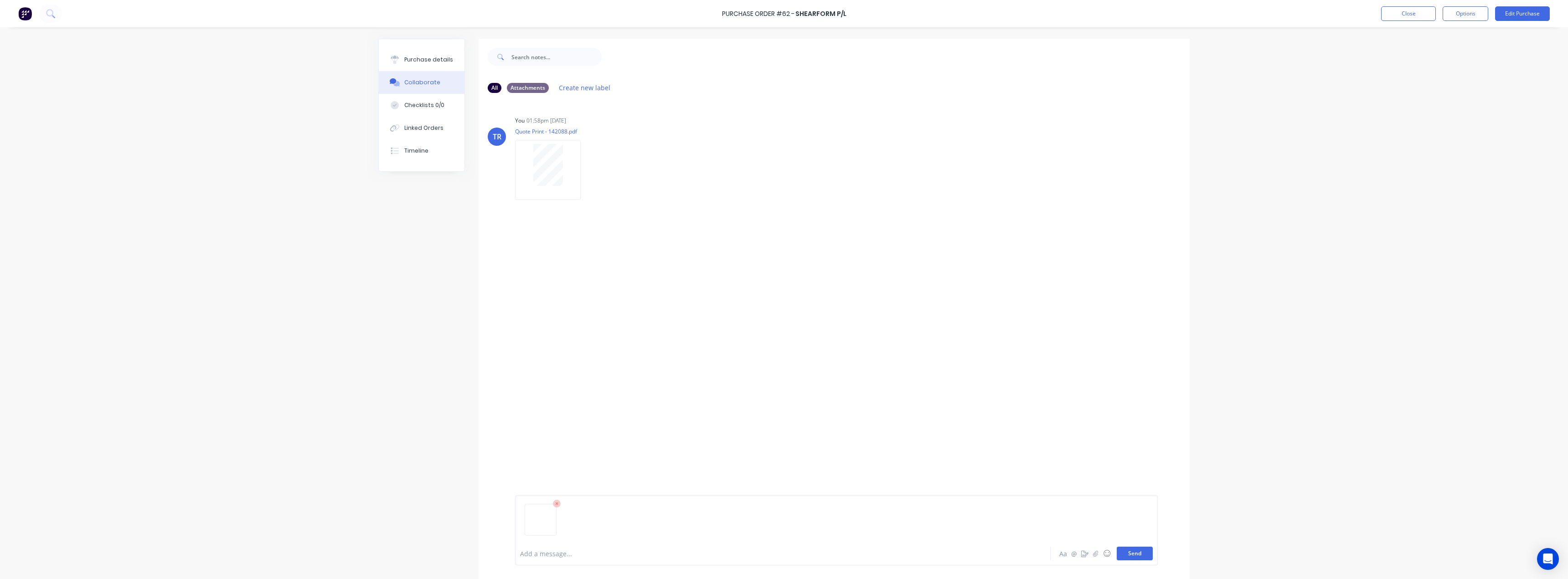
click at [783, 555] on button "Send" at bounding box center [1135, 553] width 36 height 14
click at [435, 55] on div "Purchase details" at bounding box center [429, 59] width 49 height 8
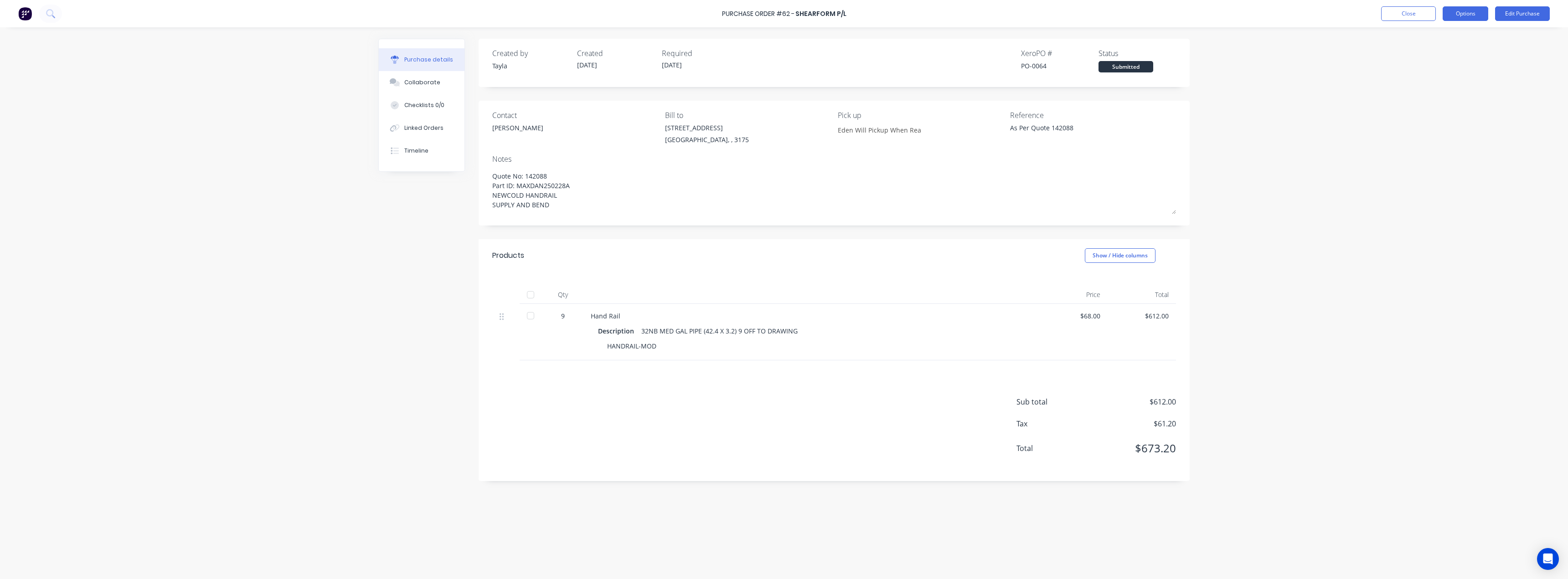
click at [783, 14] on button "Options" at bounding box center [1465, 14] width 46 height 14
click at [783, 41] on div "Print / Email" at bounding box center [1445, 37] width 71 height 13
drag, startPoint x: 1430, startPoint y: 72, endPoint x: 1431, endPoint y: 61, distance: 11.0
click at [783, 61] on div "Back With pricing Without pricing" at bounding box center [1445, 55] width 87 height 59
click at [783, 61] on div "With pricing" at bounding box center [1445, 55] width 71 height 13
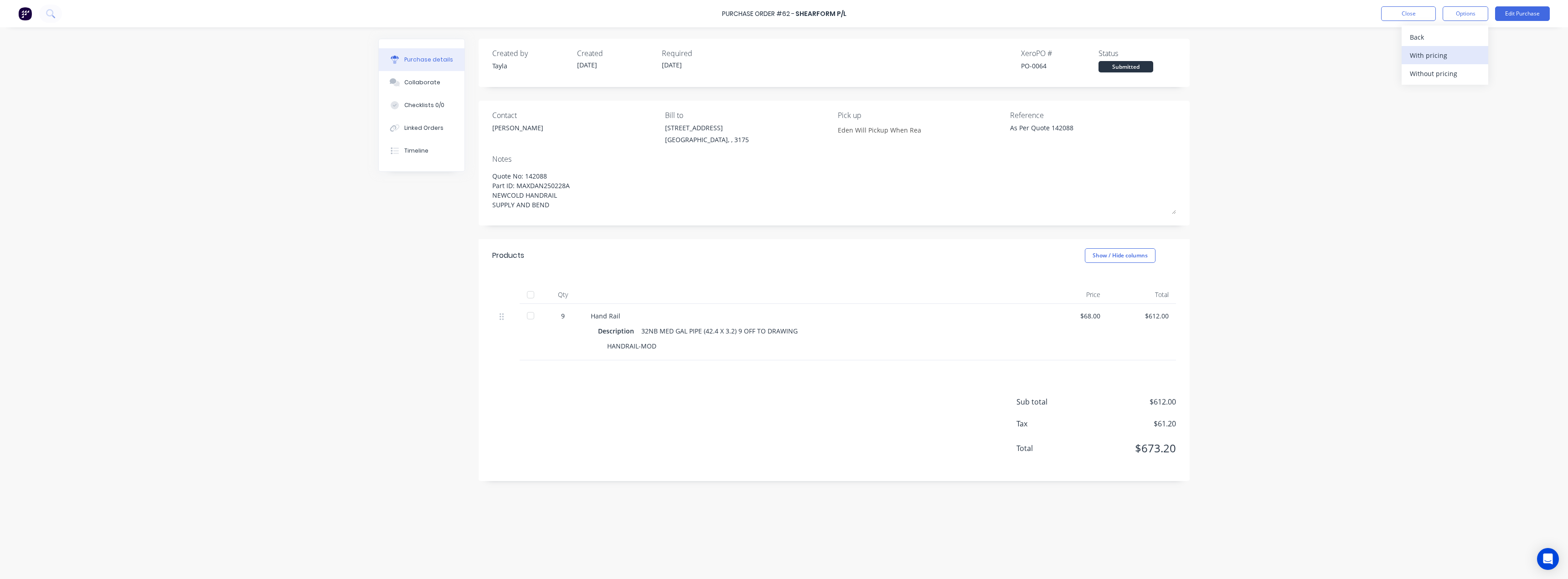
type textarea "x"
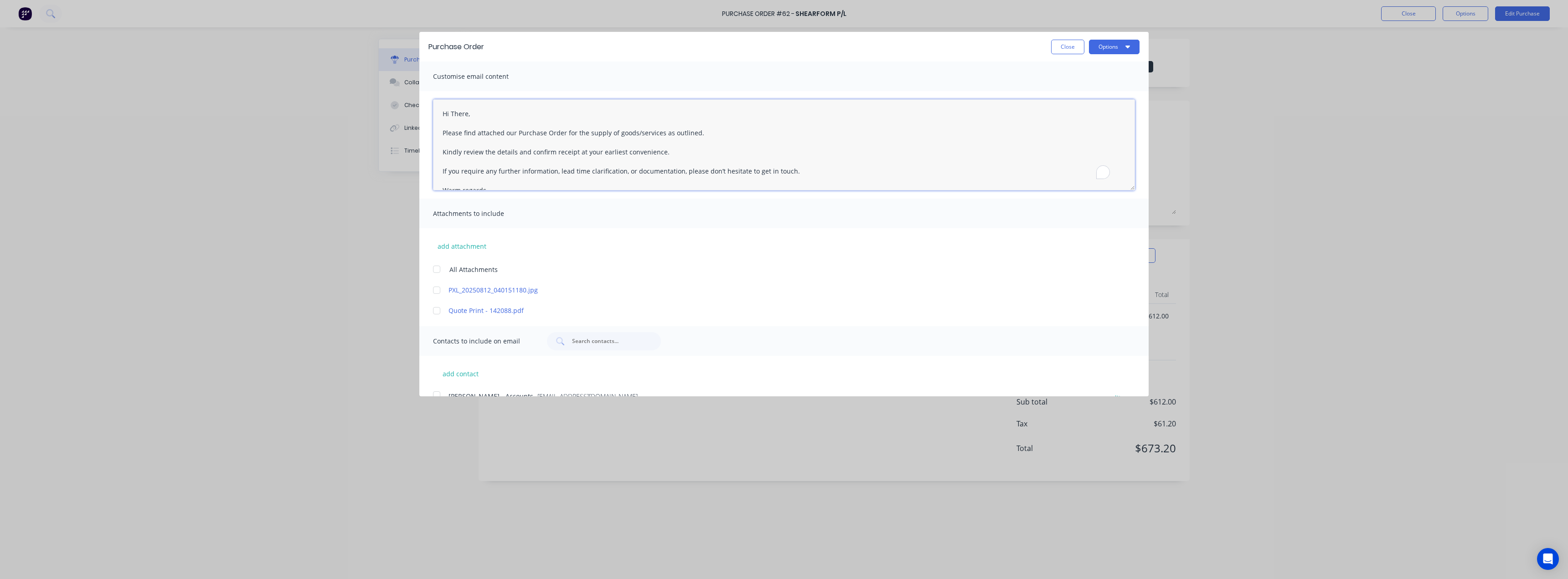
click at [529, 139] on textarea "Hi There, Please find attached our Purchase Order for the supply of goods/servi…" at bounding box center [784, 145] width 702 height 91
paste textarea "Good Afternoon Paul, Please find attached our Purchase Order for the supply of …"
click at [599, 176] on textarea "Good Afternoon Paul, Please find attached our Purchase Order for the supply of …" at bounding box center [784, 145] width 702 height 91
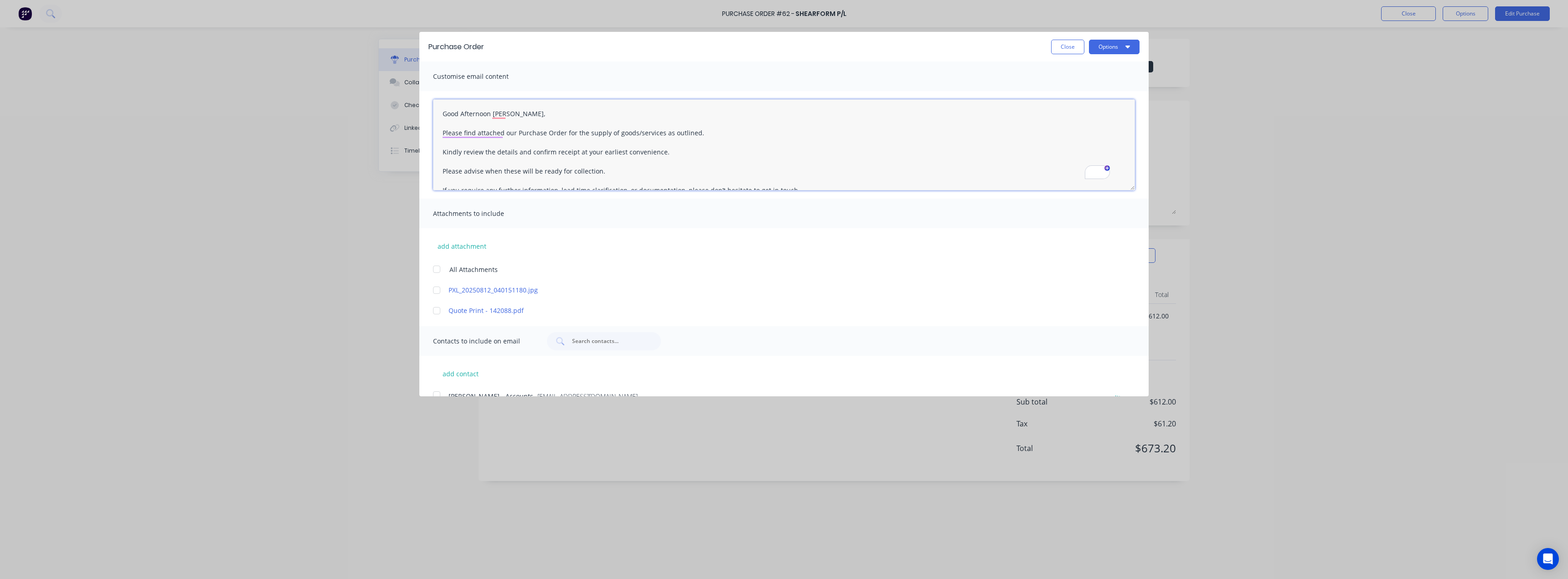
type textarea "Good Afternoon Paul, Please find attached our Purchase Order for the supply of …"
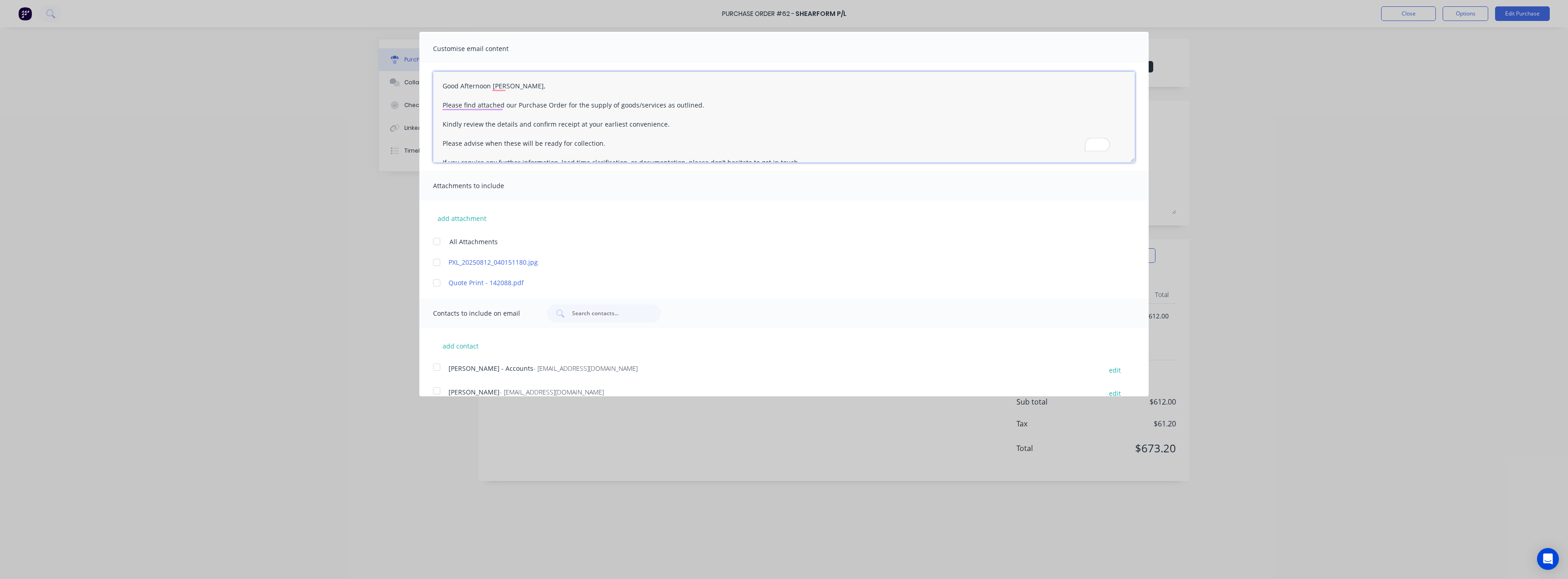
scroll to position [65, 0]
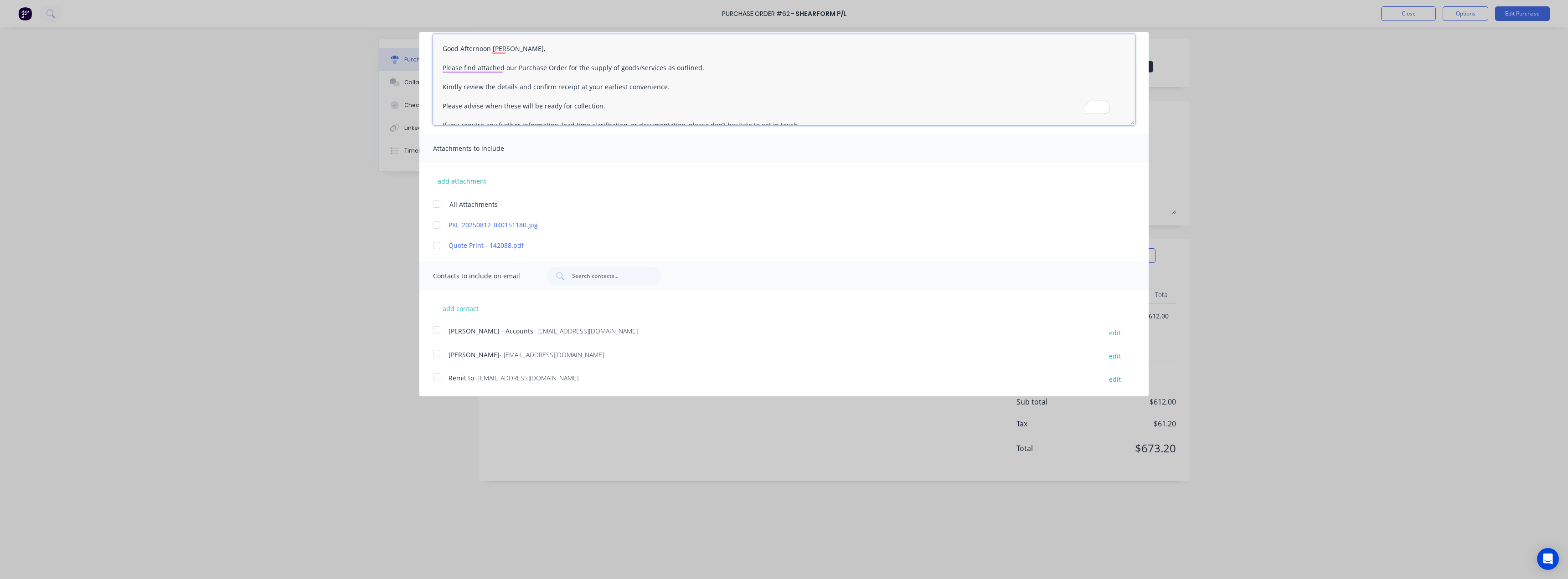
click at [435, 204] on div at bounding box center [437, 203] width 18 height 18
click at [436, 360] on div at bounding box center [437, 353] width 18 height 18
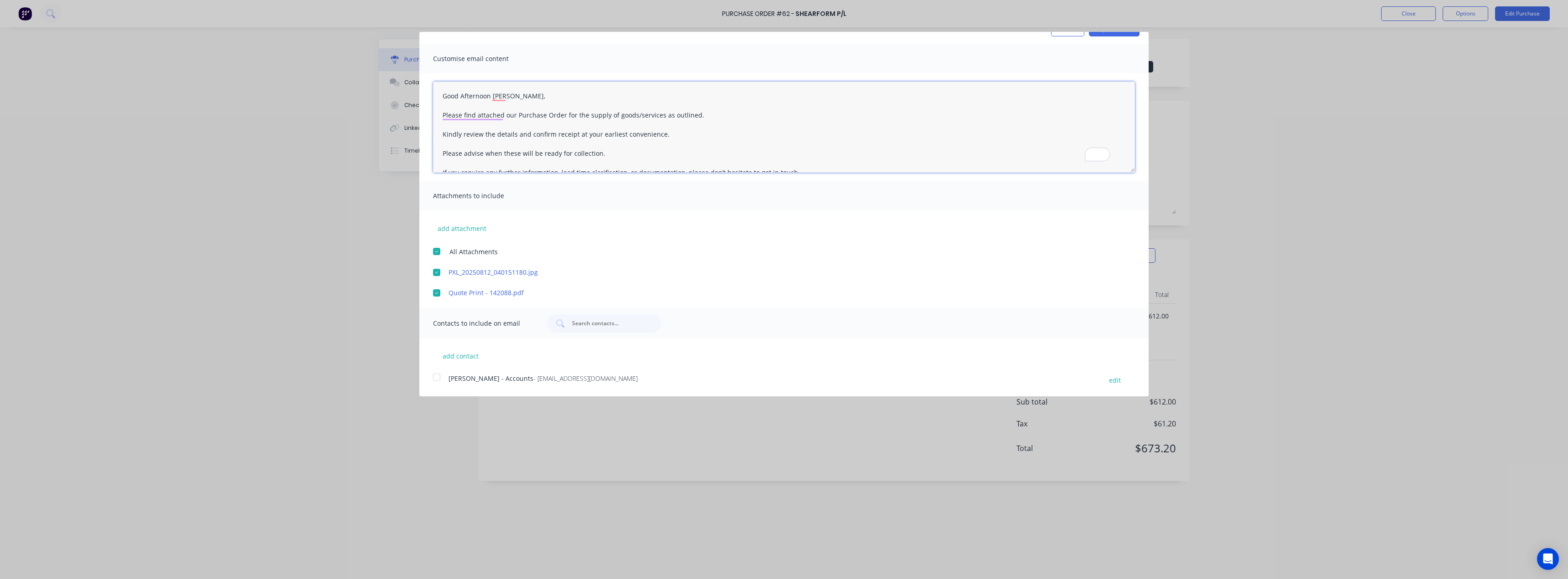
scroll to position [0, 0]
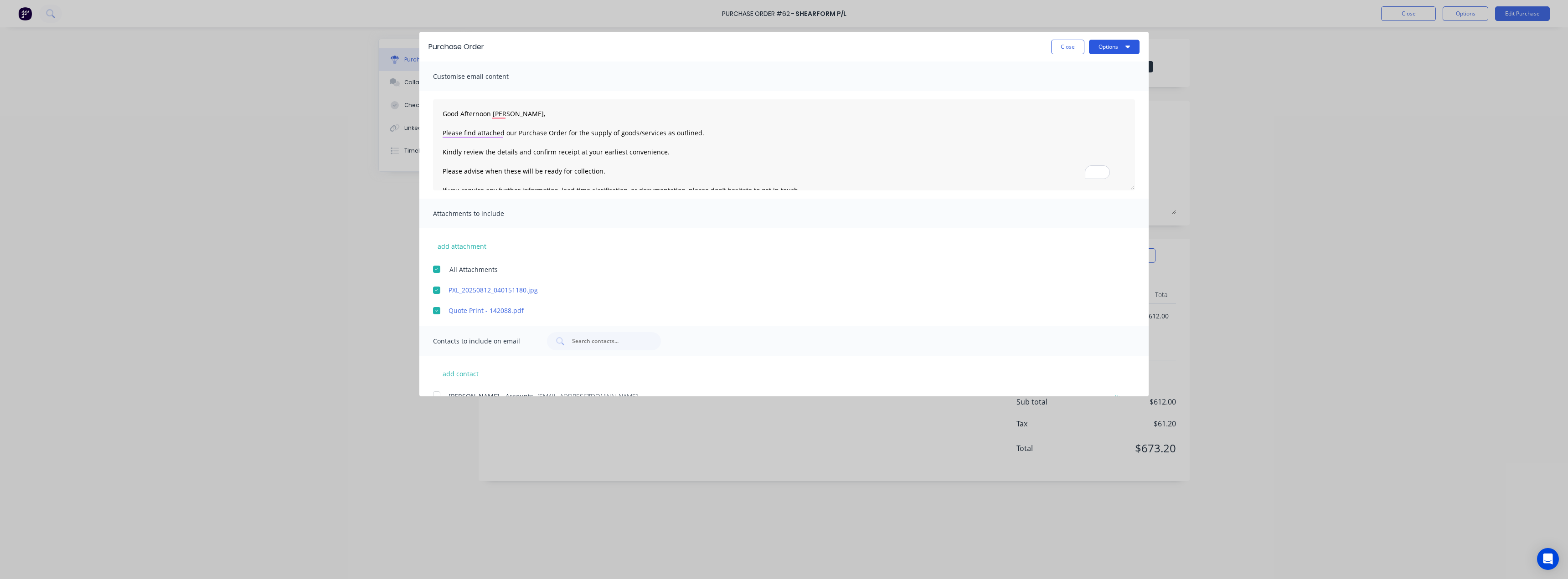
click at [783, 40] on button "Options" at bounding box center [1114, 46] width 50 height 14
click at [783, 92] on div "Email" at bounding box center [1096, 88] width 71 height 13
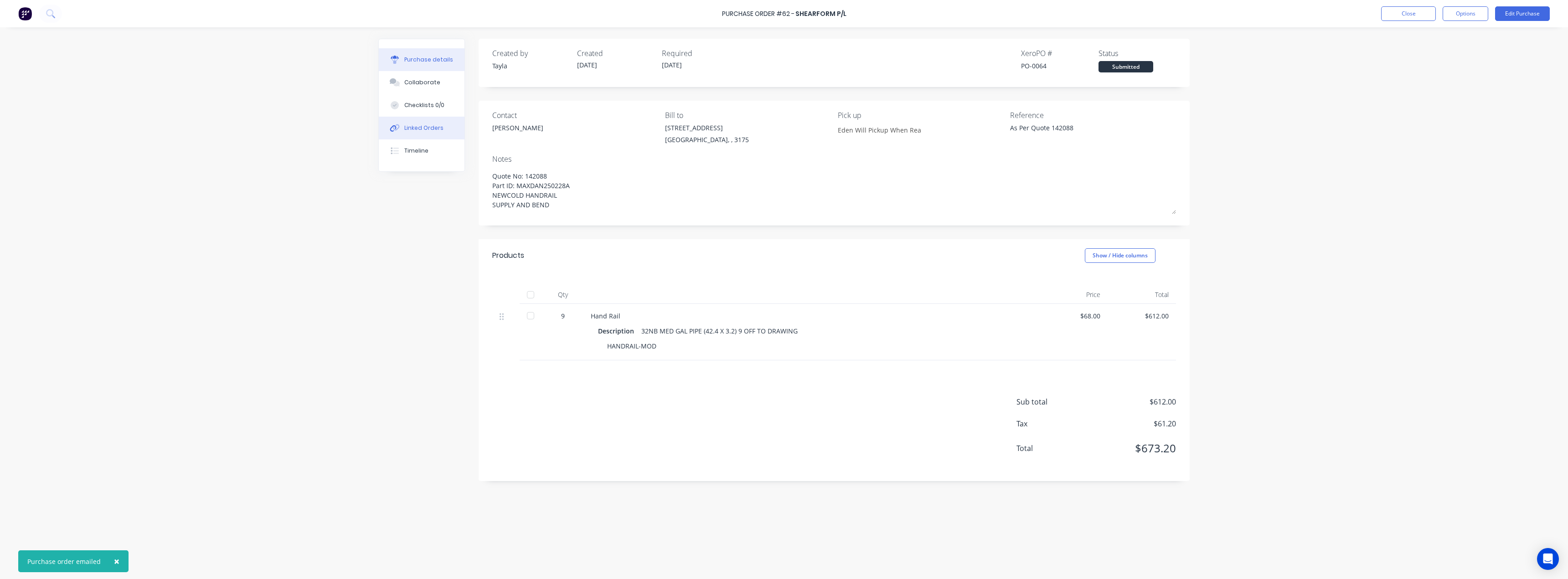
click at [451, 123] on button "Linked Orders" at bounding box center [421, 128] width 86 height 22
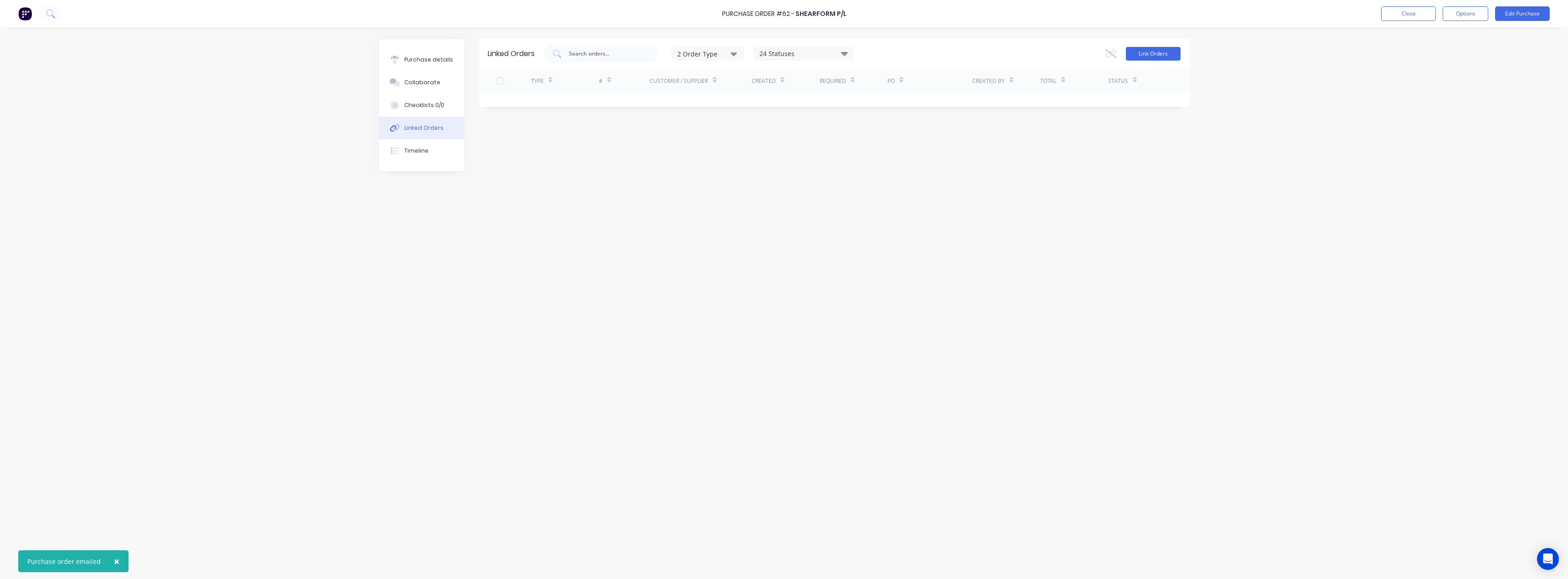
click at [783, 50] on button "Link Orders" at bounding box center [1153, 54] width 54 height 14
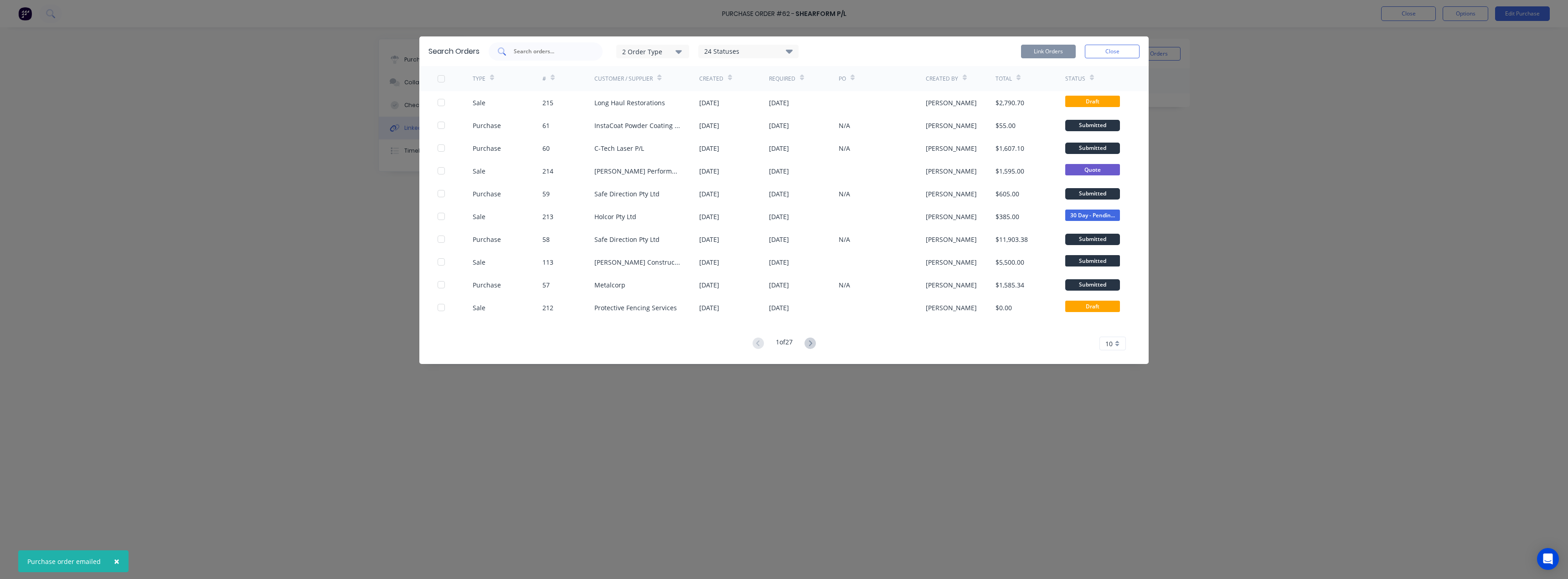
click at [537, 47] on input "text" at bounding box center [550, 51] width 75 height 9
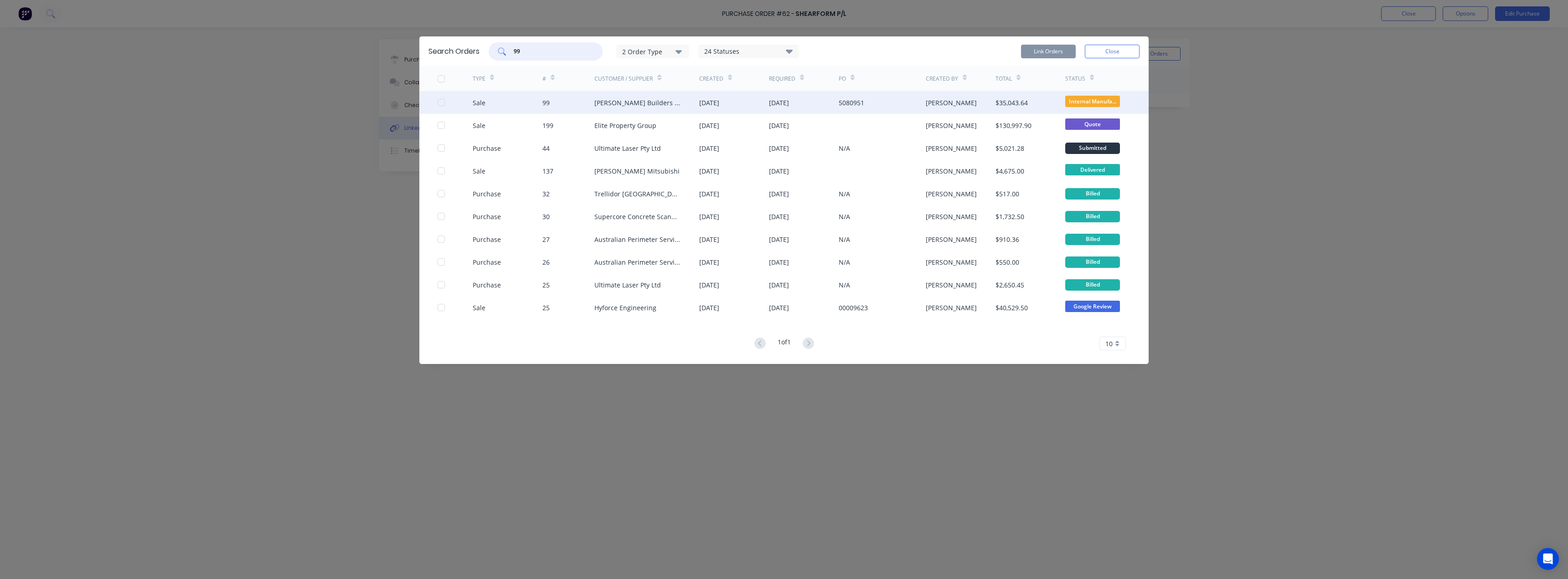
click at [438, 105] on div at bounding box center [441, 103] width 18 height 18
click at [783, 54] on button "Link Orders" at bounding box center [1048, 51] width 54 height 14
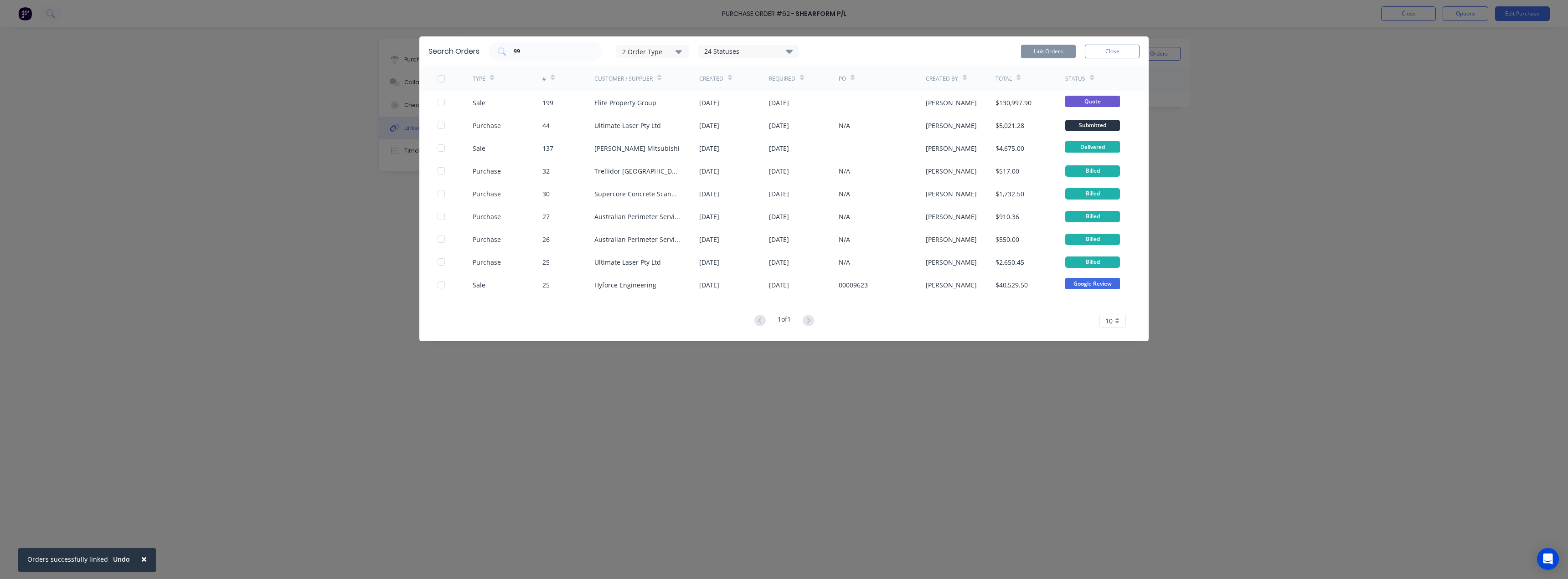
click at [783, 57] on div "Search Orders 99 2 Order Type 24 Statuses Sales Order Status All Archived Draft…" at bounding box center [784, 51] width 729 height 30
click at [783, 46] on button "Close" at bounding box center [1112, 51] width 54 height 14
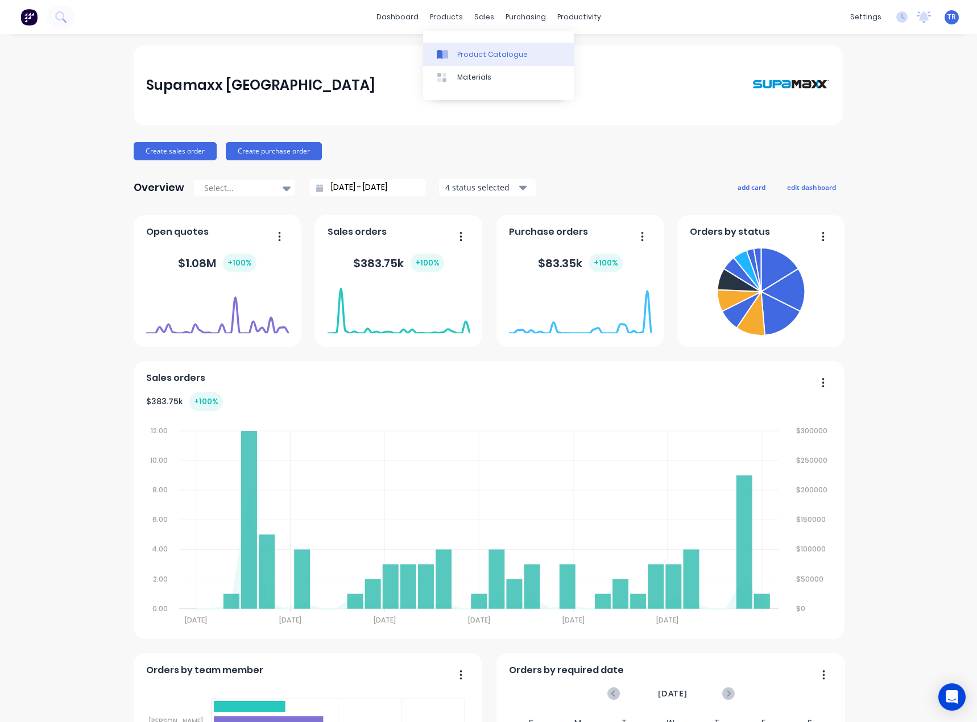
click at [463, 48] on link "Product Catalogue" at bounding box center [498, 54] width 151 height 23
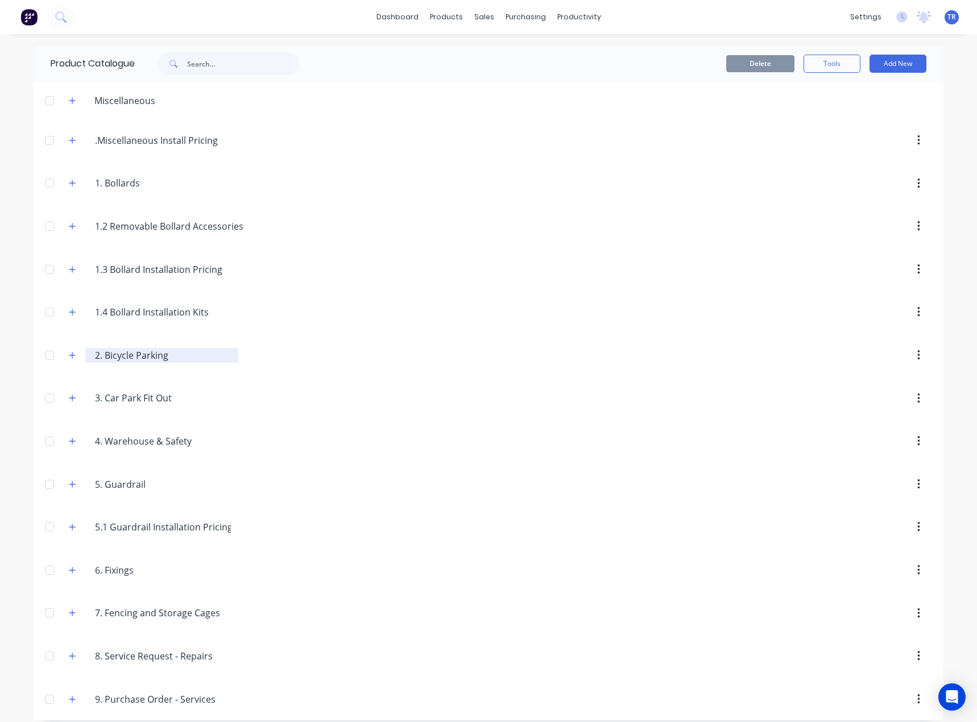
scroll to position [10, 0]
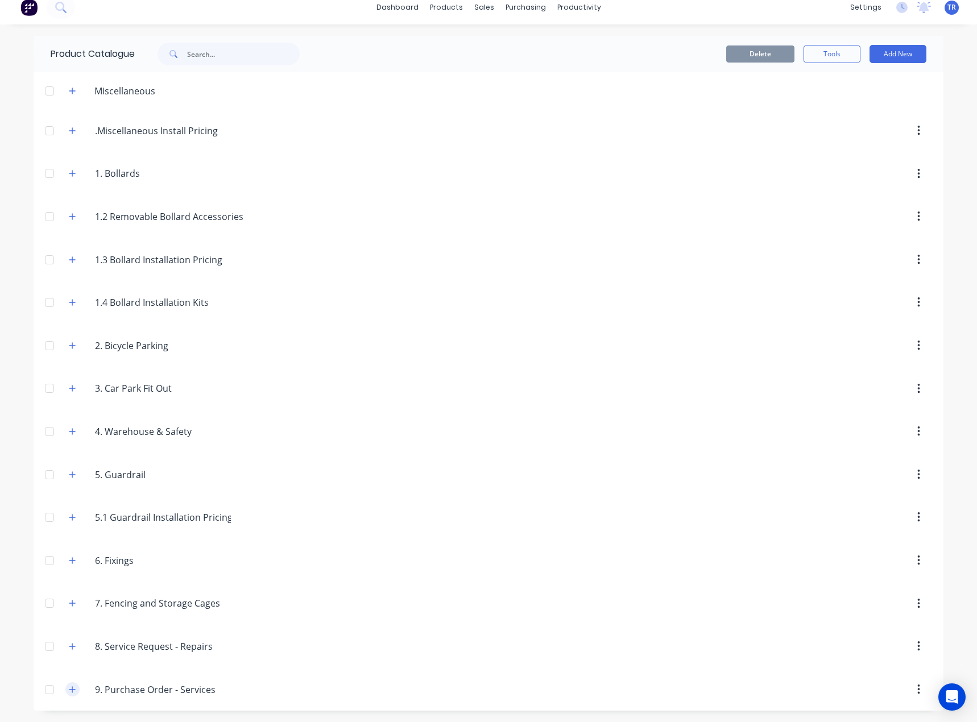
click at [69, 686] on icon "button" at bounding box center [72, 690] width 7 height 8
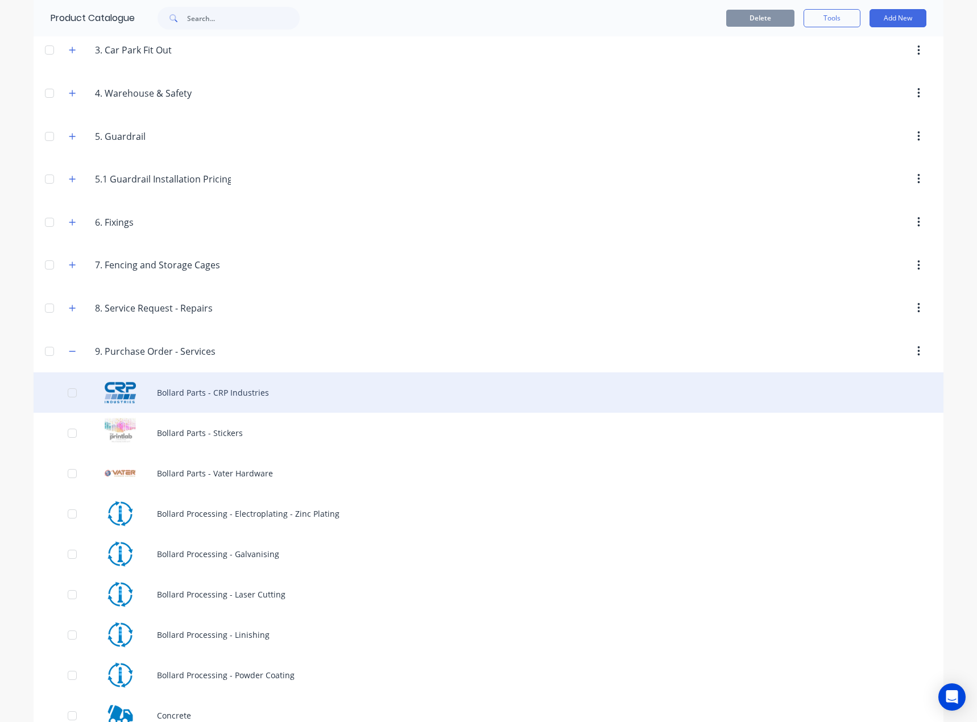
scroll to position [351, 0]
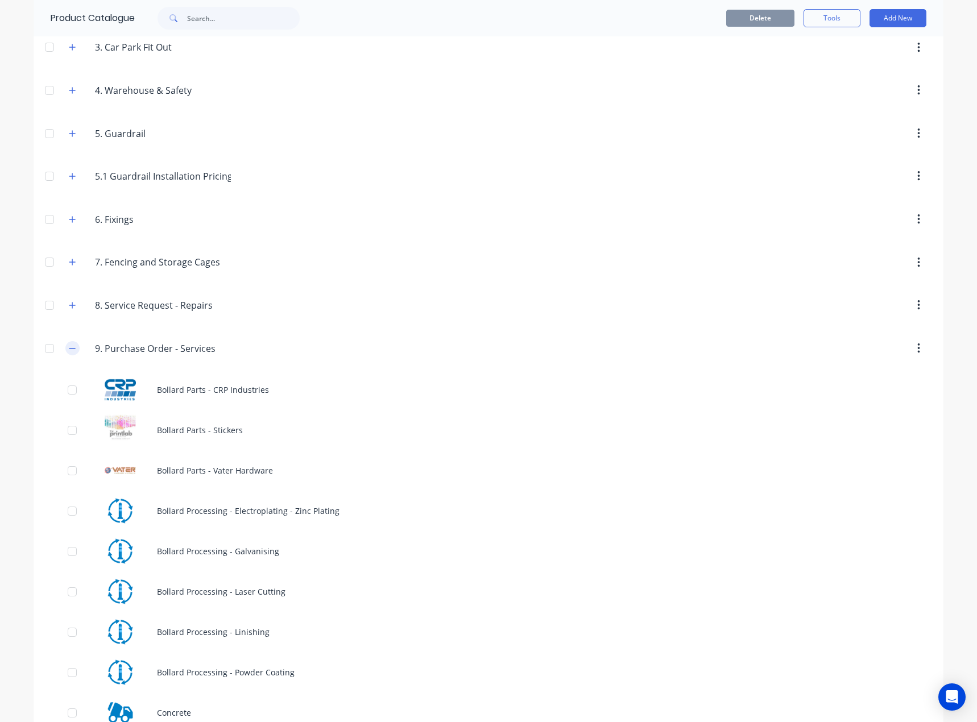
click at [72, 348] on button "button" at bounding box center [72, 348] width 14 height 14
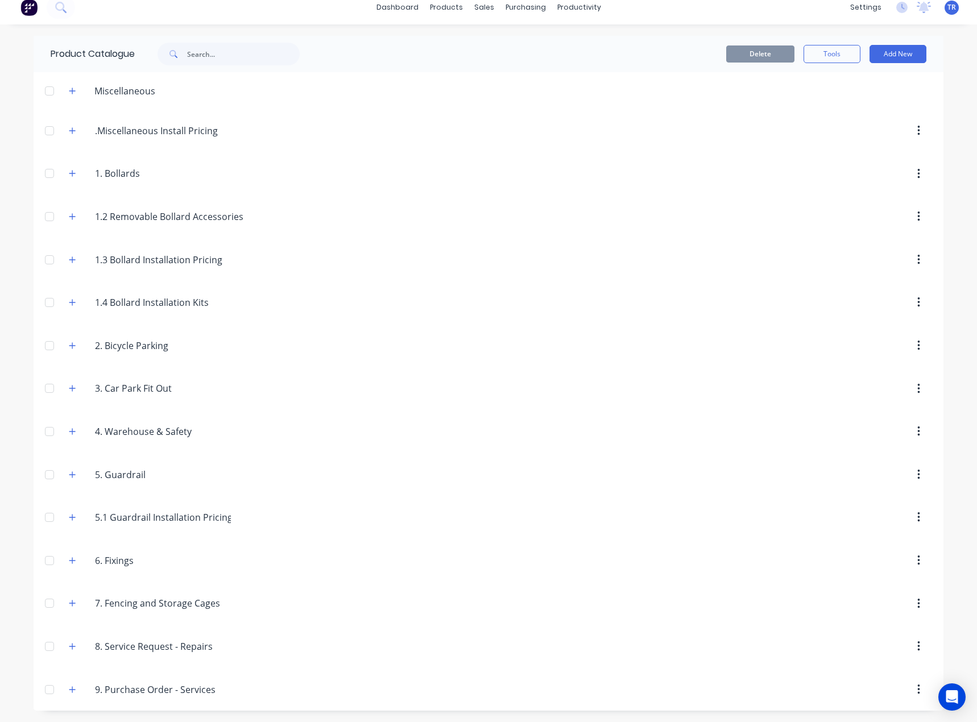
scroll to position [10, 0]
click at [69, 429] on icon "button" at bounding box center [72, 432] width 7 height 8
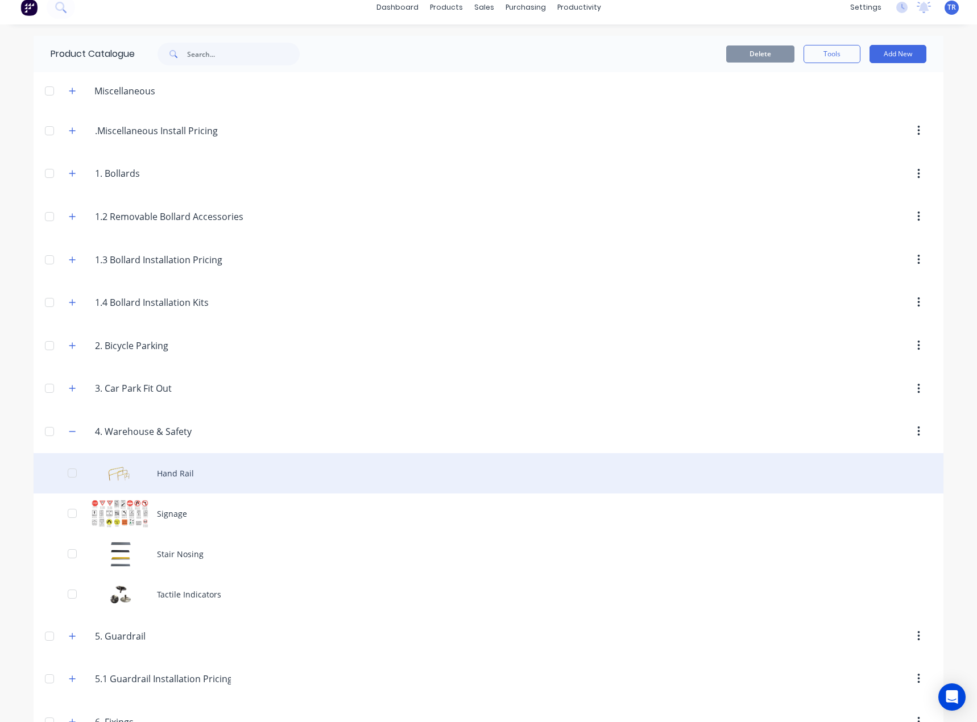
click at [151, 468] on div "Hand Rail" at bounding box center [489, 473] width 910 height 40
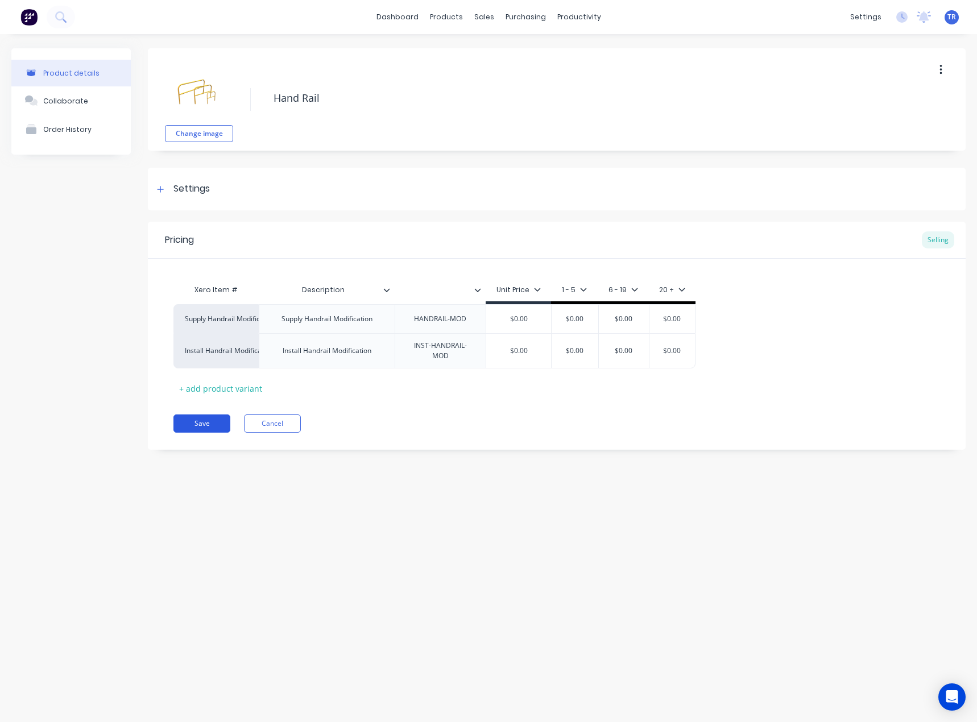
click at [223, 423] on button "Save" at bounding box center [202, 424] width 57 height 18
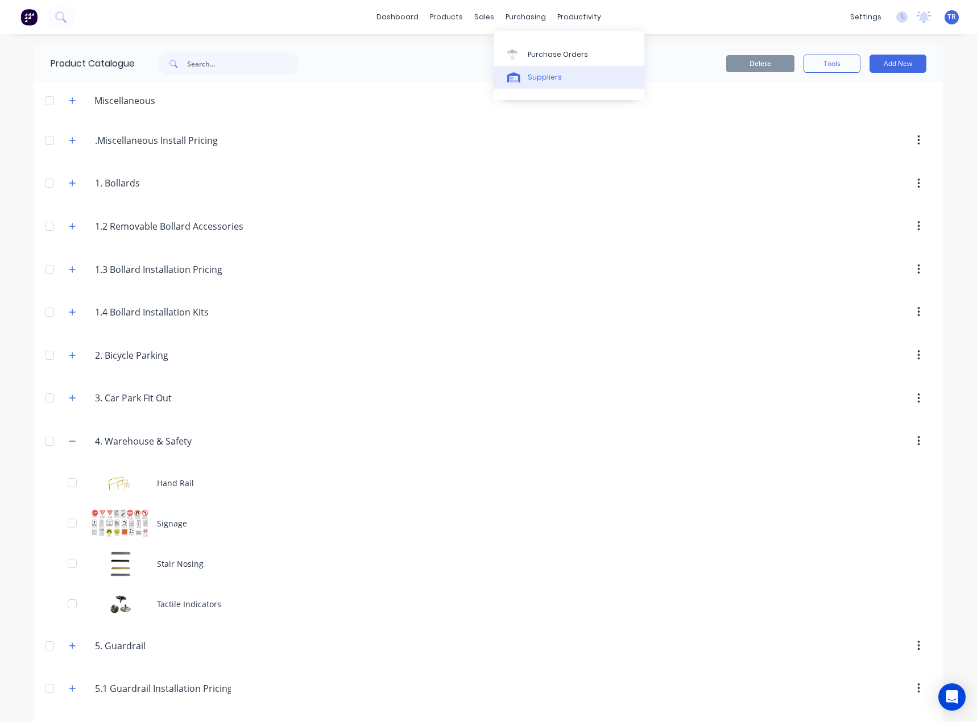
click at [526, 72] on link "Suppliers" at bounding box center [569, 77] width 151 height 23
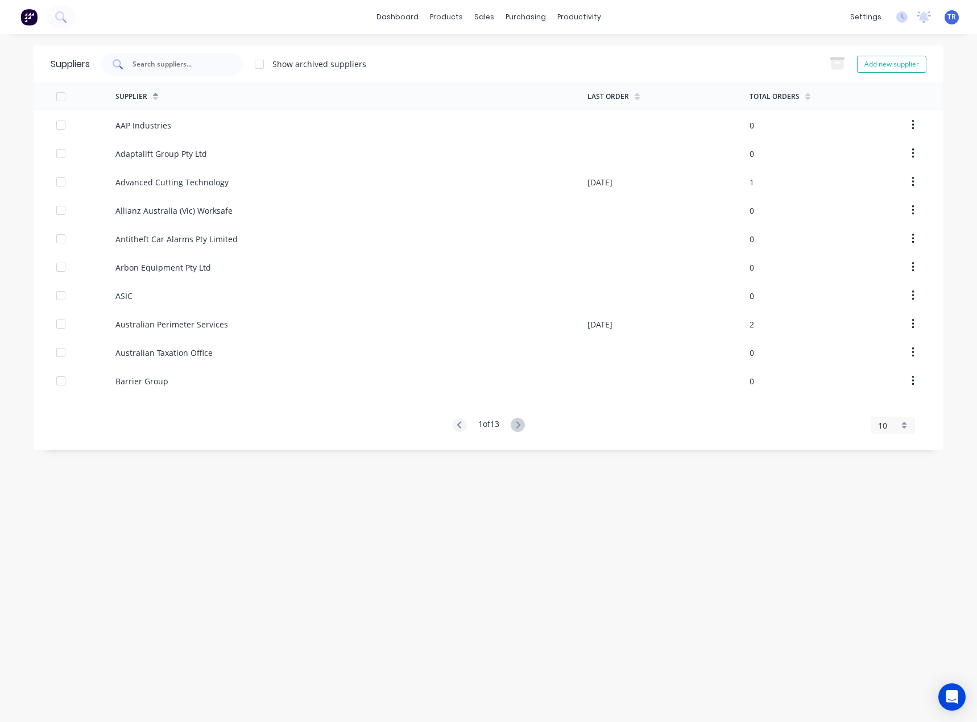
click at [188, 73] on div at bounding box center [172, 64] width 142 height 23
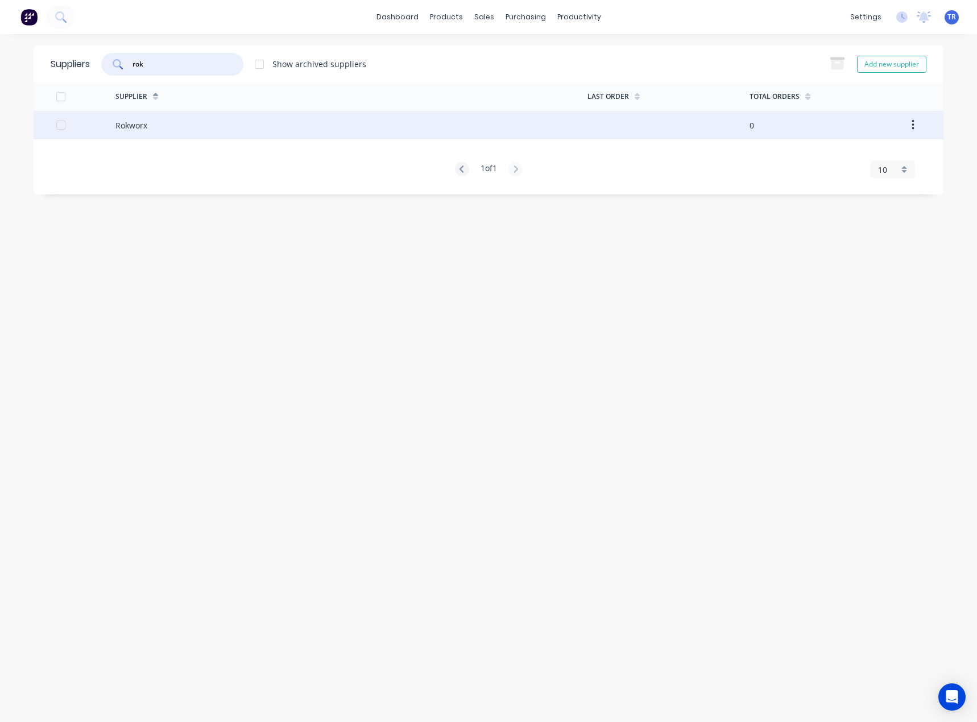
type input "rok"
click at [226, 123] on div "Rokworx" at bounding box center [351, 125] width 472 height 28
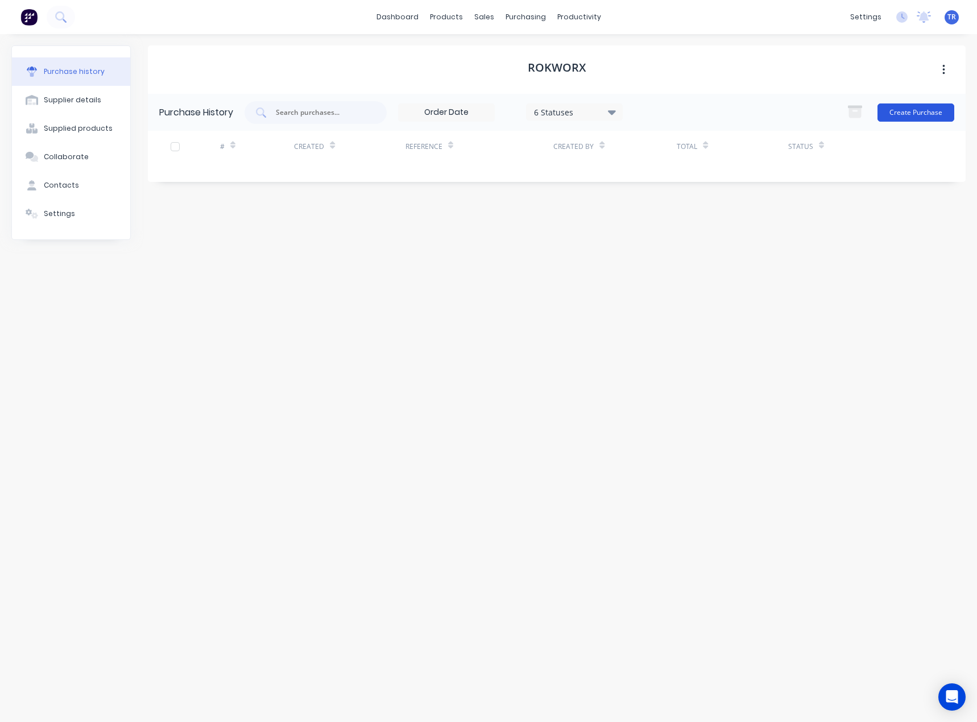
click at [912, 111] on button "Create Purchase" at bounding box center [916, 113] width 77 height 18
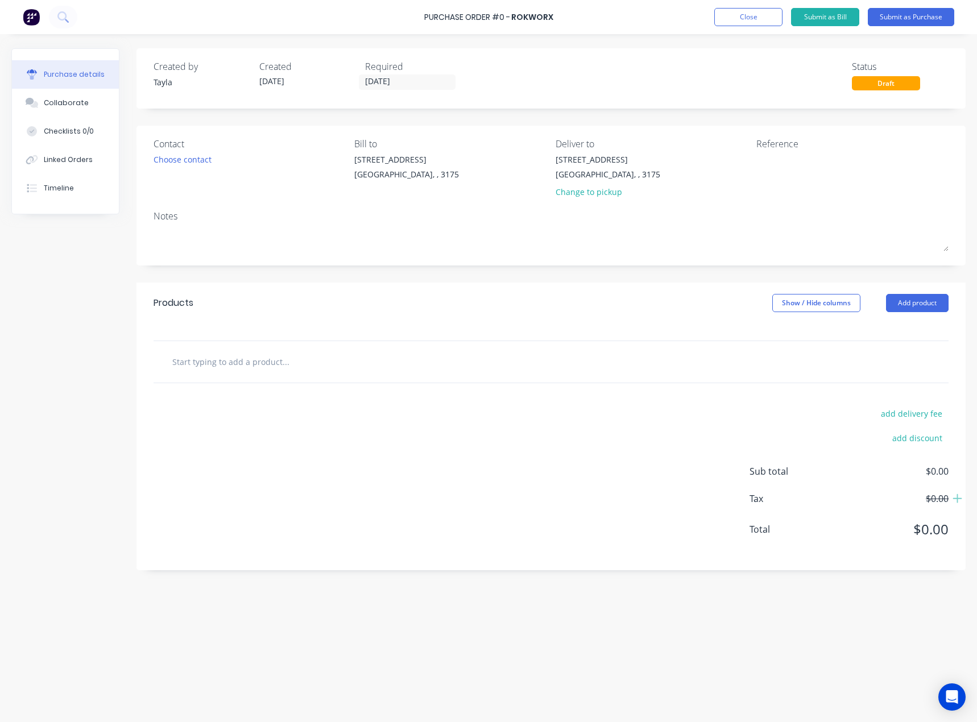
click at [218, 160] on div "Choose contact" at bounding box center [250, 160] width 192 height 12
click at [200, 157] on div "Choose contact" at bounding box center [183, 160] width 58 height 12
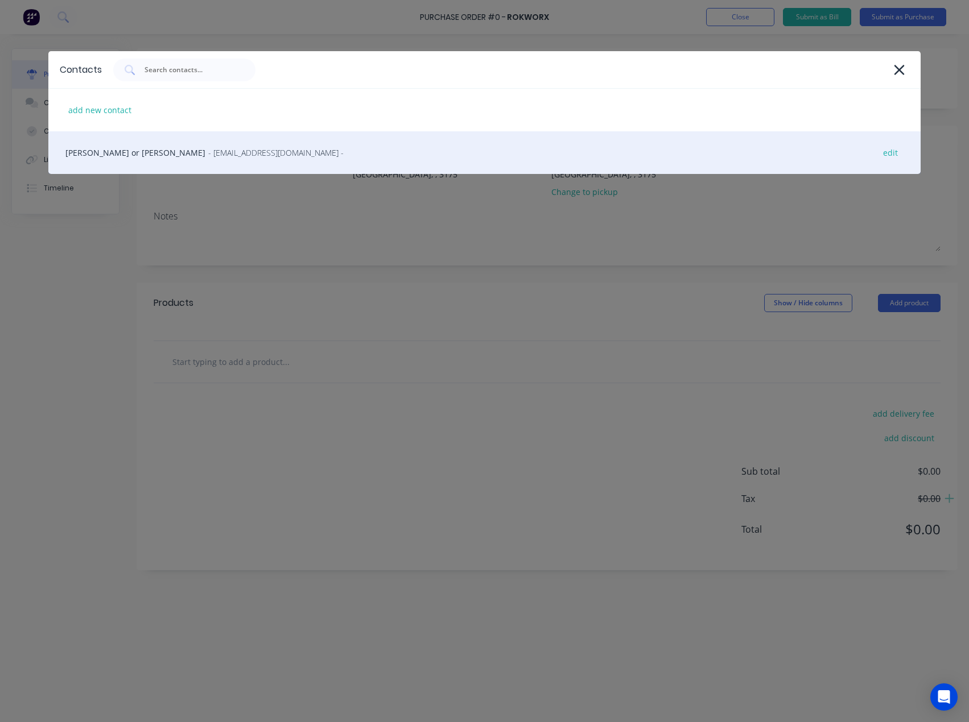
click at [206, 166] on div "Simon or Gary - info@rokworx.com.au - edit" at bounding box center [484, 152] width 872 height 43
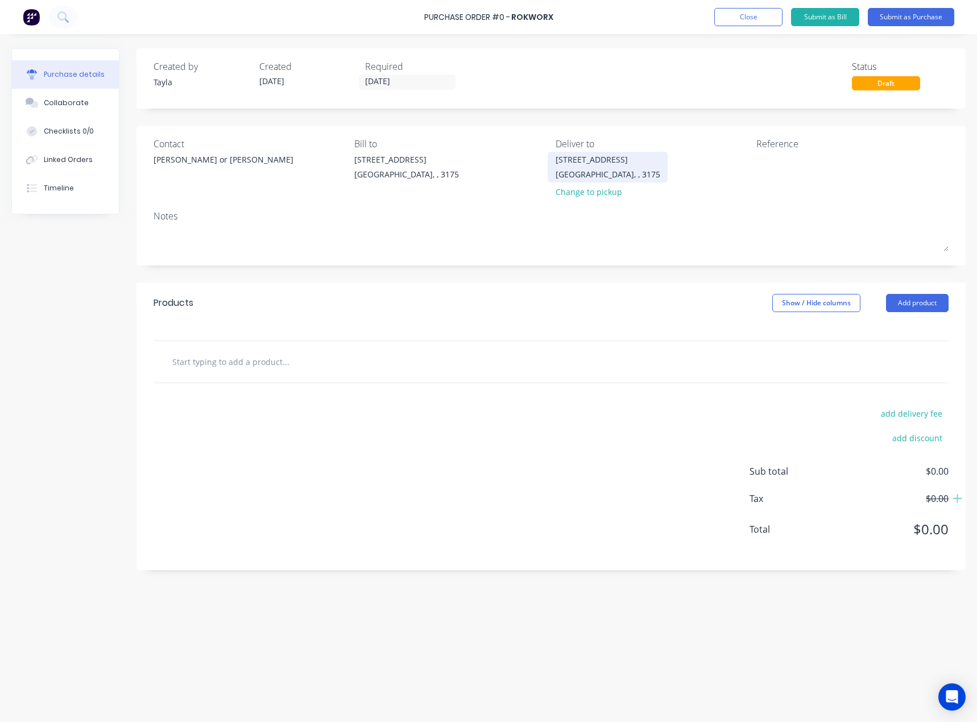
click at [584, 162] on div "37 Marni St" at bounding box center [608, 160] width 105 height 12
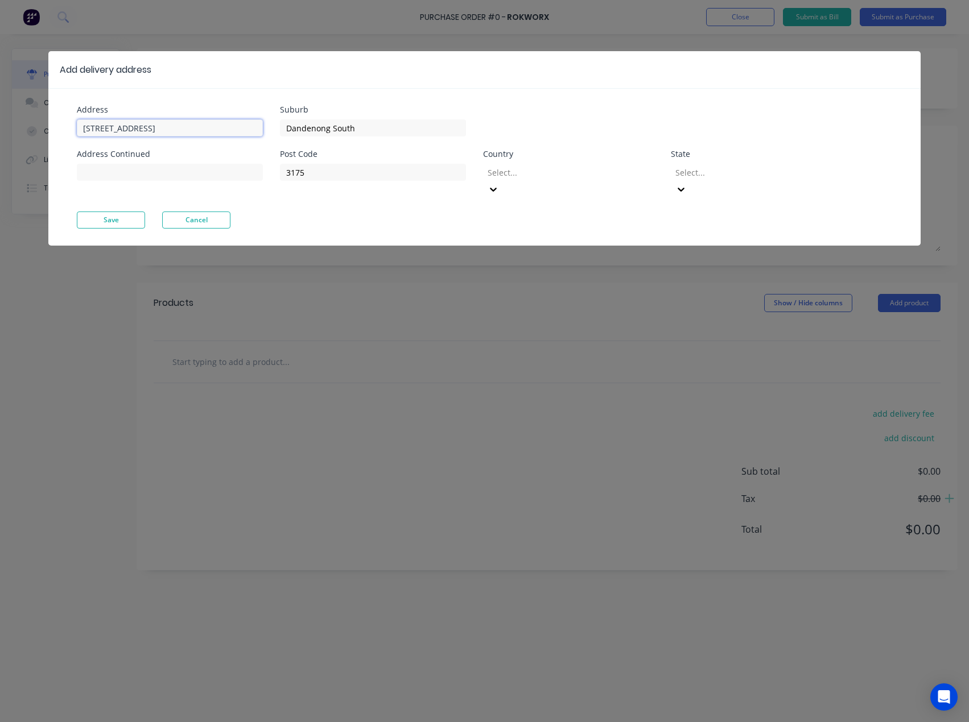
drag, startPoint x: 135, startPoint y: 130, endPoint x: -30, endPoint y: 133, distance: 164.4
click at [0, 133] on html "Purchase Order #0 - Rokworx Add product Close Submit as Bill Submit as Purchase…" at bounding box center [484, 389] width 969 height 779
paste input "560 Doncaster"
type input "560 Doncaster"
drag, startPoint x: 378, startPoint y: 131, endPoint x: 241, endPoint y: 136, distance: 137.2
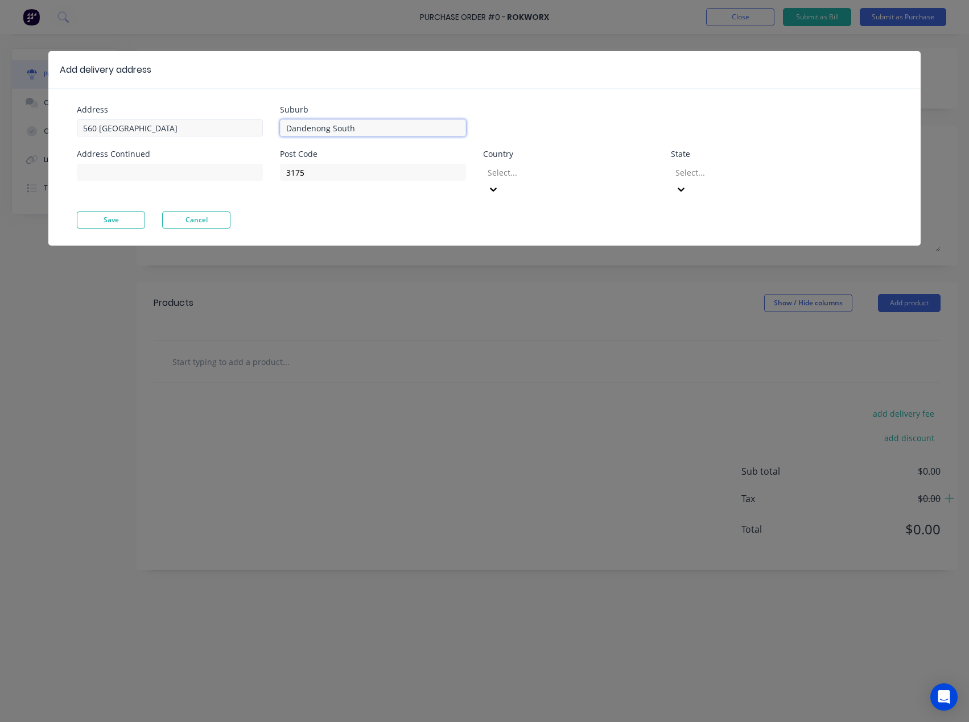
click at [241, 136] on div "Address 560 Doncaster Address Continued Suburb Dandenong South Post Code 3175 C…" at bounding box center [280, 159] width 407 height 106
paste input "oncaster"
type input "Doncaster"
click at [169, 131] on input "560 Doncaster" at bounding box center [170, 127] width 186 height 17
type input "560 Doncaster rd"
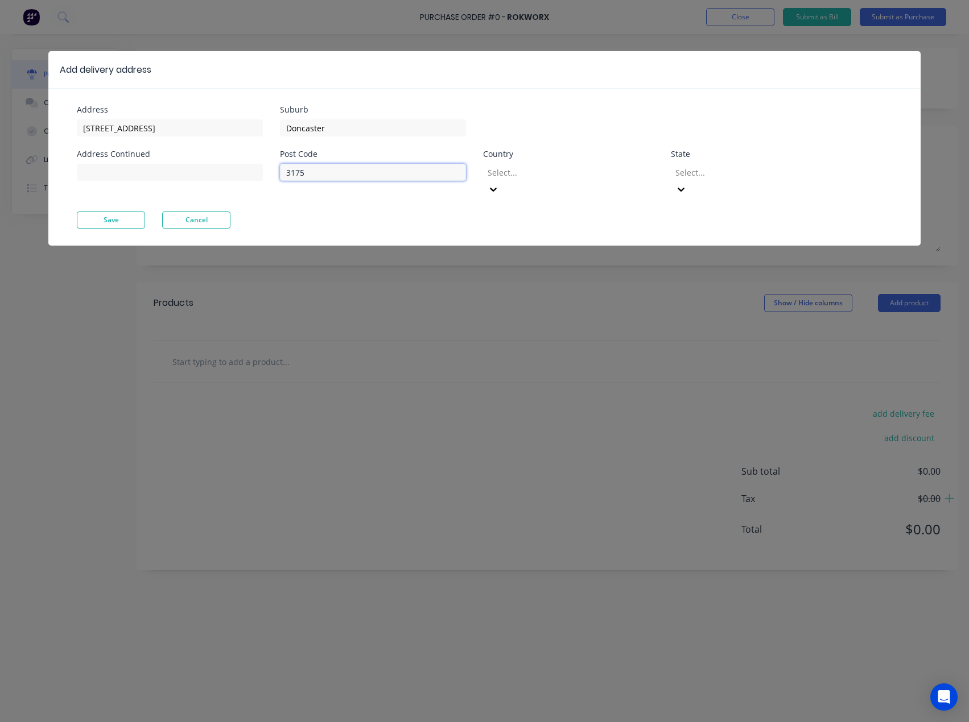
drag, startPoint x: 304, startPoint y: 176, endPoint x: 249, endPoint y: 185, distance: 56.5
click at [249, 185] on div "Address 560 Doncaster rd Address Continued Suburb Doncaster Post Code 3175 Coun…" at bounding box center [280, 159] width 407 height 106
paste input "08"
type input "3108"
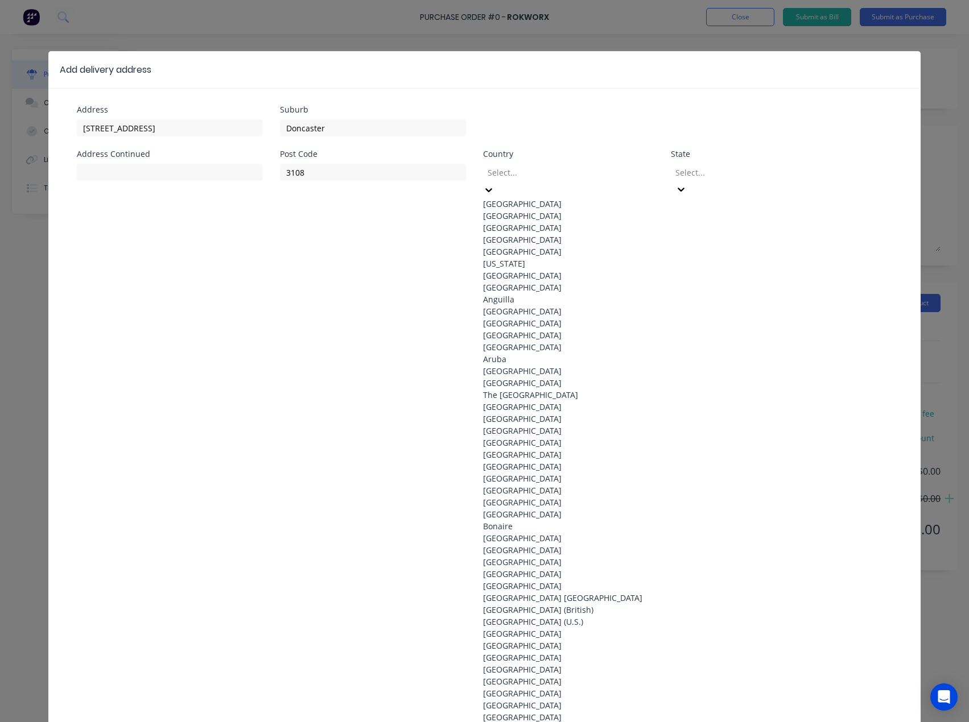
click at [566, 172] on div at bounding box center [568, 173] width 164 height 14
click at [562, 198] on div "Australia" at bounding box center [568, 204] width 171 height 12
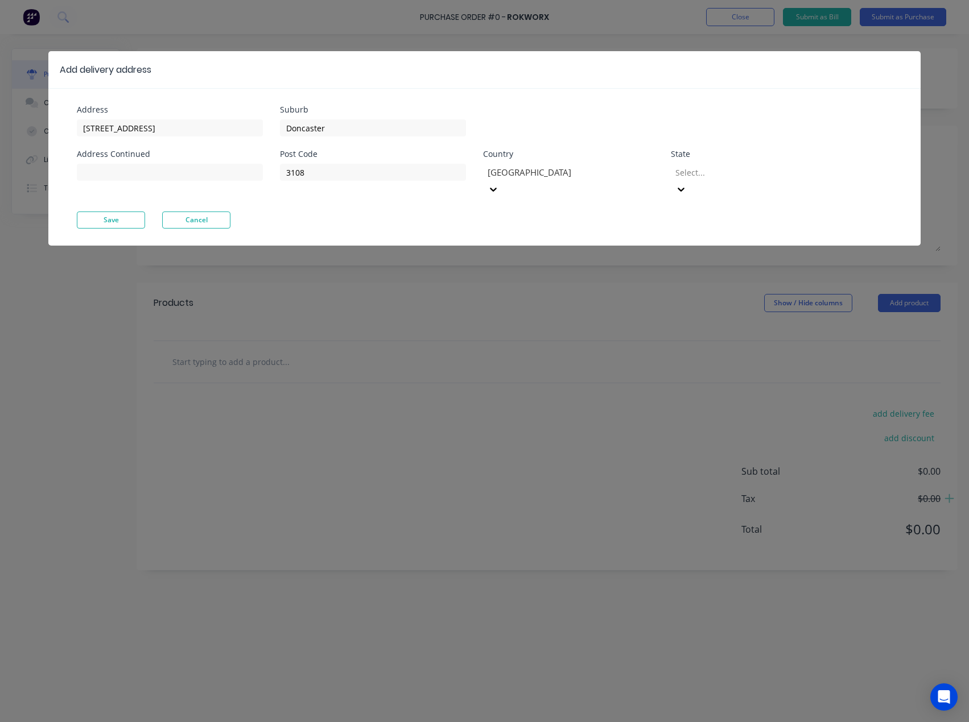
click at [704, 172] on div at bounding box center [756, 173] width 164 height 14
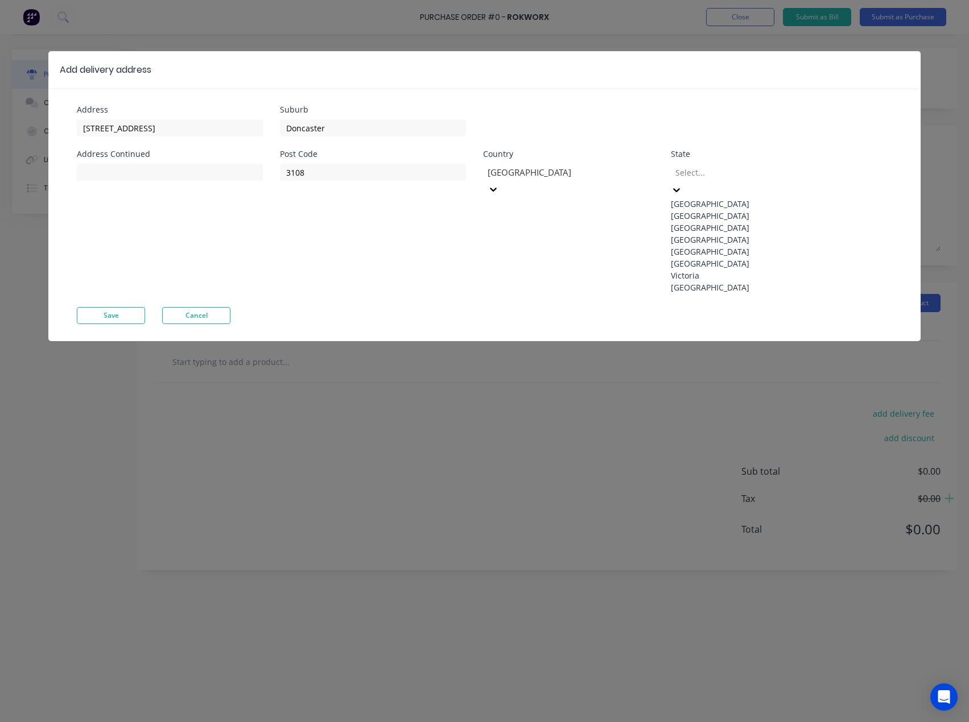
drag, startPoint x: 744, startPoint y: 321, endPoint x: 705, endPoint y: 323, distance: 38.2
click at [743, 282] on div "Victoria" at bounding box center [756, 276] width 171 height 12
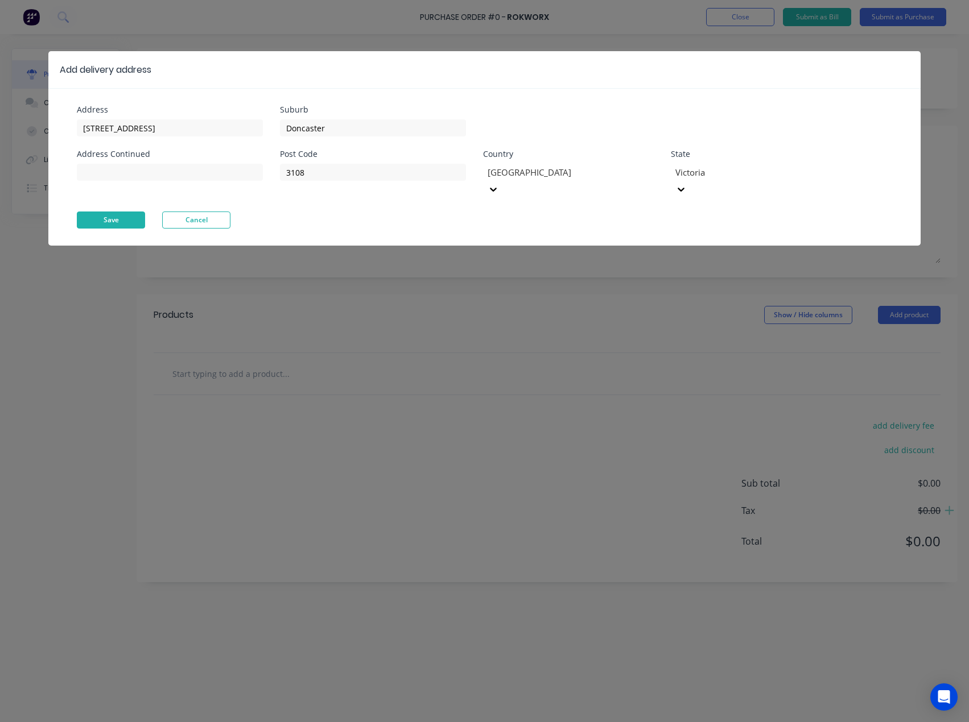
drag, startPoint x: 104, startPoint y: 201, endPoint x: 111, endPoint y: 211, distance: 13.0
click at [104, 212] on button "Save" at bounding box center [111, 220] width 68 height 17
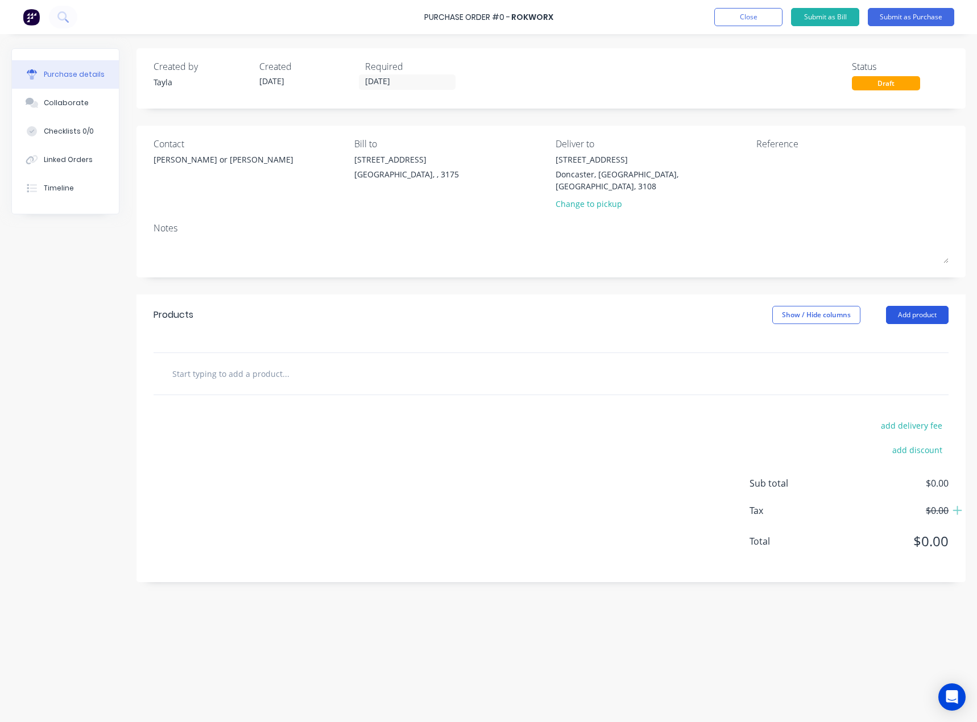
click at [904, 312] on button "Add product" at bounding box center [917, 315] width 63 height 18
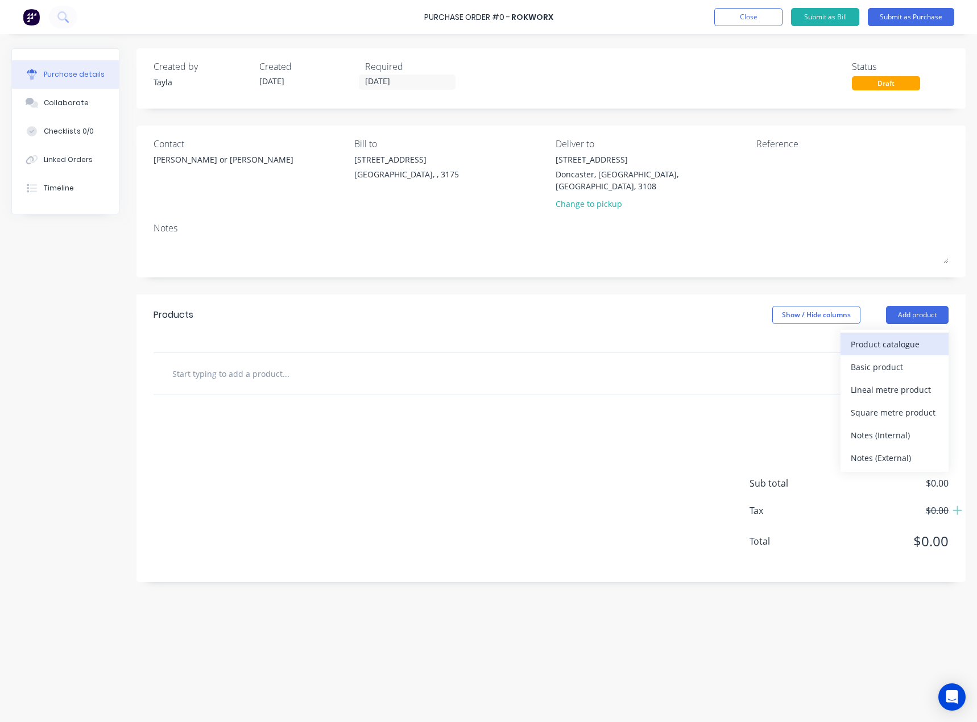
click at [849, 341] on button "Product catalogue" at bounding box center [895, 344] width 108 height 23
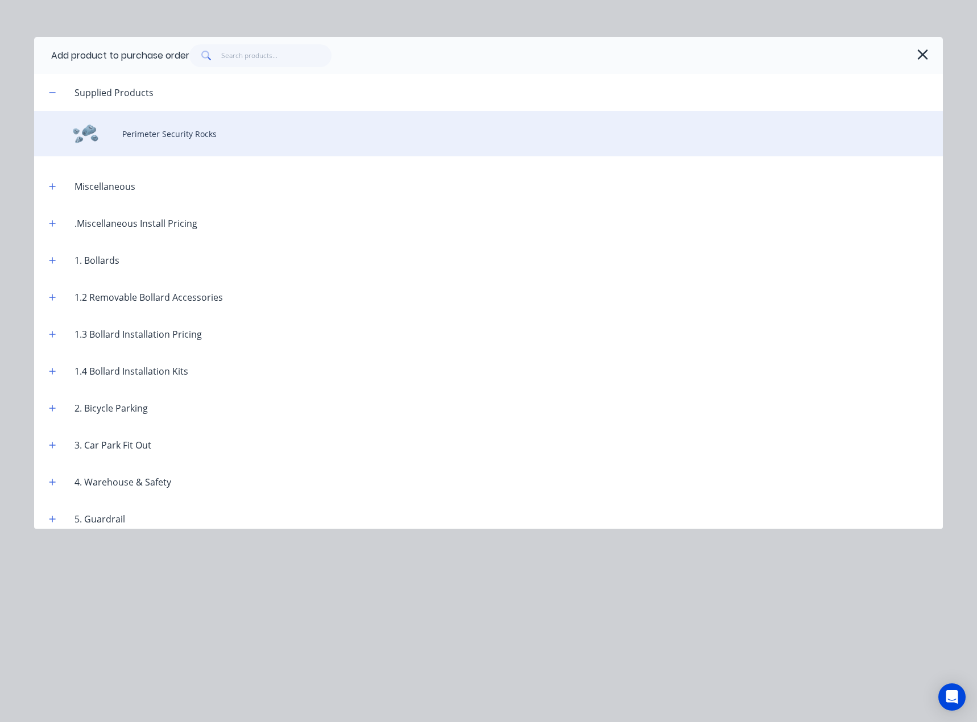
click at [144, 138] on div "Perimeter Security Rocks" at bounding box center [488, 134] width 909 height 46
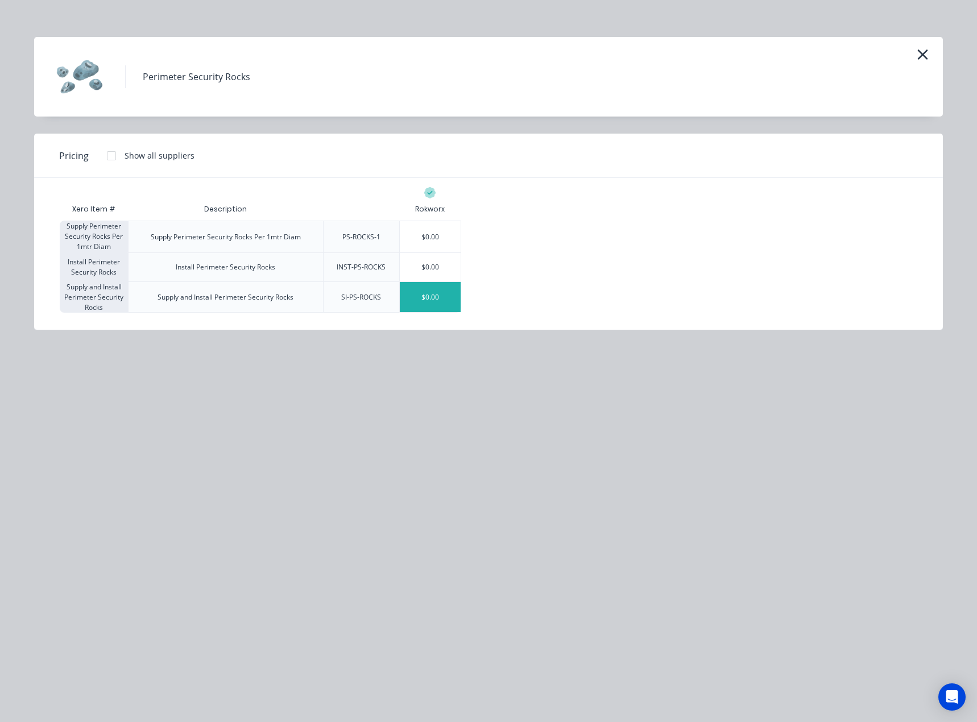
click at [458, 299] on div "$0.00" at bounding box center [430, 297] width 61 height 30
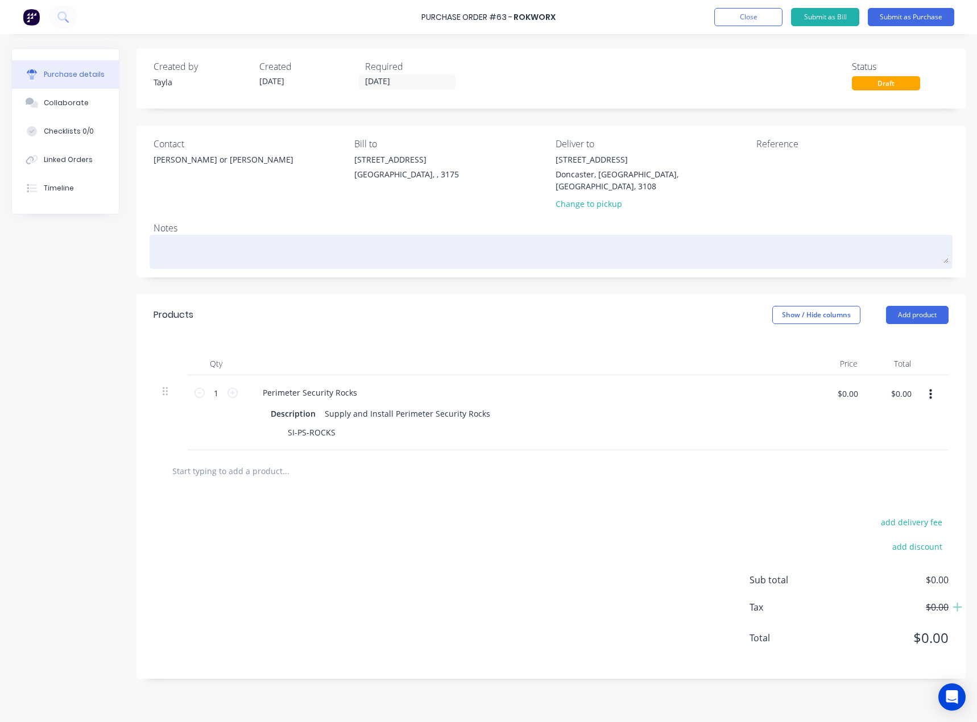
click at [348, 238] on textarea at bounding box center [551, 251] width 795 height 26
paste textarea "Subaru Doncaster 560 Doncaster rd Doncaster Job No 168"
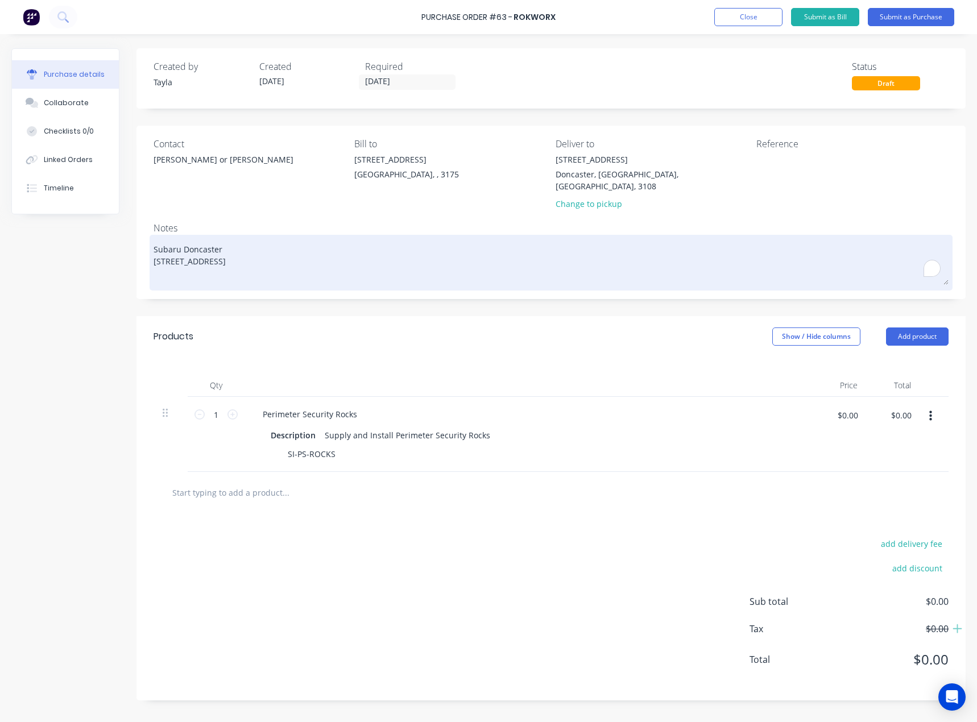
click at [188, 262] on textarea "Subaru Doncaster 560 Doncaster rd Doncaster Job No 168" at bounding box center [551, 261] width 795 height 47
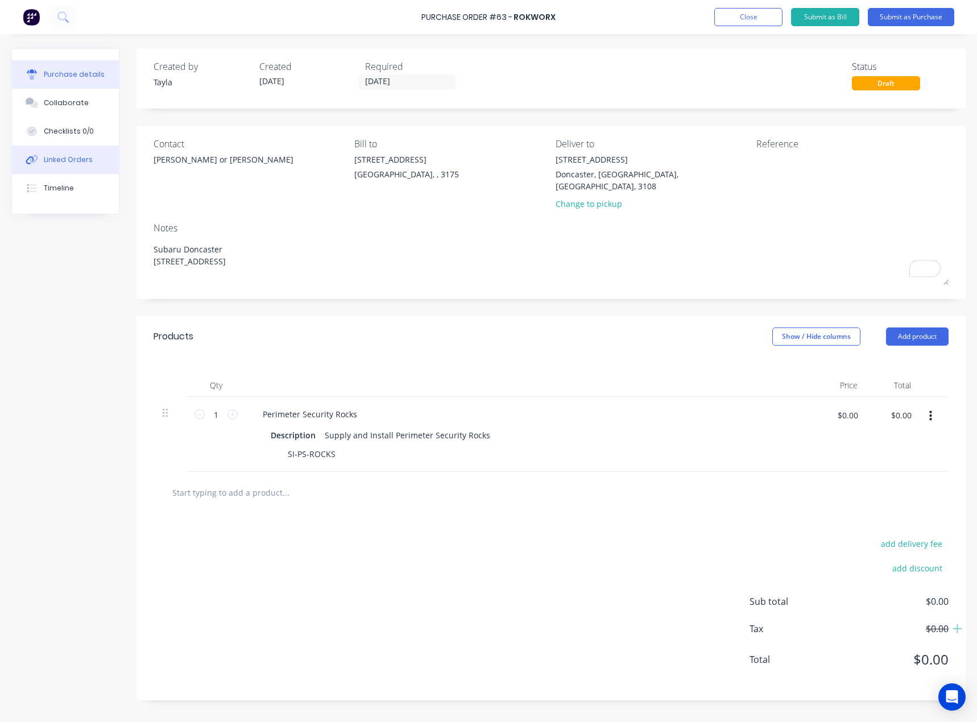
type textarea "Subaru Doncaster 560 Doncaster rd Doncaster Job No 168"
click at [85, 160] on div "Linked Orders" at bounding box center [68, 160] width 49 height 10
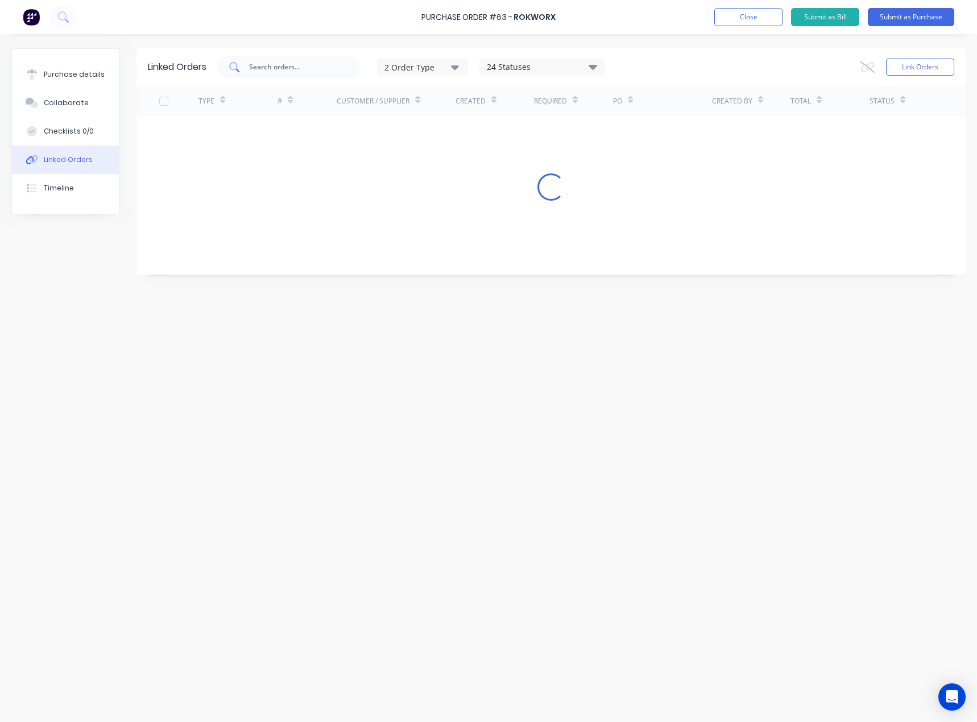
click at [311, 68] on input "text" at bounding box center [295, 66] width 94 height 11
paste input "168"
drag, startPoint x: 239, startPoint y: 67, endPoint x: 204, endPoint y: 74, distance: 35.9
click at [204, 74] on div "Linked Orders 168 2 Order Type 24 Statuses Sales Order Status All Archived Draf…" at bounding box center [551, 66] width 829 height 37
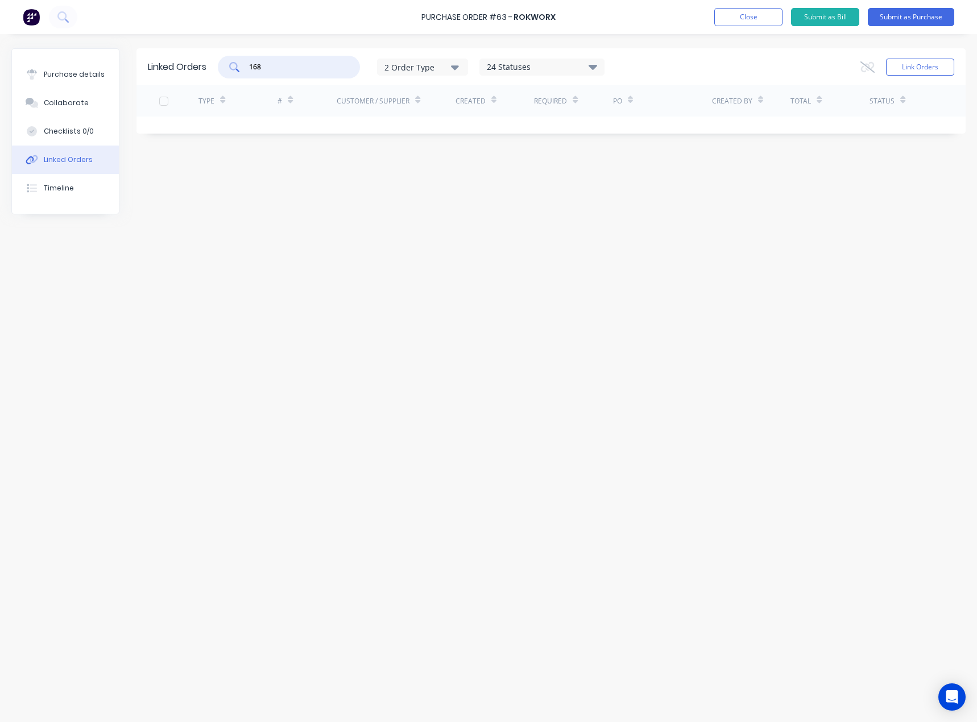
paste input "Melbourne City Subaru"
type input "Melbourne City Subaru"
click at [441, 71] on div "2 Order Type" at bounding box center [423, 67] width 76 height 12
click at [547, 61] on div "24 Statuses" at bounding box center [542, 67] width 124 height 13
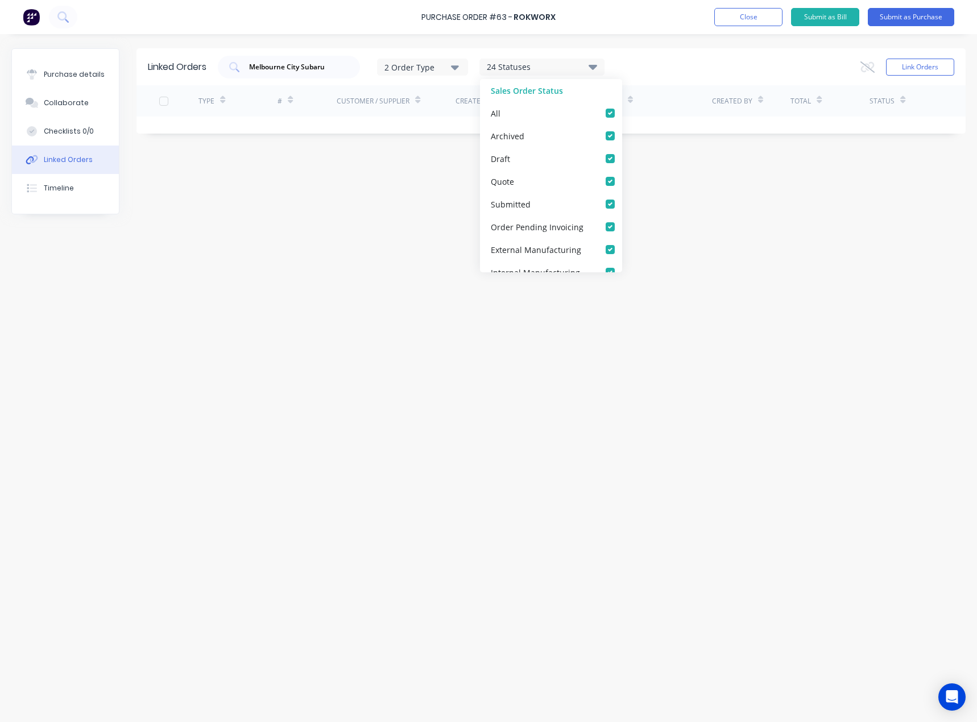
click at [547, 61] on div "24 Statuses" at bounding box center [542, 67] width 124 height 13
click at [928, 63] on button "Link Orders" at bounding box center [920, 67] width 68 height 17
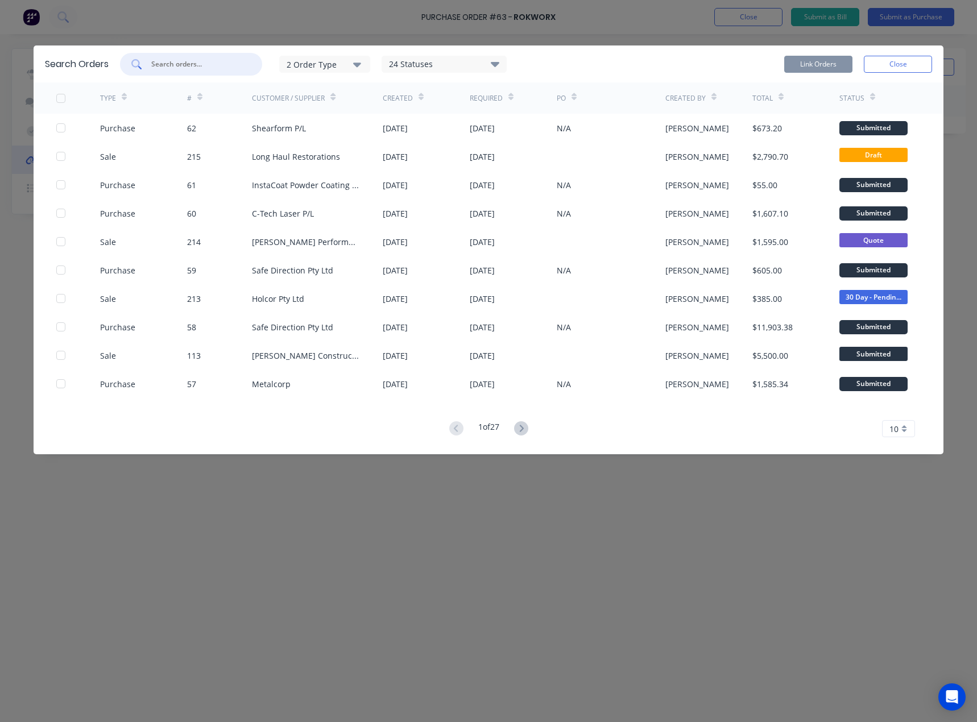
paste input "Melbourne City Subaru"
click at [200, 65] on input "text" at bounding box center [197, 64] width 94 height 11
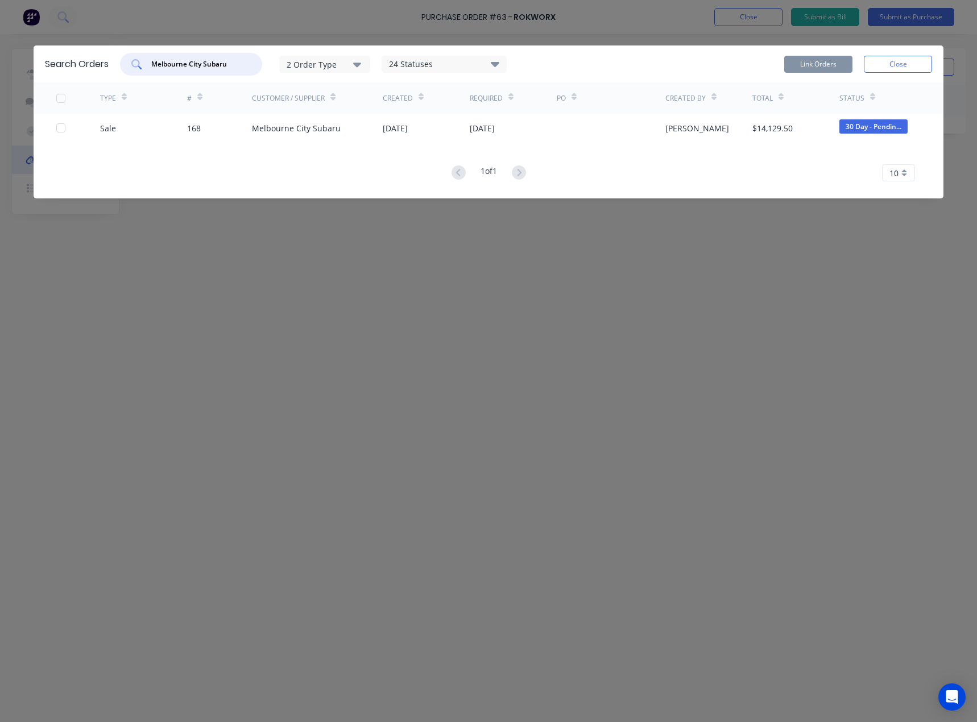
type input "Melbourne City Subaru"
click at [211, 125] on div "168" at bounding box center [219, 128] width 65 height 28
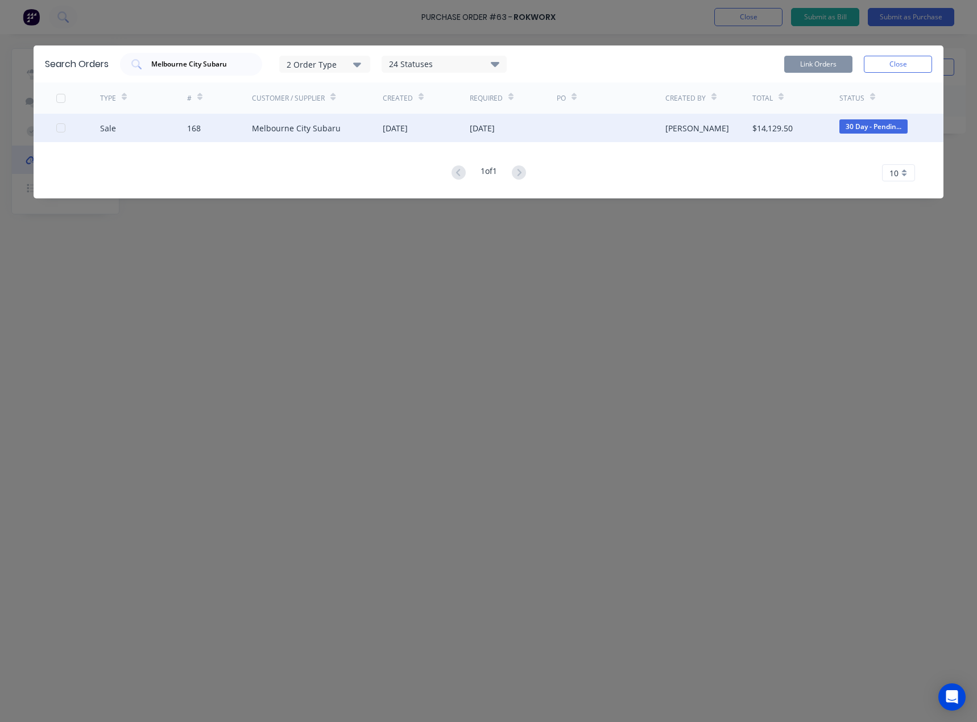
click at [64, 125] on div at bounding box center [60, 128] width 23 height 23
click at [829, 64] on button "Link Orders" at bounding box center [818, 64] width 68 height 17
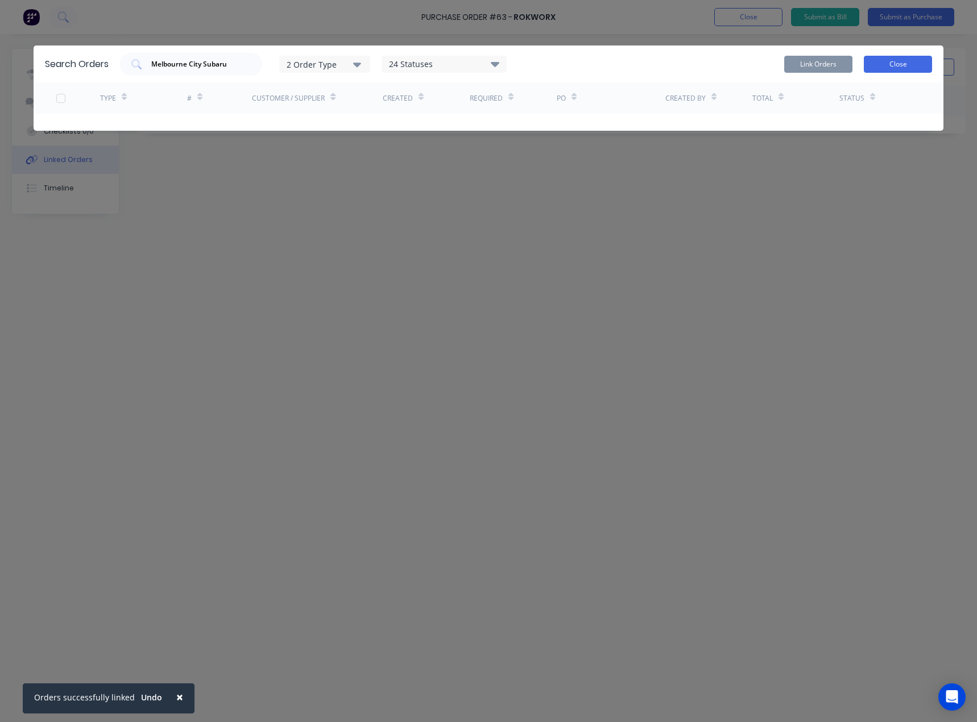
click at [885, 62] on button "Close" at bounding box center [898, 64] width 68 height 17
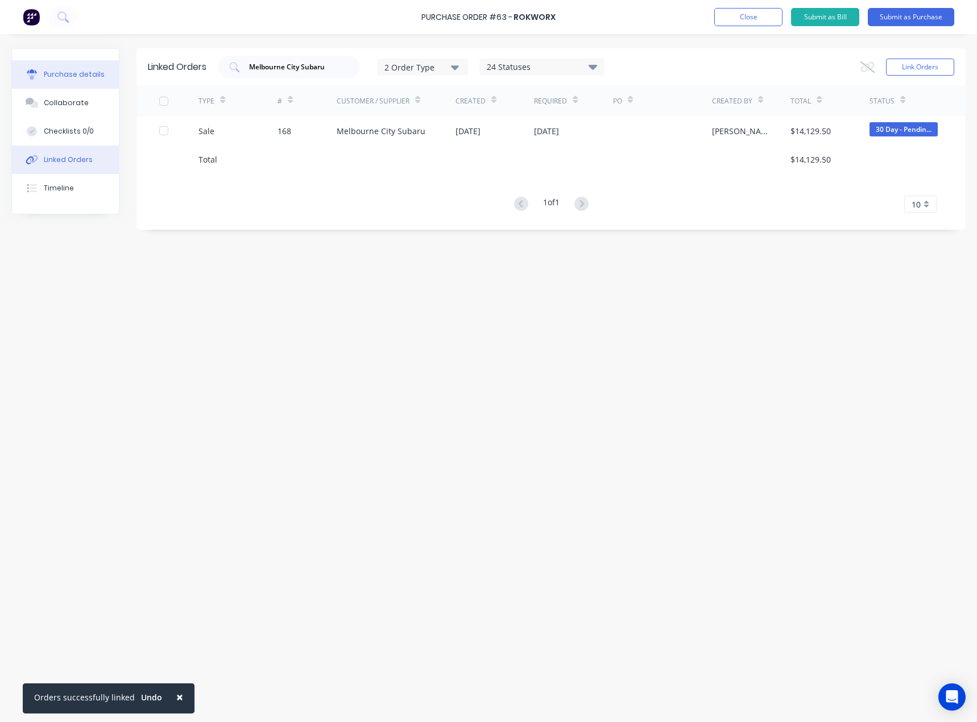
click at [75, 77] on div "Purchase details" at bounding box center [74, 74] width 61 height 10
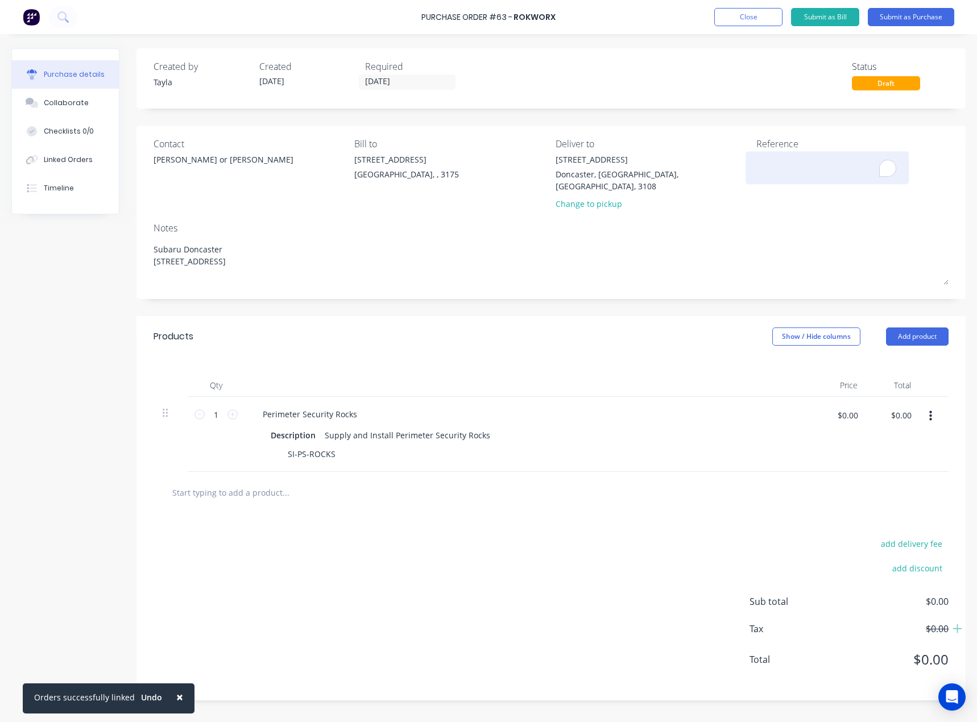
click at [780, 166] on textarea "To enrich screen reader interactions, please activate Accessibility in Grammarl…" at bounding box center [828, 167] width 142 height 26
click at [775, 166] on textarea "To enrich screen reader interactions, please activate Accessibility in Grammarl…" at bounding box center [828, 167] width 142 height 26
paste textarea "INV-0003356"
type textarea "INV-0003356"
click at [853, 406] on input "$0.00" at bounding box center [848, 415] width 34 height 18
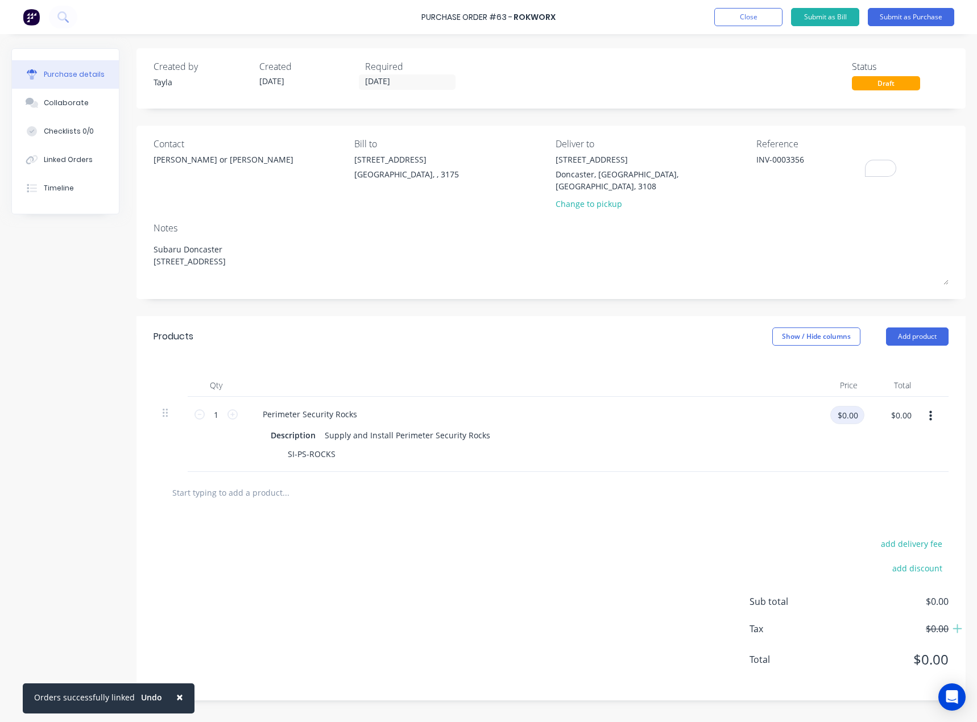
click at [853, 406] on input "$0.00" at bounding box center [848, 415] width 34 height 18
paste input "4,11"
type input "4,110.00"
click at [819, 457] on div "4,110.00 4,110.00" at bounding box center [841, 434] width 56 height 75
click at [940, 622] on span "$0.00" at bounding box center [892, 629] width 114 height 14
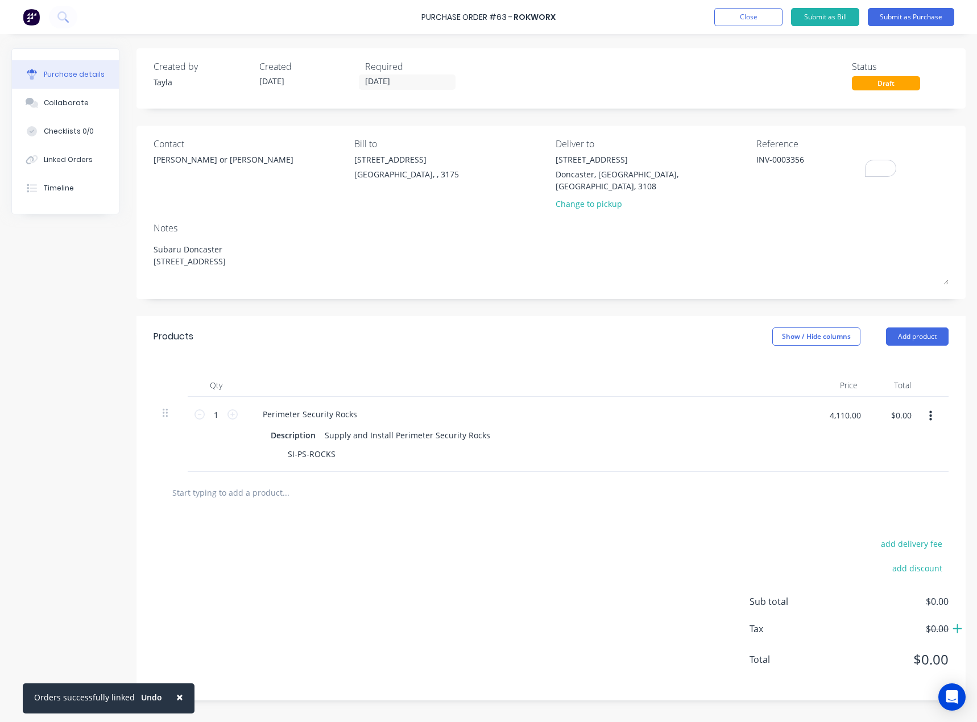
click at [953, 623] on icon at bounding box center [958, 628] width 10 height 11
click at [934, 406] on button "button" at bounding box center [931, 416] width 27 height 20
click at [898, 633] on div "Sub total $0.00 Tax $0.00 Total $0.00" at bounding box center [849, 639] width 199 height 89
click at [774, 414] on div "Perimeter Security Rocks Description Supply and Install Perimeter Security Rock…" at bounding box center [529, 434] width 569 height 75
click at [903, 406] on input "$0.00" at bounding box center [901, 415] width 34 height 18
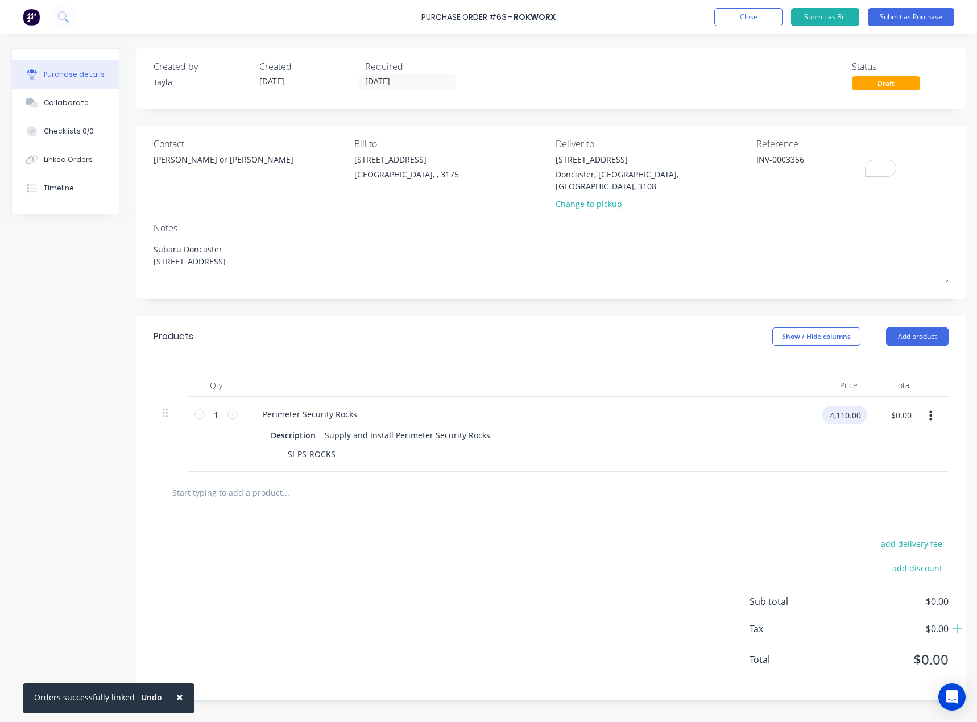
click at [836, 406] on input "4,110.00" at bounding box center [845, 415] width 45 height 18
click at [907, 406] on input "$0.00" at bounding box center [901, 415] width 34 height 18
paste input "4,11"
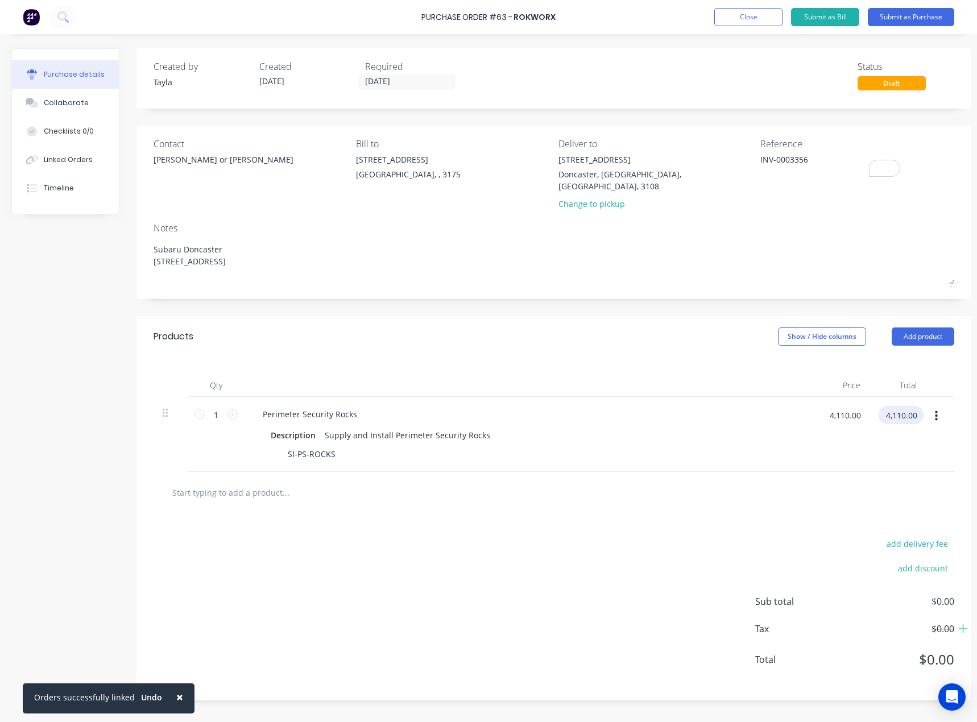
type input "4,110.00"
type input "$4.00"
click at [862, 437] on div "$4.00 4,110.00" at bounding box center [841, 434] width 56 height 75
click at [849, 412] on div "$4.00 $4.00" at bounding box center [848, 419] width 34 height 27
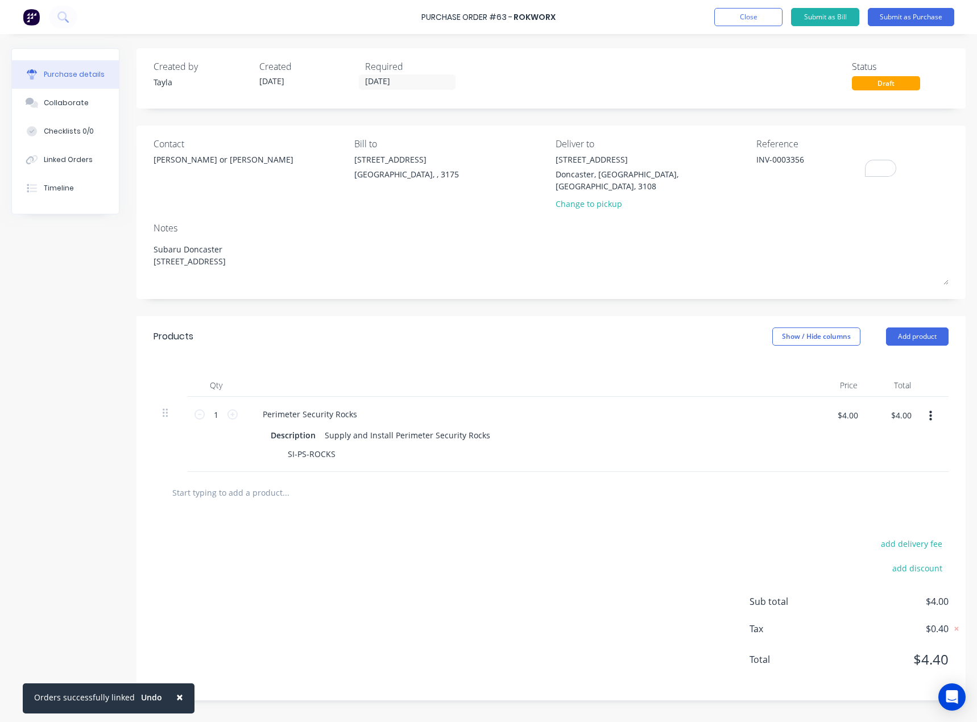
click at [849, 412] on div "$4.00 $4.00" at bounding box center [848, 419] width 34 height 27
paste input "4,110"
click at [833, 451] on div "4,110.00 4,110.00" at bounding box center [841, 434] width 56 height 75
click at [846, 406] on input "4,110.00" at bounding box center [845, 415] width 45 height 18
click at [839, 407] on input "4,110.00" at bounding box center [845, 415] width 45 height 18
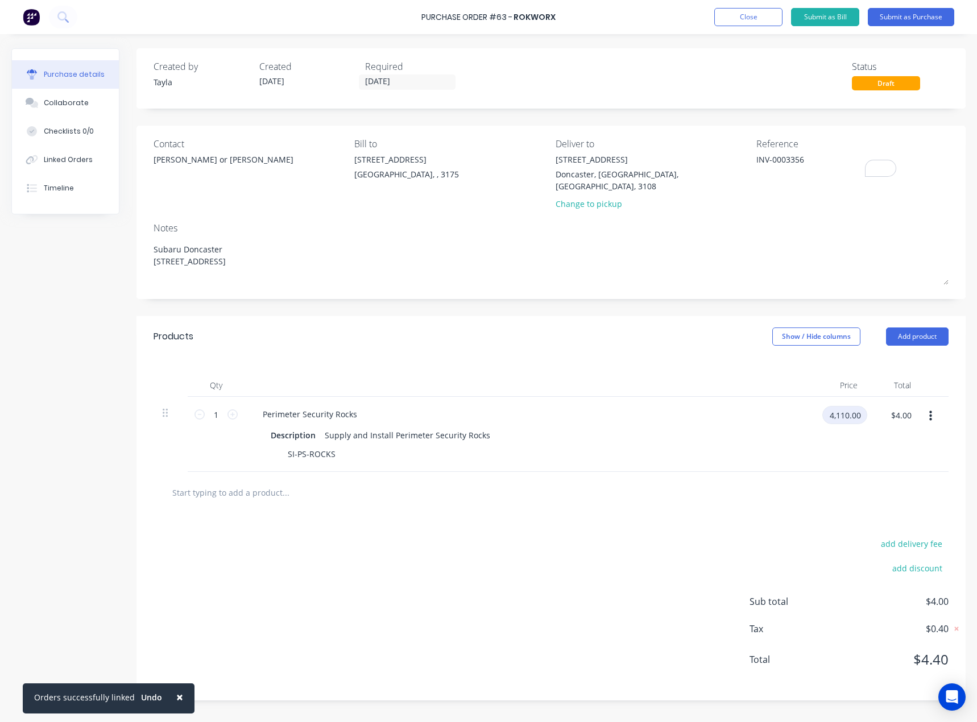
click at [837, 406] on input "4,110.00" at bounding box center [845, 415] width 45 height 18
type input "$4,110.00"
click at [845, 431] on div "$4,110.00 4110.00" at bounding box center [840, 434] width 55 height 75
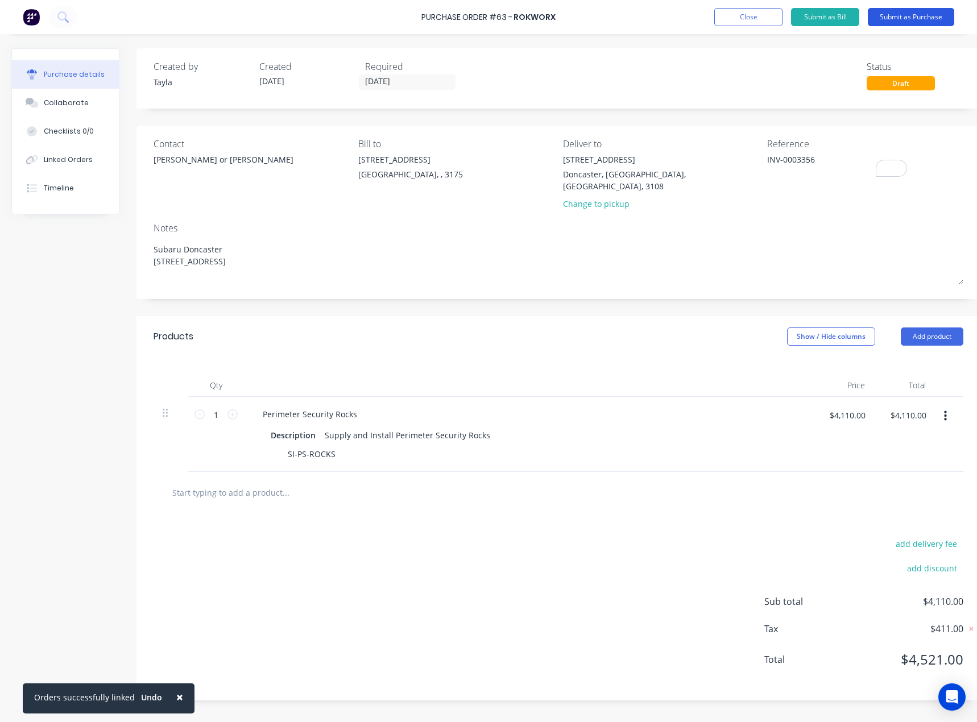
click at [916, 11] on button "Submit as Purchase" at bounding box center [911, 17] width 86 height 18
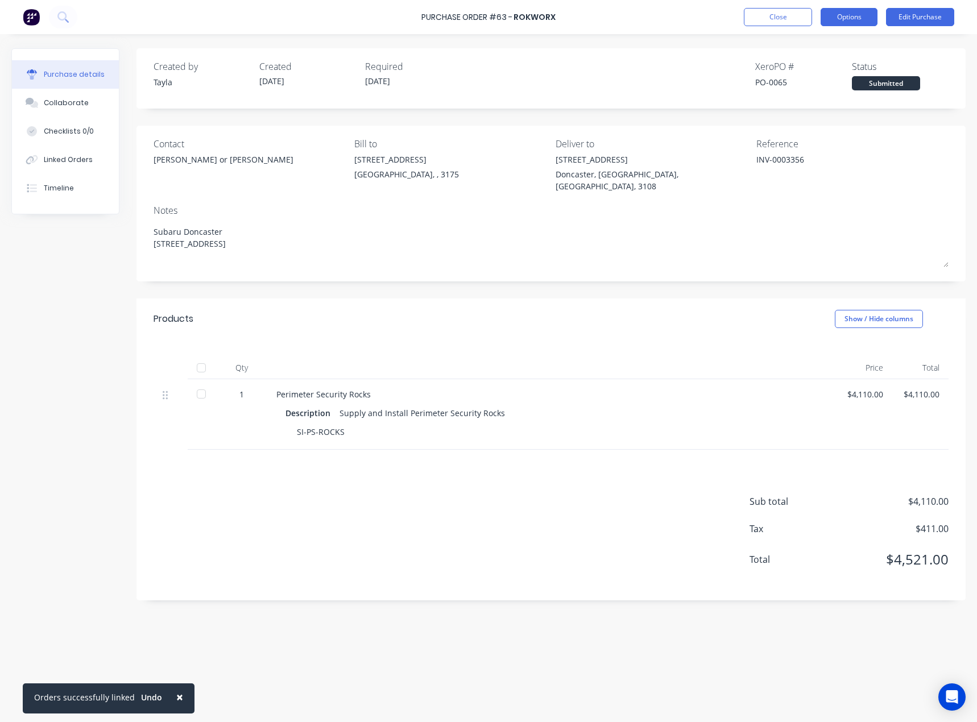
click at [836, 19] on button "Options" at bounding box center [849, 17] width 57 height 18
click at [841, 68] on div "Convert to Bill" at bounding box center [824, 69] width 88 height 16
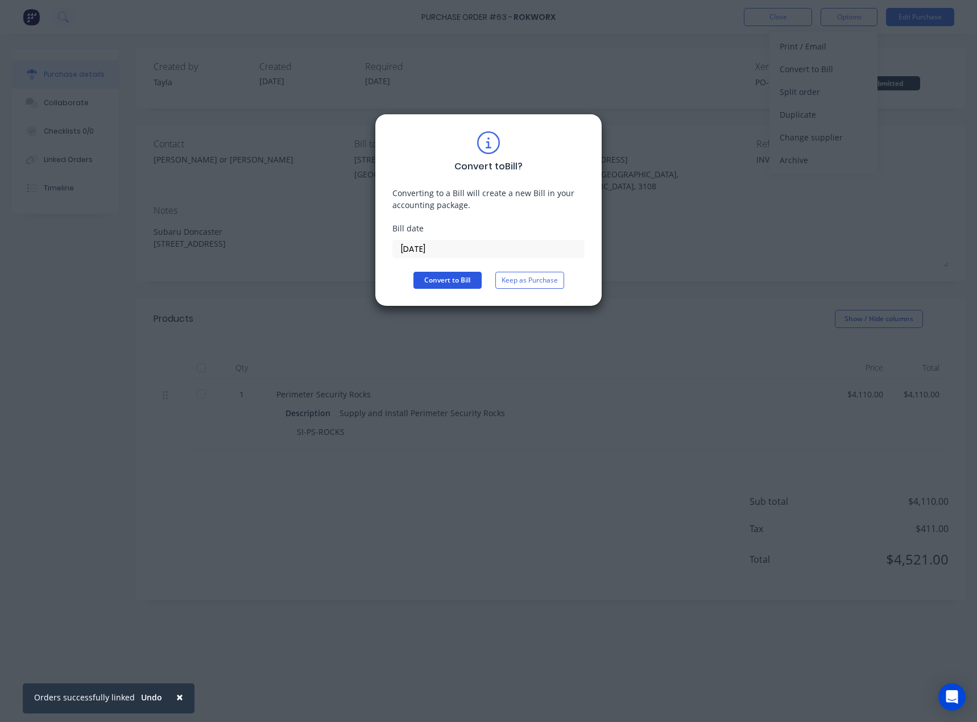
click at [441, 281] on button "Convert to Bill" at bounding box center [448, 280] width 68 height 17
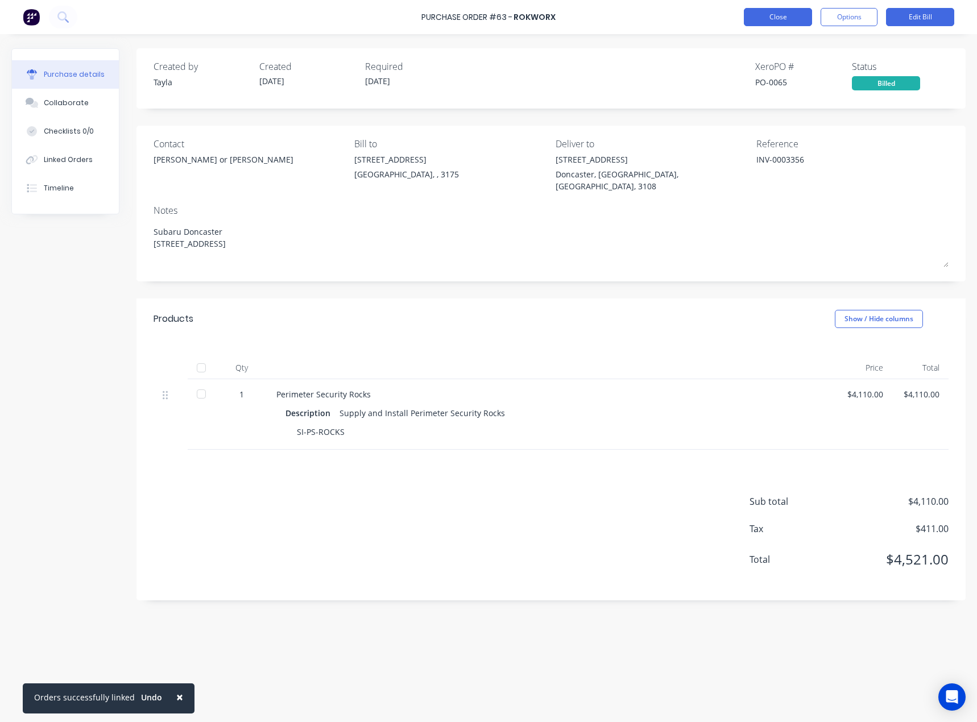
click at [765, 15] on button "Close" at bounding box center [778, 17] width 68 height 18
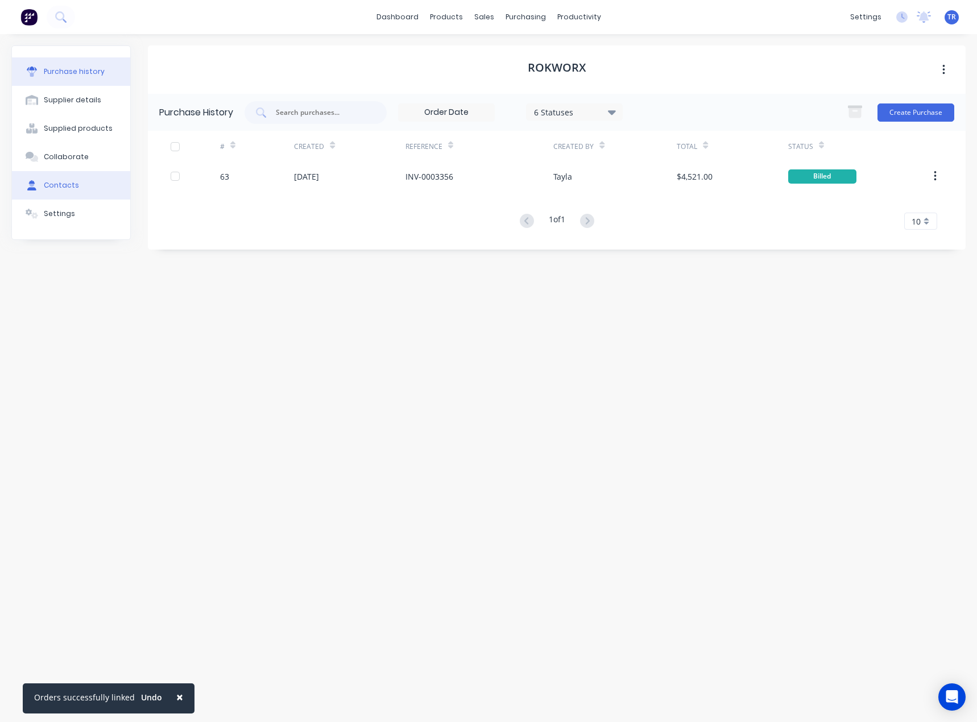
click at [67, 194] on button "Contacts" at bounding box center [71, 185] width 118 height 28
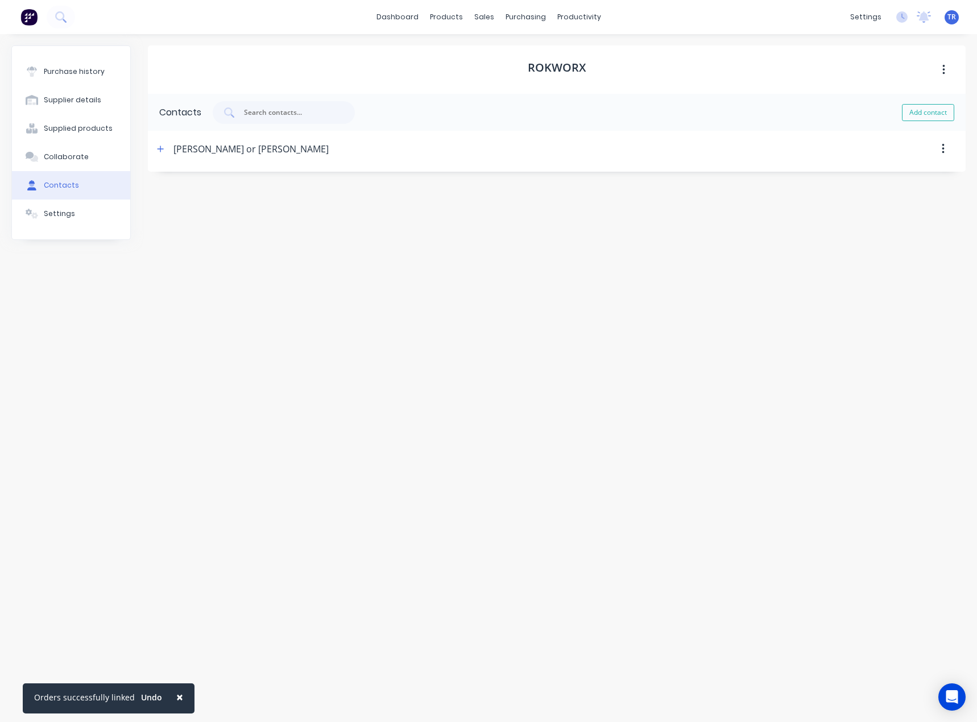
click at [66, 228] on div "Purchase history Supplier details Supplied products Collaborate Contacts Settin…" at bounding box center [71, 142] width 118 height 193
click at [74, 214] on button "Settings" at bounding box center [71, 214] width 118 height 28
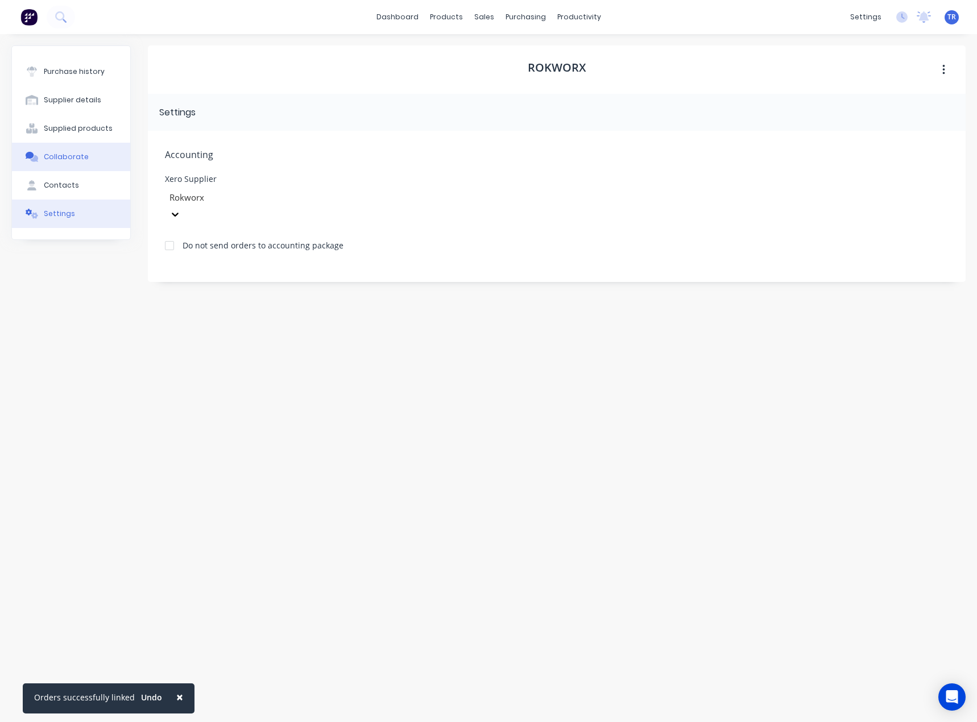
click at [98, 158] on button "Collaborate" at bounding box center [71, 157] width 118 height 28
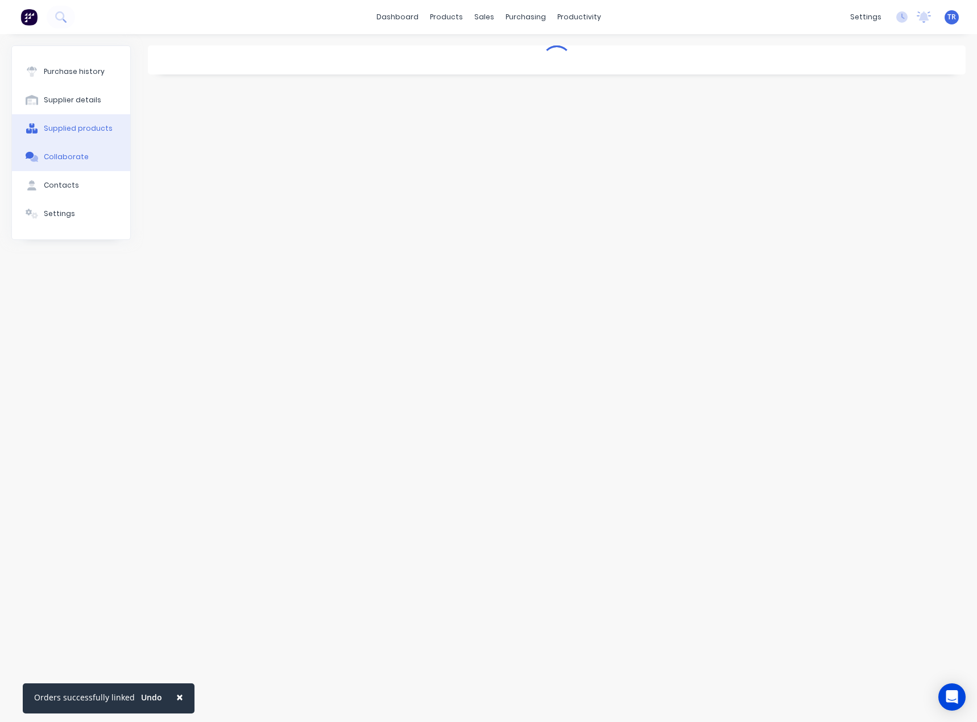
click at [98, 136] on button "Supplied products" at bounding box center [71, 128] width 118 height 28
click at [102, 112] on button "Supplier details" at bounding box center [71, 100] width 118 height 28
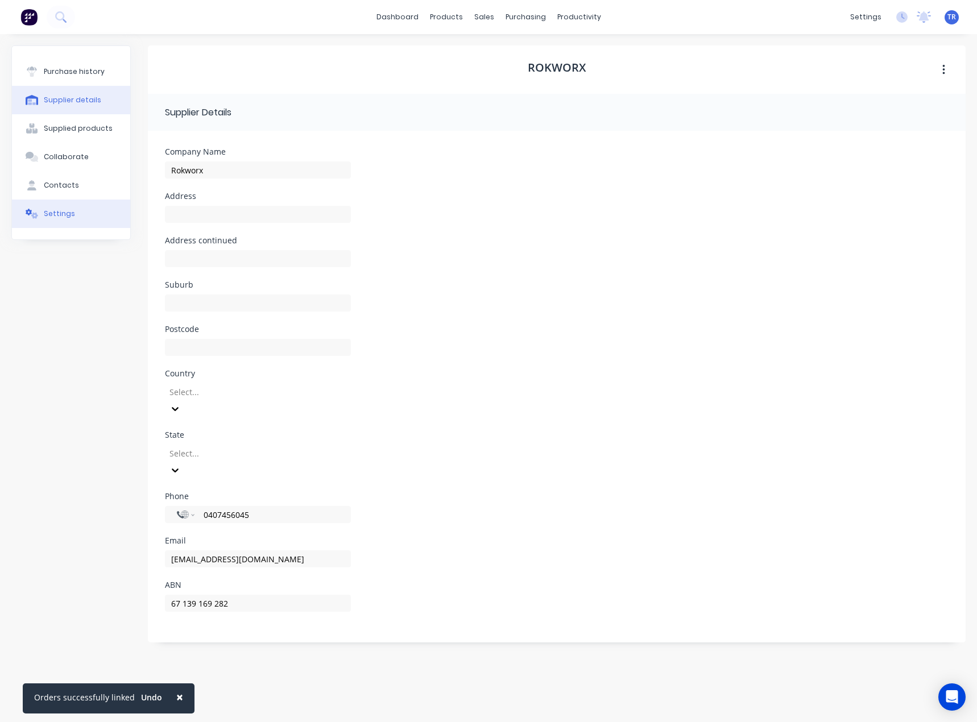
click at [78, 224] on button "Settings" at bounding box center [71, 214] width 118 height 28
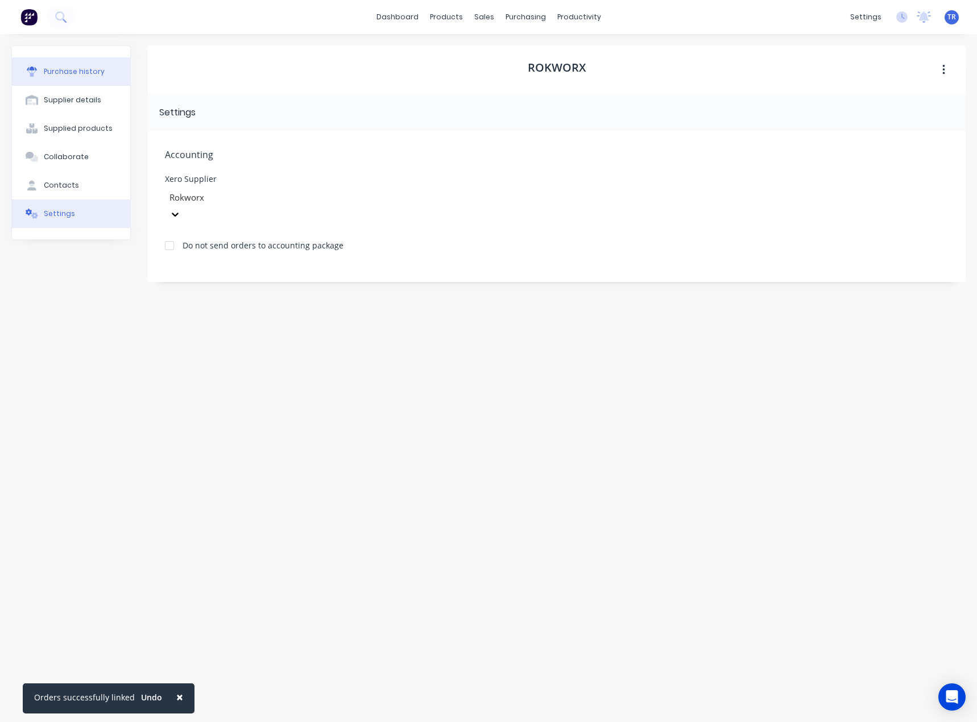
click at [79, 69] on div "Purchase history" at bounding box center [74, 72] width 61 height 10
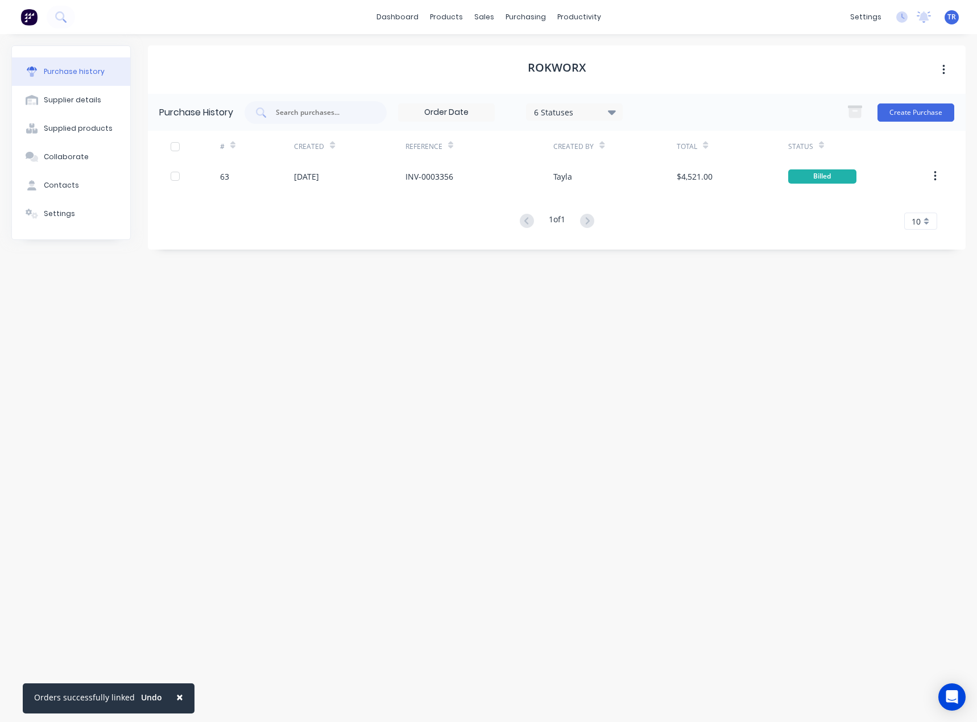
click at [369, 177] on div "[DATE]" at bounding box center [349, 176] width 111 height 28
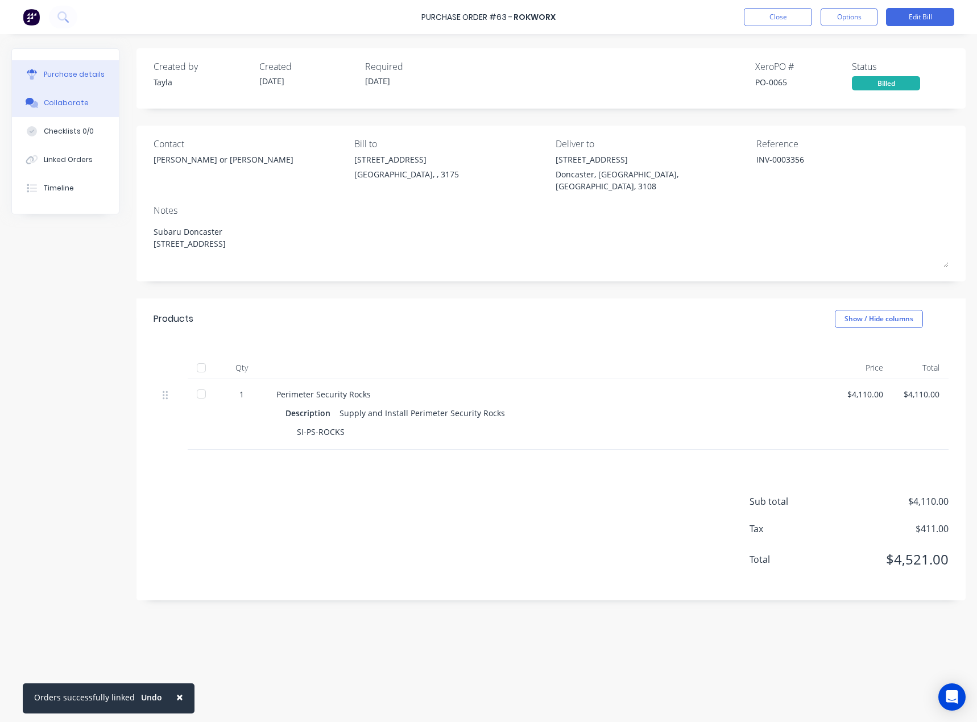
click at [57, 98] on div "Collaborate" at bounding box center [66, 103] width 45 height 10
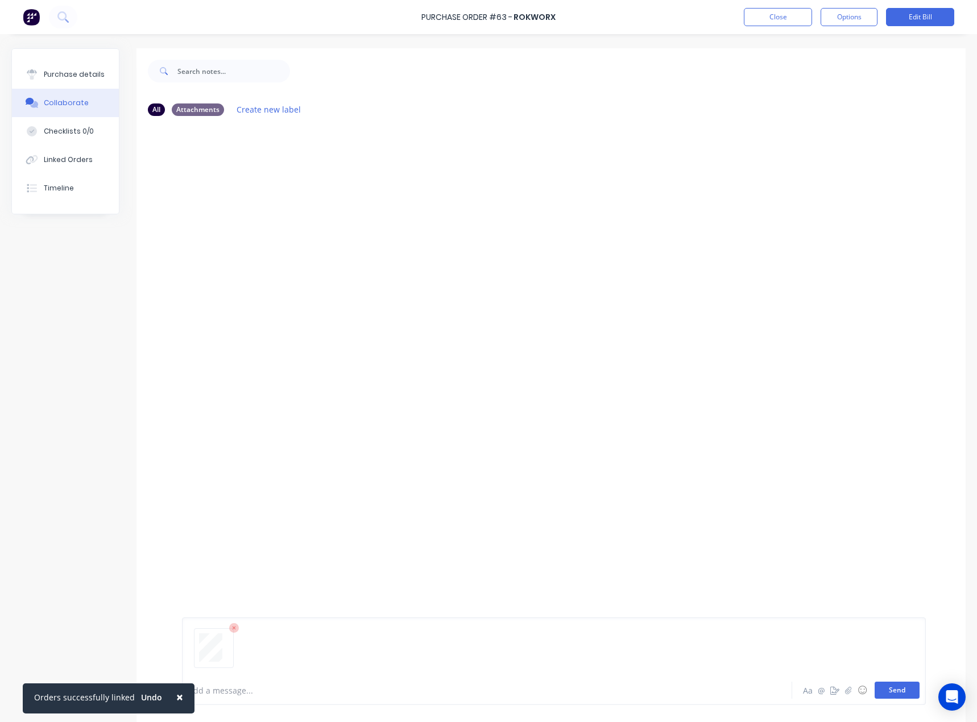
click at [875, 687] on button "Send" at bounding box center [897, 690] width 45 height 17
click at [70, 72] on div "Purchase details" at bounding box center [74, 74] width 61 height 10
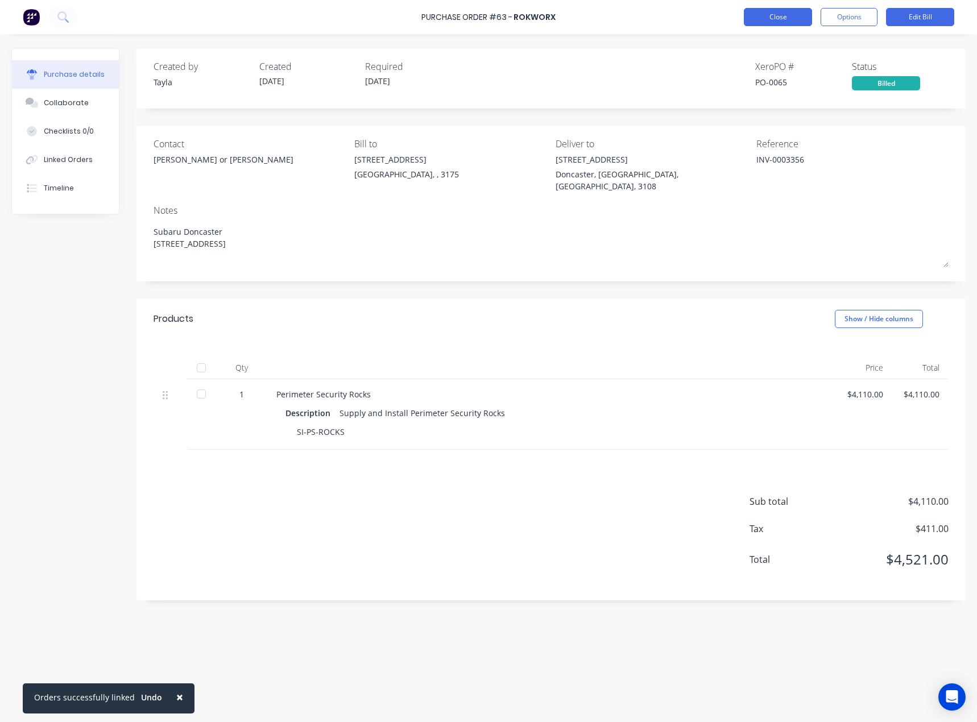
click at [765, 14] on button "Close" at bounding box center [778, 17] width 68 height 18
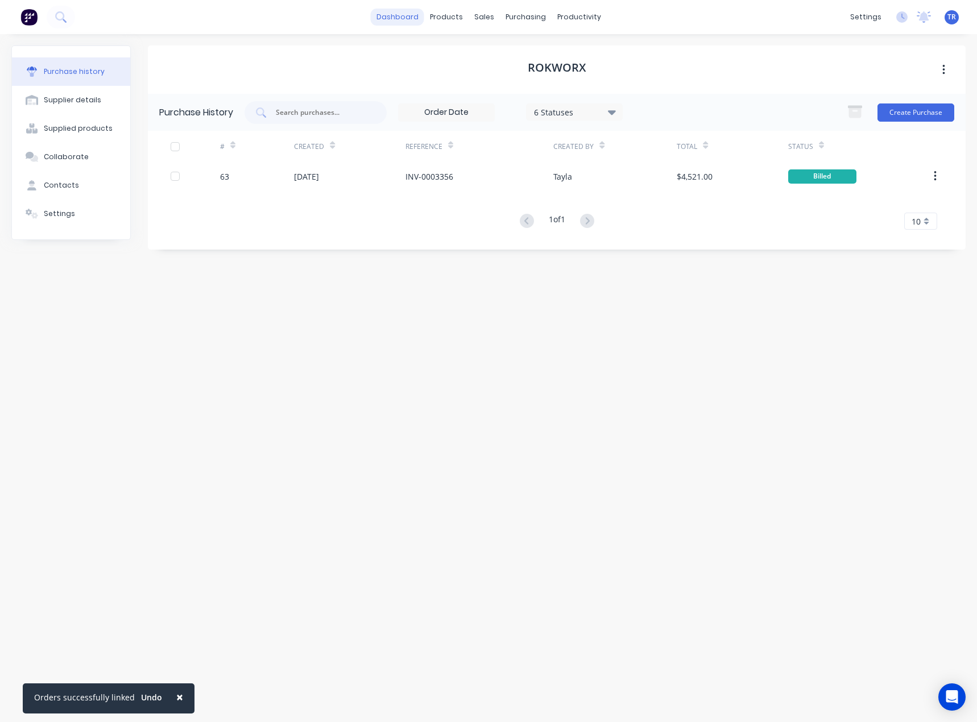
click at [403, 22] on link "dashboard" at bounding box center [397, 17] width 53 height 17
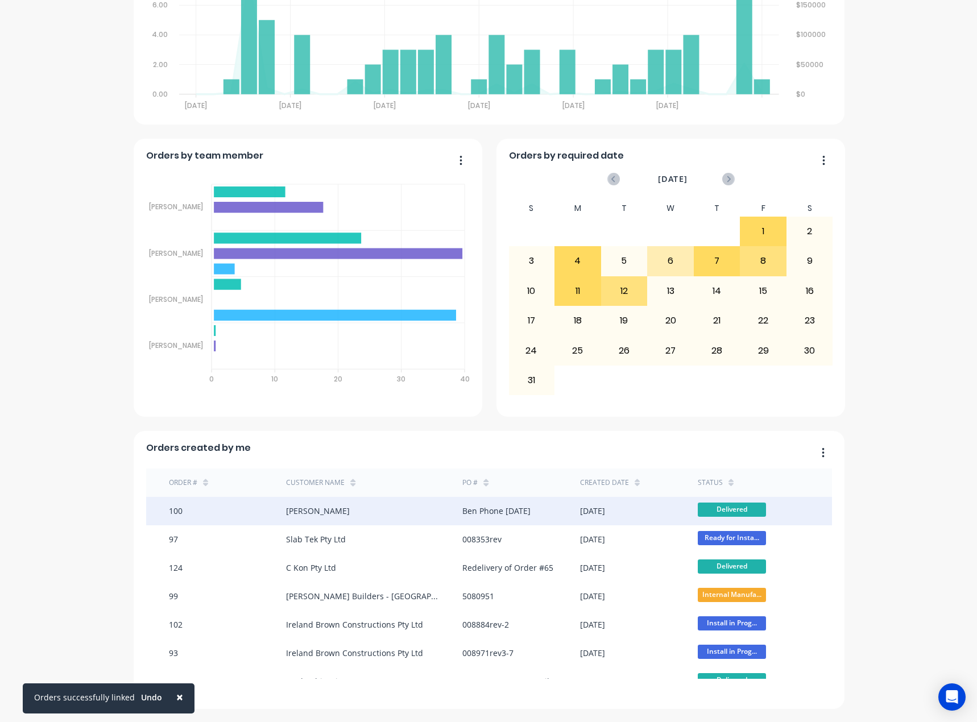
click at [265, 506] on div "100" at bounding box center [228, 511] width 118 height 28
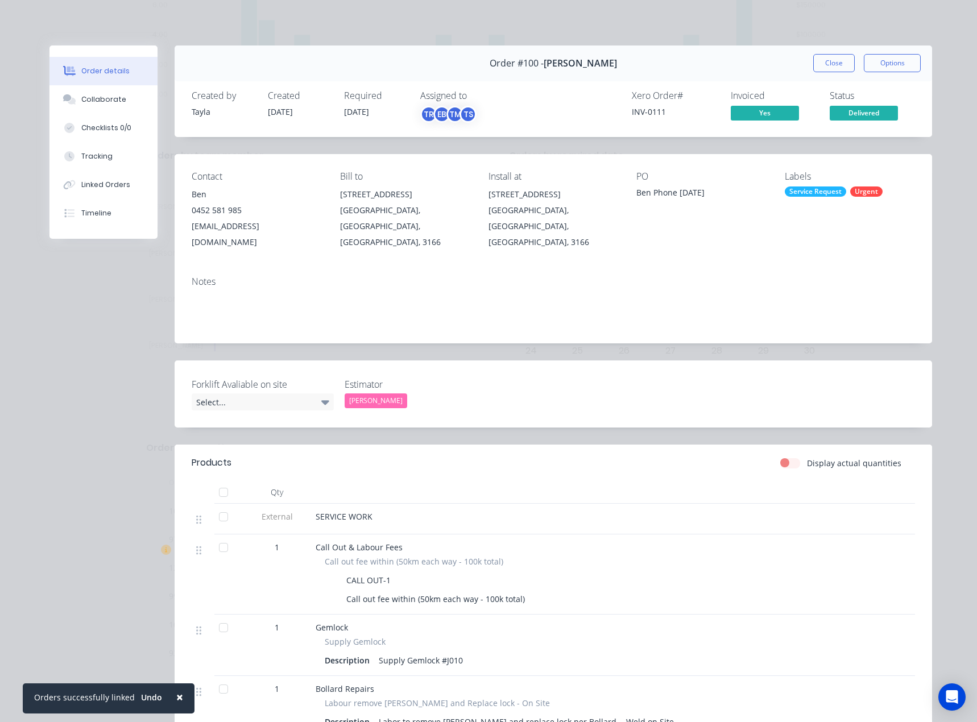
click at [215, 481] on div at bounding box center [223, 492] width 23 height 23
click at [847, 64] on button "Close" at bounding box center [834, 63] width 42 height 18
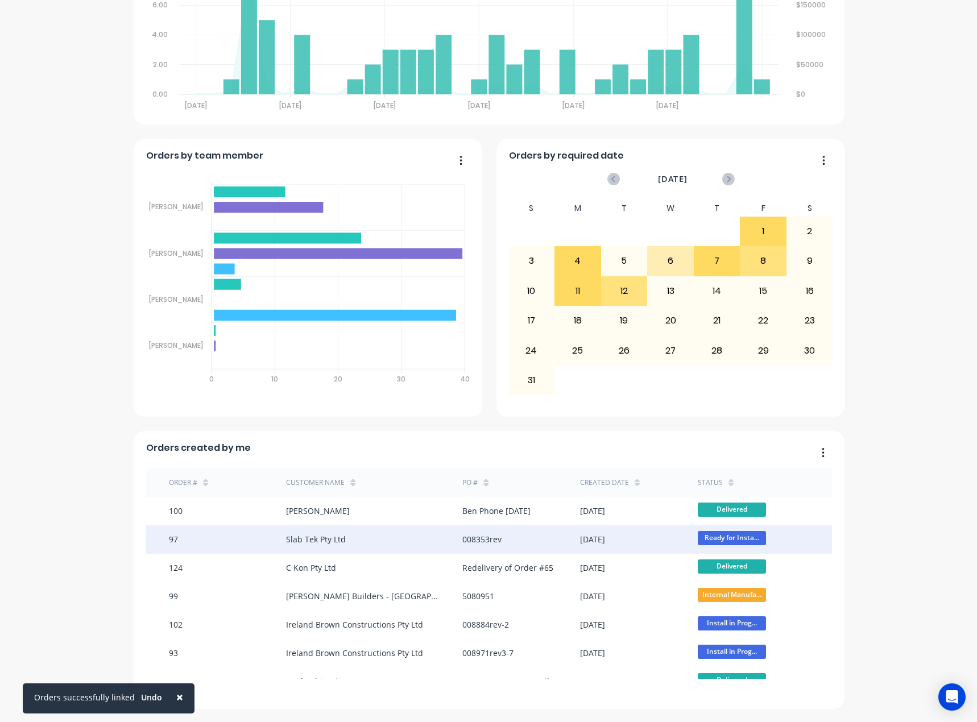
click at [399, 538] on div "Slab Tek Pty Ltd" at bounding box center [374, 540] width 176 height 28
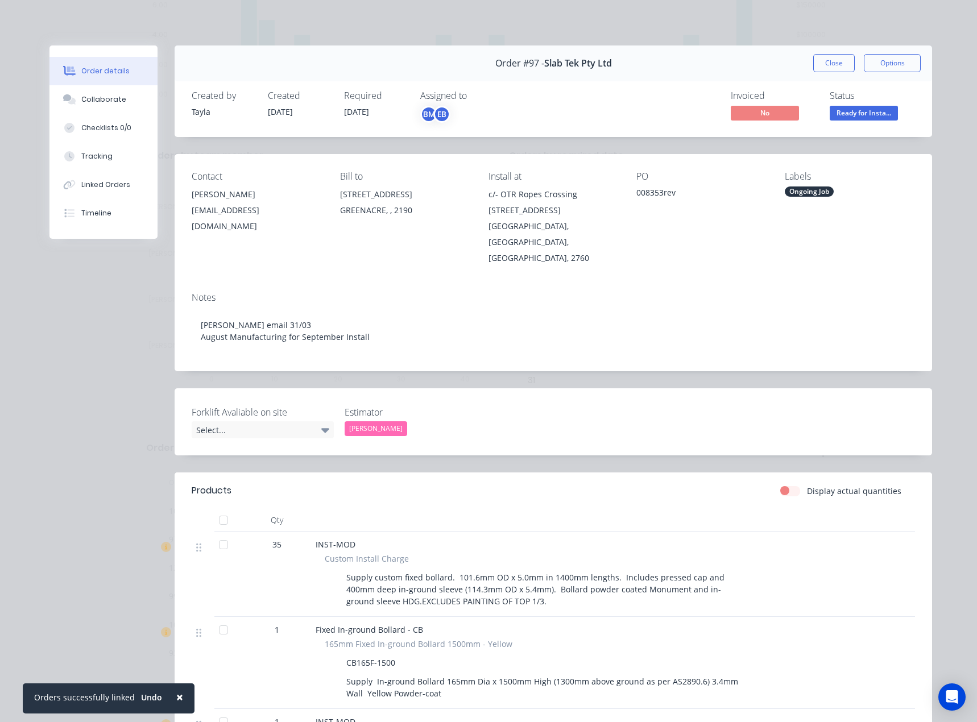
click at [212, 509] on div at bounding box center [223, 520] width 23 height 23
click at [822, 70] on button "Close" at bounding box center [834, 63] width 42 height 18
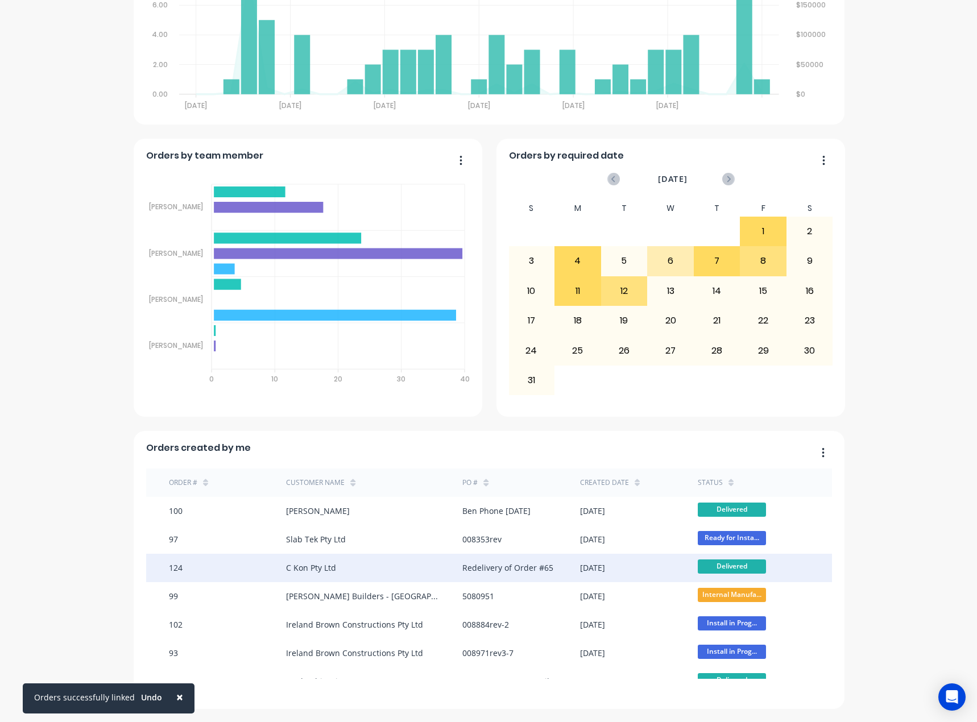
click at [319, 559] on div "C Kon Pty Ltd" at bounding box center [374, 568] width 176 height 28
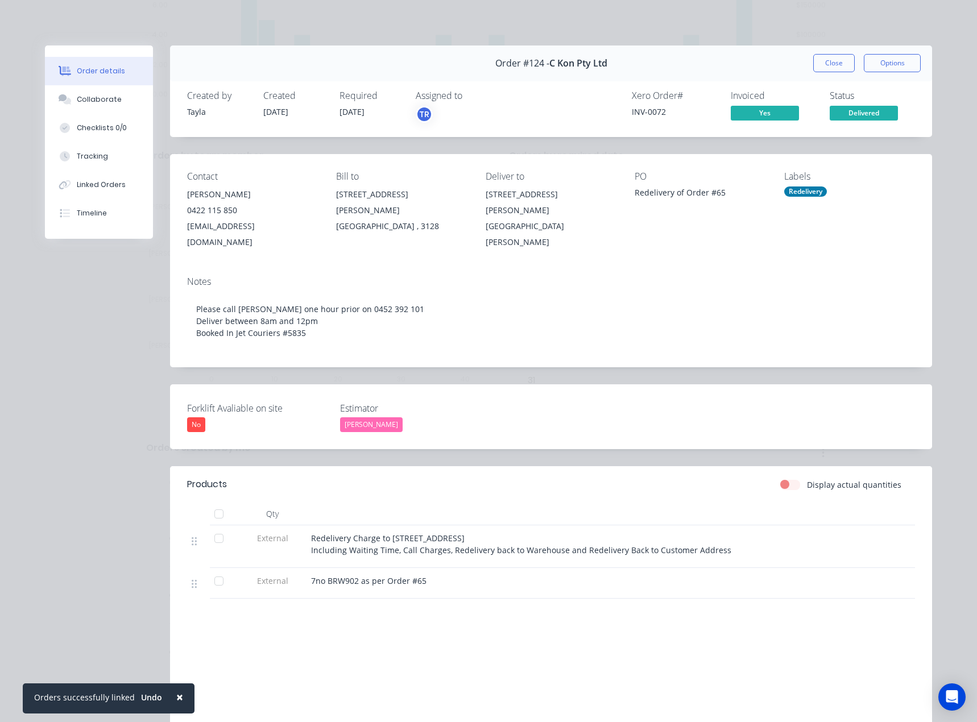
click at [213, 503] on div at bounding box center [219, 514] width 23 height 23
click at [813, 65] on button "Close" at bounding box center [834, 63] width 42 height 18
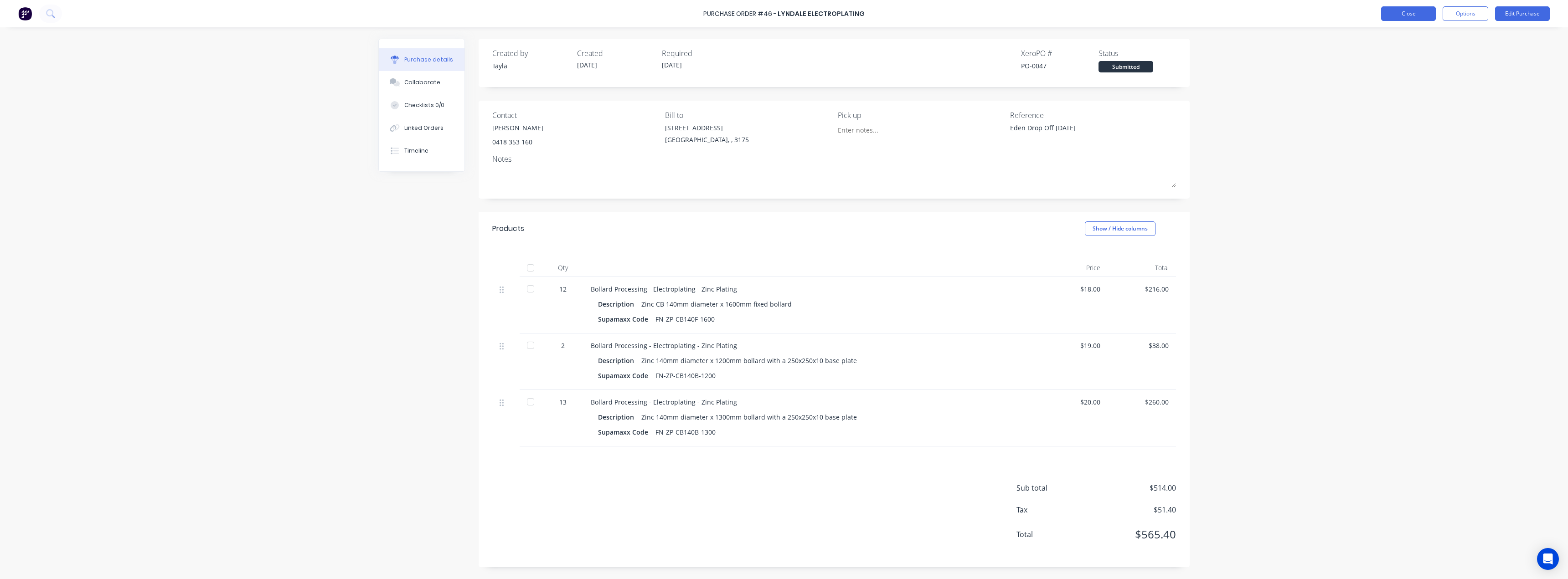
click at [1423, 8] on button "Close" at bounding box center [1409, 14] width 54 height 14
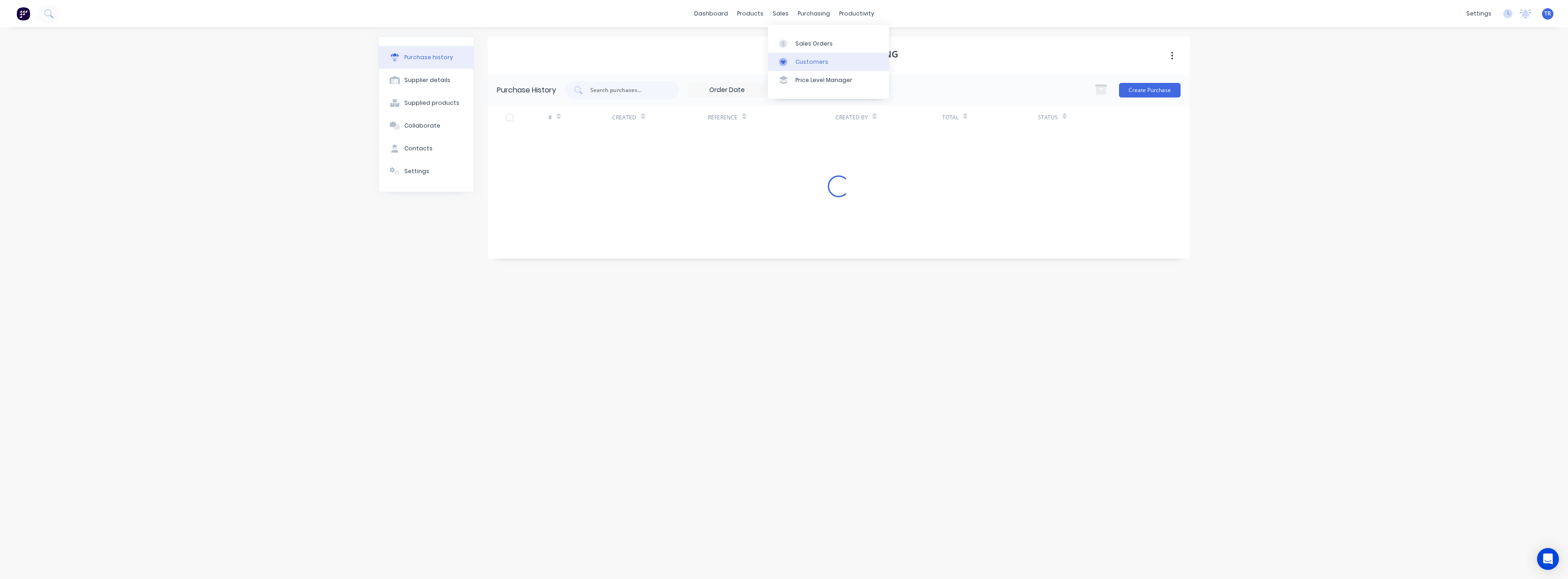
click at [792, 57] on link "Customers" at bounding box center [828, 62] width 121 height 18
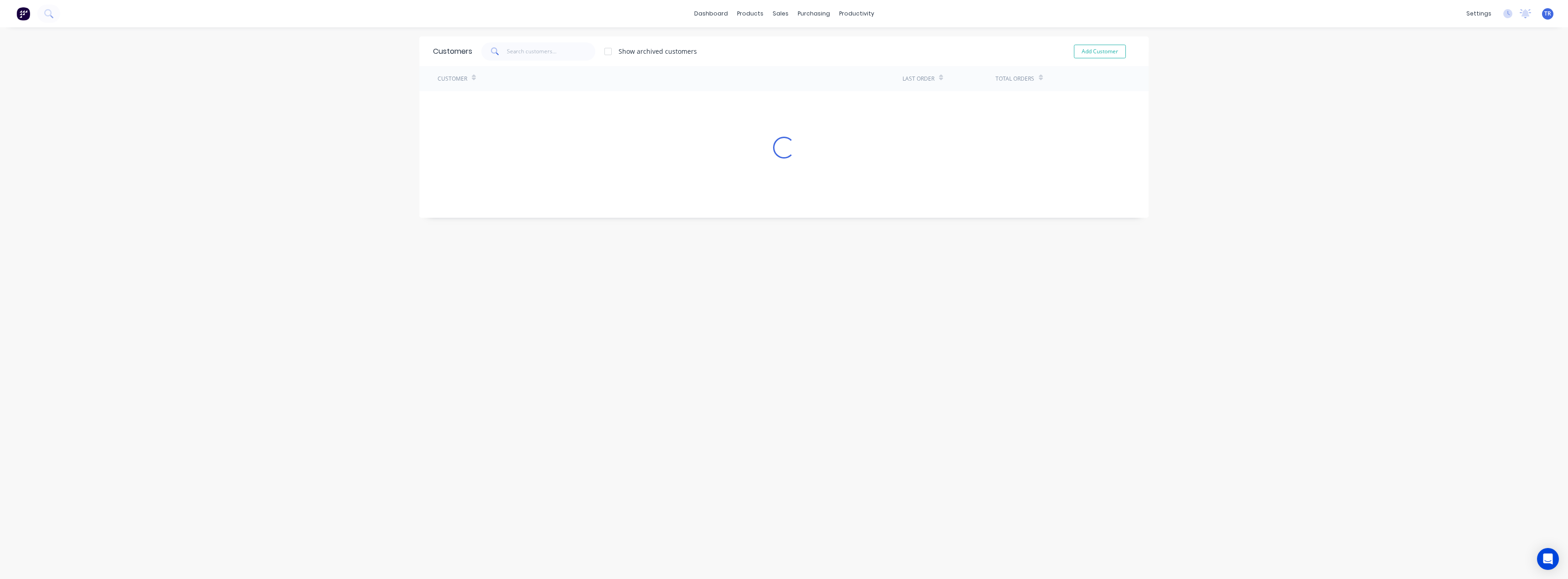
click at [468, 51] on div "Customers" at bounding box center [452, 51] width 39 height 11
click at [510, 47] on input "text" at bounding box center [551, 51] width 89 height 18
drag, startPoint x: 474, startPoint y: 58, endPoint x: 459, endPoint y: 59, distance: 15.0
click at [459, 59] on div "Customers subaru Show archived customers Add Customer" at bounding box center [784, 51] width 729 height 30
paste input "168"
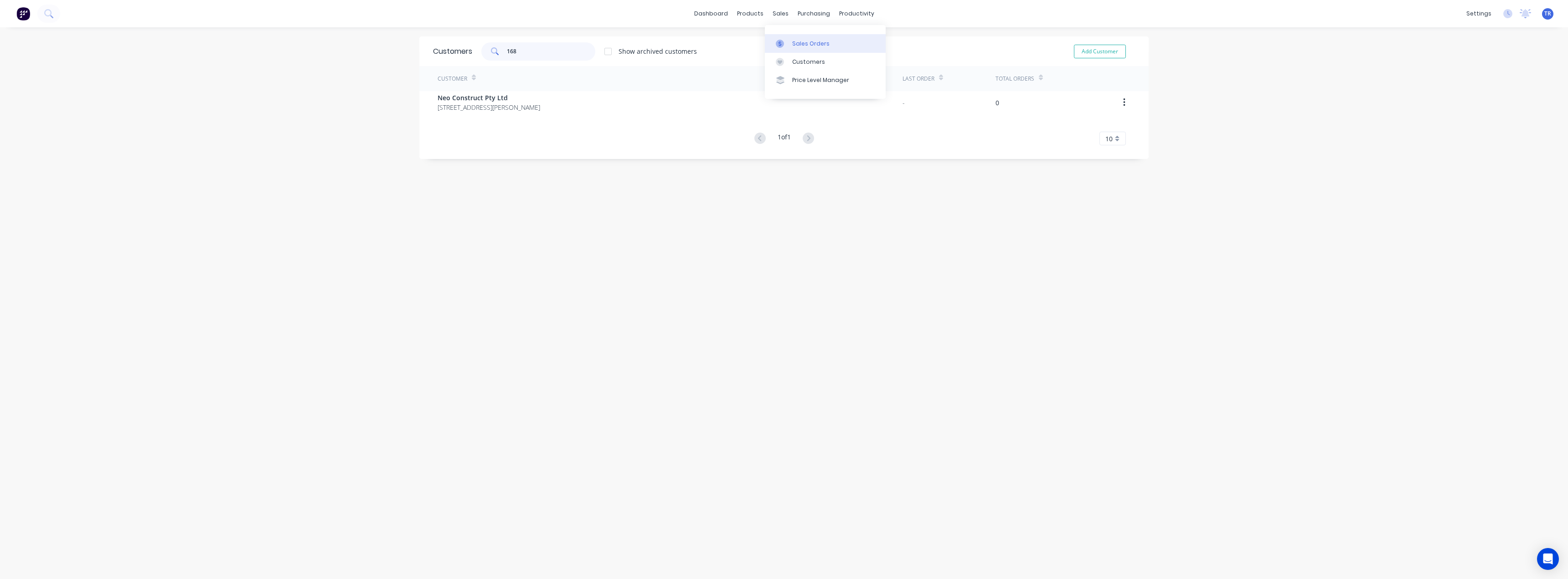
type input "168"
click at [786, 38] on link "Sales Orders" at bounding box center [825, 43] width 121 height 18
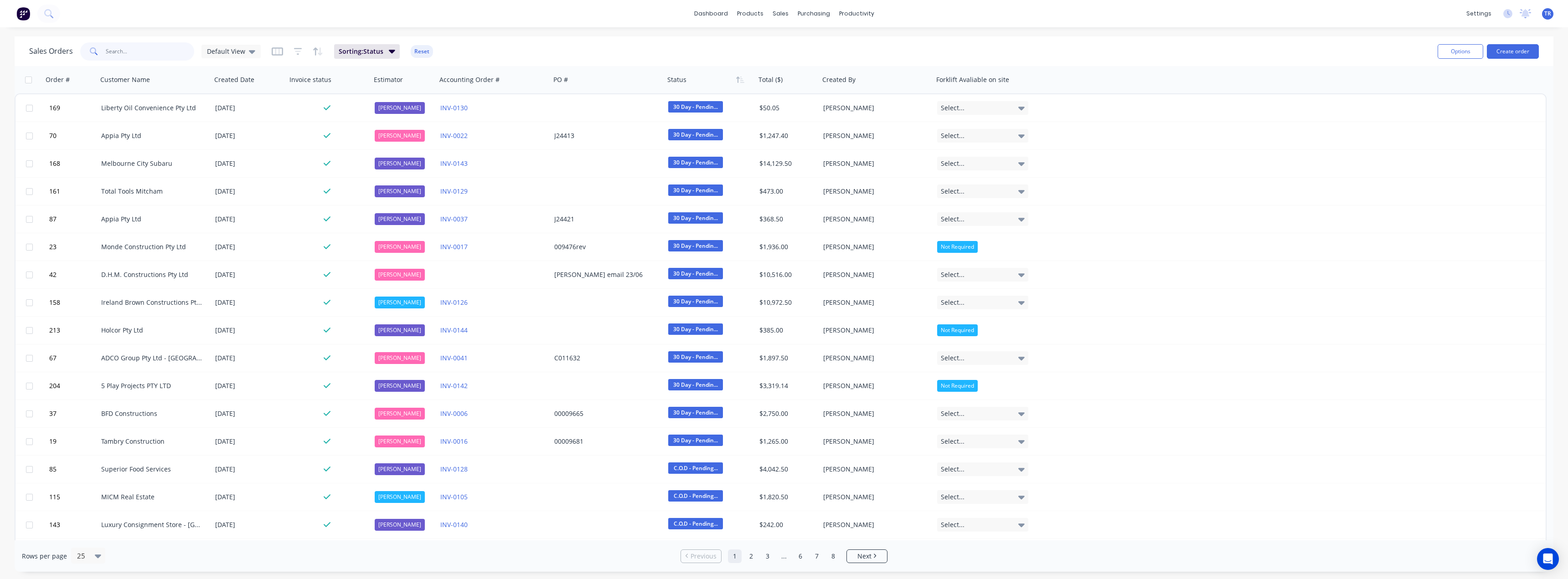
click at [148, 45] on input "text" at bounding box center [150, 51] width 89 height 18
paste input "168"
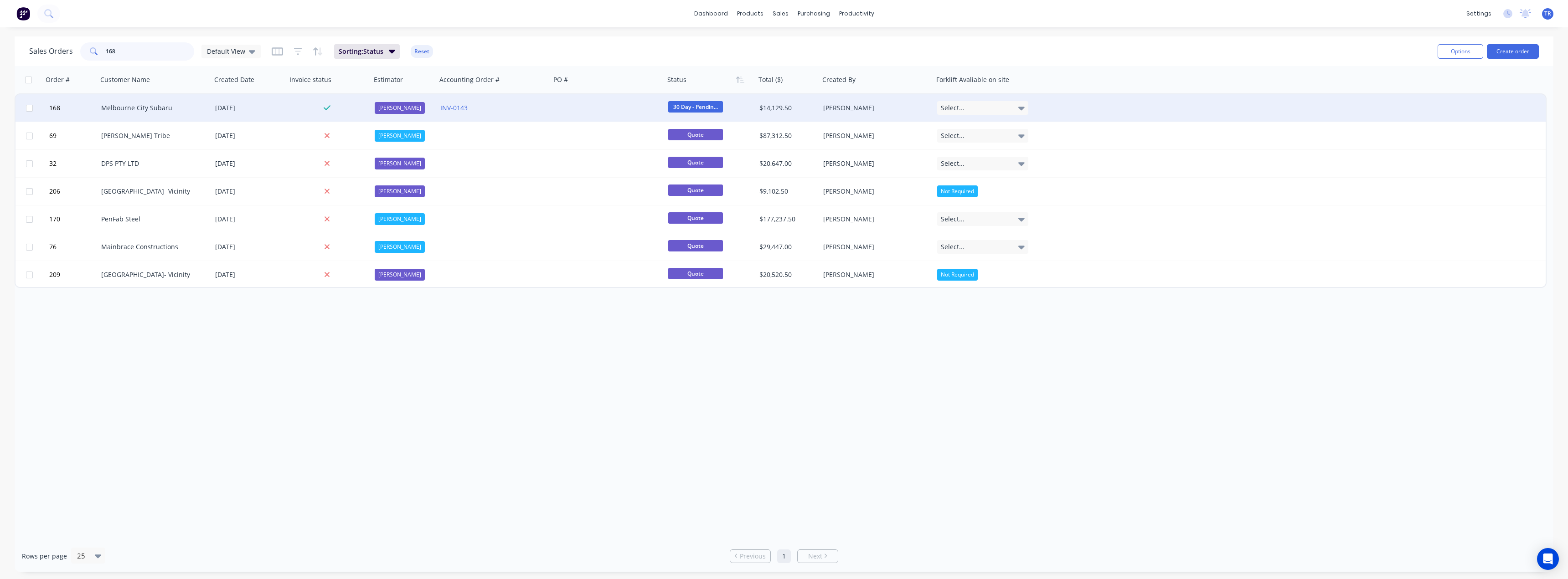
type input "168"
click at [163, 115] on div "Melbourne City Subaru" at bounding box center [155, 108] width 114 height 27
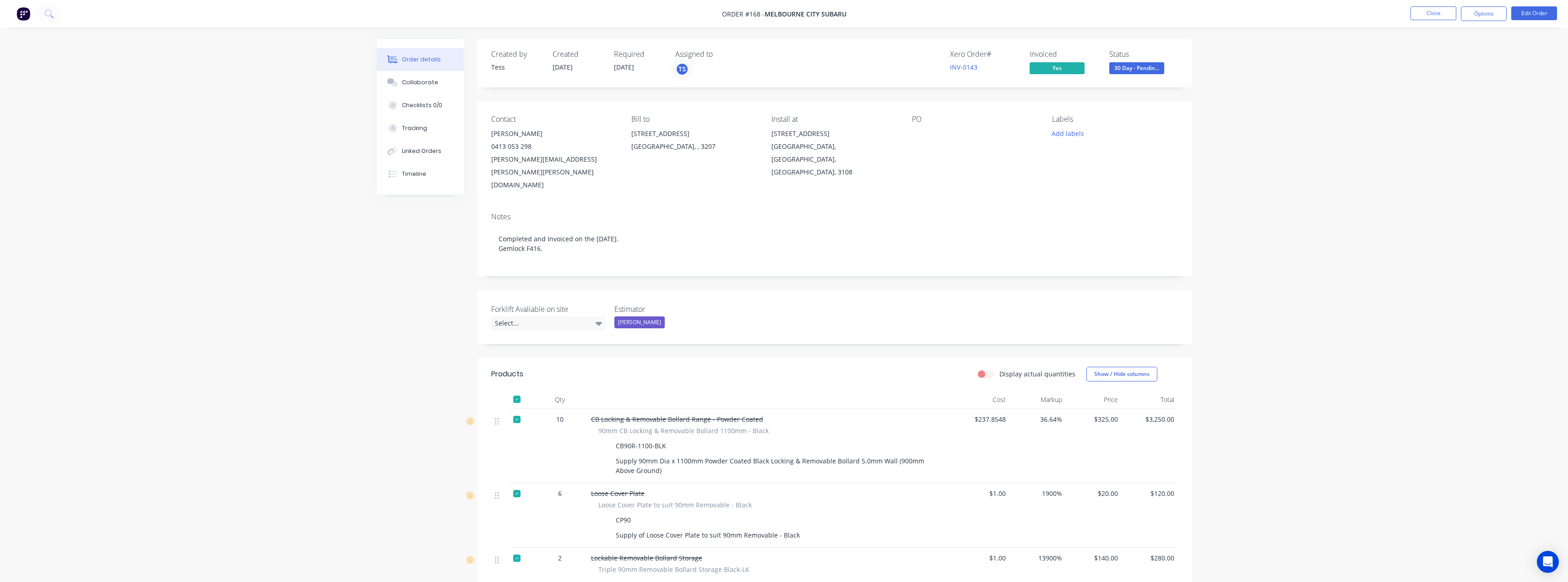
click at [757, 12] on span "Order #168 -" at bounding box center [743, 14] width 43 height 9
copy span "168"
copy div "Melbourne City Subaru Close Options Edit Order"
drag, startPoint x: 849, startPoint y: 16, endPoint x: 765, endPoint y: 17, distance: 84.0
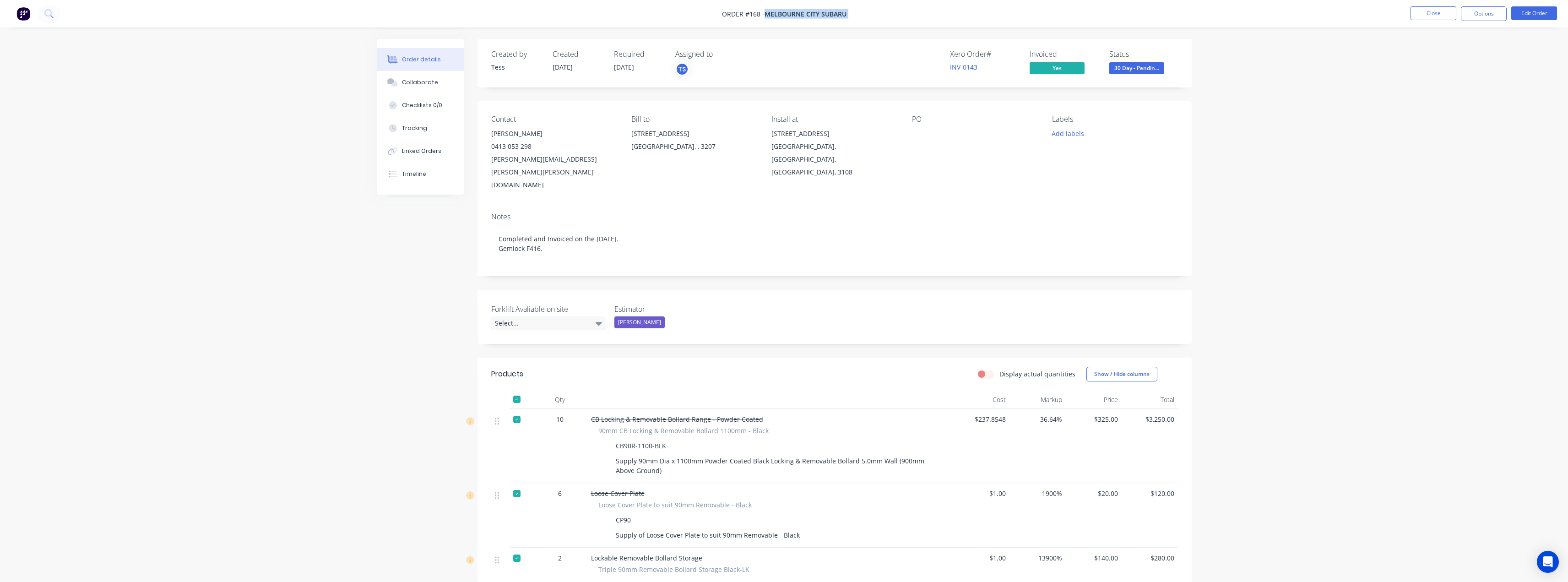
click at [765, 17] on nav "Order #168 - Melbourne City Subaru Close Options Edit Order" at bounding box center [784, 14] width 1568 height 27
click at [1428, 21] on li "Close" at bounding box center [1434, 14] width 46 height 14
click at [1428, 15] on button "Close" at bounding box center [1434, 13] width 46 height 14
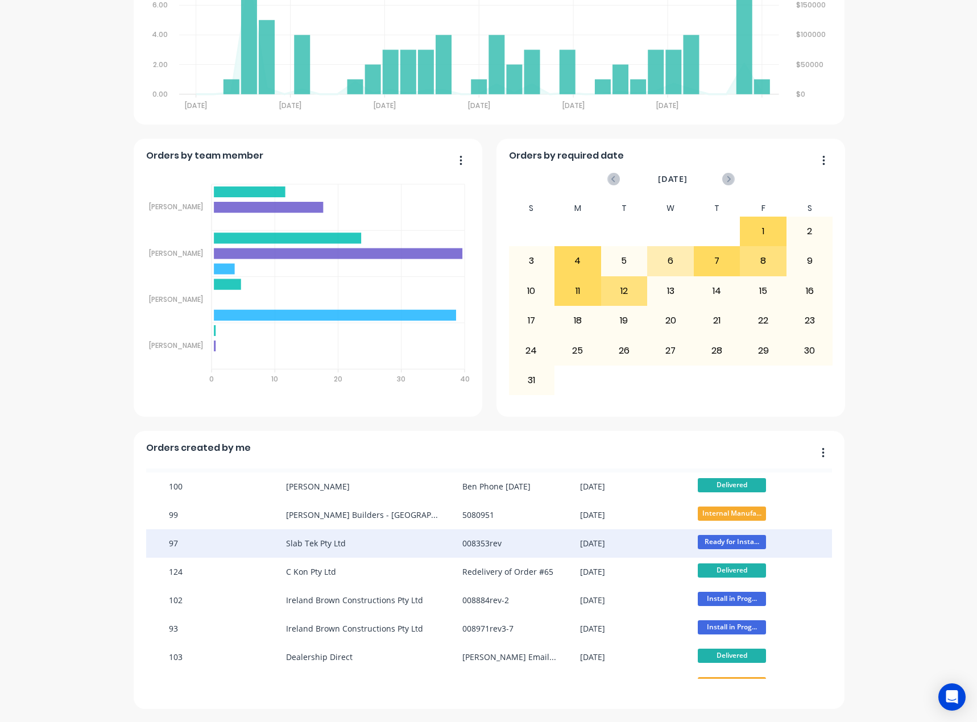
scroll to position [46, 0]
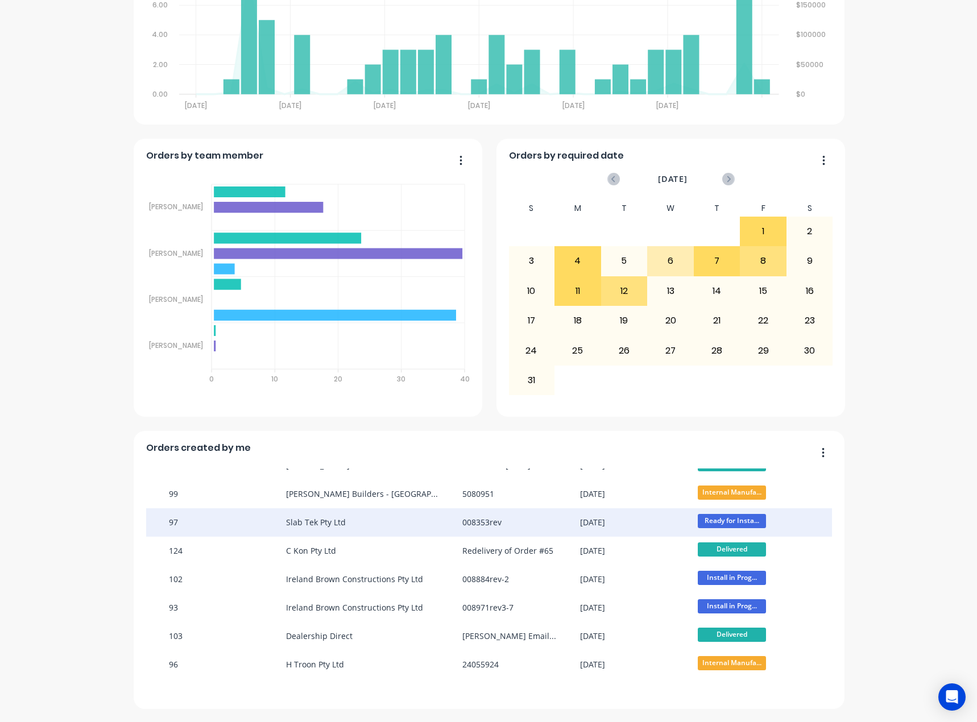
click at [349, 526] on div "Slab Tek Pty Ltd" at bounding box center [374, 523] width 176 height 28
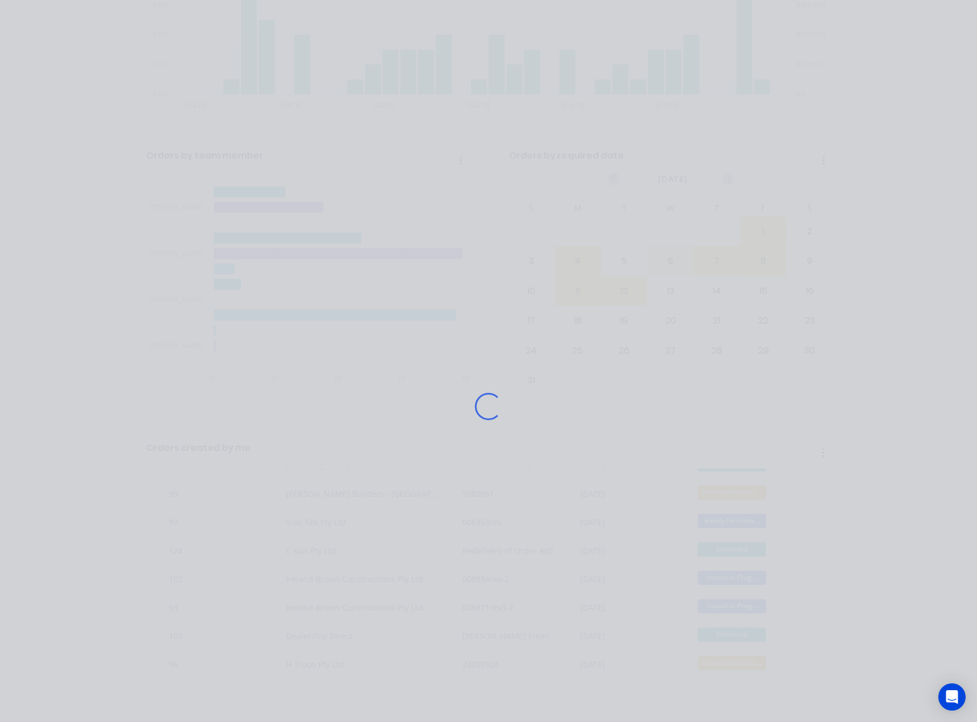
scroll to position [0, 0]
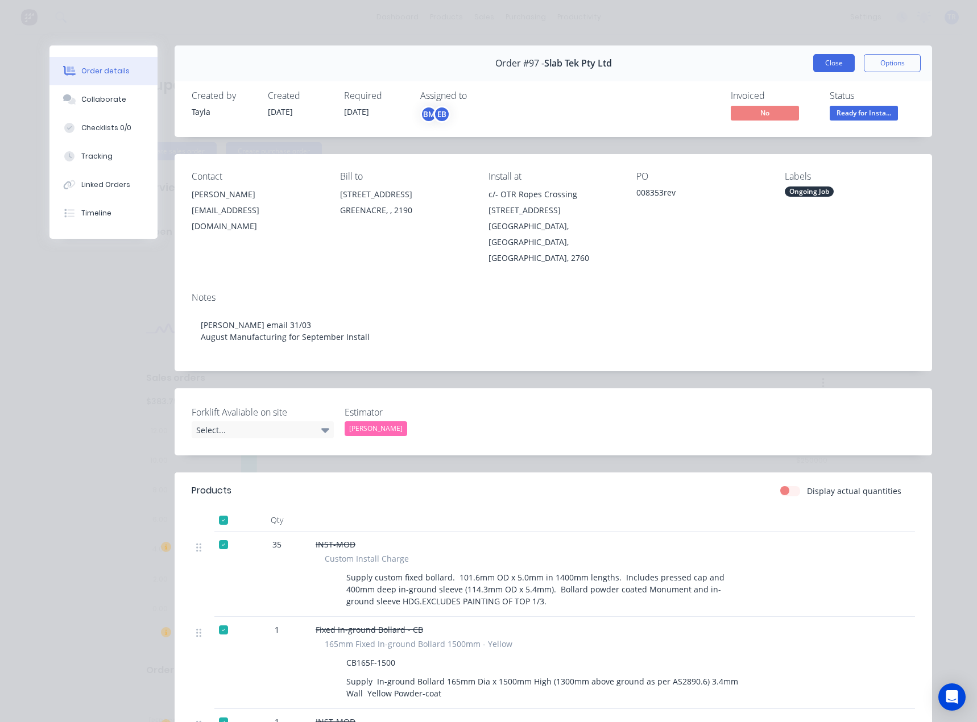
click at [825, 60] on button "Close" at bounding box center [834, 63] width 42 height 18
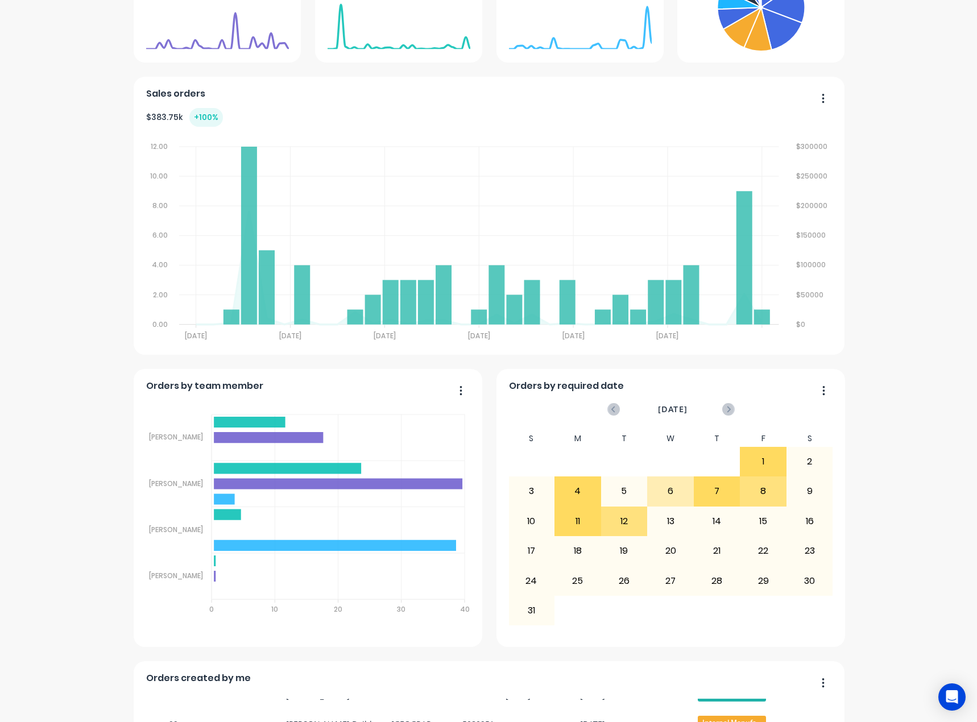
scroll to position [515, 0]
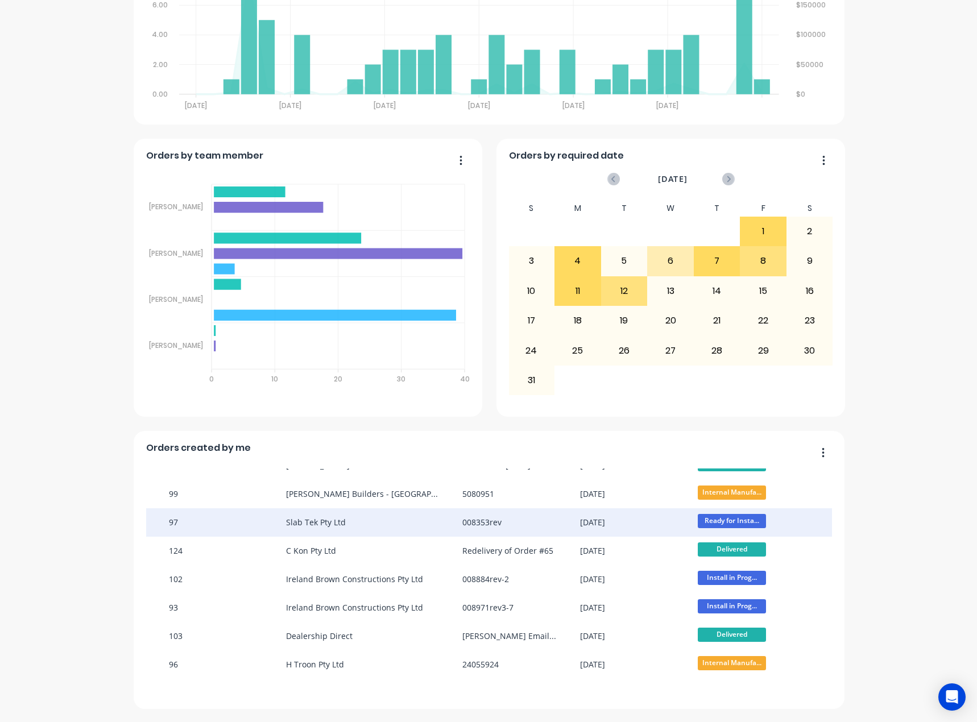
click at [382, 532] on div "Slab Tek Pty Ltd" at bounding box center [374, 523] width 176 height 28
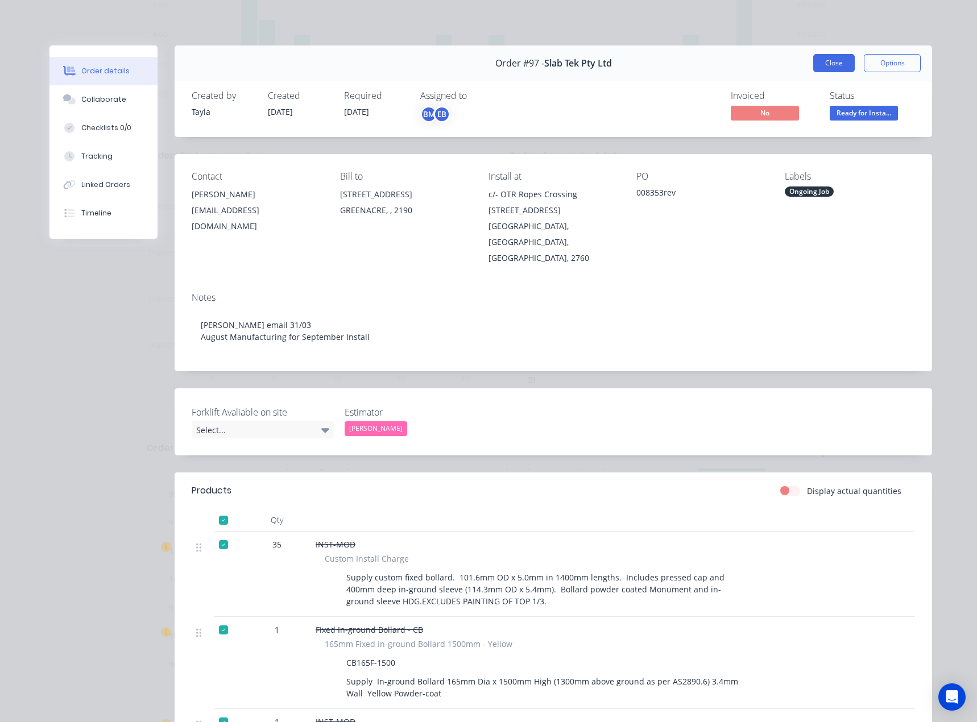
click at [815, 59] on button "Close" at bounding box center [834, 63] width 42 height 18
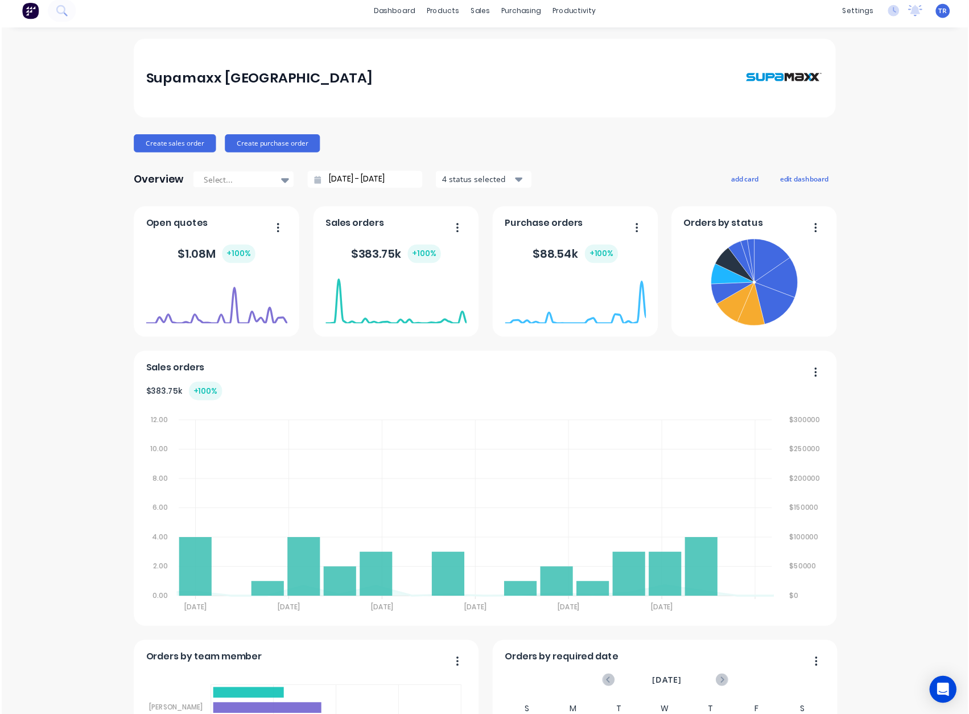
scroll to position [0, 0]
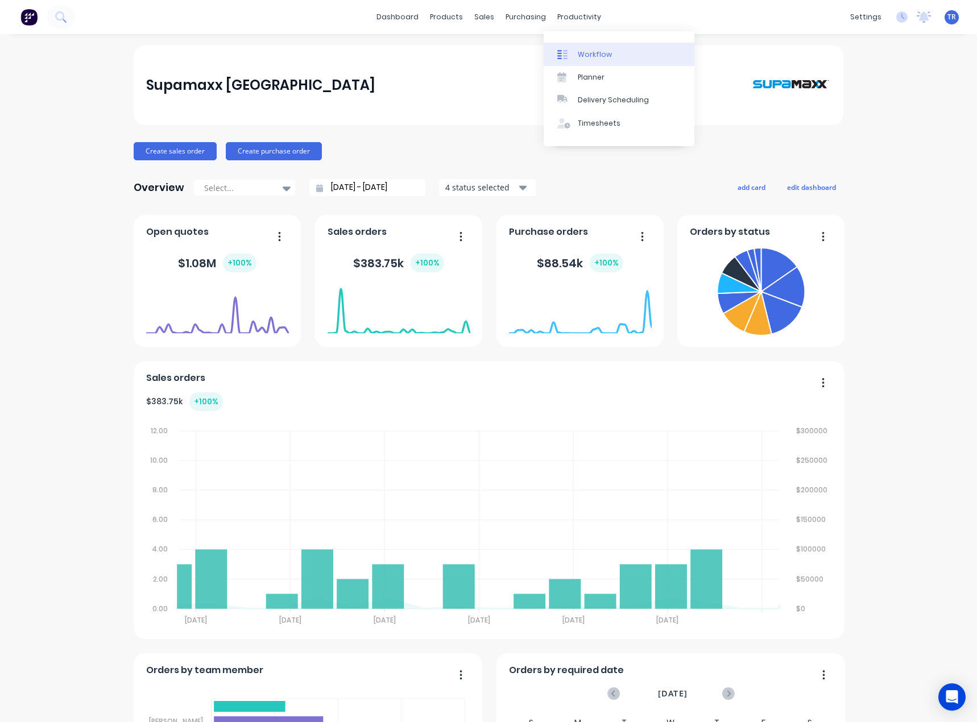
click at [590, 57] on div "Workflow" at bounding box center [595, 54] width 34 height 10
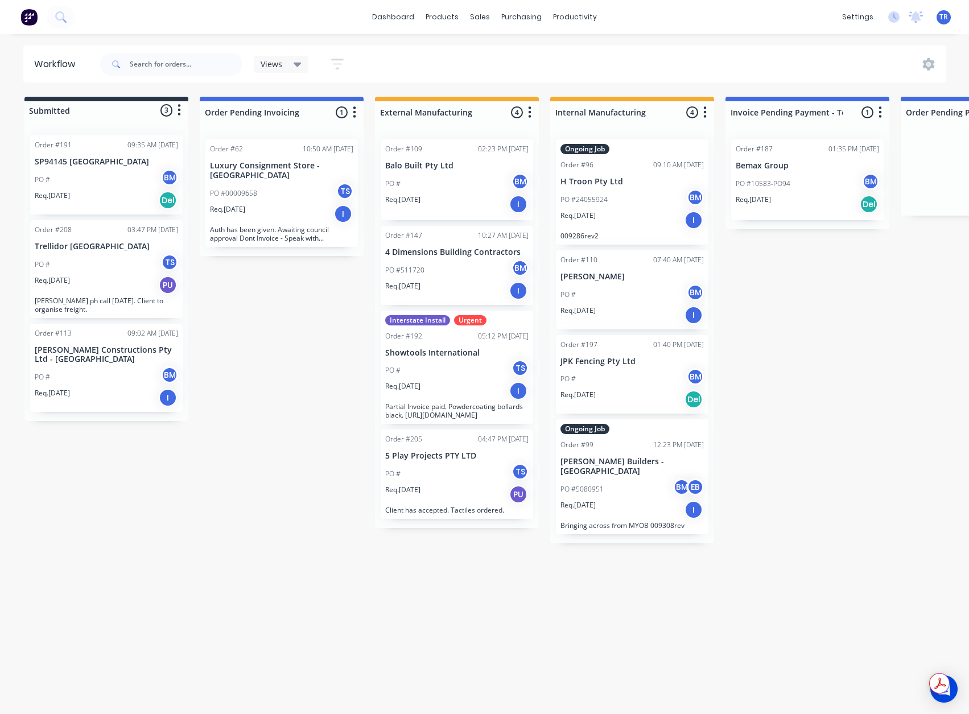
click at [110, 269] on div "PO # TS" at bounding box center [106, 265] width 143 height 22
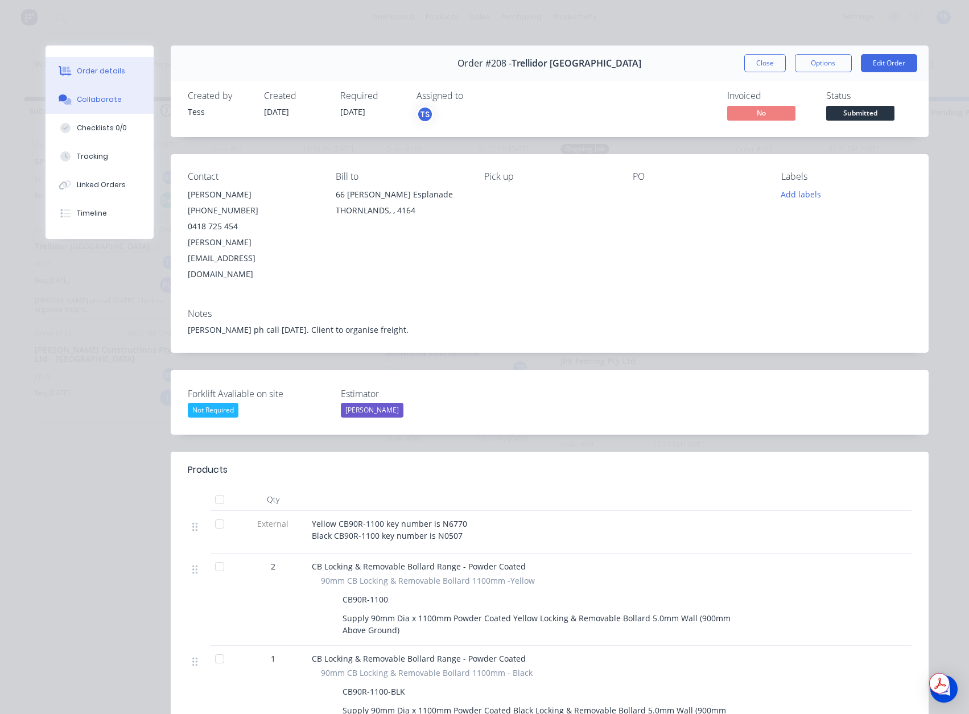
click at [119, 88] on button "Collaborate" at bounding box center [100, 99] width 108 height 28
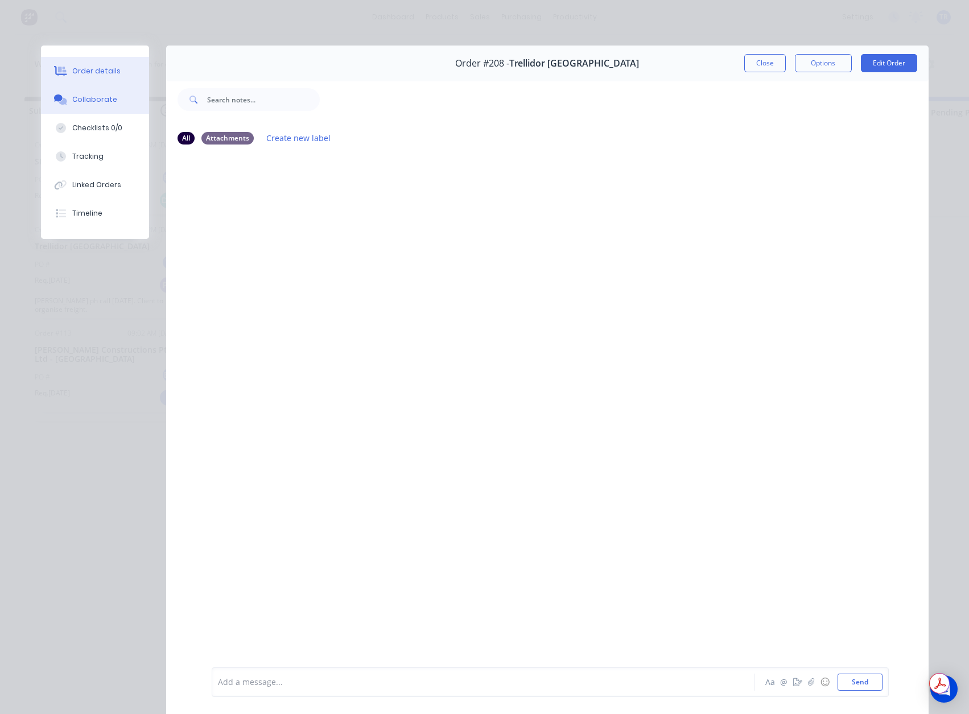
click at [109, 74] on div "Order details" at bounding box center [96, 71] width 48 height 10
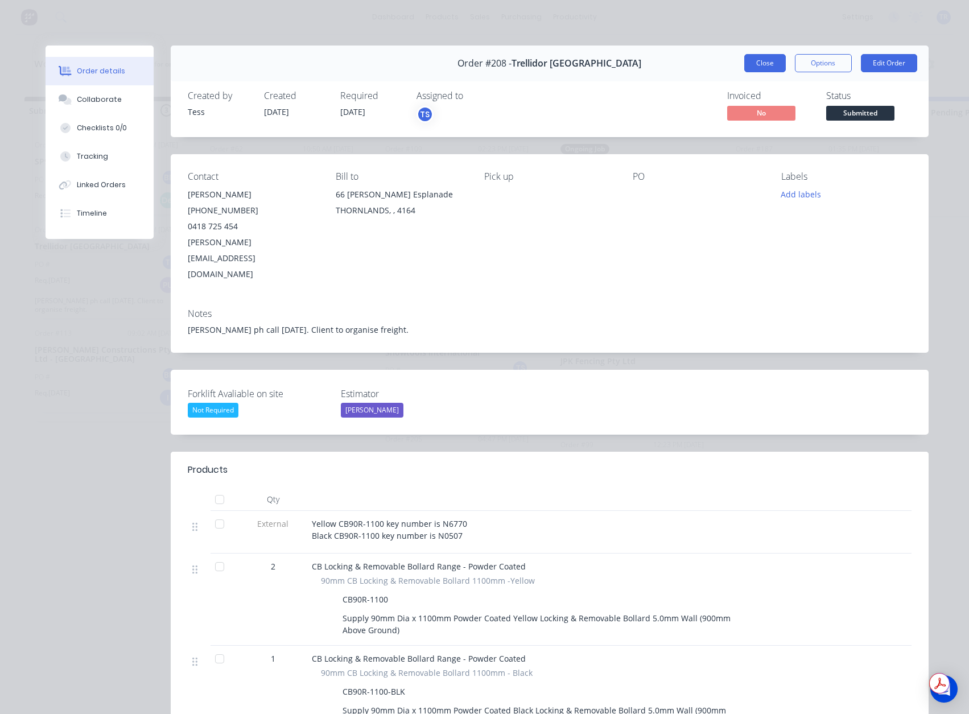
click at [766, 59] on button "Close" at bounding box center [765, 63] width 42 height 18
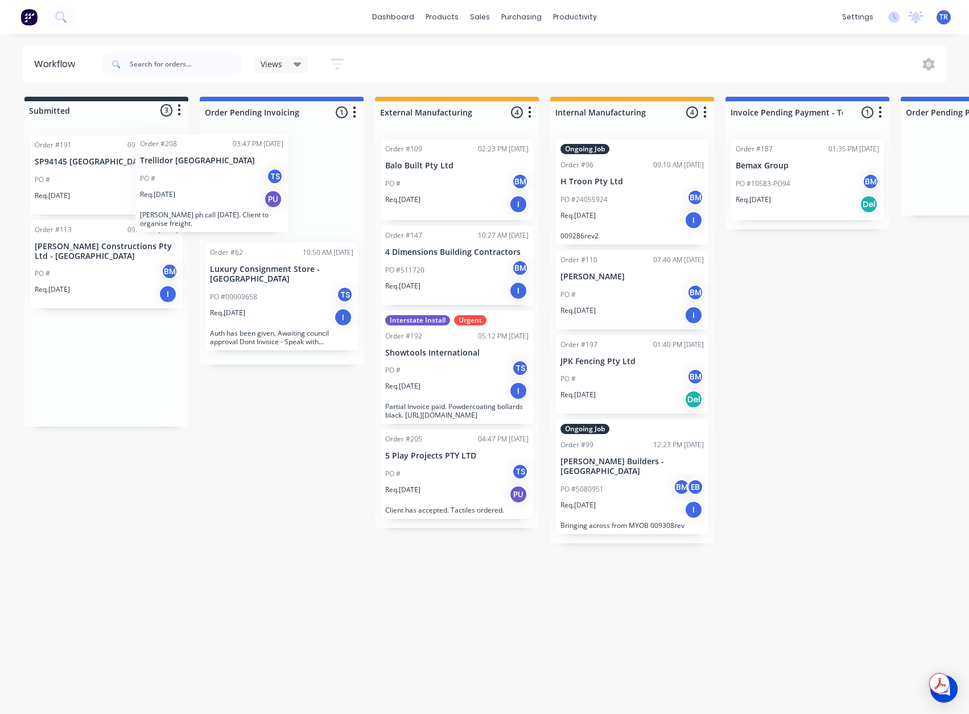
drag, startPoint x: 131, startPoint y: 292, endPoint x: 253, endPoint y: 193, distance: 156.5
click at [98, 178] on div "PO # BM" at bounding box center [106, 180] width 143 height 22
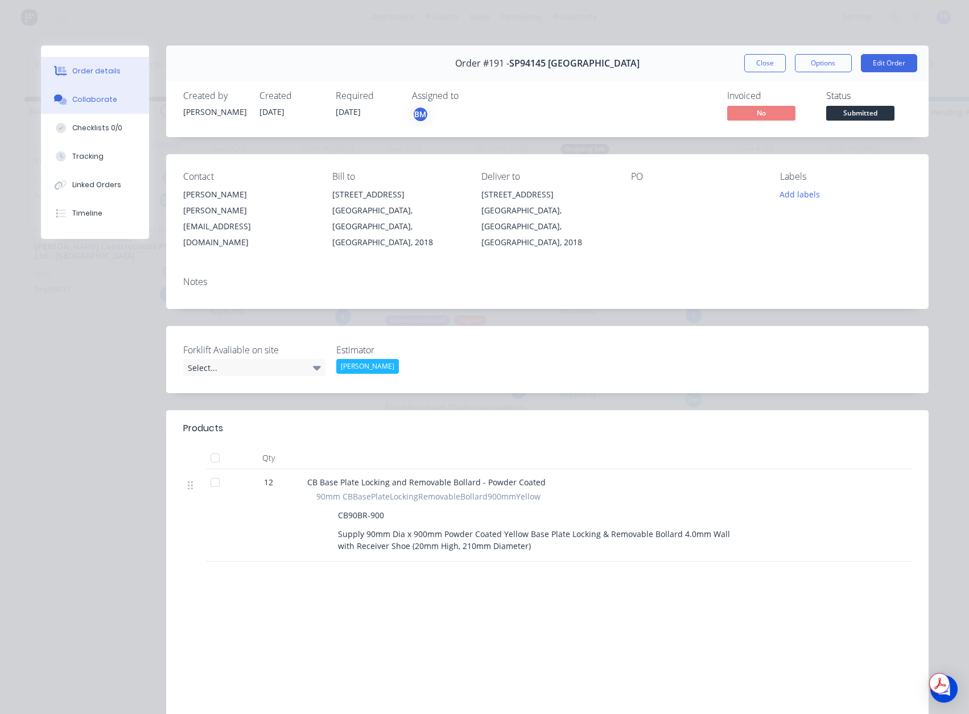
click at [104, 97] on div "Collaborate" at bounding box center [94, 99] width 45 height 10
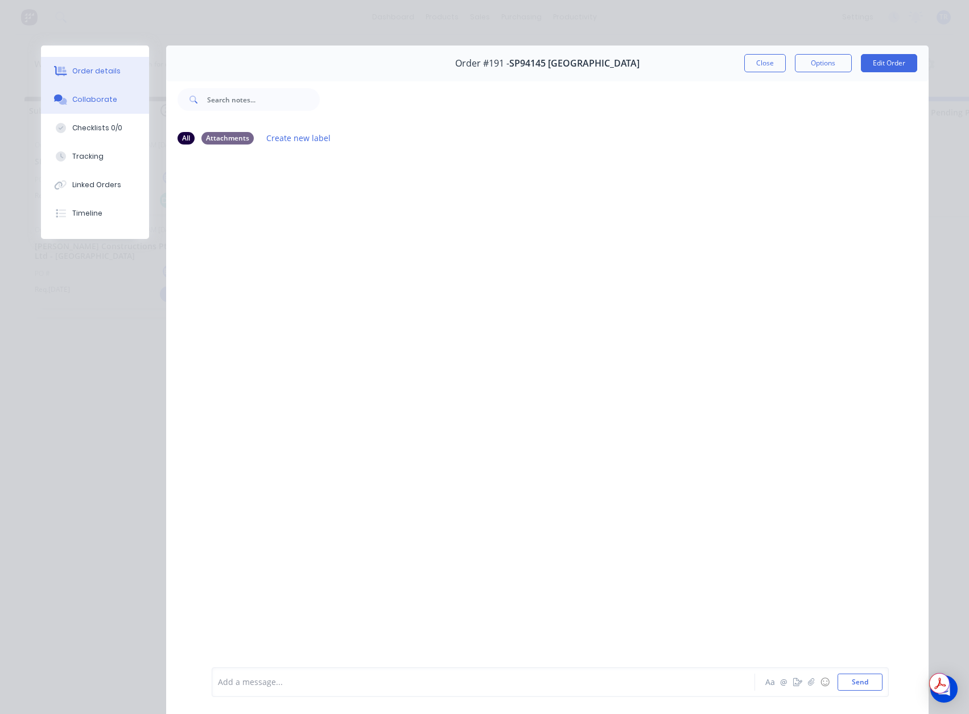
click at [108, 71] on div "Order details" at bounding box center [96, 71] width 48 height 10
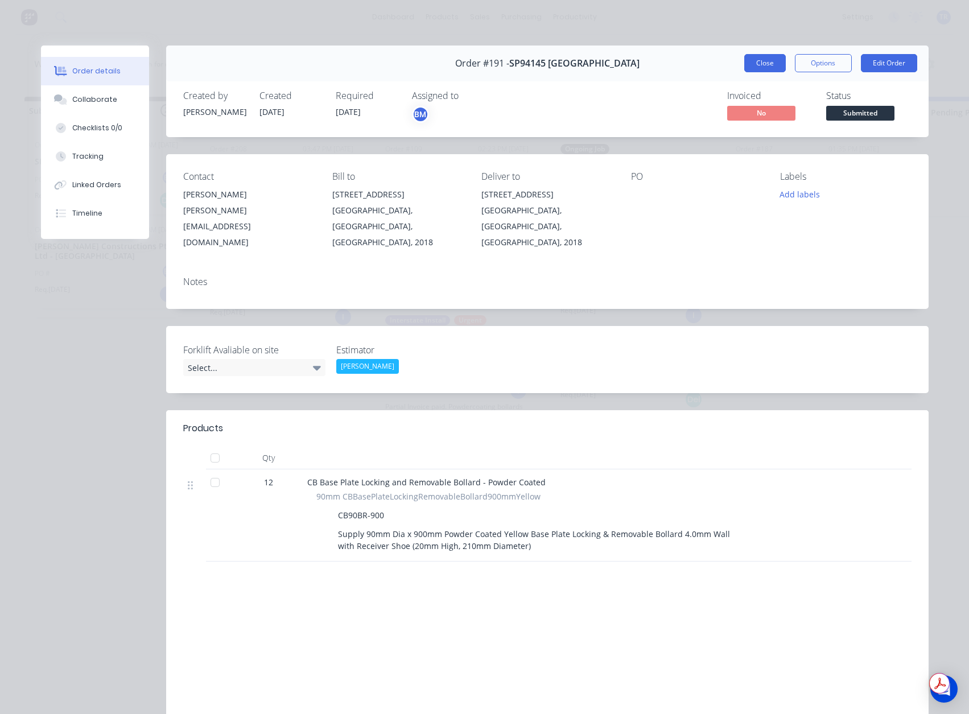
click at [759, 61] on button "Close" at bounding box center [765, 63] width 42 height 18
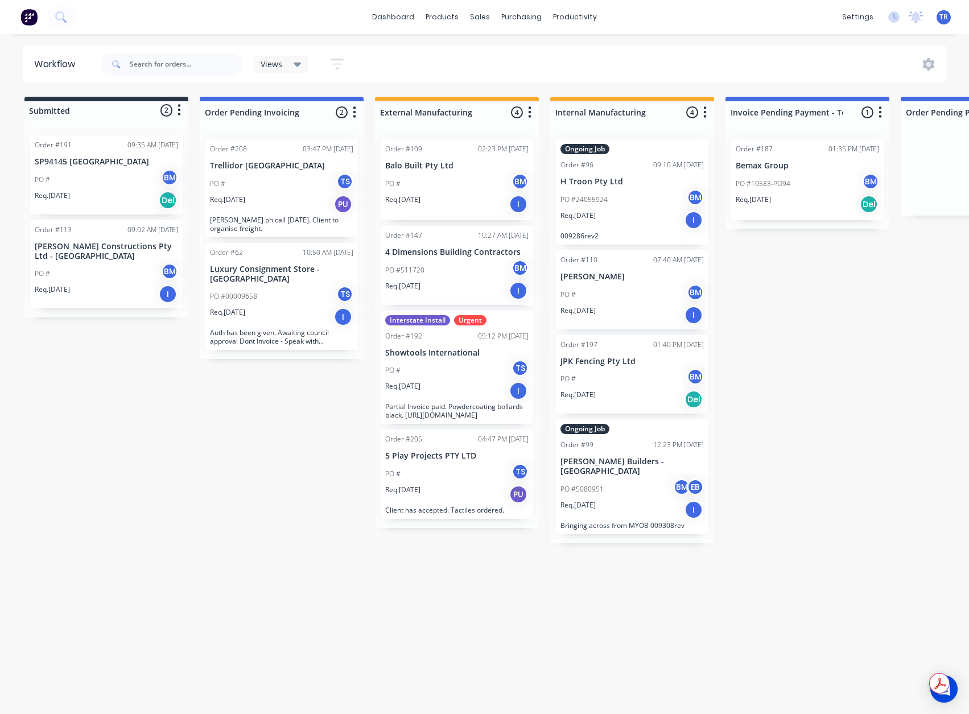
click at [145, 274] on div "PO # BM" at bounding box center [106, 274] width 143 height 22
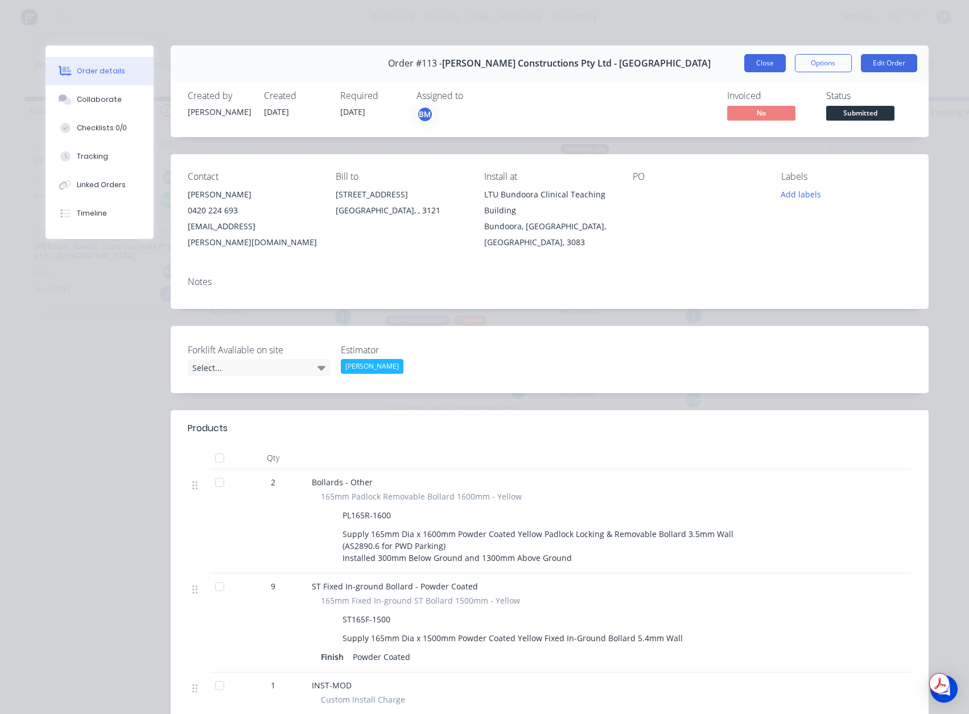
click at [757, 67] on button "Close" at bounding box center [765, 63] width 42 height 18
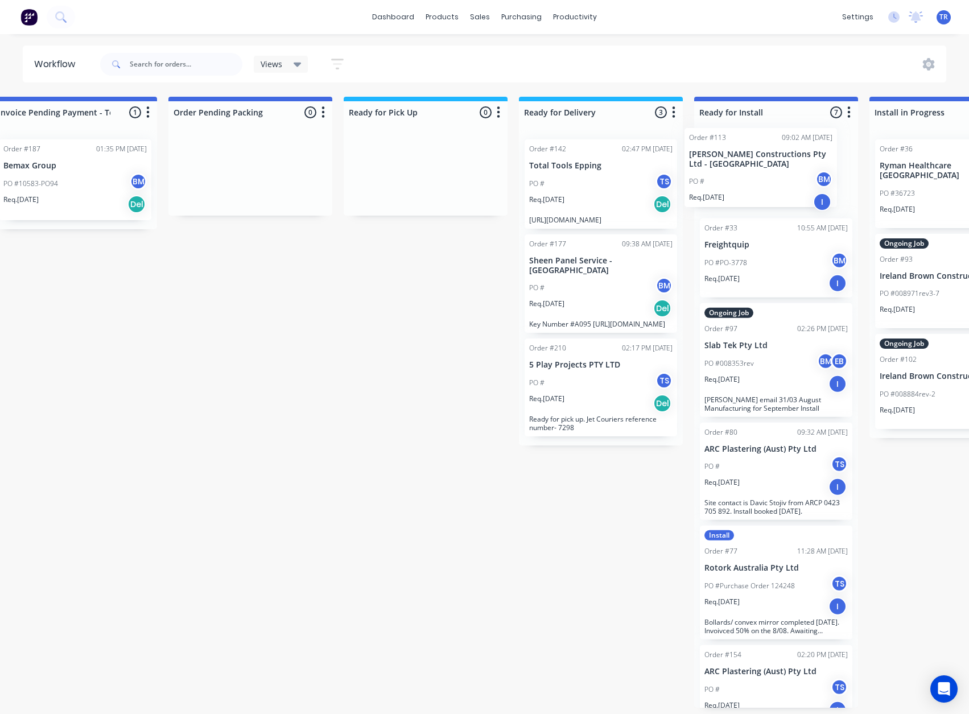
drag, startPoint x: 80, startPoint y: 270, endPoint x: 747, endPoint y: 177, distance: 673.2
click at [747, 177] on div "Submitted 2 Status colour #273444 hex #273444 Save Cancel Summaries Total order…" at bounding box center [537, 417] width 2557 height 641
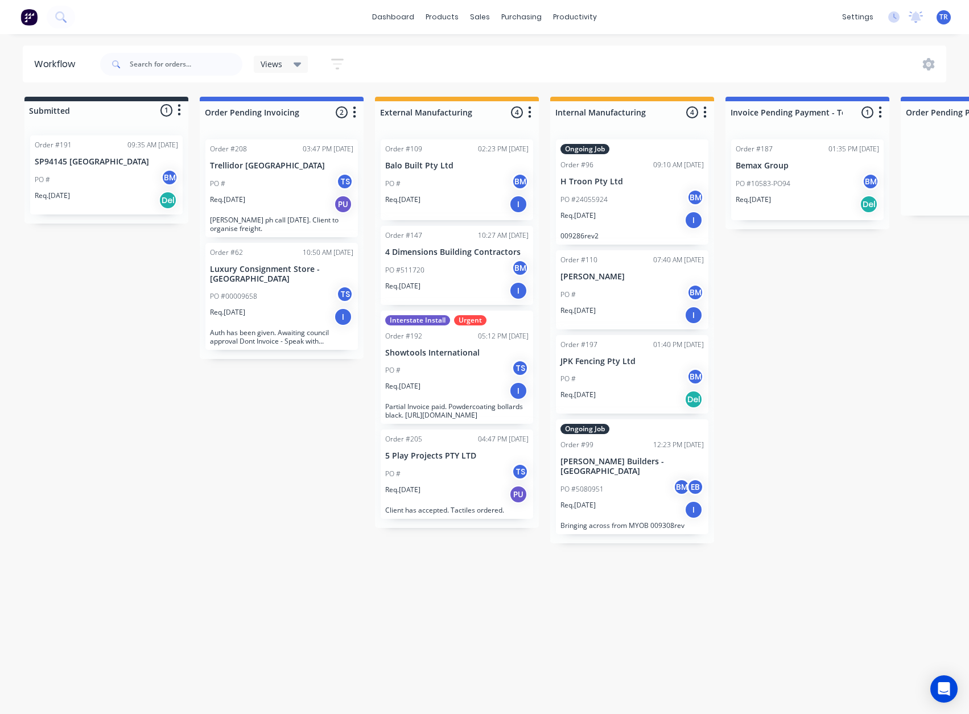
click at [98, 176] on div "PO # BM" at bounding box center [106, 180] width 143 height 22
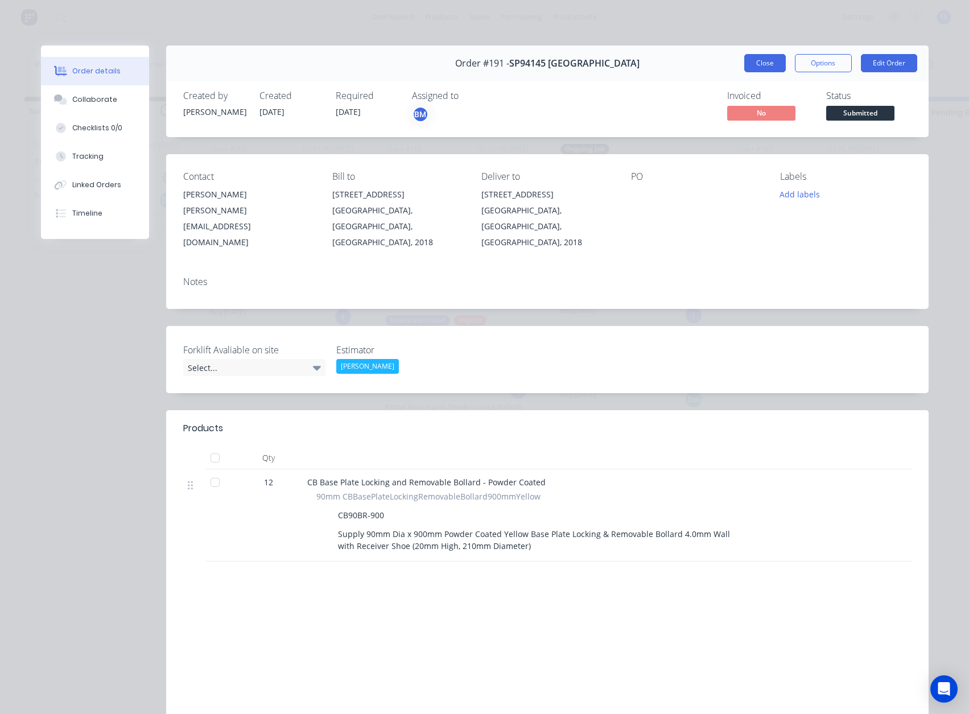
click at [760, 63] on button "Close" at bounding box center [765, 63] width 42 height 18
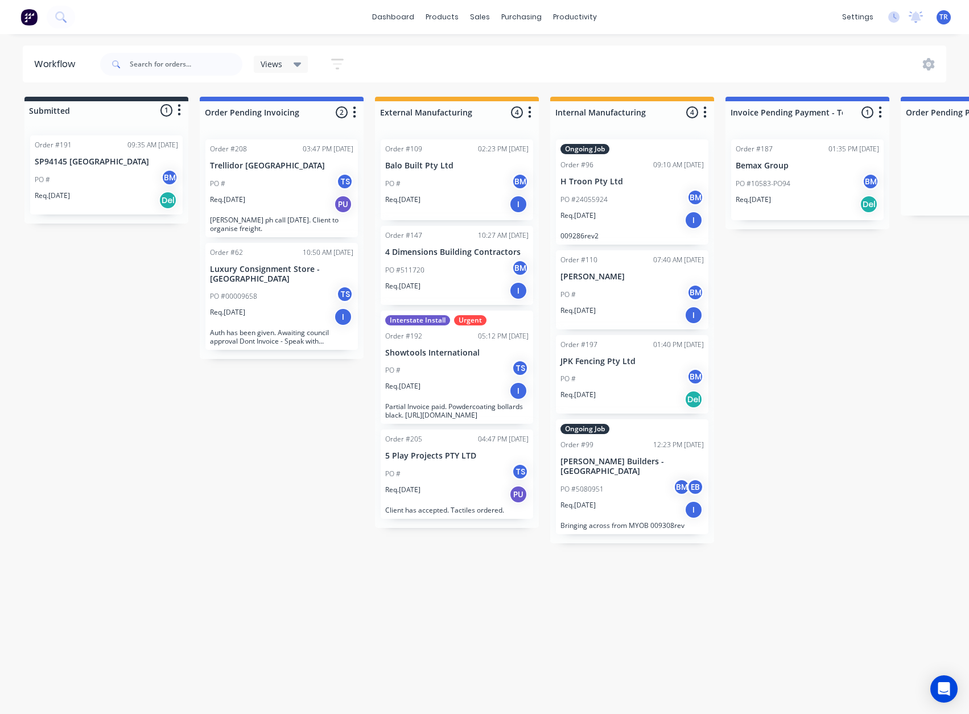
click at [90, 177] on div "PO # BM" at bounding box center [106, 180] width 143 height 22
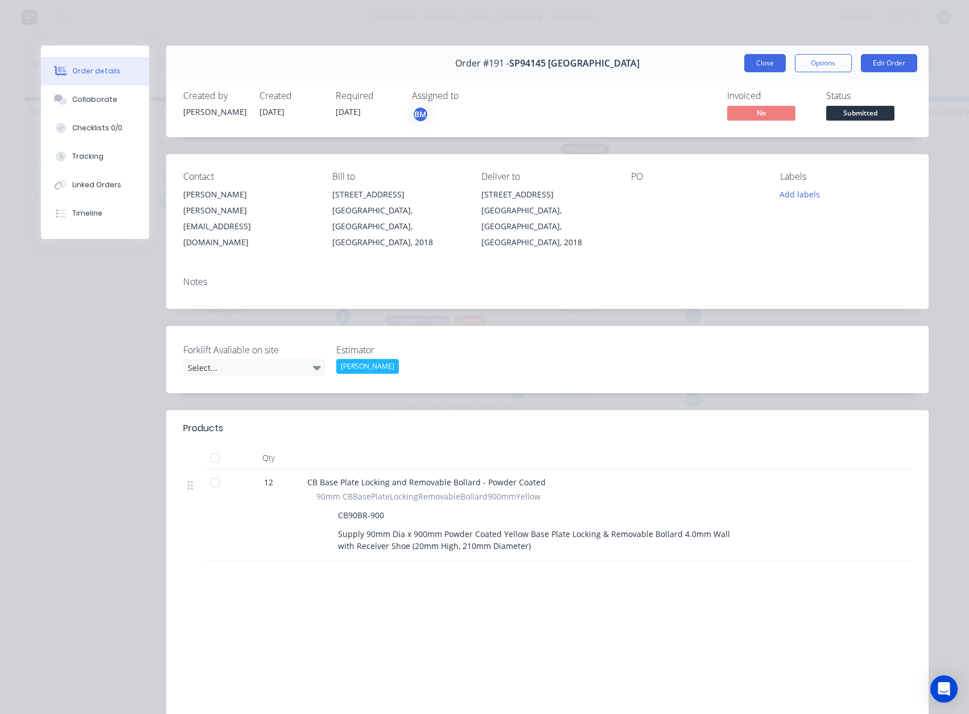
click at [745, 57] on button "Close" at bounding box center [765, 63] width 42 height 18
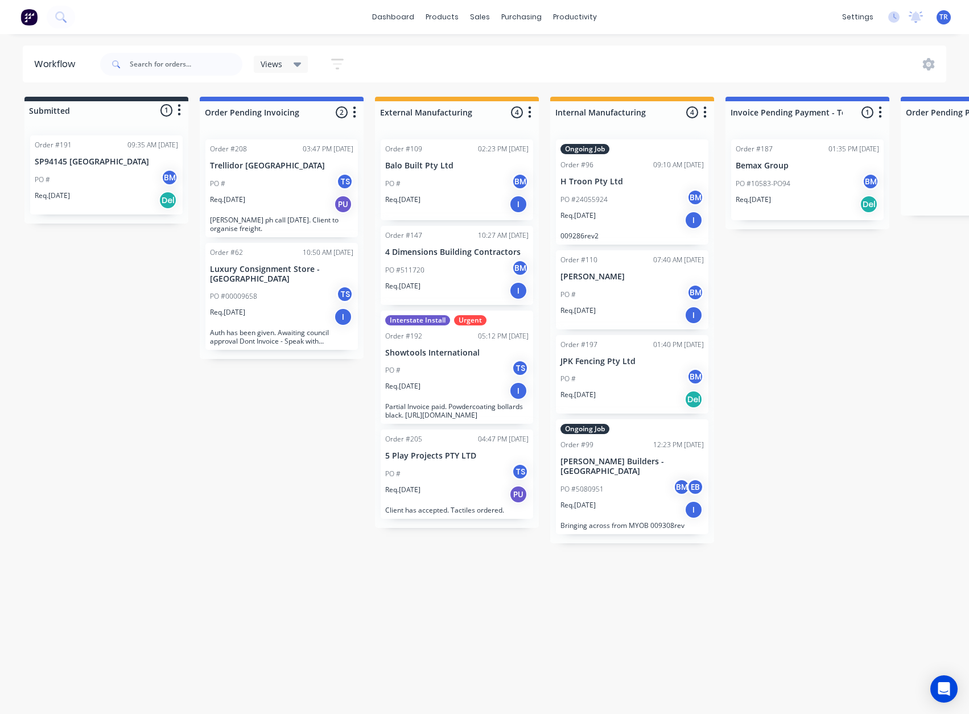
click at [81, 167] on div "Order #191 09:35 AM [DATE] SP94145 [GEOGRAPHIC_DATA] Req. [DATE] Del" at bounding box center [106, 174] width 152 height 79
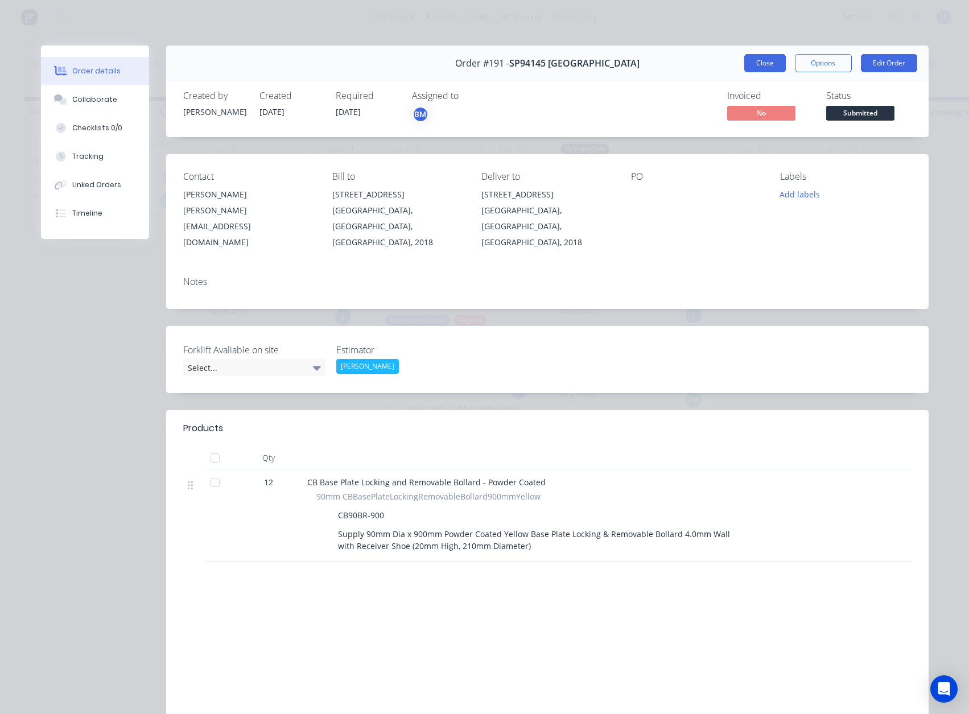
click at [756, 69] on button "Close" at bounding box center [765, 63] width 42 height 18
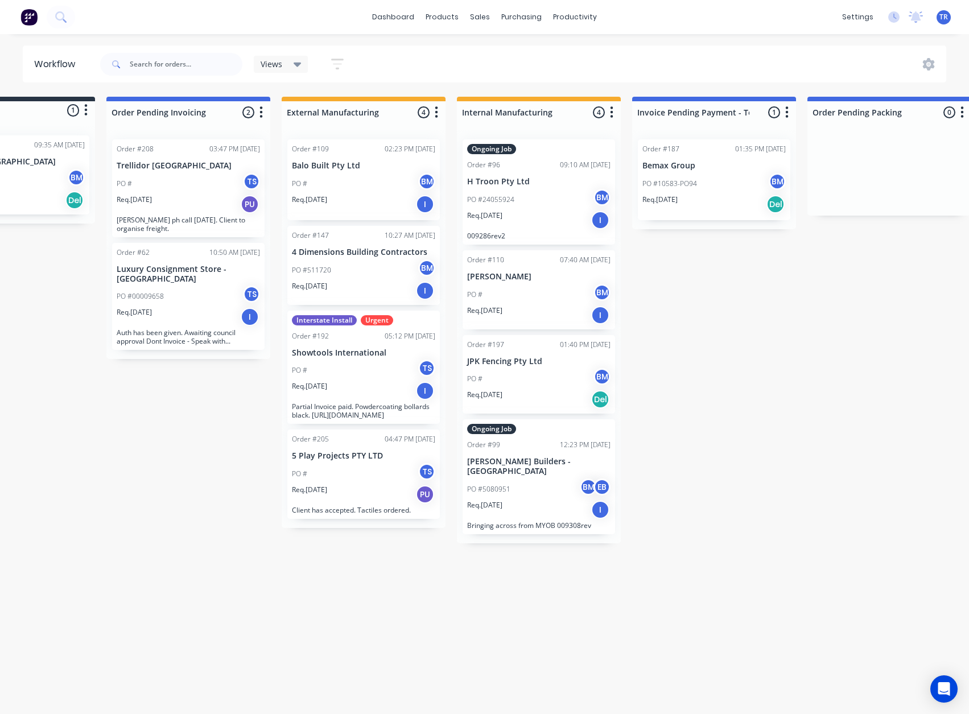
click at [226, 286] on div "PO #00009658 TS" at bounding box center [188, 297] width 143 height 22
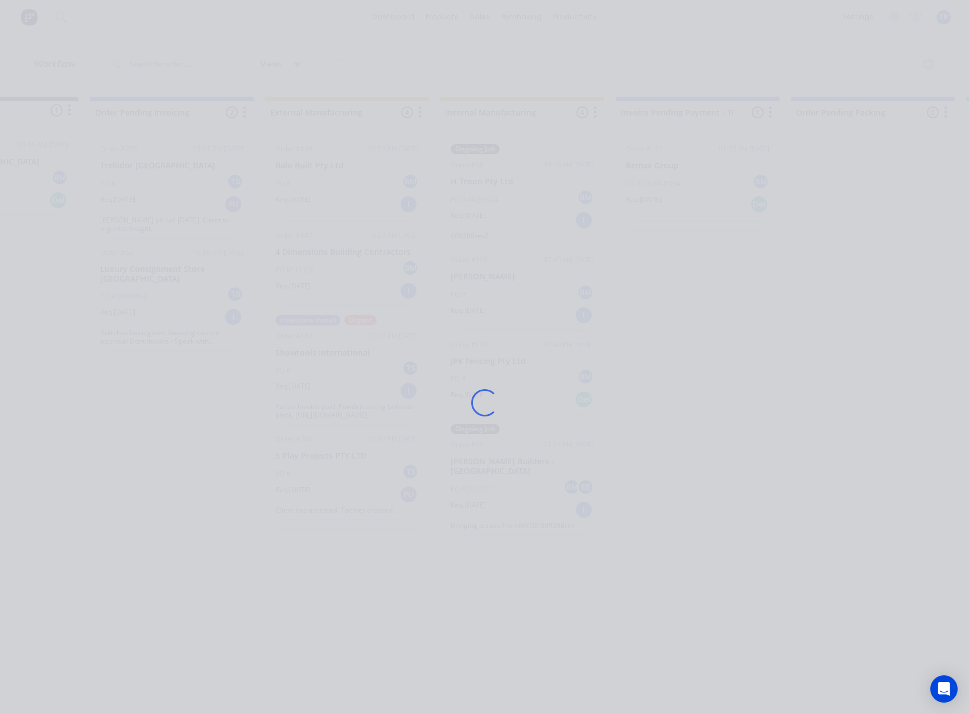
scroll to position [0, 110]
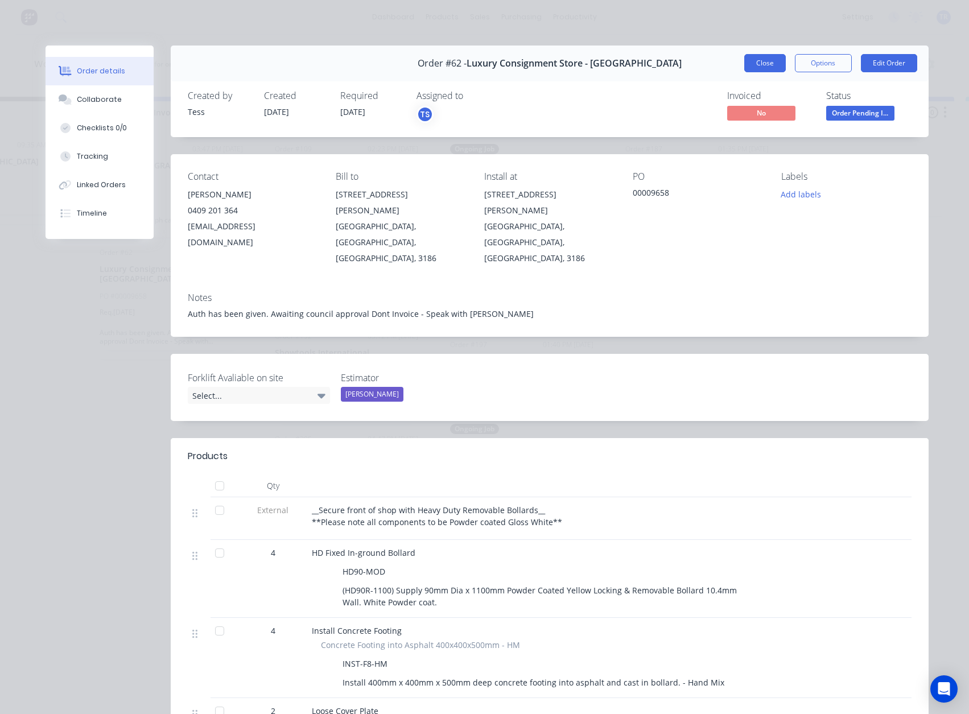
click at [761, 67] on button "Close" at bounding box center [765, 63] width 42 height 18
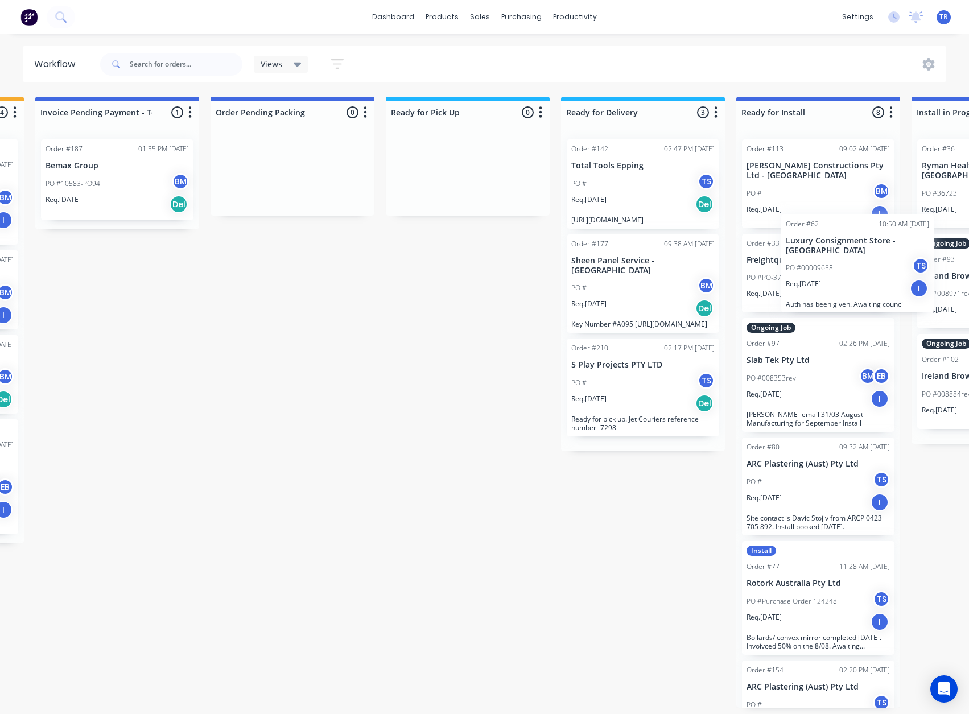
scroll to position [0, 758]
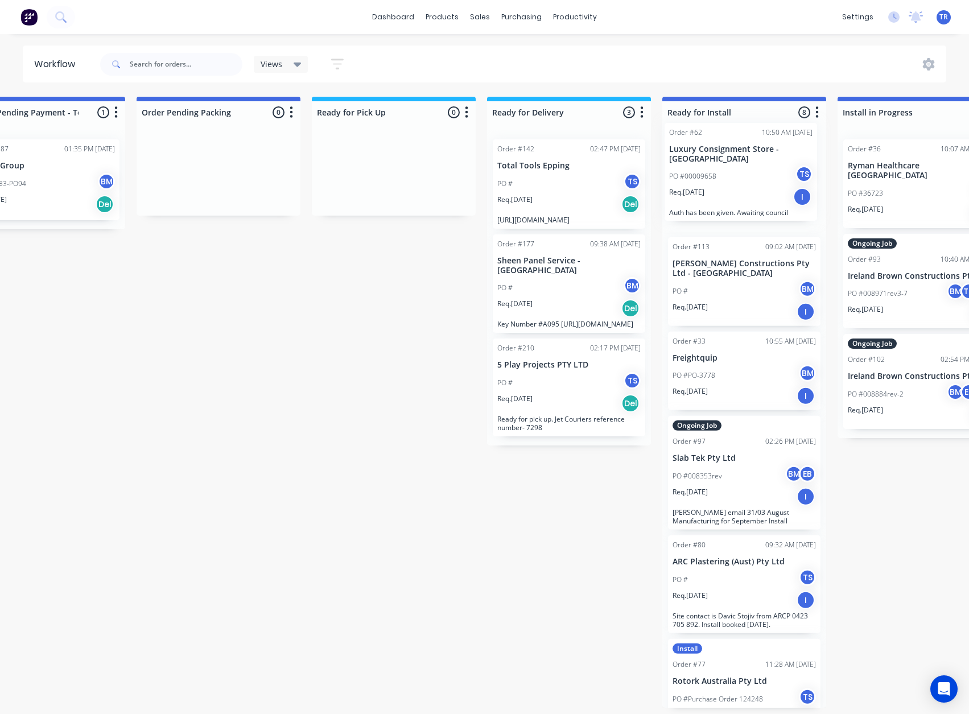
drag, startPoint x: 121, startPoint y: 303, endPoint x: 701, endPoint y: 183, distance: 592.0
click at [701, 183] on div "Submitted 1 Status colour #273444 hex #273444 Save Cancel Summaries Total order…" at bounding box center [505, 417] width 2557 height 641
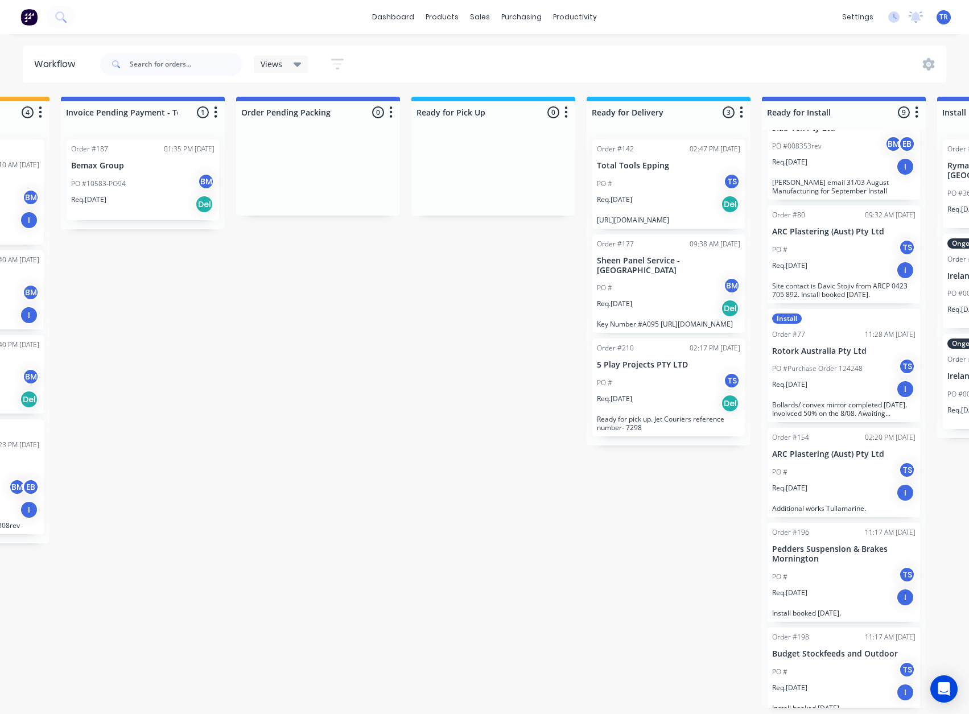
scroll to position [0, 664]
click at [176, 177] on div "PO #10583-PO94 BM" at bounding box center [143, 184] width 143 height 22
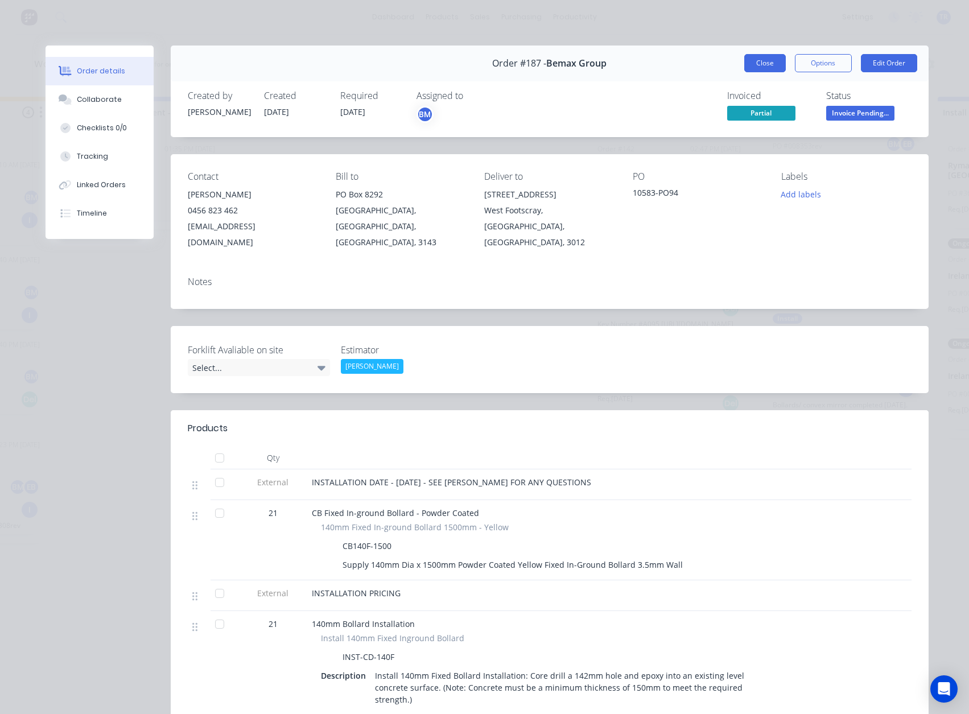
click at [753, 69] on button "Close" at bounding box center [765, 63] width 42 height 18
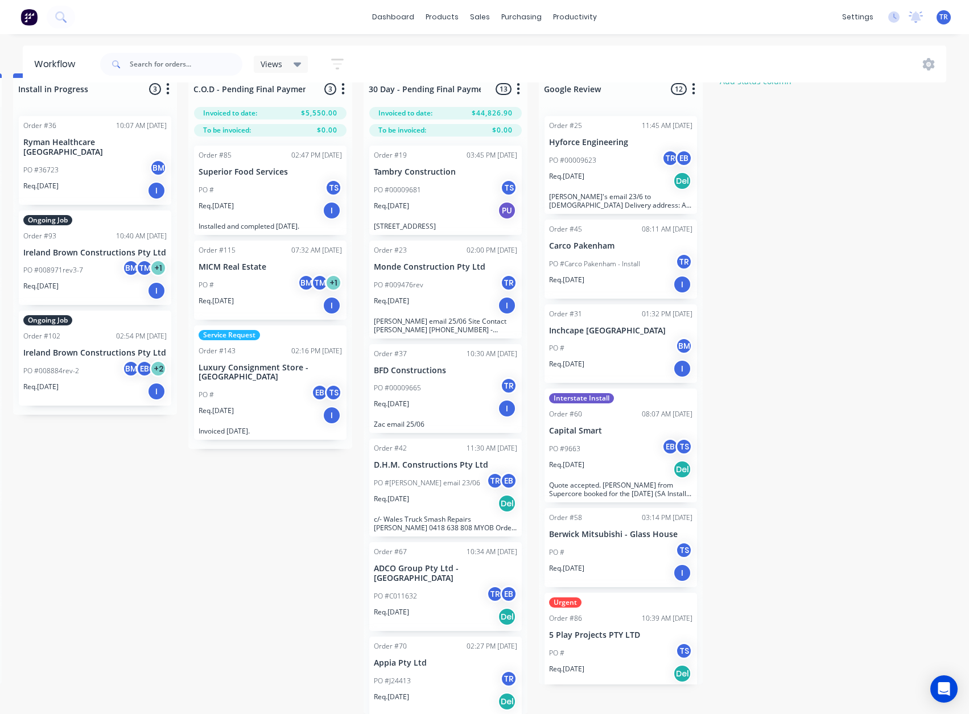
scroll to position [0, 1588]
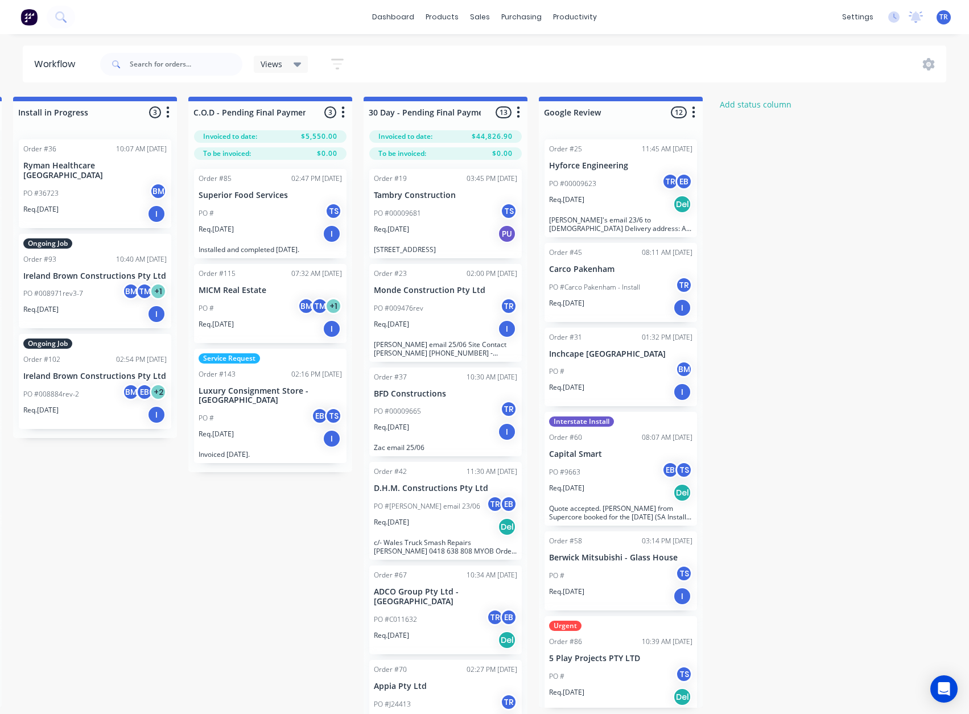
click at [585, 188] on p "PO #00009623" at bounding box center [572, 184] width 47 height 10
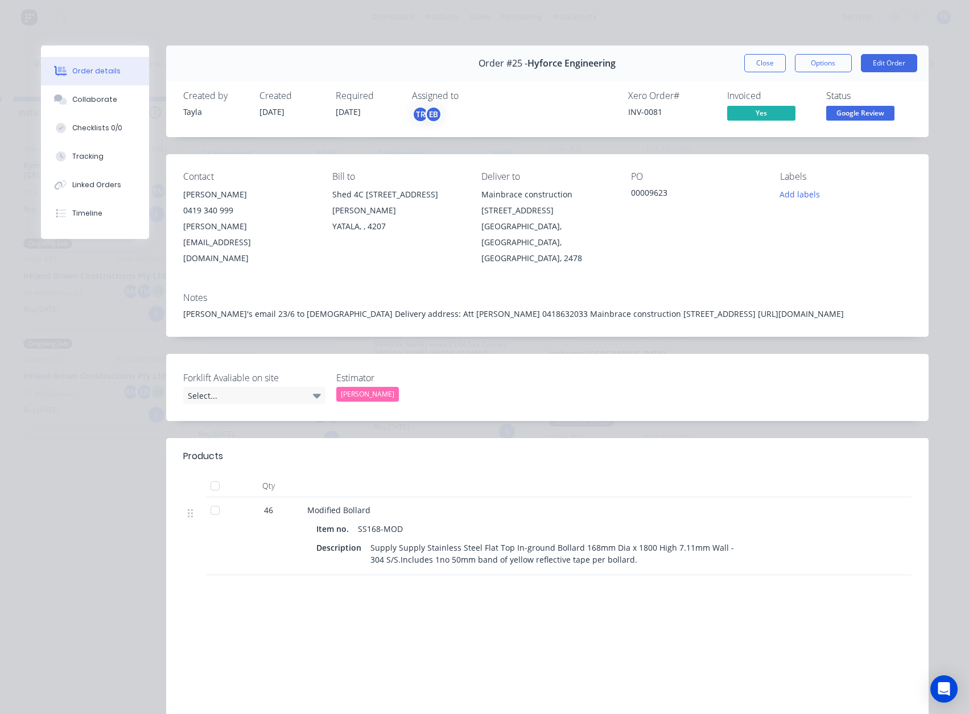
click at [828, 115] on span "Google Review" at bounding box center [860, 113] width 68 height 14
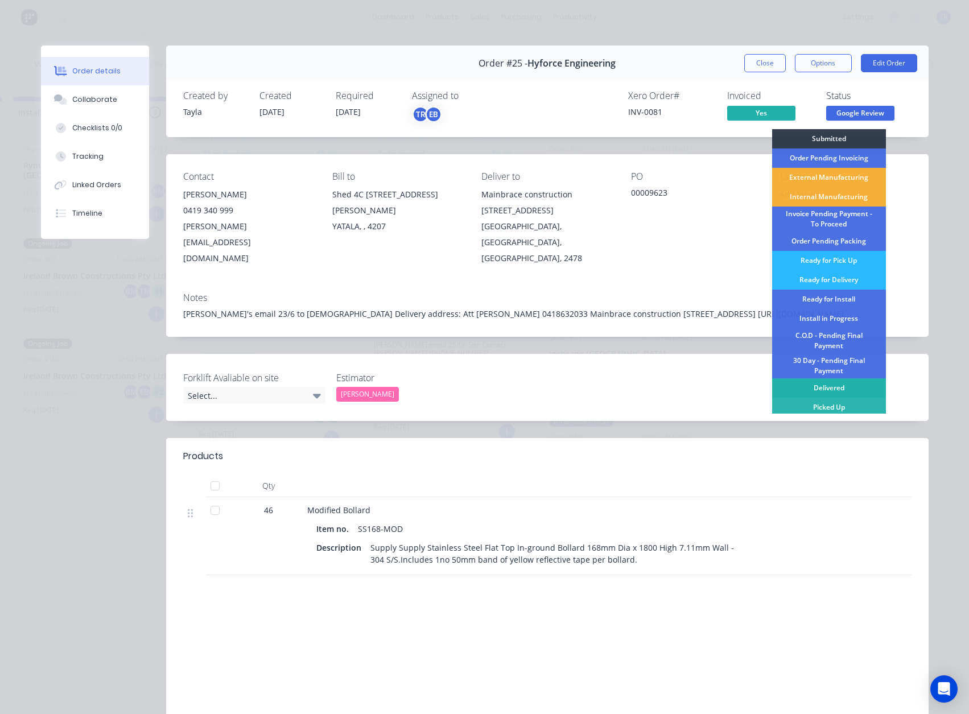
click at [834, 387] on div "Delivered" at bounding box center [829, 387] width 114 height 19
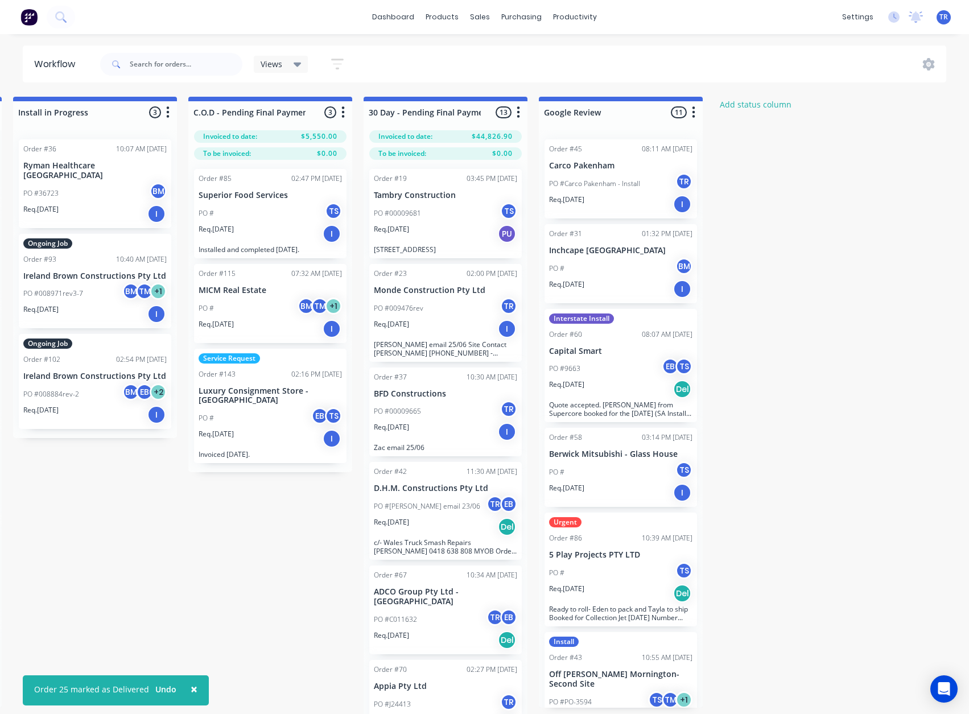
click at [584, 197] on p "Req. [DATE]" at bounding box center [566, 200] width 35 height 10
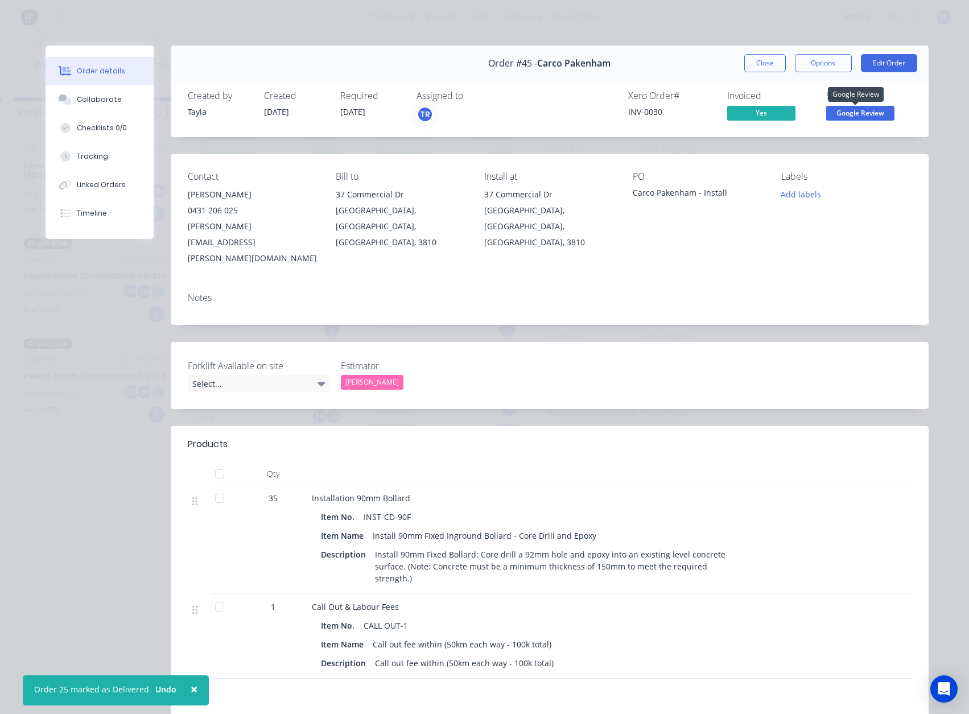
click at [857, 115] on span "Google Review" at bounding box center [860, 113] width 68 height 14
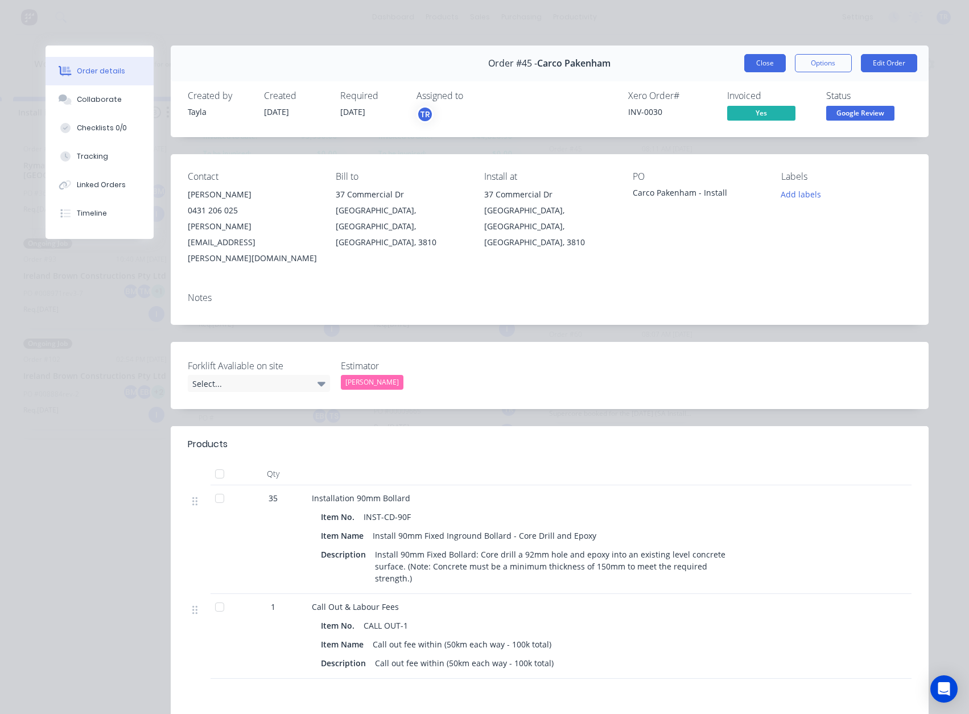
click at [761, 59] on button "Close" at bounding box center [765, 63] width 42 height 18
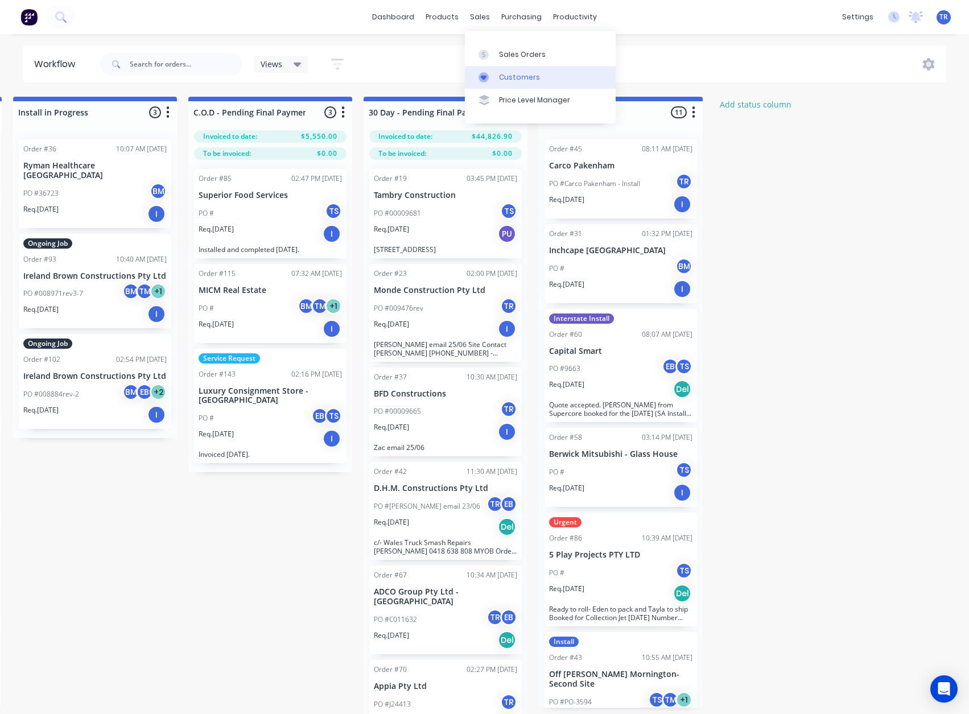
click at [498, 78] on link "Customers" at bounding box center [540, 77] width 151 height 23
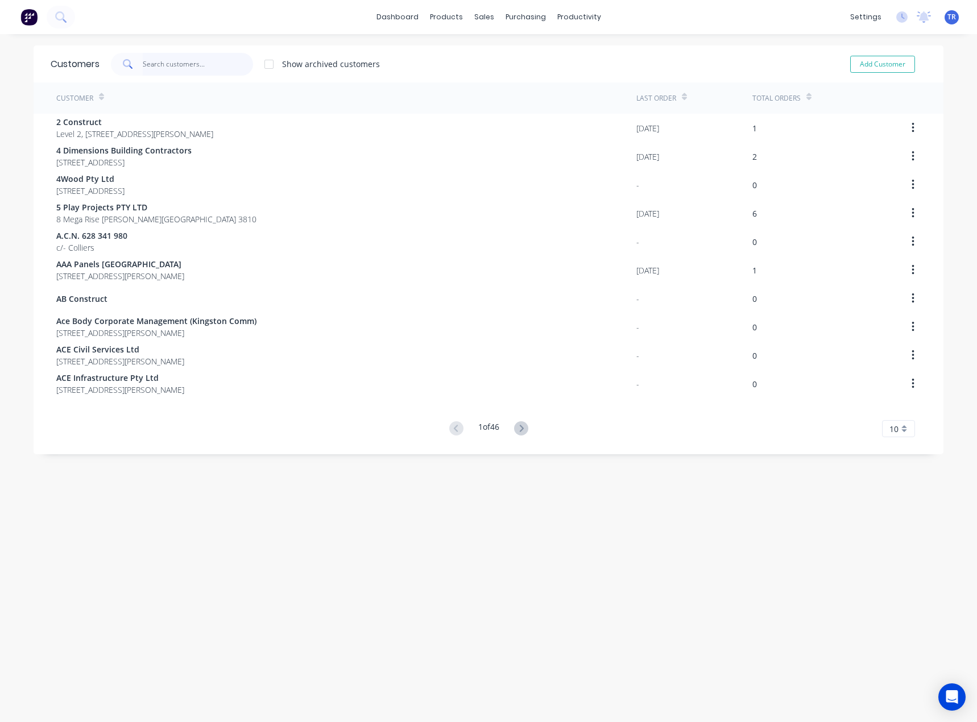
click at [171, 67] on input "text" at bounding box center [198, 64] width 111 height 23
paste input "[PERSON_NAME] Residence"
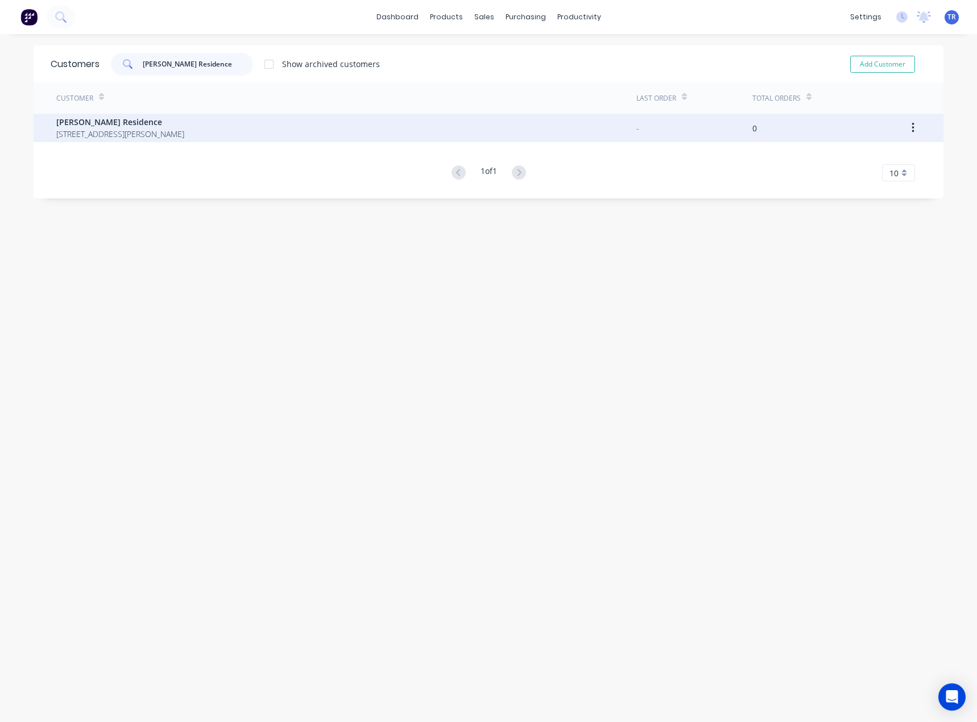
type input "[PERSON_NAME] Residence"
click at [158, 134] on span "[STREET_ADDRESS][PERSON_NAME]" at bounding box center [120, 134] width 128 height 12
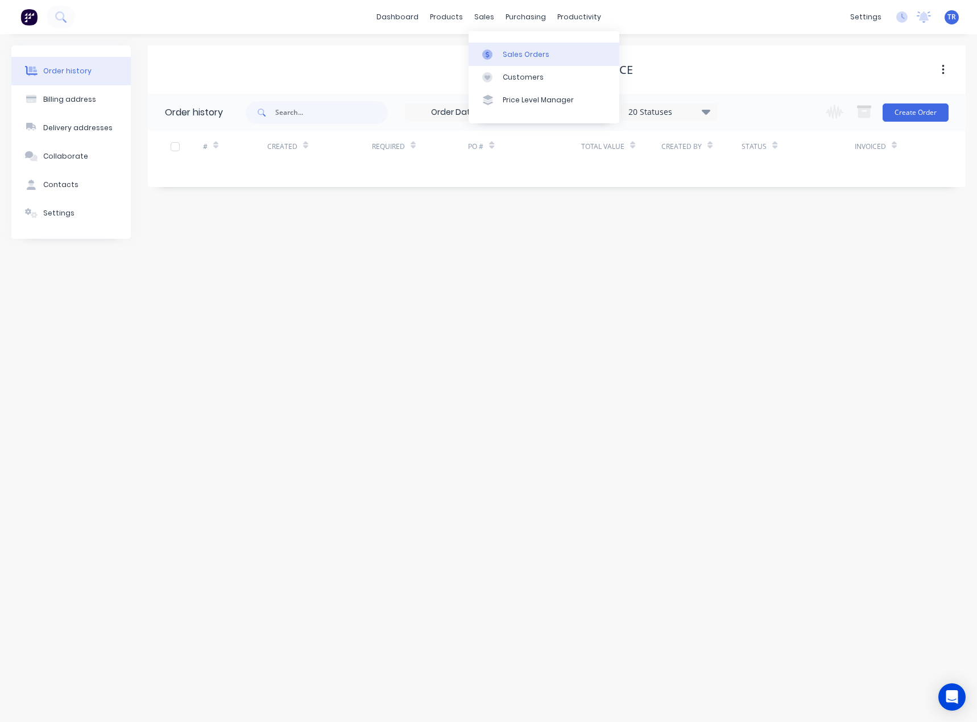
drag, startPoint x: 508, startPoint y: 53, endPoint x: 496, endPoint y: 55, distance: 12.1
click at [508, 53] on div "Sales Orders" at bounding box center [526, 54] width 47 height 10
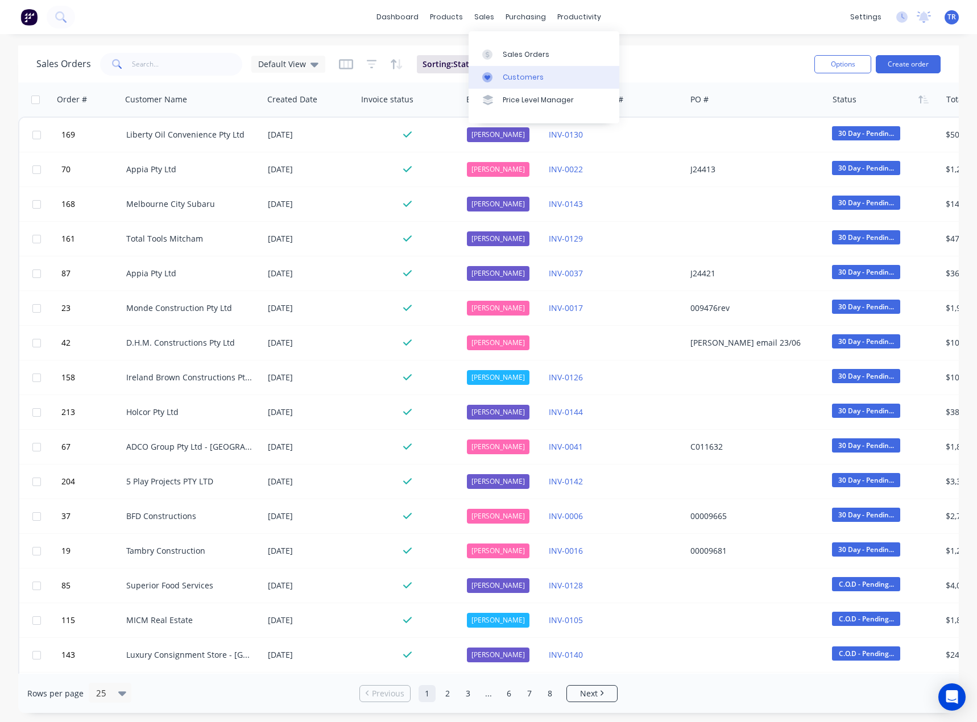
click at [502, 73] on link "Customers" at bounding box center [544, 77] width 151 height 23
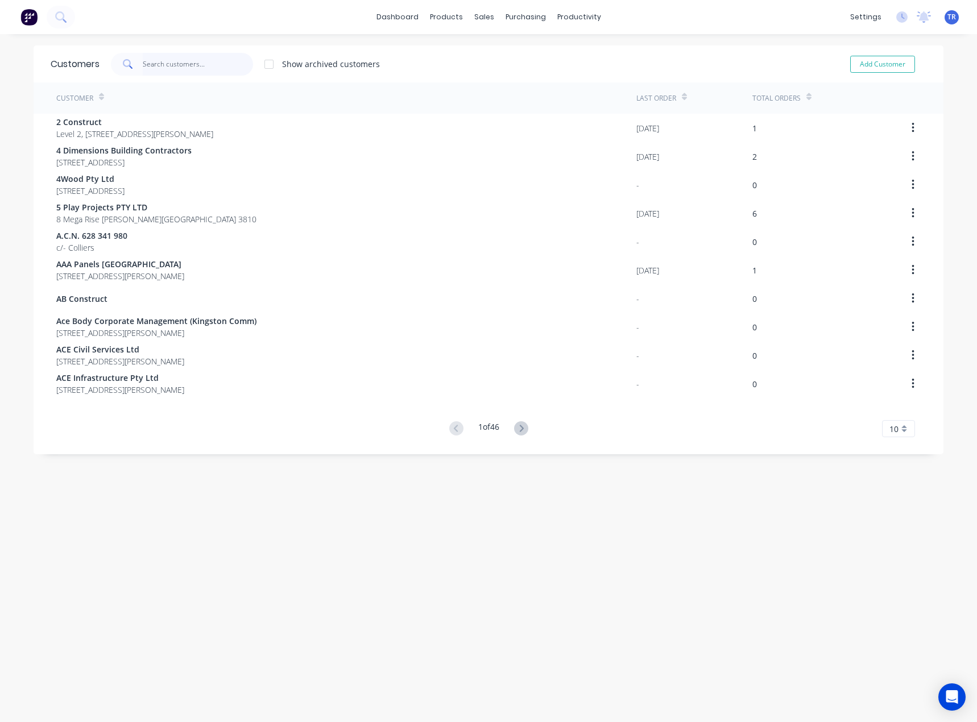
click at [174, 65] on input "text" at bounding box center [198, 64] width 111 height 23
paste input "[PERSON_NAME] Vale RS"
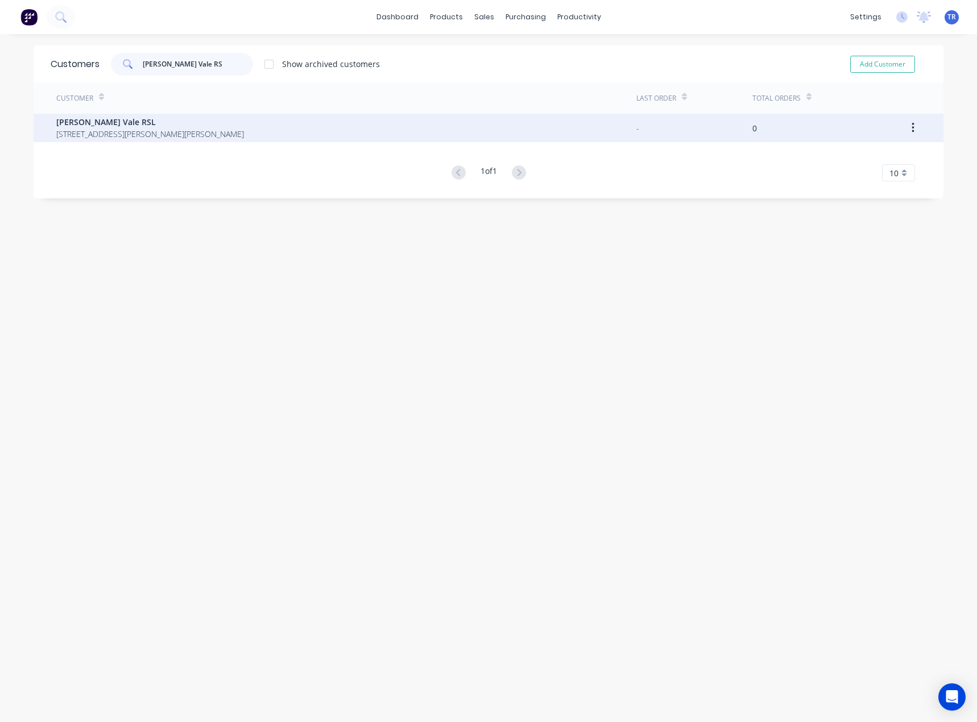
type input "[PERSON_NAME] Vale RS"
click at [179, 139] on span "[STREET_ADDRESS][PERSON_NAME][PERSON_NAME]" at bounding box center [150, 134] width 188 height 12
